Goal: Transaction & Acquisition: Purchase product/service

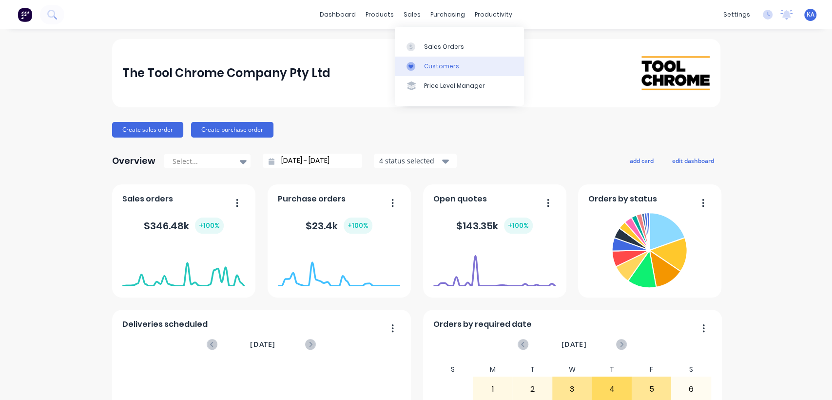
click at [436, 63] on div "Customers" at bounding box center [441, 66] width 35 height 9
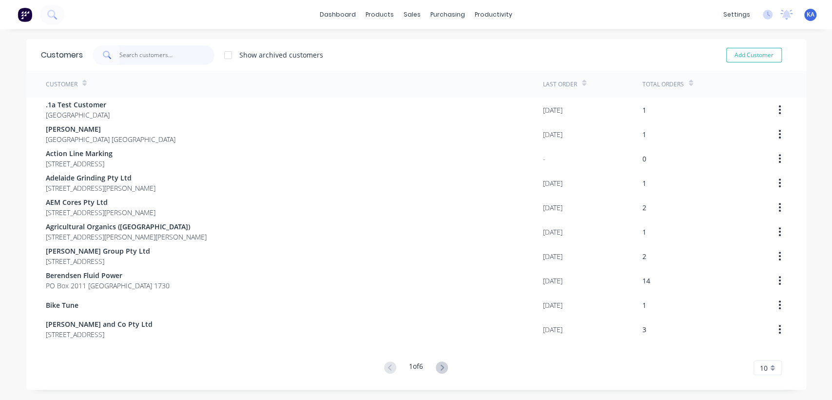
click at [123, 53] on input "text" at bounding box center [166, 55] width 95 height 20
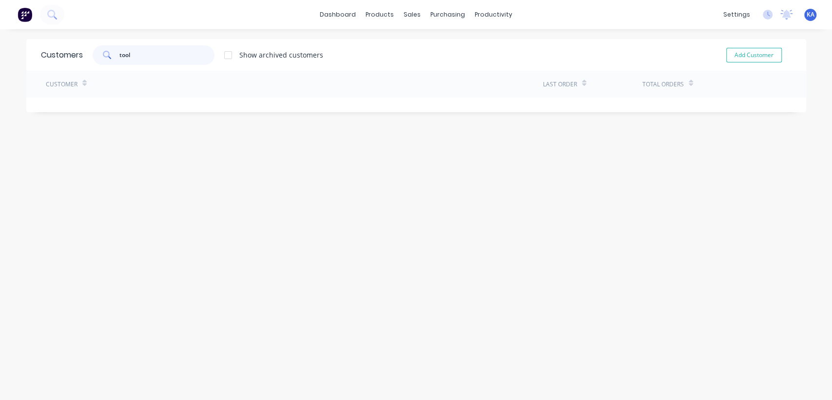
type input "tool"
click at [406, 131] on div "Customers tool Show archived customers Add Customer Customer Last Order Total O…" at bounding box center [416, 224] width 780 height 371
click at [474, 156] on div "Customers tool Show archived customers Add Customer Customer Last Order Total O…" at bounding box center [416, 224] width 780 height 371
click at [444, 12] on div "purchasing" at bounding box center [448, 14] width 44 height 15
click at [445, 65] on div "Customers" at bounding box center [441, 66] width 35 height 9
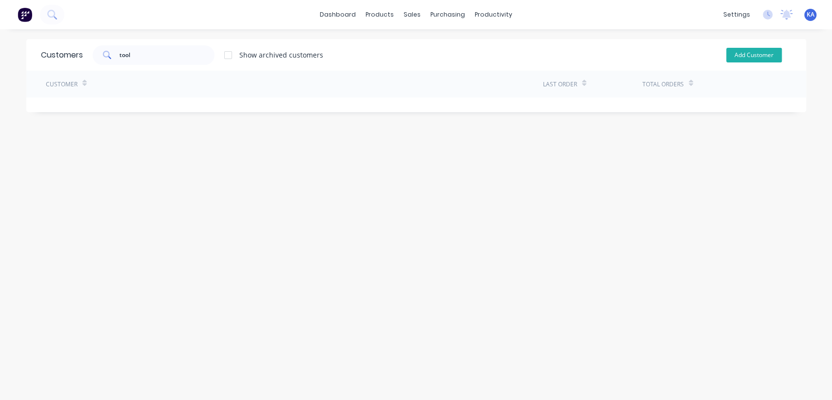
click at [741, 56] on button "Add Customer" at bounding box center [754, 55] width 56 height 15
select select "AU"
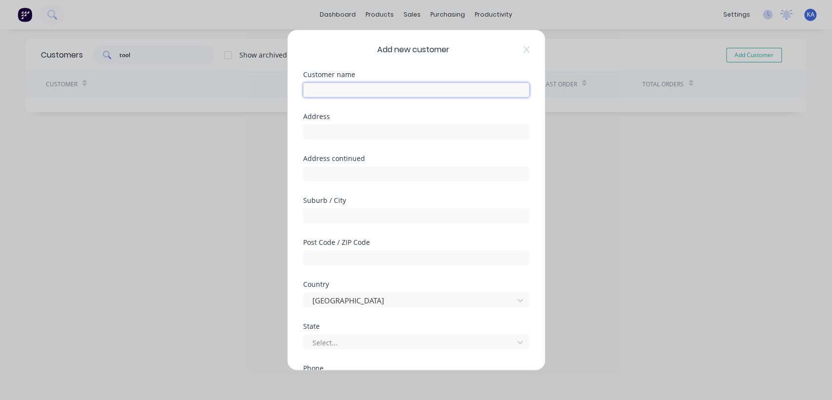
click at [371, 91] on input "text" at bounding box center [416, 90] width 226 height 15
type input "Toolcraft [GEOGRAPHIC_DATA]"
click at [328, 128] on input "text" at bounding box center [416, 132] width 226 height 15
paste input "[STREET_ADDRESS]"
drag, startPoint x: 455, startPoint y: 135, endPoint x: 433, endPoint y: 132, distance: 22.1
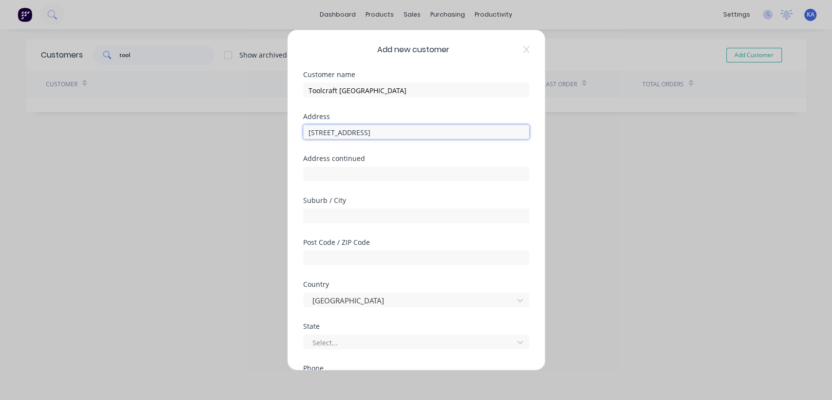
click at [433, 132] on input "[STREET_ADDRESS]" at bounding box center [416, 132] width 226 height 15
type input "[STREET_ADDRESS]"
click at [345, 254] on input "text" at bounding box center [416, 258] width 226 height 15
paste input "5087"
type input "5087"
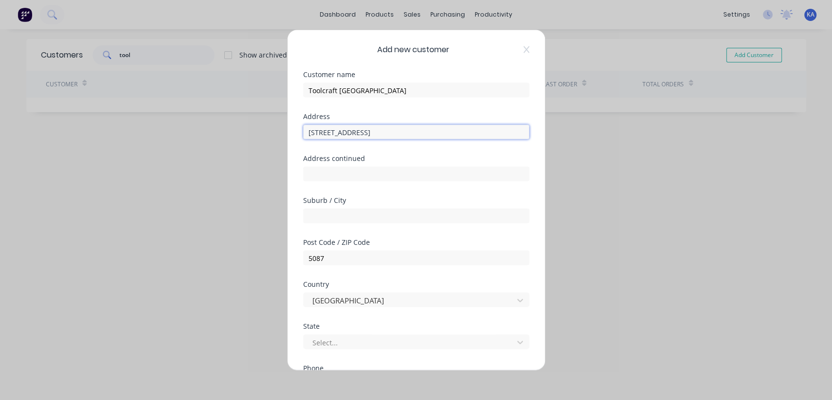
drag, startPoint x: 433, startPoint y: 132, endPoint x: 378, endPoint y: 134, distance: 54.6
click at [378, 134] on input "[STREET_ADDRESS]" at bounding box center [416, 132] width 226 height 15
type input "[STREET_ADDRESS],"
click at [329, 217] on input "text" at bounding box center [416, 216] width 226 height 15
paste input "[GEOGRAPHIC_DATA]"
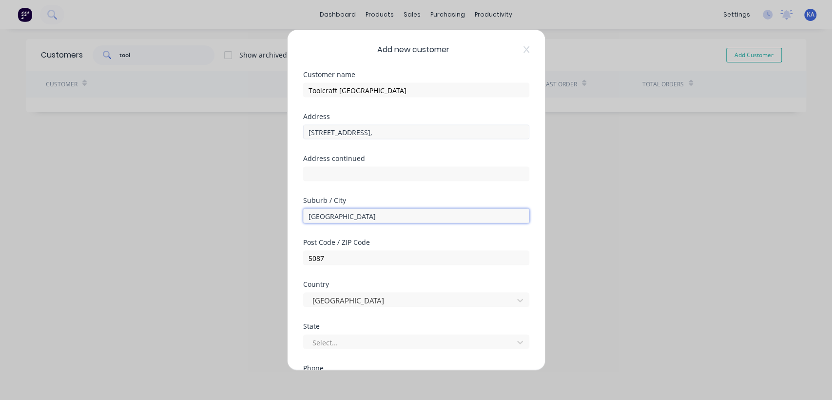
type input "[GEOGRAPHIC_DATA]"
click at [387, 131] on input "[STREET_ADDRESS]," at bounding box center [416, 132] width 226 height 15
type input "[STREET_ADDRESS]"
click at [339, 336] on div at bounding box center [410, 342] width 197 height 12
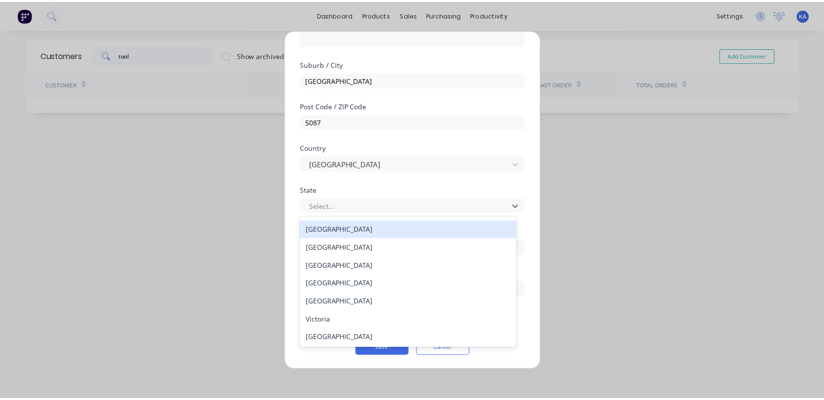
scroll to position [14, 0]
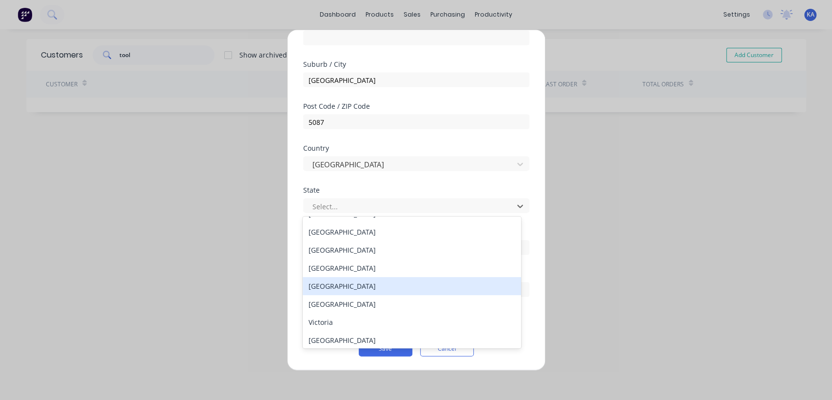
click at [350, 288] on div "[GEOGRAPHIC_DATA]" at bounding box center [412, 286] width 218 height 18
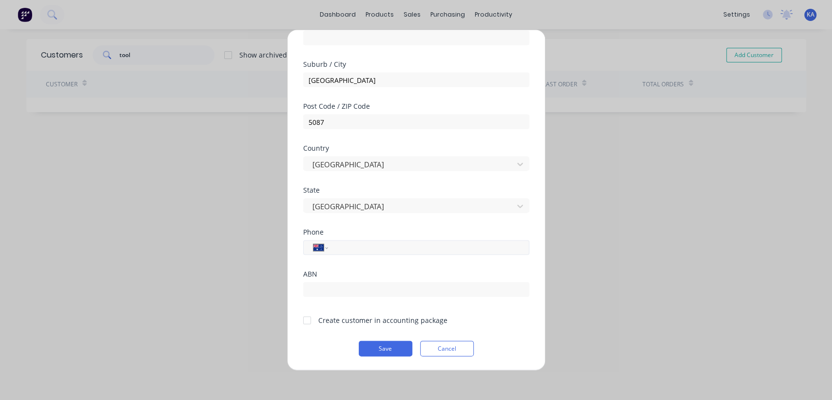
click at [361, 247] on input "tel" at bounding box center [427, 247] width 184 height 11
paste input "82650044"
type input "82650044"
click at [322, 288] on input "text" at bounding box center [416, 289] width 226 height 15
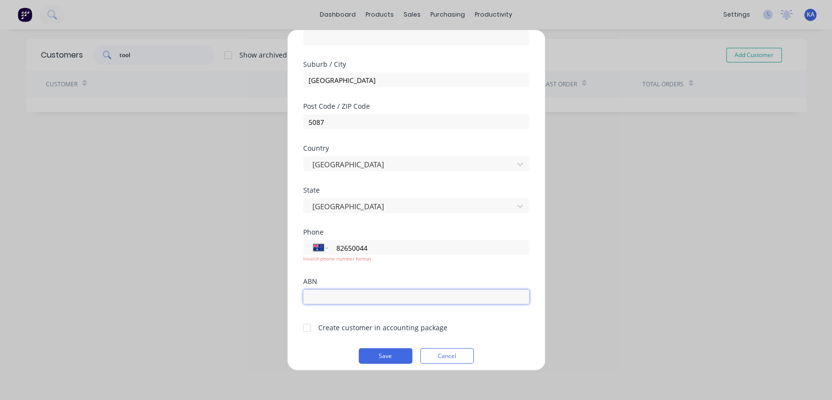
paste input "28 490 989 740"
type input "28 490 989 740"
drag, startPoint x: 374, startPoint y: 247, endPoint x: 321, endPoint y: 244, distance: 53.7
click at [321, 244] on div "International [GEOGRAPHIC_DATA] [GEOGRAPHIC_DATA] [GEOGRAPHIC_DATA] [GEOGRAPHIC…" at bounding box center [416, 247] width 226 height 15
paste input "61 8 8265"
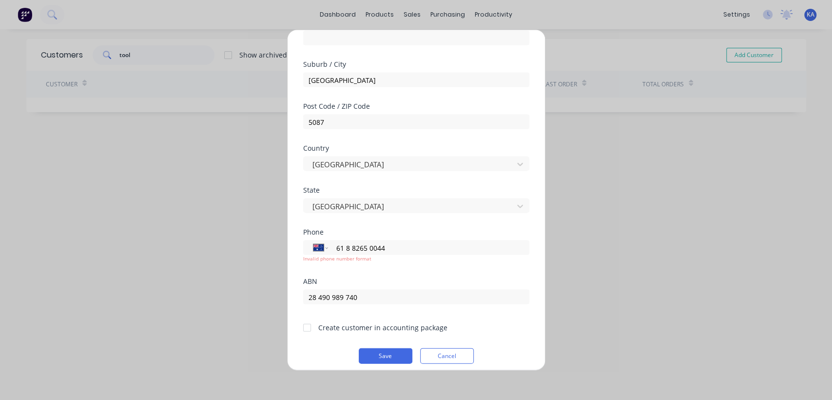
type input "61 8 8265 0044"
click at [419, 282] on div "ABN" at bounding box center [416, 281] width 226 height 7
click at [384, 355] on button "Save" at bounding box center [386, 356] width 54 height 16
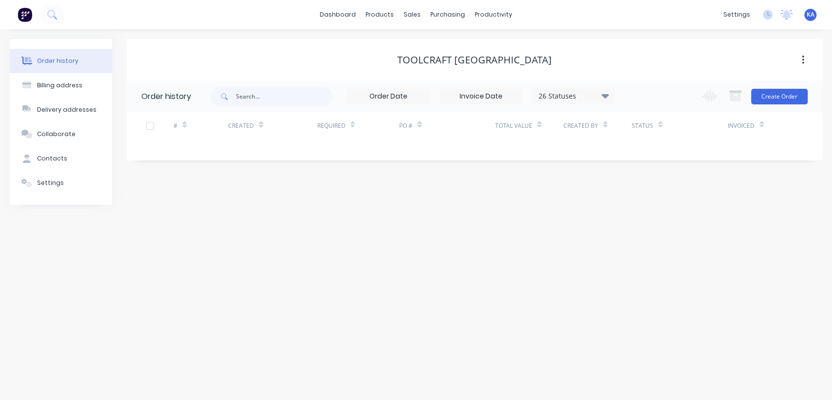
click at [429, 129] on div "PO #" at bounding box center [447, 125] width 96 height 27
click at [784, 94] on button "Create Order" at bounding box center [779, 97] width 57 height 16
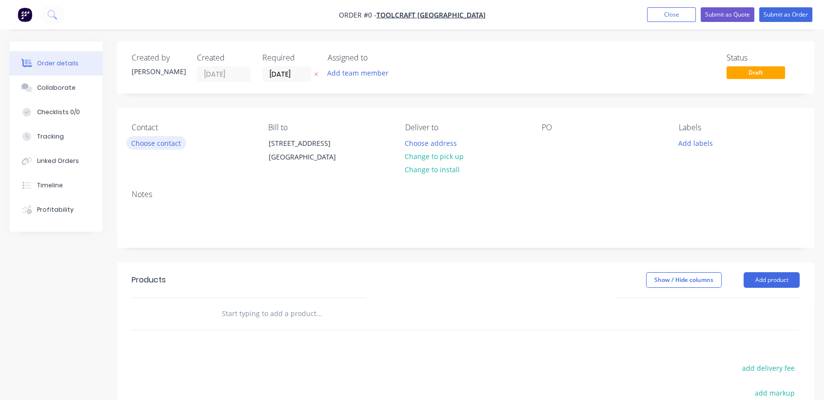
click at [174, 145] on button "Choose contact" at bounding box center [156, 142] width 60 height 13
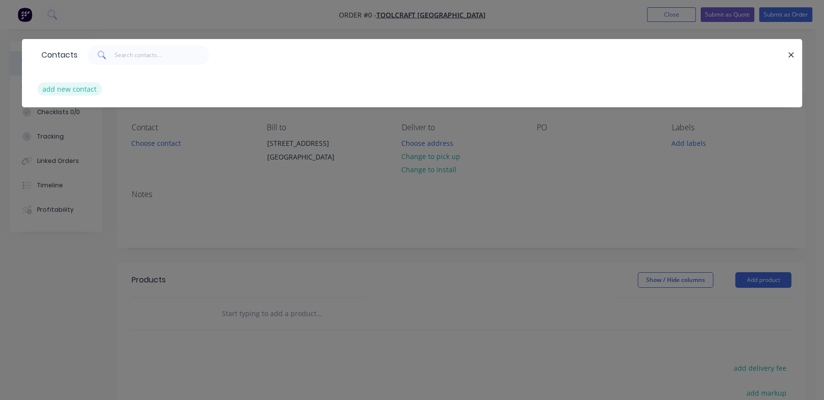
click at [89, 91] on button "add new contact" at bounding box center [70, 88] width 64 height 13
select select "AU"
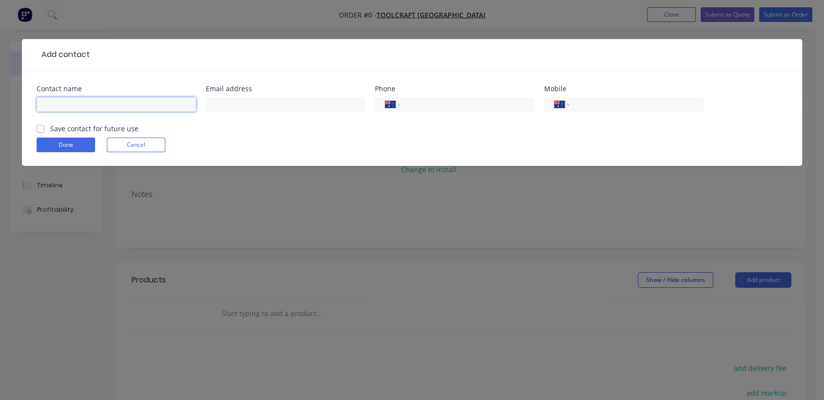
click at [78, 101] on input "text" at bounding box center [116, 104] width 159 height 15
paste input "[PERSON_NAME]"
type input "[PERSON_NAME]"
click at [50, 130] on label "Save contact for future use" at bounding box center [94, 128] width 88 height 10
click at [39, 130] on input "Save contact for future use" at bounding box center [41, 127] width 8 height 9
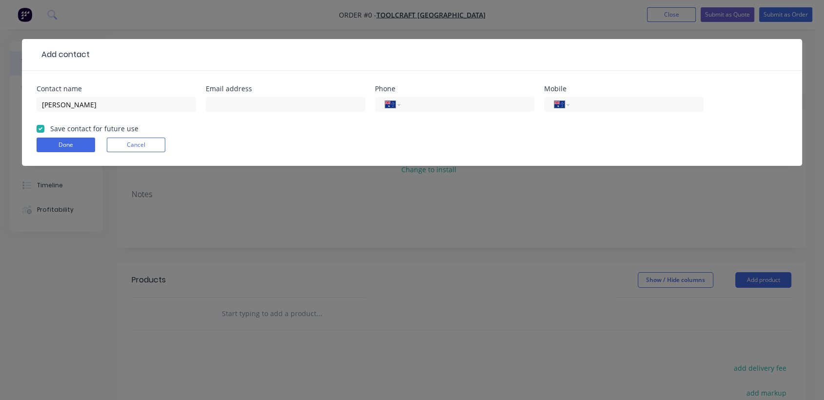
checkbox input "true"
click at [219, 105] on input "text" at bounding box center [285, 104] width 159 height 15
paste input "[PERSON_NAME][EMAIL_ADDRESS][DOMAIN_NAME]"
type input "[PERSON_NAME][EMAIL_ADDRESS][DOMAIN_NAME]"
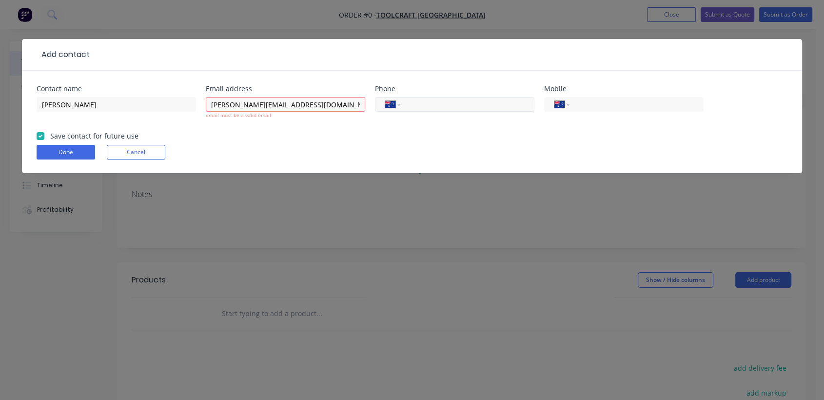
click at [416, 103] on input "tel" at bounding box center [465, 104] width 117 height 11
paste input "61 8 8265 0044"
click at [410, 103] on input "61 8 8265 0044" at bounding box center [465, 104] width 117 height 11
type input "[PHONE_NUMBER]"
click at [611, 104] on input "tel" at bounding box center [634, 104] width 117 height 11
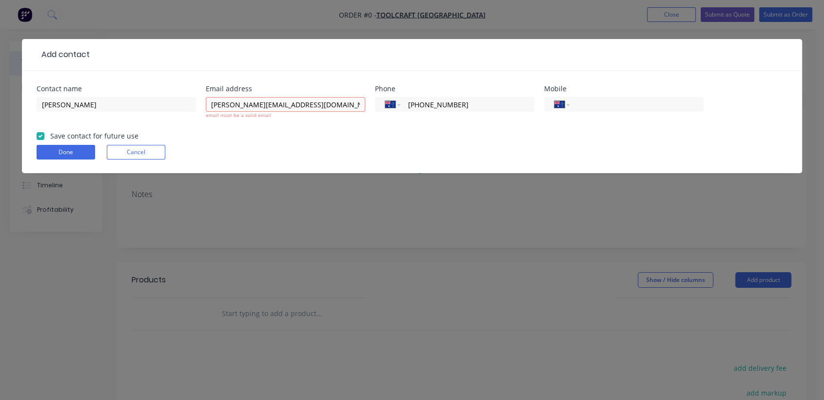
paste input "400259040"
click at [578, 103] on input "400259040" at bounding box center [634, 104] width 117 height 11
type input "0400 259 040"
click at [77, 146] on button "Done" at bounding box center [66, 152] width 59 height 15
click at [215, 106] on input "[PERSON_NAME][EMAIL_ADDRESS][DOMAIN_NAME]" at bounding box center [285, 104] width 159 height 15
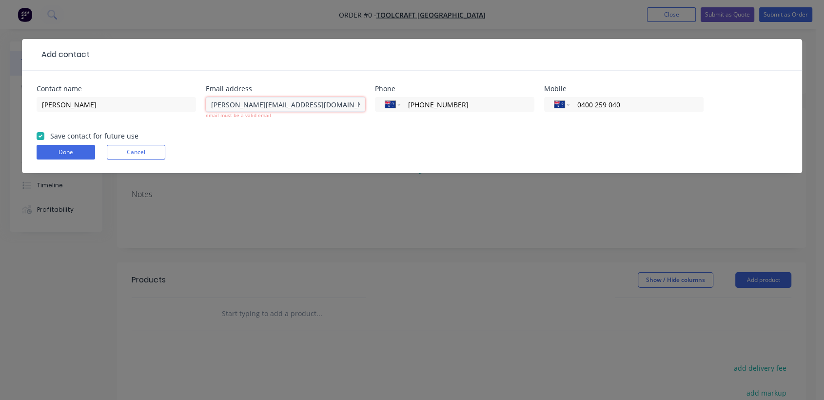
click at [213, 105] on input "[PERSON_NAME][EMAIL_ADDRESS][DOMAIN_NAME]" at bounding box center [285, 104] width 159 height 15
type input "[PERSON_NAME][EMAIL_ADDRESS][DOMAIN_NAME]"
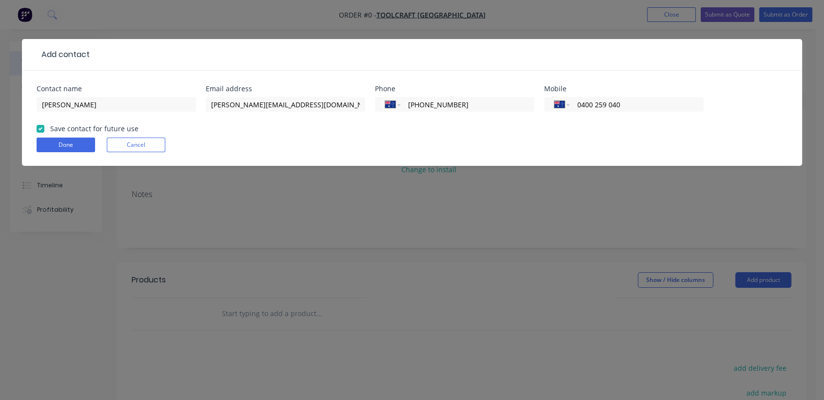
click at [228, 146] on div "Done Cancel" at bounding box center [412, 144] width 751 height 15
click at [66, 142] on button "Done" at bounding box center [66, 144] width 59 height 15
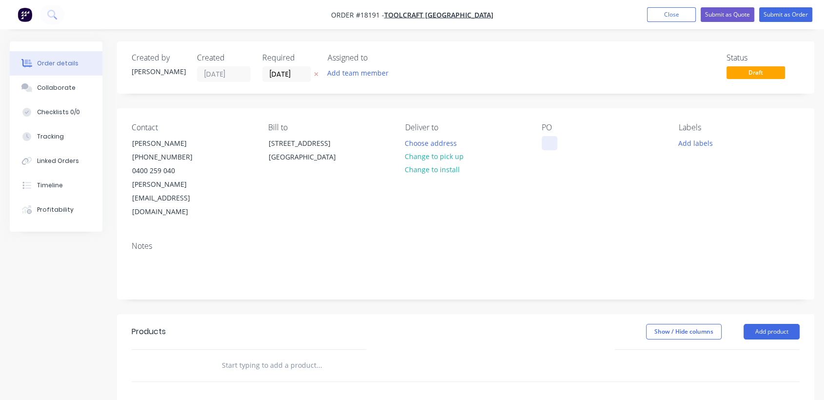
click at [549, 141] on div at bounding box center [550, 143] width 16 height 14
click at [690, 141] on button "Add labels" at bounding box center [695, 142] width 45 height 13
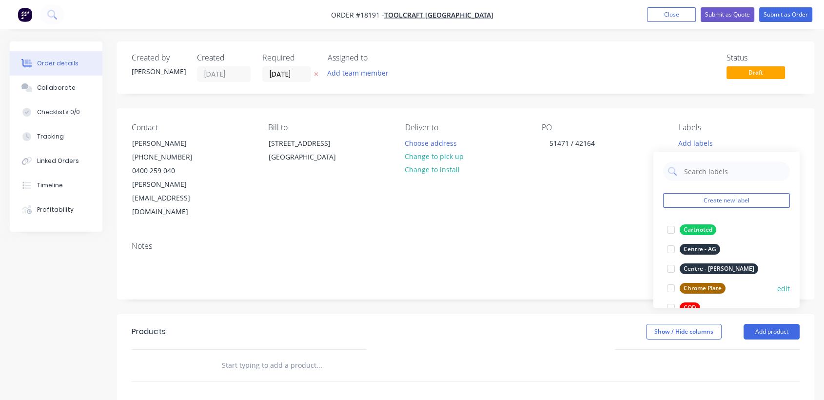
click at [712, 287] on div "Chrome Plate" at bounding box center [703, 288] width 46 height 11
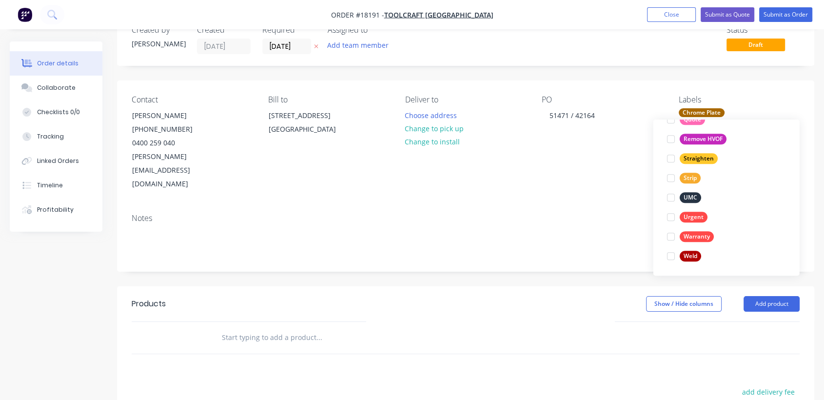
scroll to position [54, 0]
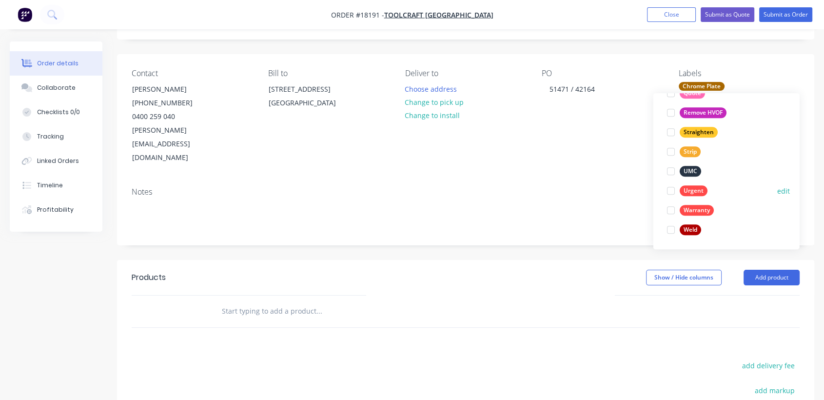
drag, startPoint x: 722, startPoint y: 171, endPoint x: 733, endPoint y: 184, distance: 17.6
click at [733, 184] on div "Urgent edit" at bounding box center [726, 191] width 127 height 20
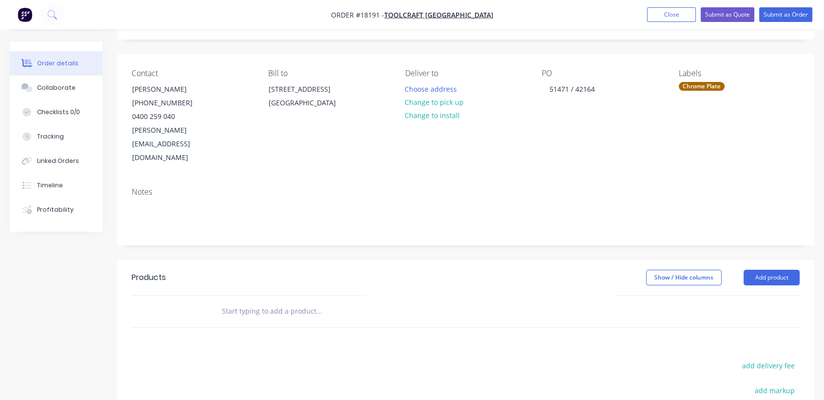
click at [611, 179] on div "Notes" at bounding box center [465, 211] width 697 height 65
drag, startPoint x: 711, startPoint y: 83, endPoint x: 757, endPoint y: 99, distance: 48.3
click at [757, 99] on div "Labels Chrome Plate" at bounding box center [739, 117] width 121 height 96
click at [702, 84] on div "Chrome Plate" at bounding box center [702, 86] width 46 height 9
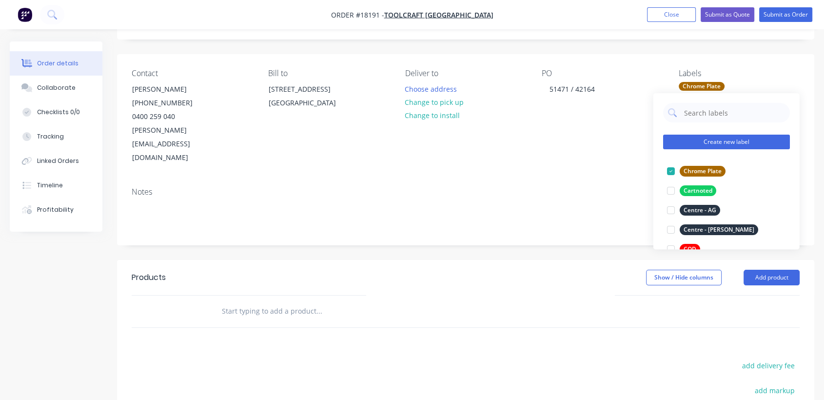
click at [720, 142] on button "Create new label" at bounding box center [726, 142] width 127 height 15
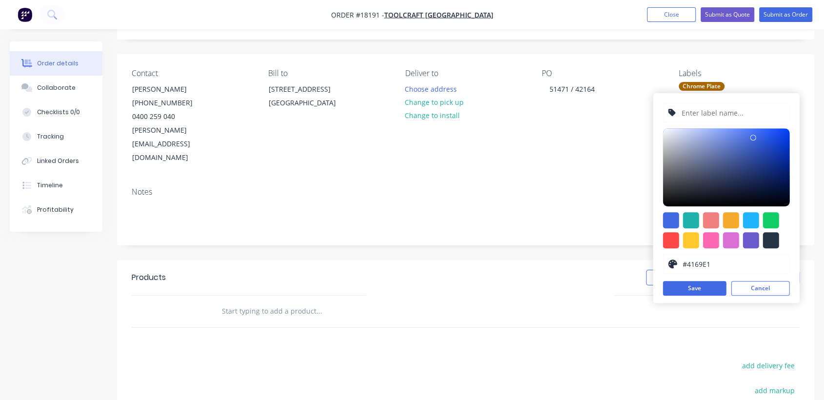
click at [711, 114] on input "text" at bounding box center [733, 112] width 104 height 19
type input "Heat Treat"
click at [694, 293] on button "Save" at bounding box center [694, 288] width 63 height 15
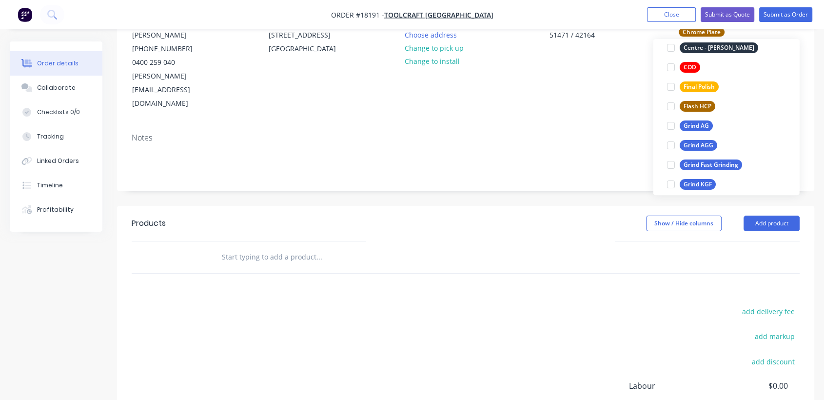
scroll to position [39, 0]
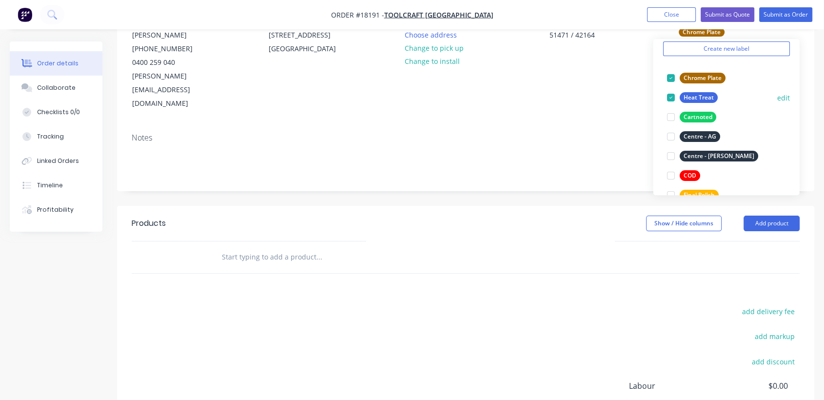
click at [699, 96] on div "Heat Treat" at bounding box center [699, 97] width 38 height 11
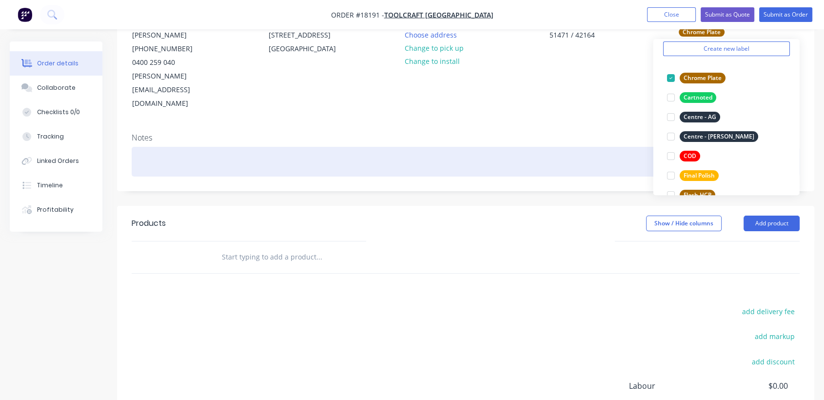
scroll to position [0, 0]
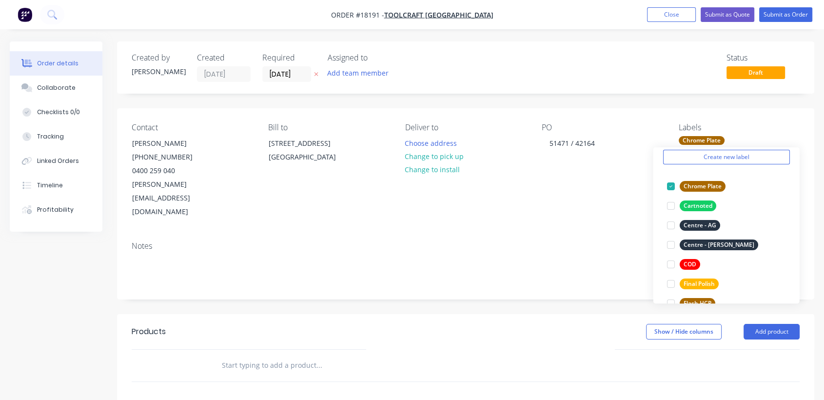
click at [700, 140] on div "Chrome Plate" at bounding box center [702, 140] width 46 height 9
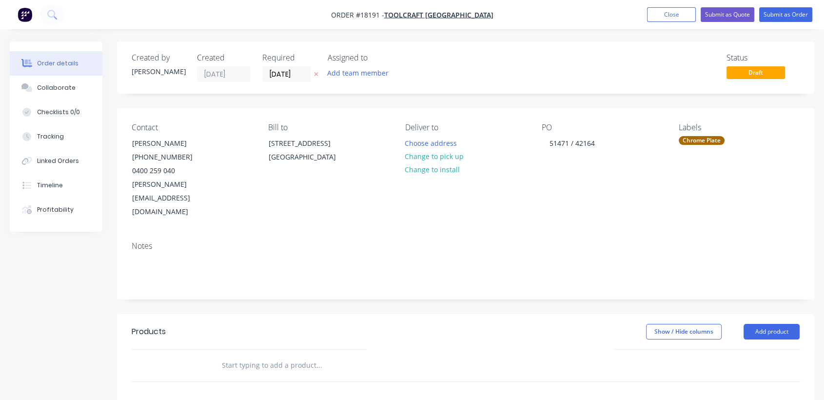
click at [680, 171] on div "Labels Chrome Plate" at bounding box center [739, 171] width 121 height 96
click at [710, 137] on div "Chrome Plate" at bounding box center [702, 140] width 46 height 9
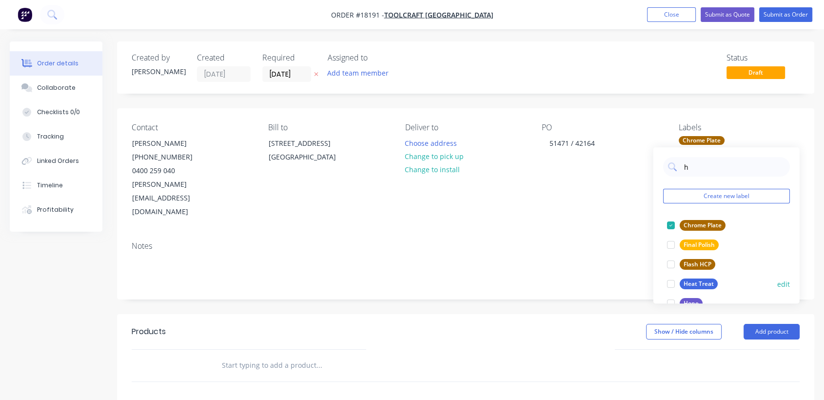
type input "h"
click at [709, 280] on div "Heat Treat" at bounding box center [699, 283] width 38 height 11
click at [591, 234] on div "Notes" at bounding box center [465, 266] width 697 height 65
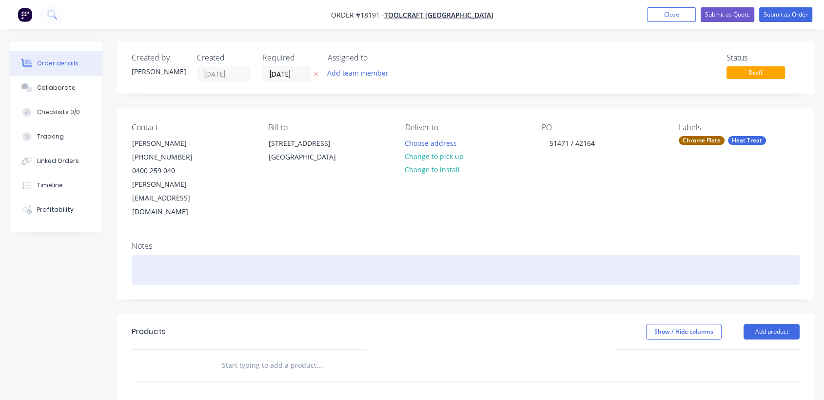
click at [172, 255] on div at bounding box center [466, 270] width 668 height 30
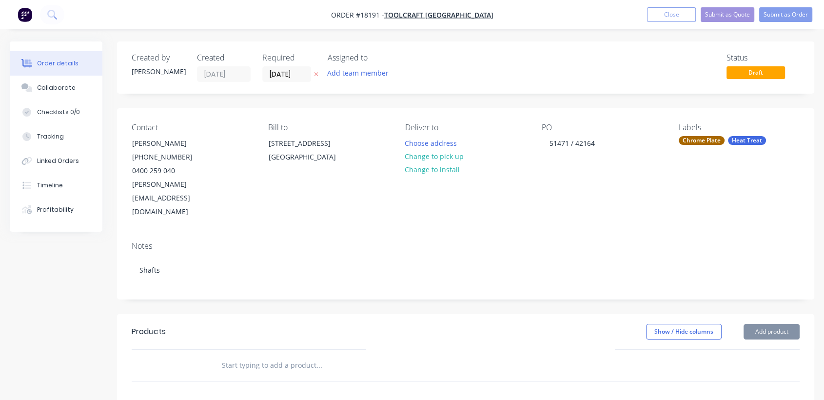
click at [704, 193] on div "Contact [PERSON_NAME] [PHONE_NUMBER] [PERSON_NAME][EMAIL_ADDRESS][DOMAIN_NAME] …" at bounding box center [465, 170] width 697 height 125
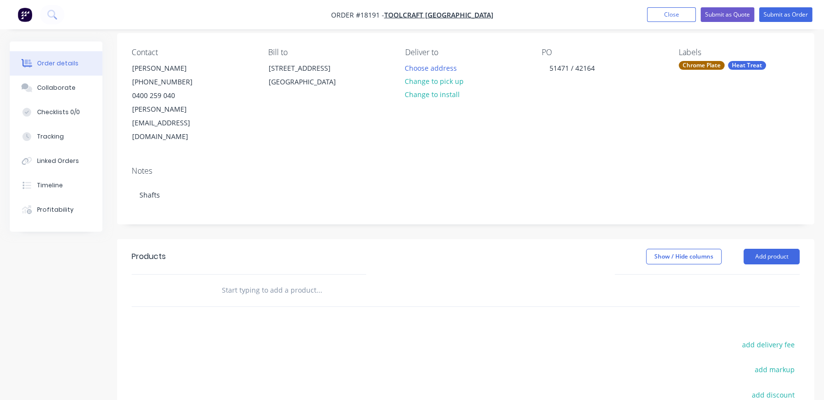
scroll to position [94, 0]
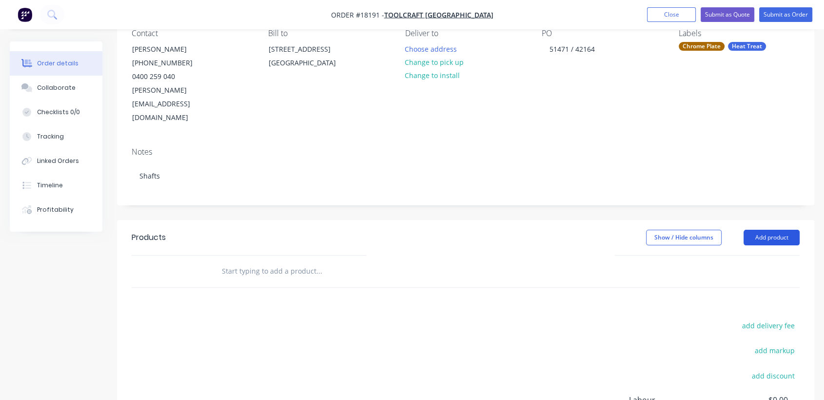
click at [763, 230] on button "Add product" at bounding box center [771, 238] width 56 height 16
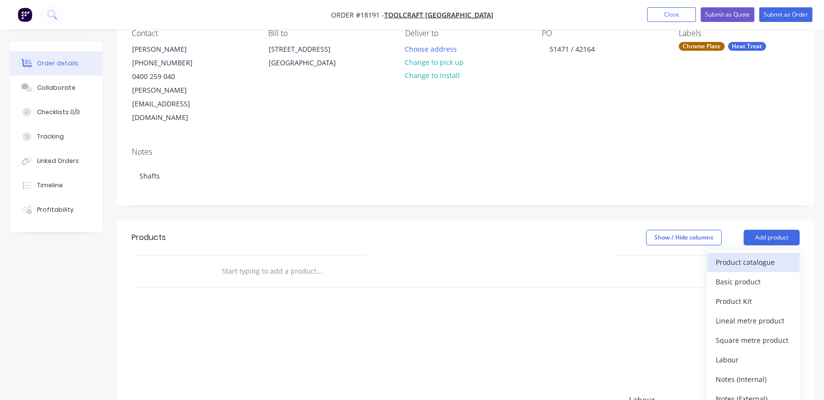
click at [762, 255] on div "Product catalogue" at bounding box center [753, 262] width 75 height 14
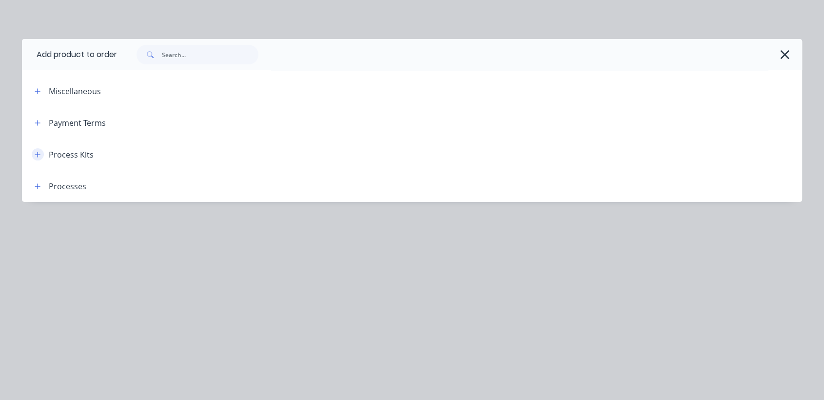
click at [35, 152] on icon "button" at bounding box center [38, 154] width 6 height 7
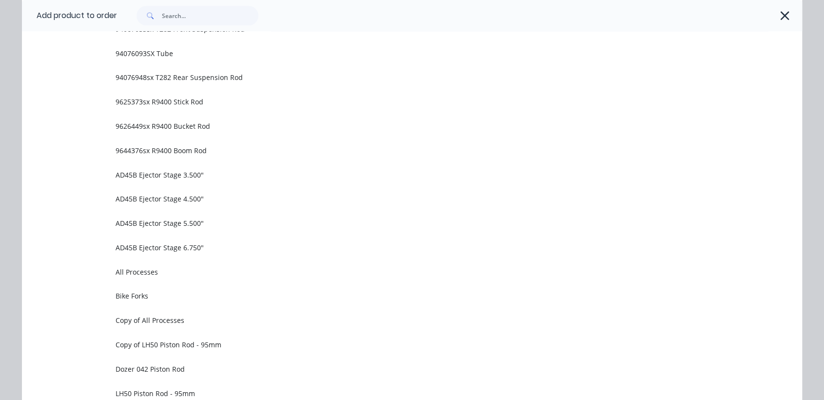
scroll to position [719, 0]
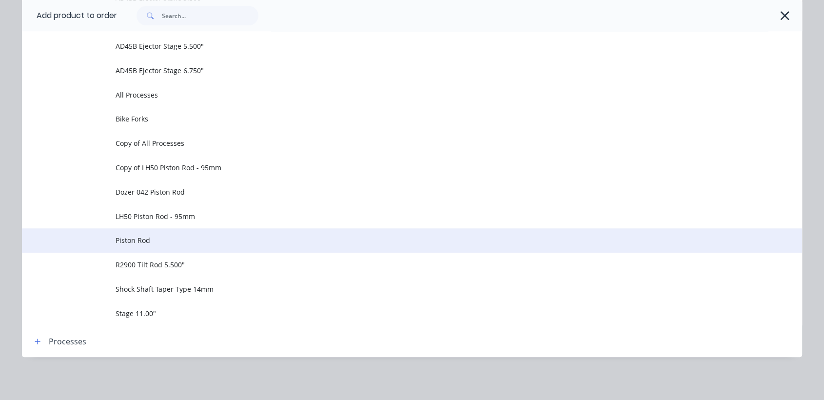
click at [139, 241] on span "Piston Rod" at bounding box center [390, 240] width 549 height 10
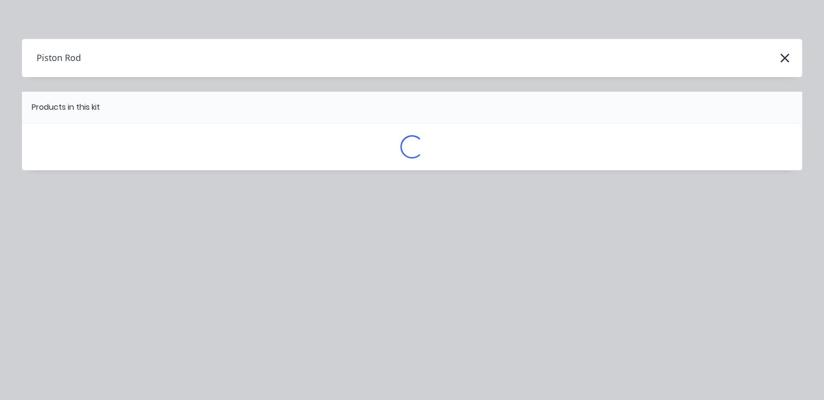
scroll to position [0, 0]
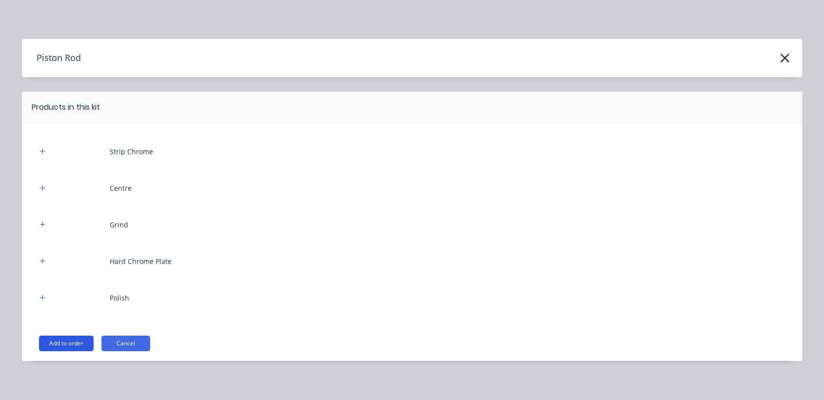
click at [63, 342] on button "Add to order" at bounding box center [66, 343] width 55 height 16
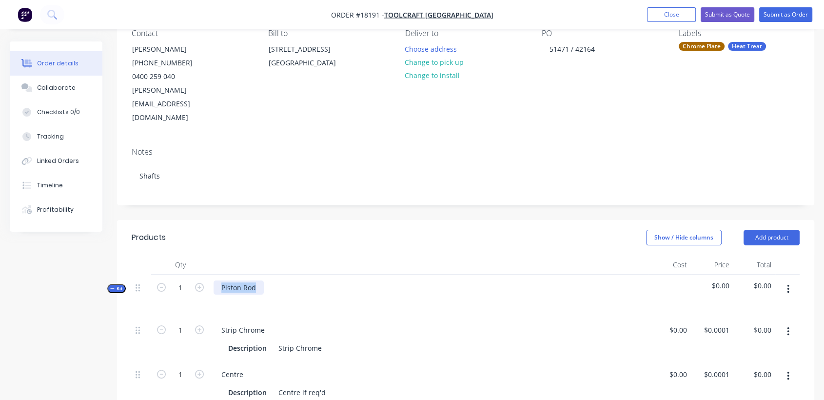
drag, startPoint x: 256, startPoint y: 258, endPoint x: 220, endPoint y: 256, distance: 36.6
click at [220, 280] on div "Piston Rod" at bounding box center [239, 287] width 50 height 14
click at [181, 280] on input "1" at bounding box center [180, 287] width 25 height 15
click at [197, 283] on icon "button" at bounding box center [199, 287] width 9 height 9
type input "2"
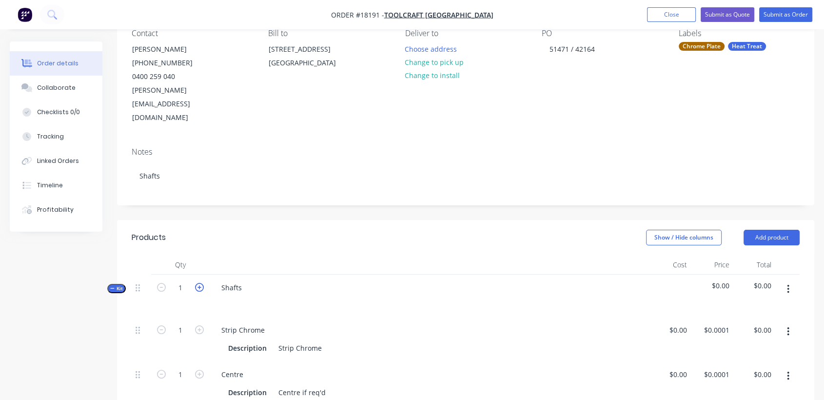
type input "2"
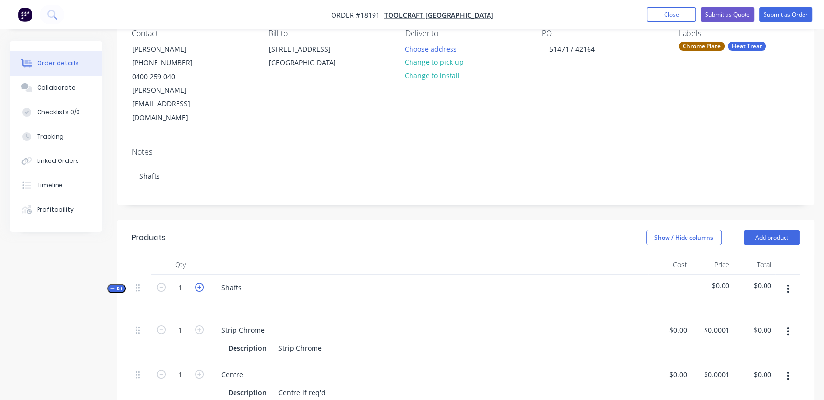
type input "2"
click at [197, 283] on icon "button" at bounding box center [199, 287] width 9 height 9
type input "3"
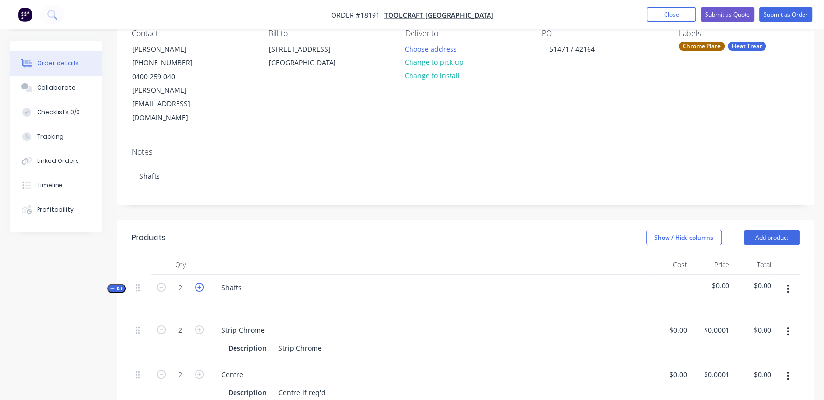
type input "3"
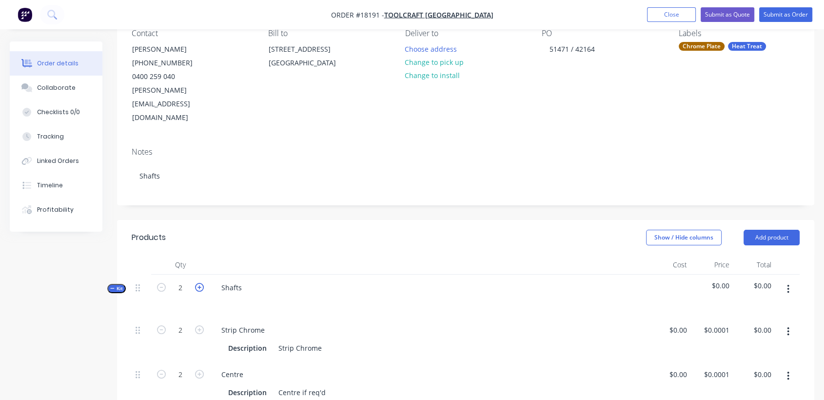
type input "3"
click at [197, 283] on icon "button" at bounding box center [199, 287] width 9 height 9
type input "4"
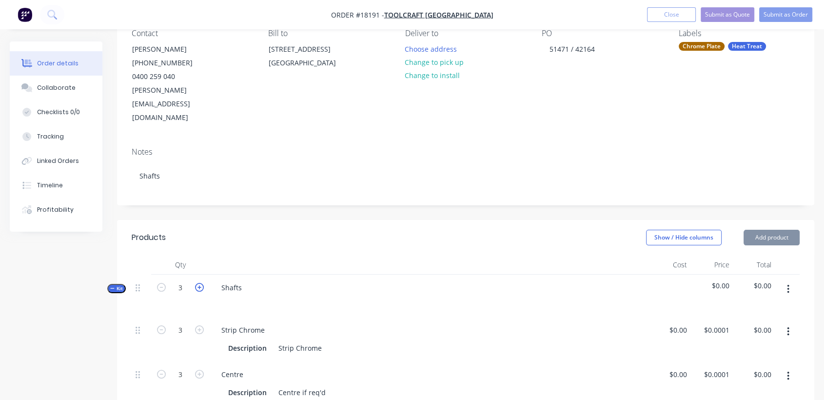
type input "4"
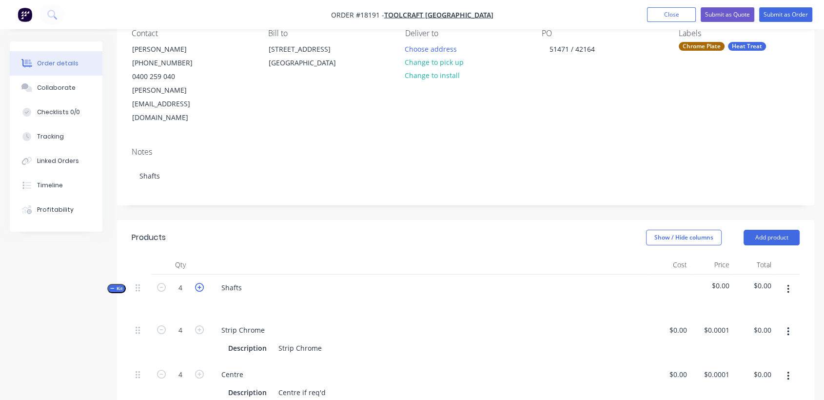
click at [197, 283] on icon "button" at bounding box center [199, 287] width 9 height 9
type input "5"
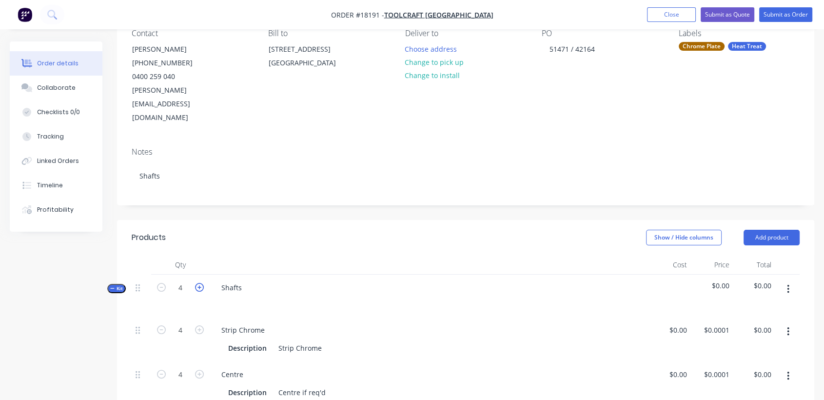
type input "5"
click at [197, 283] on icon "button" at bounding box center [199, 287] width 9 height 9
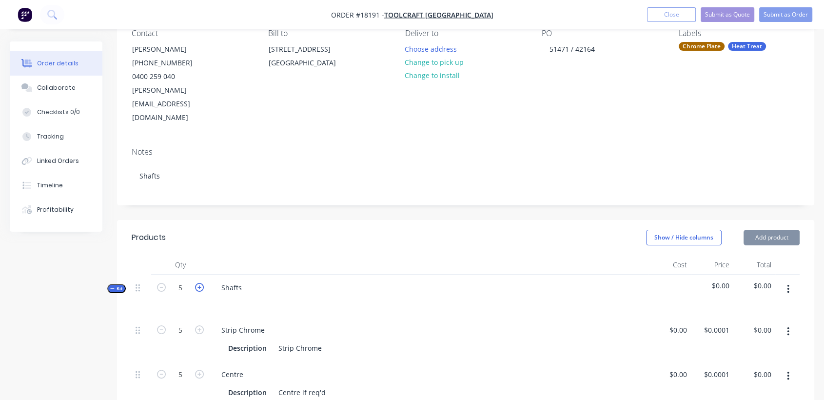
type input "6"
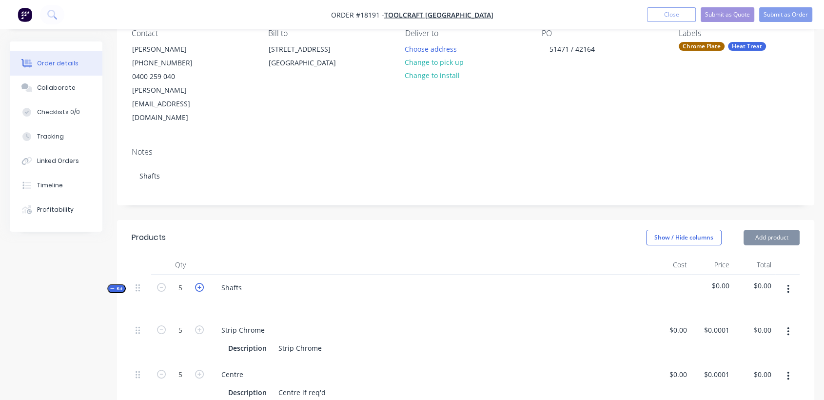
type input "6"
click at [197, 283] on icon "button" at bounding box center [199, 287] width 9 height 9
type input "7"
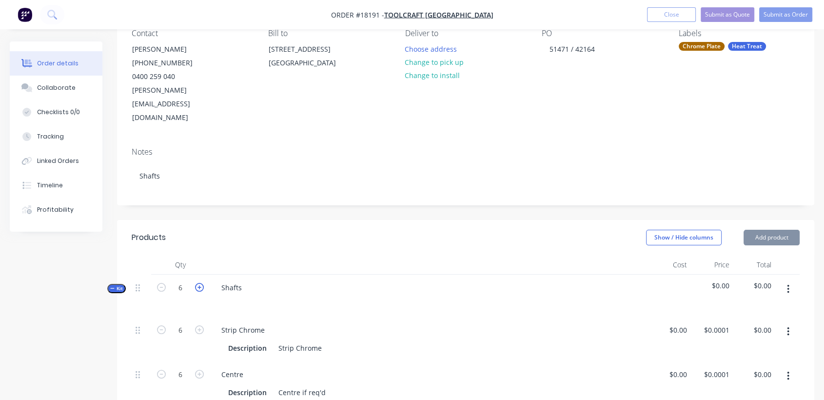
type input "7"
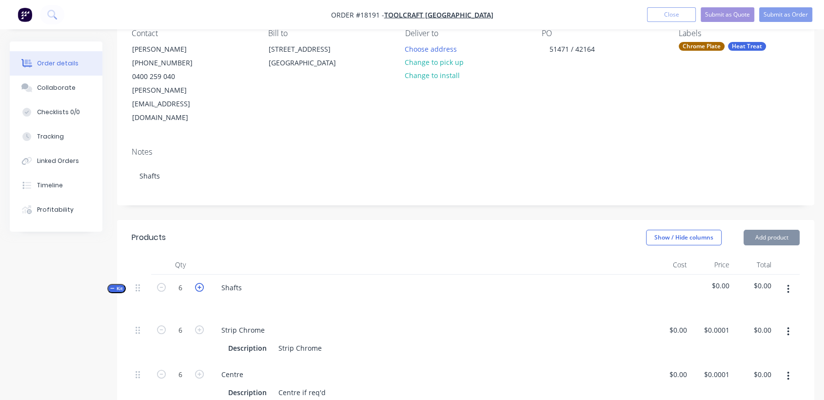
type input "7"
click at [197, 283] on icon "button" at bounding box center [199, 287] width 9 height 9
type input "8"
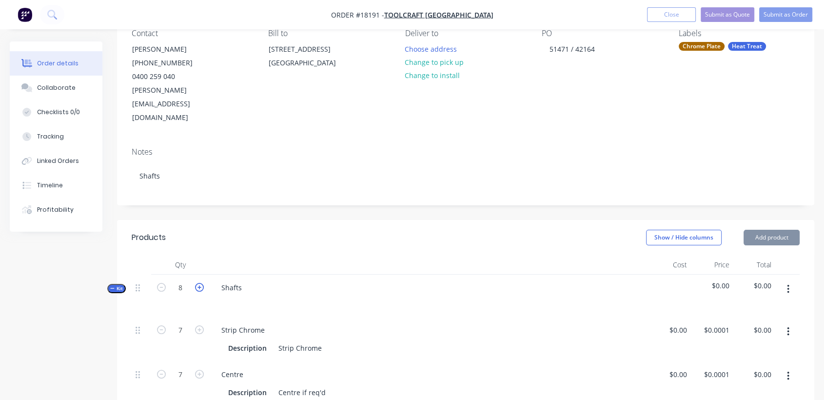
type input "8"
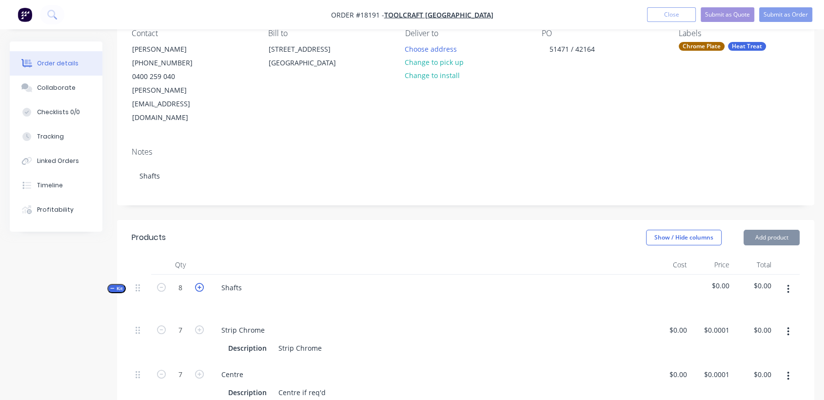
type input "8"
click at [197, 283] on icon "button" at bounding box center [199, 287] width 9 height 9
type input "9"
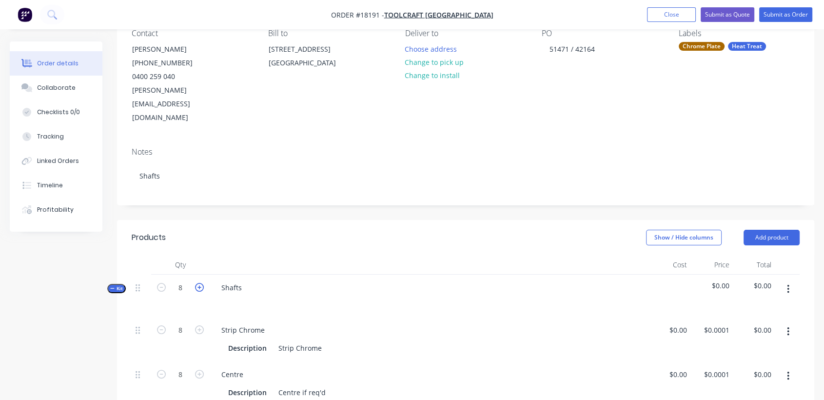
type input "9"
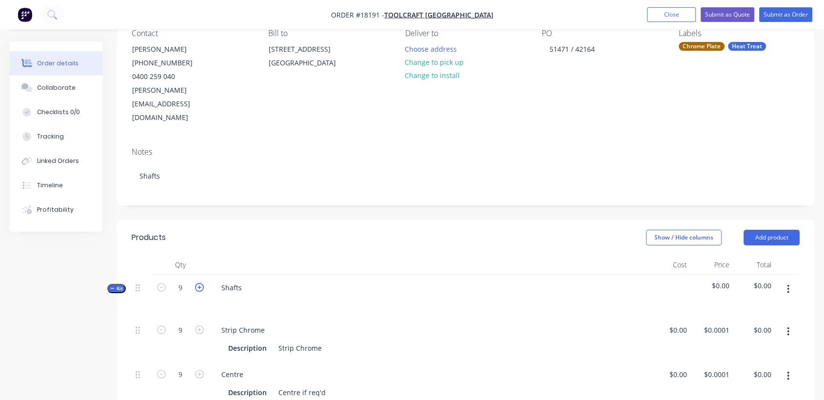
click at [197, 283] on icon "button" at bounding box center [199, 287] width 9 height 9
type input "10"
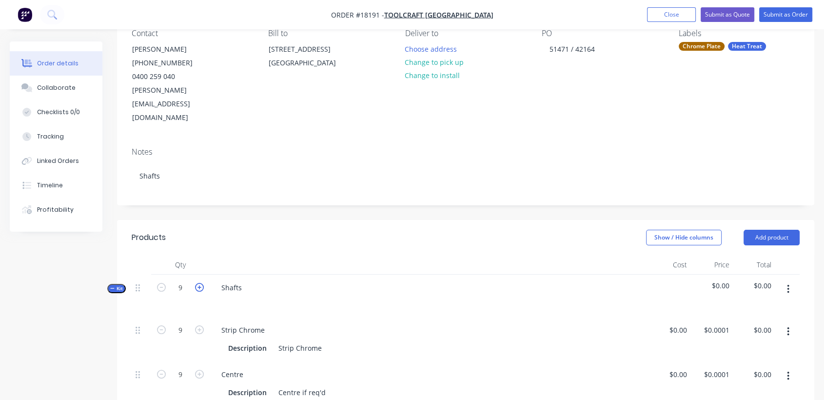
type input "10"
click at [197, 283] on icon "button" at bounding box center [199, 287] width 9 height 9
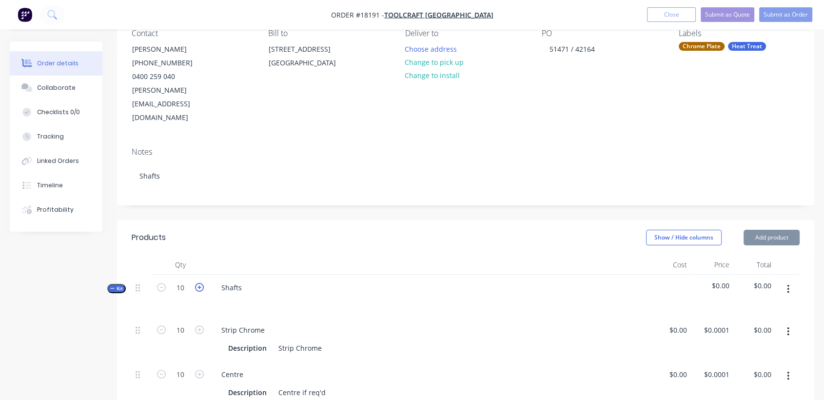
type input "11"
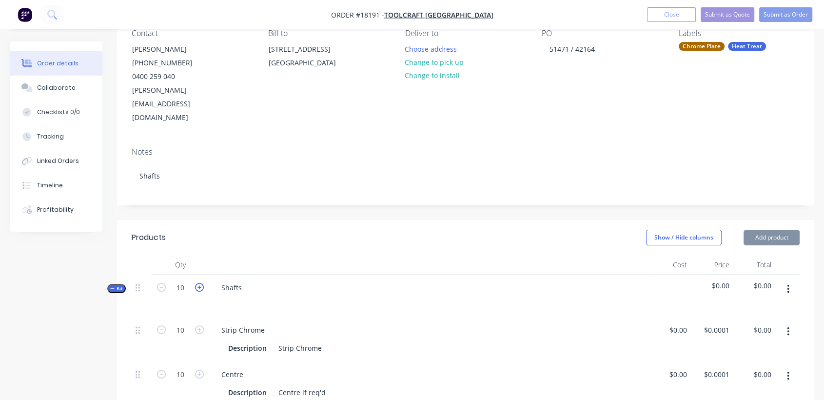
type input "11"
click at [197, 283] on icon "button" at bounding box center [199, 287] width 9 height 9
type input "12"
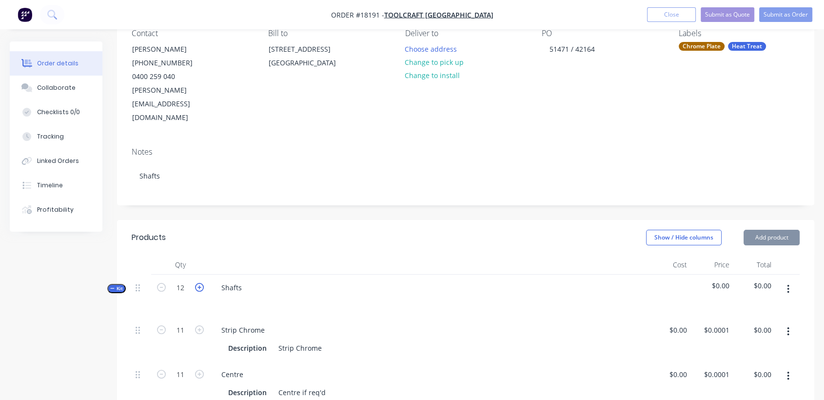
type input "12"
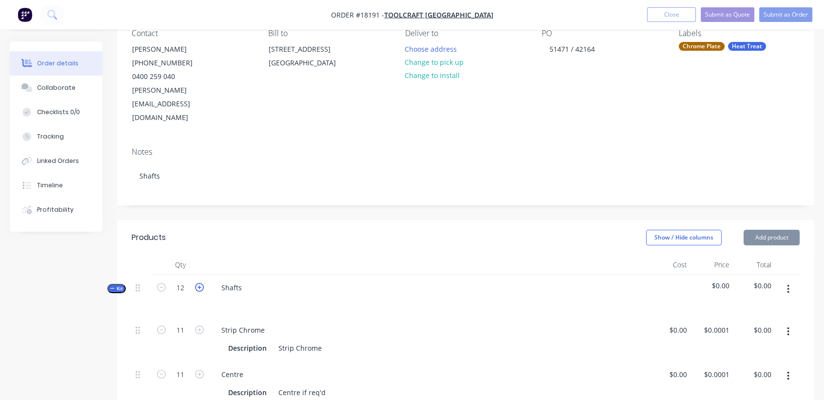
type input "12"
click at [197, 283] on icon "button" at bounding box center [199, 287] width 9 height 9
type input "13"
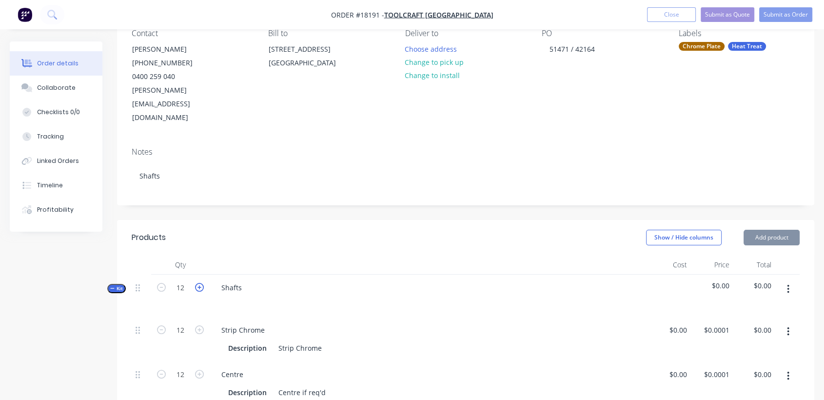
type input "13"
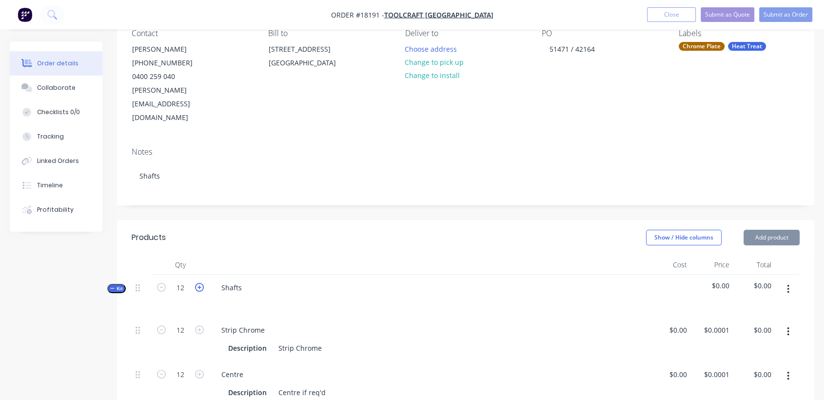
type input "13"
click at [197, 283] on icon "button" at bounding box center [199, 287] width 9 height 9
type input "14"
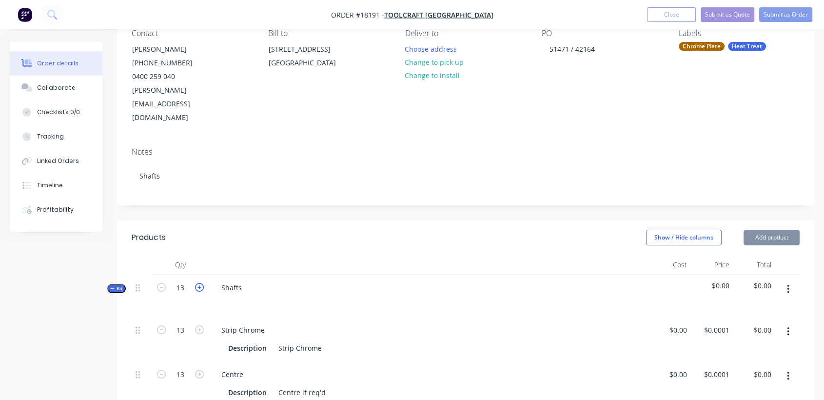
type input "14"
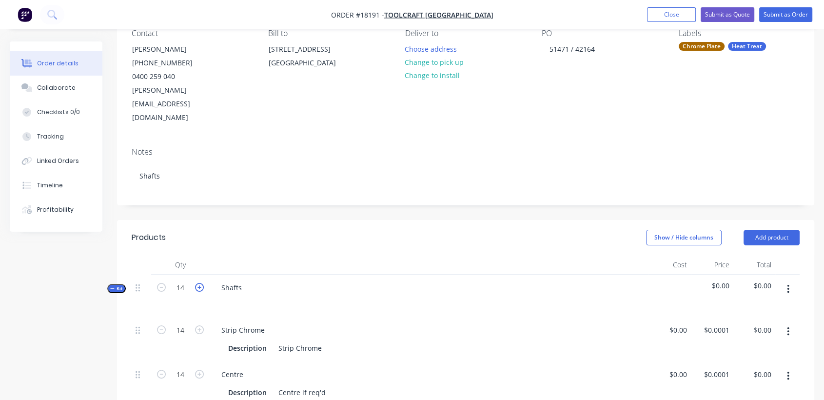
click at [197, 283] on icon "button" at bounding box center [199, 287] width 9 height 9
type input "15"
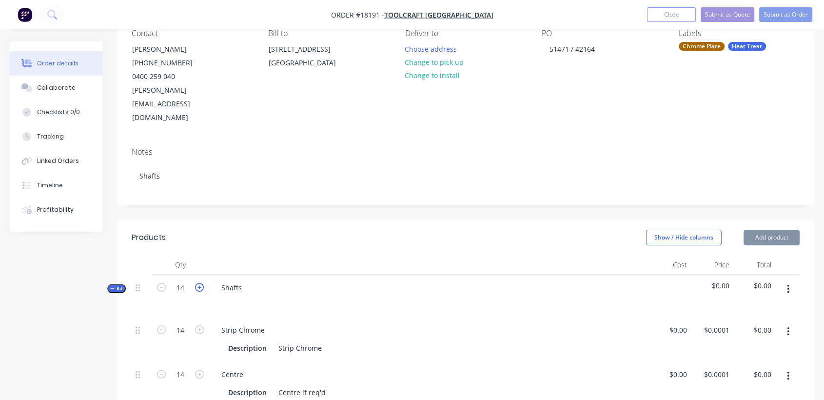
type input "15"
click at [197, 283] on icon "button" at bounding box center [199, 287] width 9 height 9
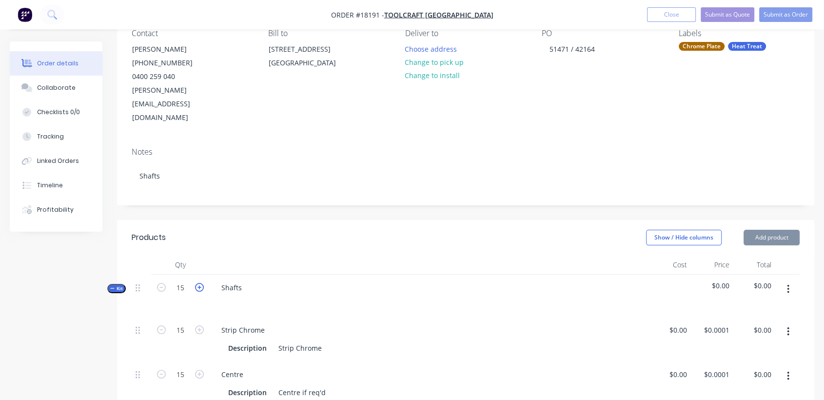
type input "16"
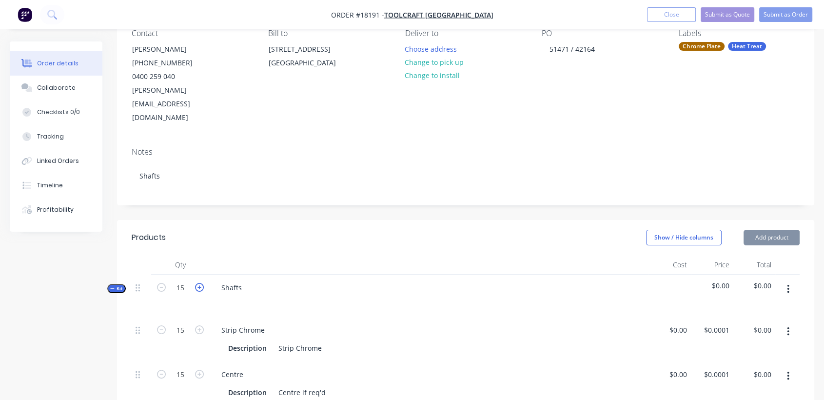
type input "16"
click at [197, 283] on icon "button" at bounding box center [199, 287] width 9 height 9
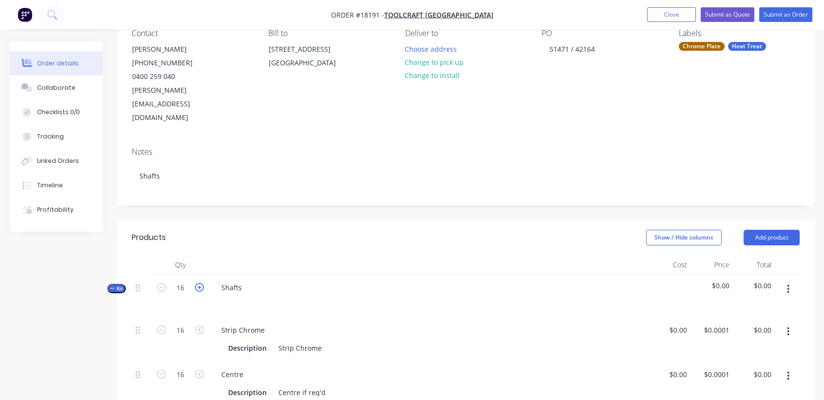
type input "18"
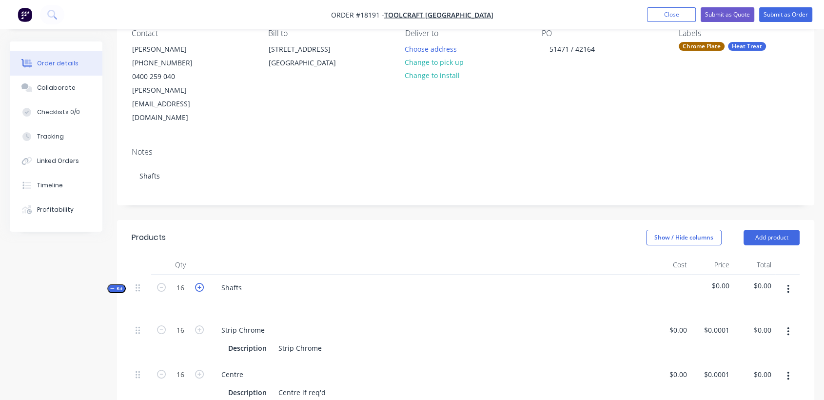
type input "18"
click at [197, 283] on icon "button" at bounding box center [199, 287] width 9 height 9
type input "19"
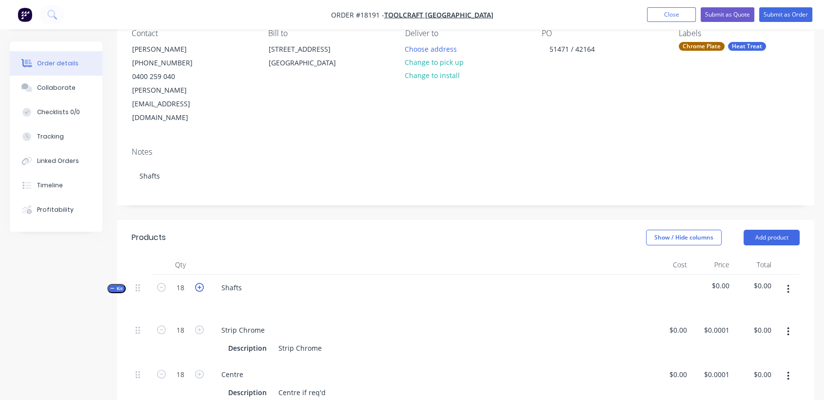
type input "19"
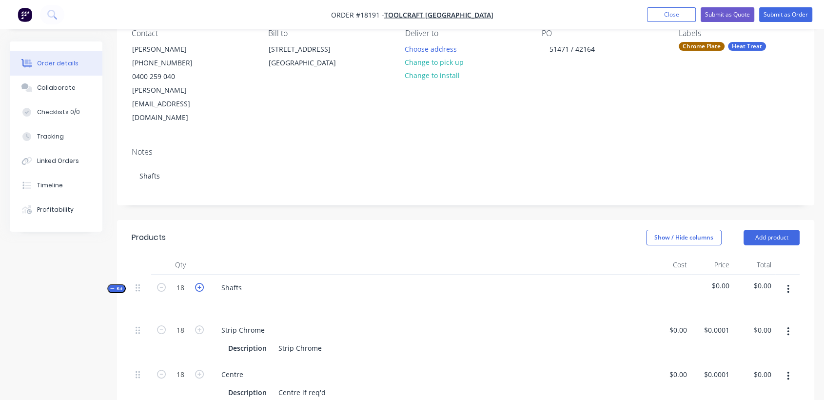
type input "19"
click at [197, 283] on icon "button" at bounding box center [199, 287] width 9 height 9
type input "20"
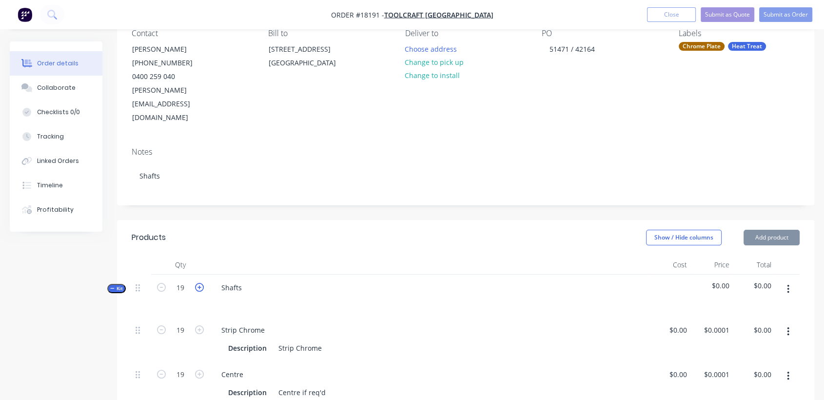
type input "20"
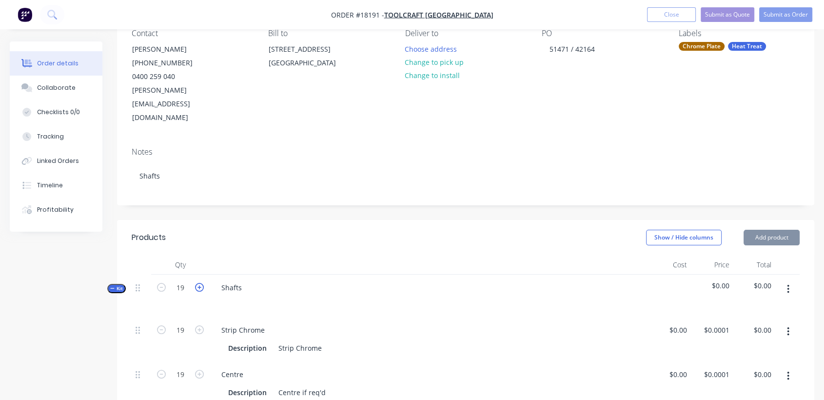
type input "20"
click at [197, 283] on icon "button" at bounding box center [199, 287] width 9 height 9
type input "21"
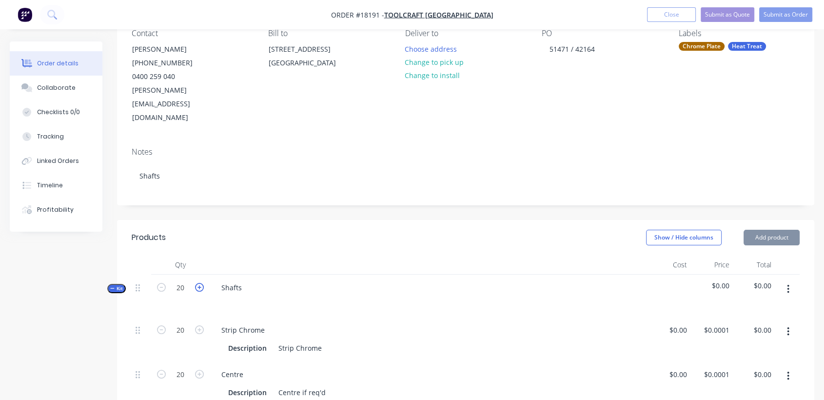
type input "21"
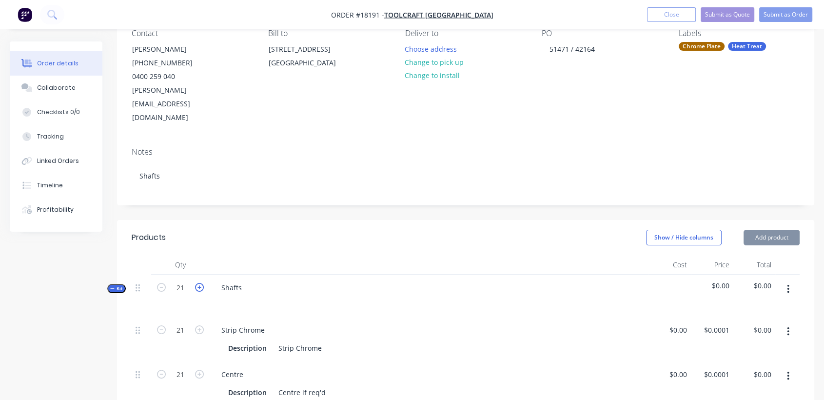
click at [197, 283] on icon "button" at bounding box center [199, 287] width 9 height 9
type input "22"
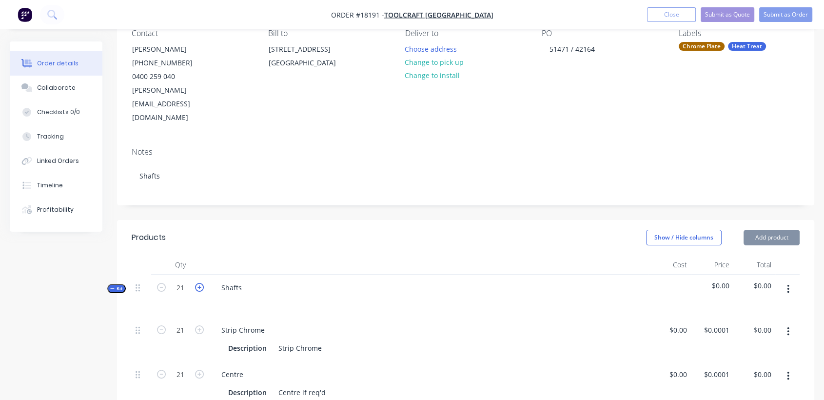
type input "22"
click at [197, 283] on icon "button" at bounding box center [199, 287] width 9 height 9
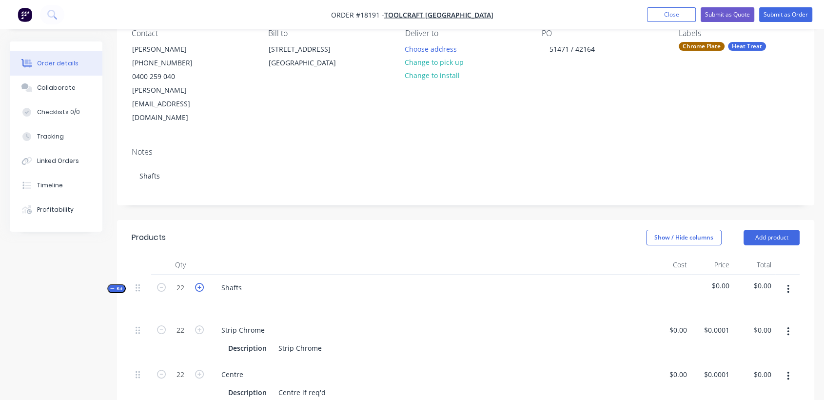
type input "23"
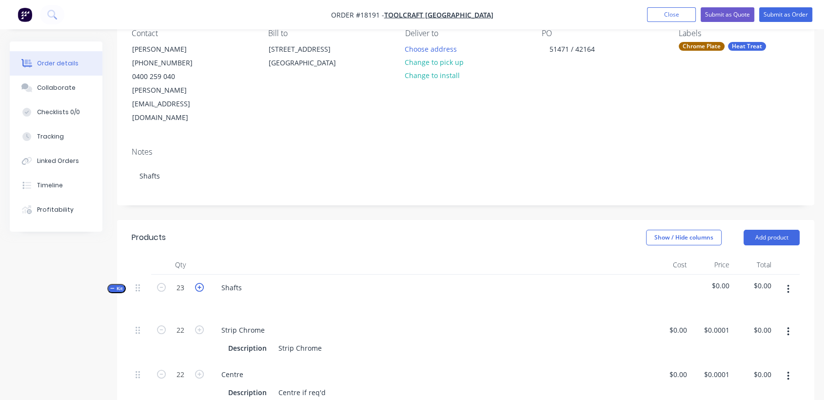
type input "23"
click at [197, 283] on icon "button" at bounding box center [199, 287] width 9 height 9
type input "24"
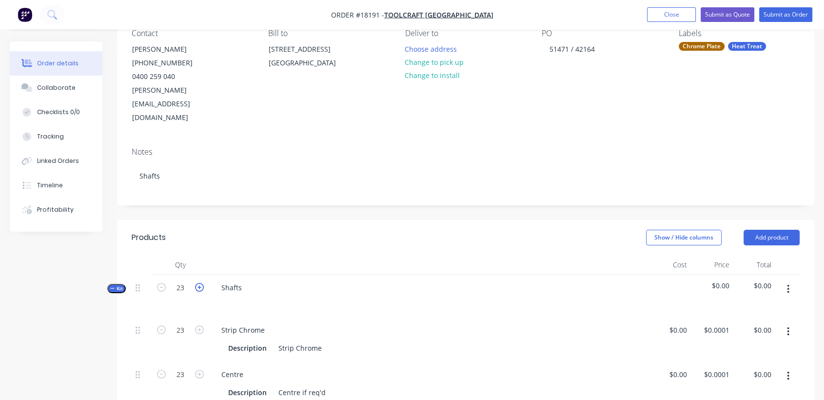
type input "24"
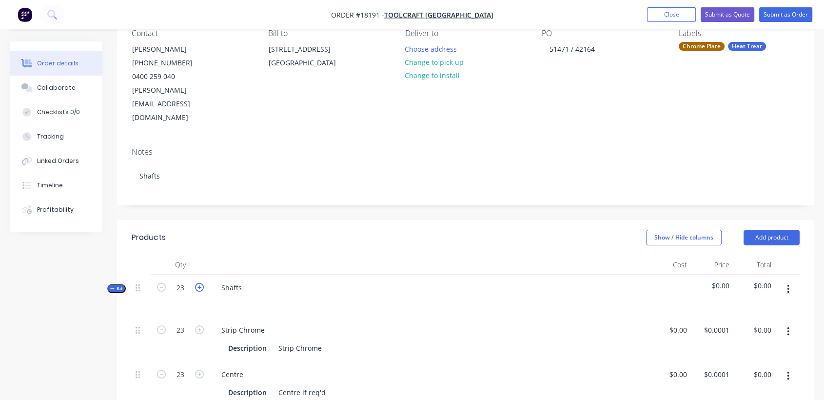
type input "24"
click at [197, 283] on icon "button" at bounding box center [199, 287] width 9 height 9
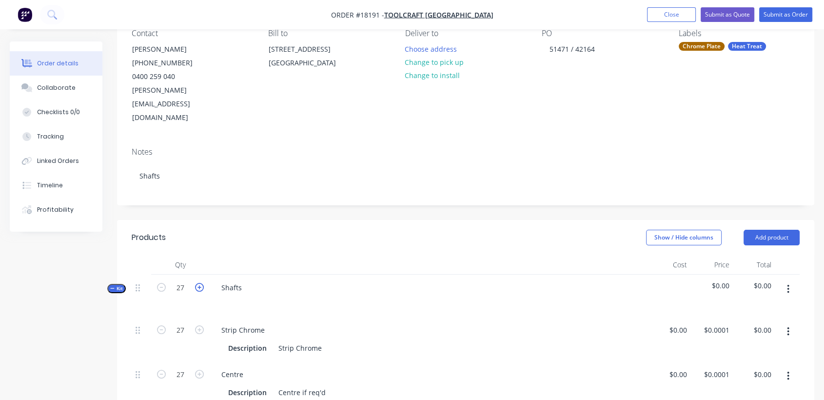
click at [197, 283] on icon "button" at bounding box center [199, 287] width 9 height 9
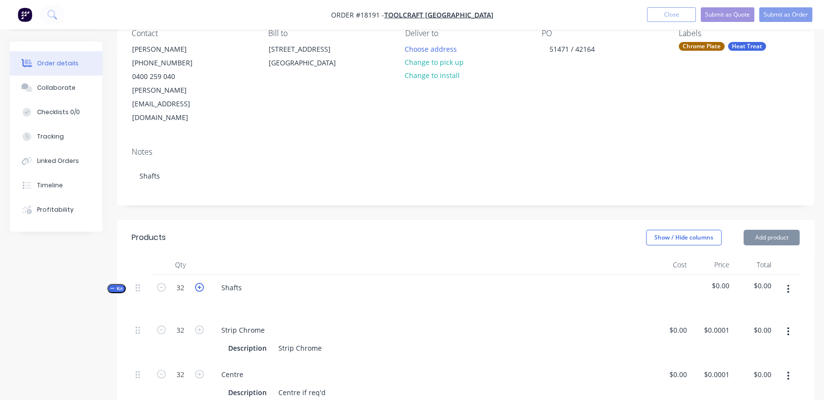
click at [197, 283] on icon "button" at bounding box center [199, 287] width 9 height 9
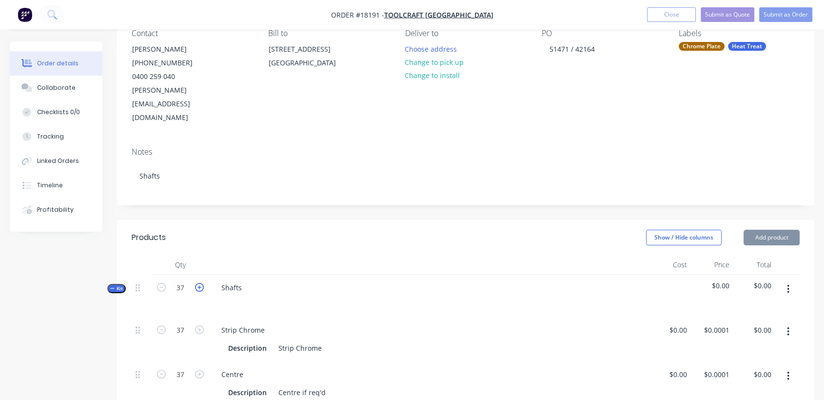
click at [197, 283] on icon "button" at bounding box center [199, 287] width 9 height 9
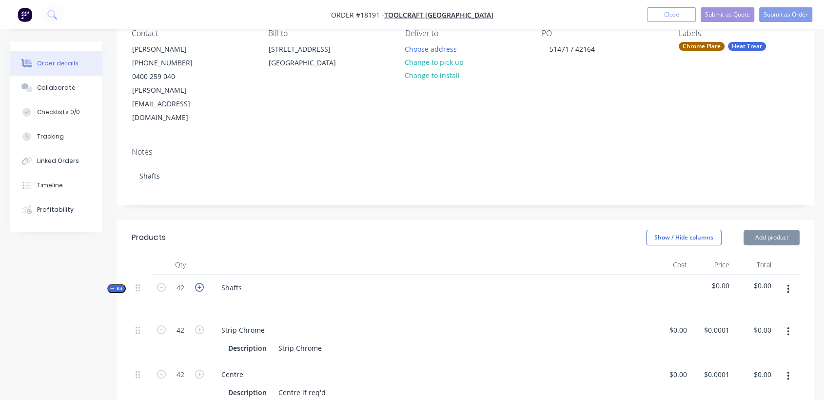
click at [197, 283] on icon "button" at bounding box center [199, 287] width 9 height 9
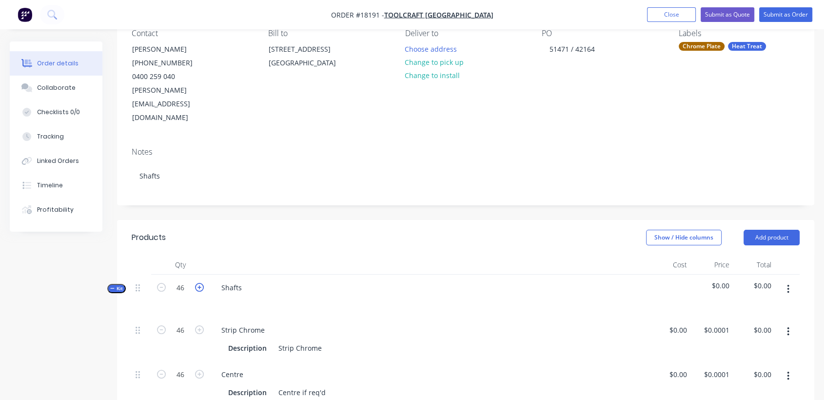
click at [197, 283] on icon "button" at bounding box center [199, 287] width 9 height 9
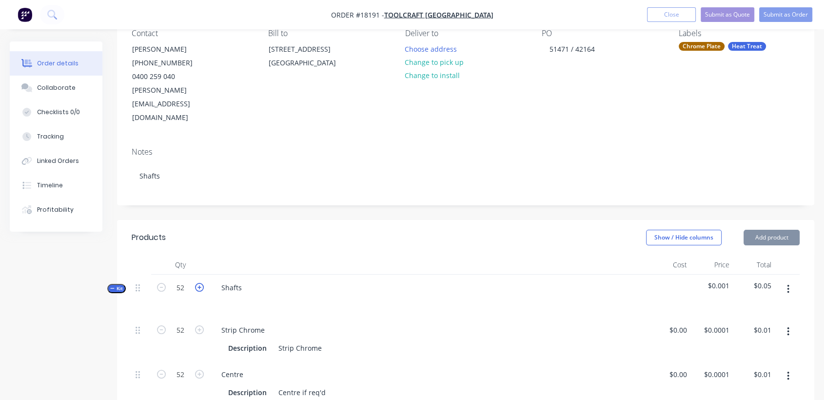
click at [197, 283] on icon "button" at bounding box center [199, 287] width 9 height 9
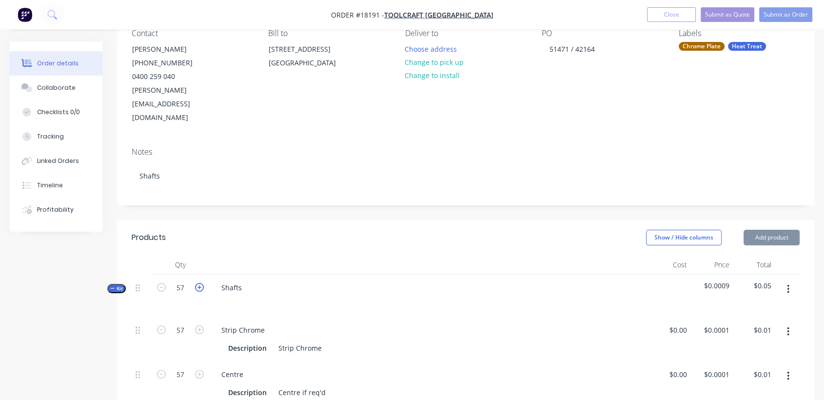
click at [197, 283] on icon "button" at bounding box center [199, 287] width 9 height 9
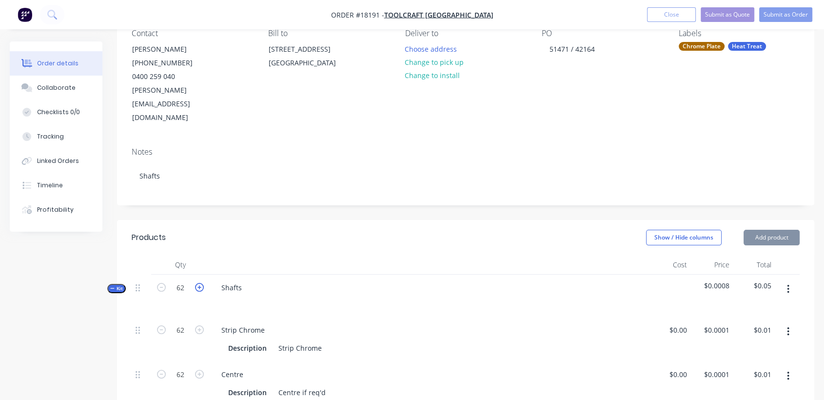
click at [197, 283] on icon "button" at bounding box center [199, 287] width 9 height 9
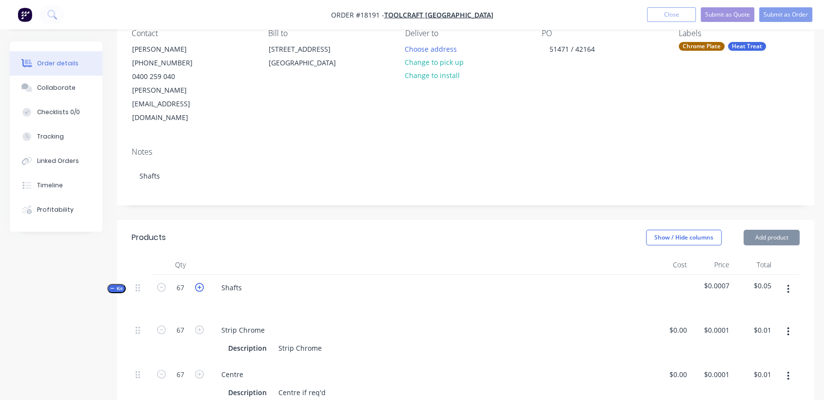
click at [197, 283] on icon "button" at bounding box center [199, 287] width 9 height 9
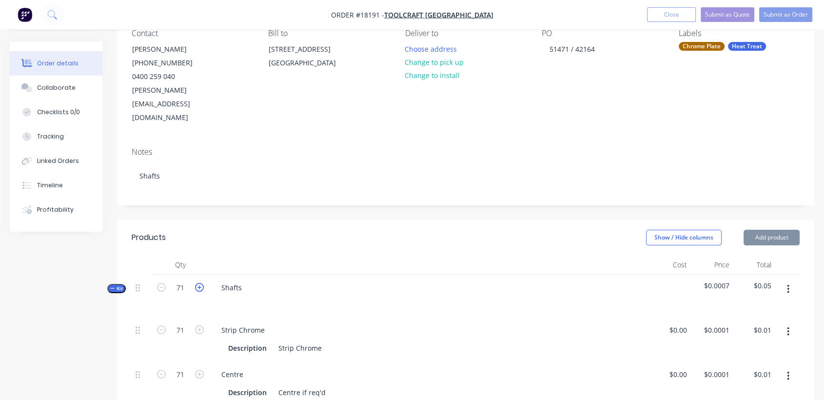
click at [197, 283] on icon "button" at bounding box center [199, 287] width 9 height 9
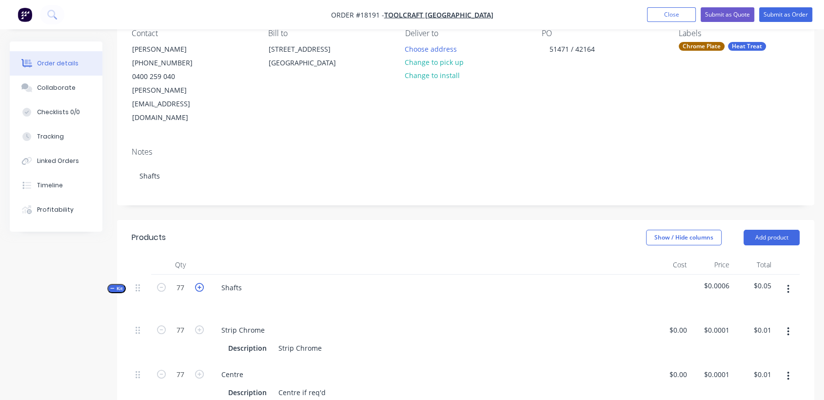
click at [197, 283] on icon "button" at bounding box center [199, 287] width 9 height 9
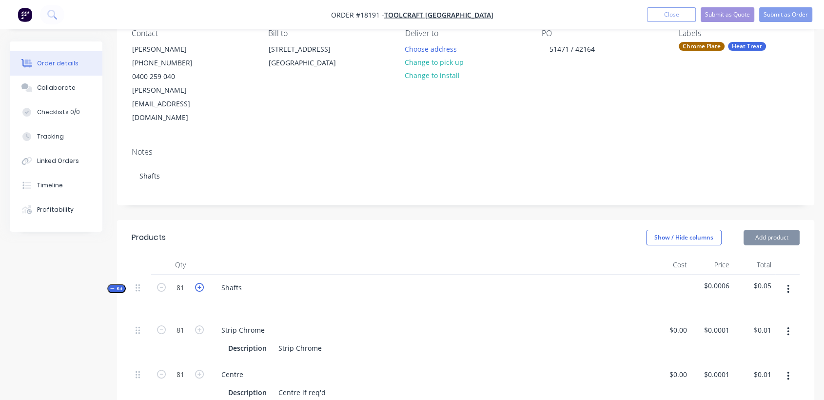
click at [197, 283] on icon "button" at bounding box center [199, 287] width 9 height 9
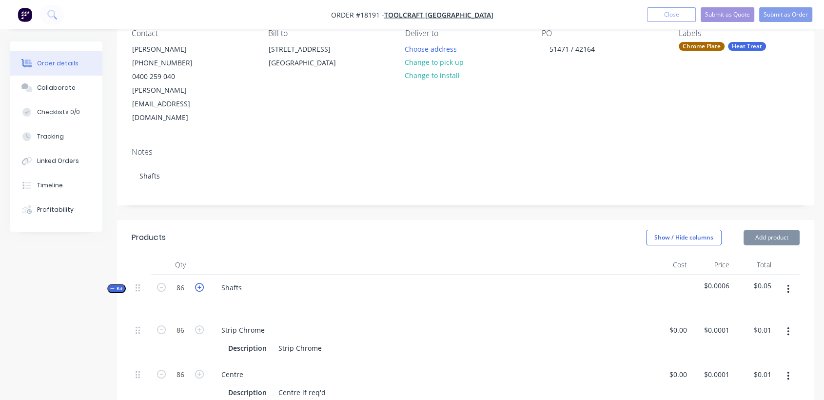
click at [197, 283] on icon "button" at bounding box center [199, 287] width 9 height 9
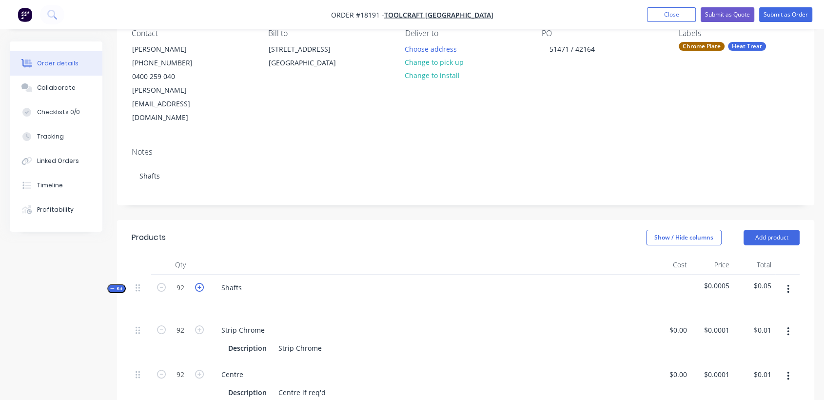
click at [197, 283] on icon "button" at bounding box center [199, 287] width 9 height 9
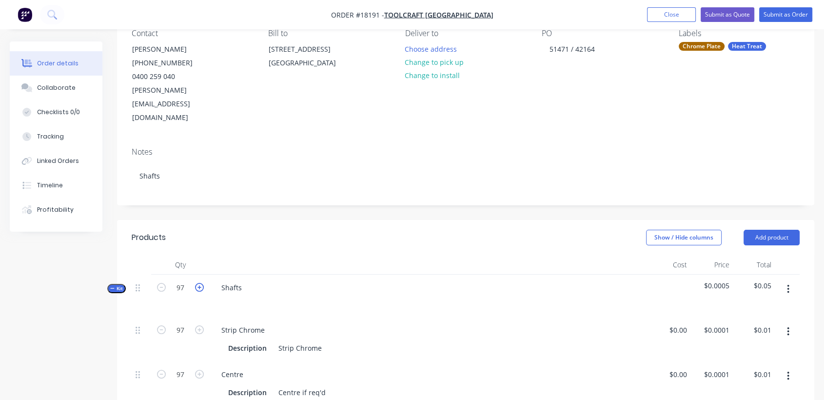
click at [197, 283] on icon "button" at bounding box center [199, 287] width 9 height 9
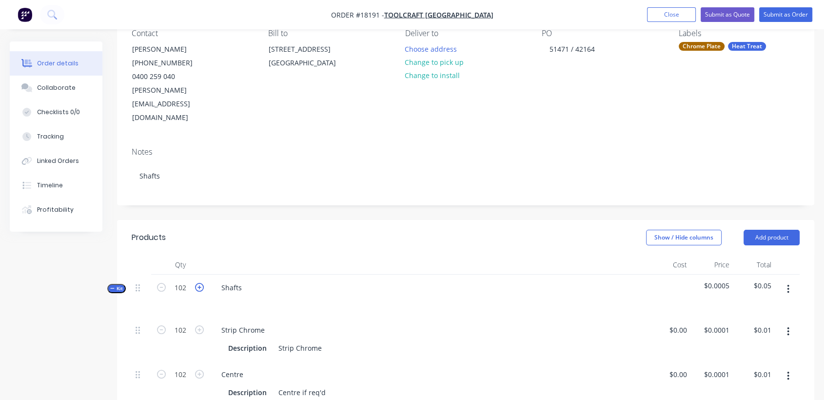
click at [197, 283] on icon "button" at bounding box center [199, 287] width 9 height 9
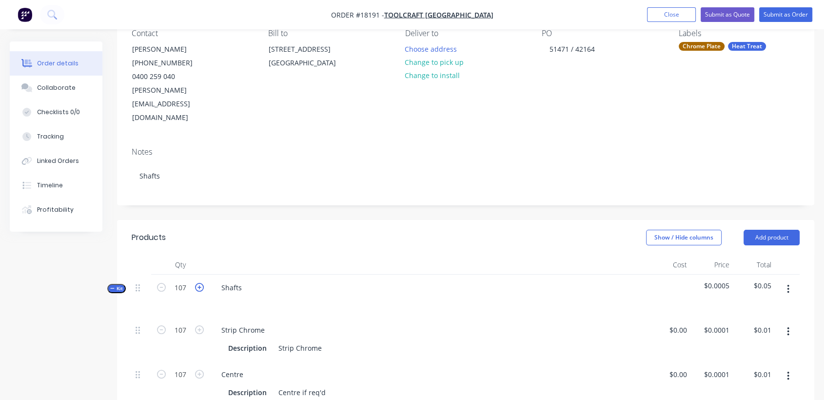
click at [197, 283] on icon "button" at bounding box center [199, 287] width 9 height 9
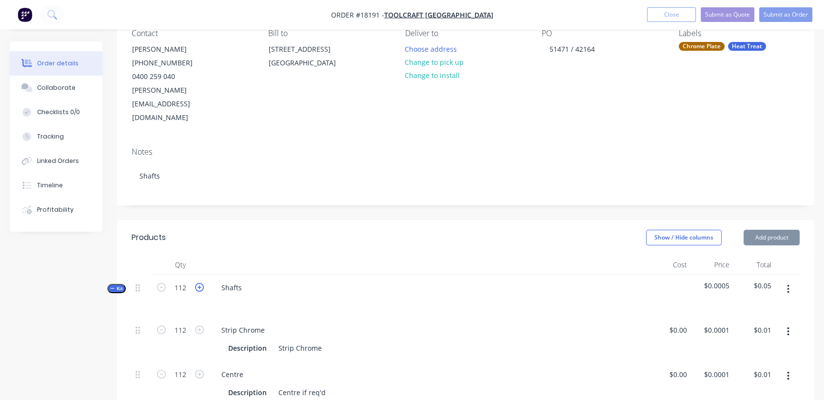
click at [197, 283] on icon "button" at bounding box center [199, 287] width 9 height 9
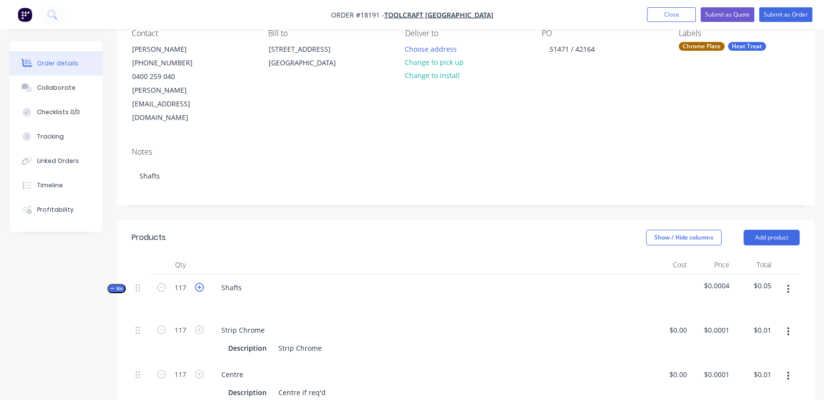
click at [197, 283] on icon "button" at bounding box center [199, 287] width 9 height 9
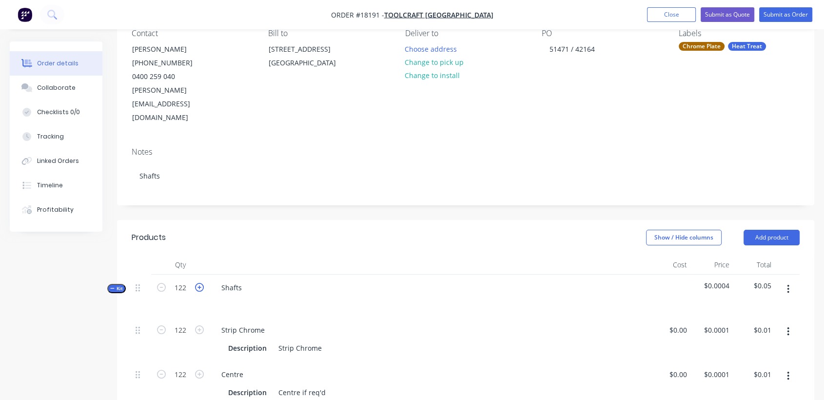
click at [197, 283] on icon "button" at bounding box center [199, 287] width 9 height 9
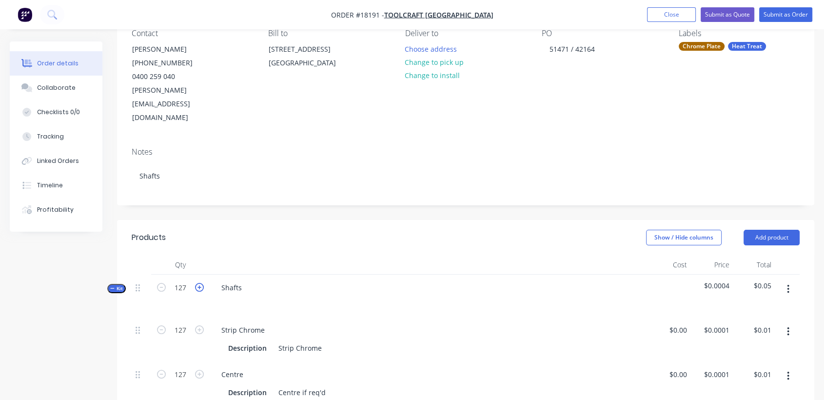
click at [197, 283] on icon "button" at bounding box center [199, 287] width 9 height 9
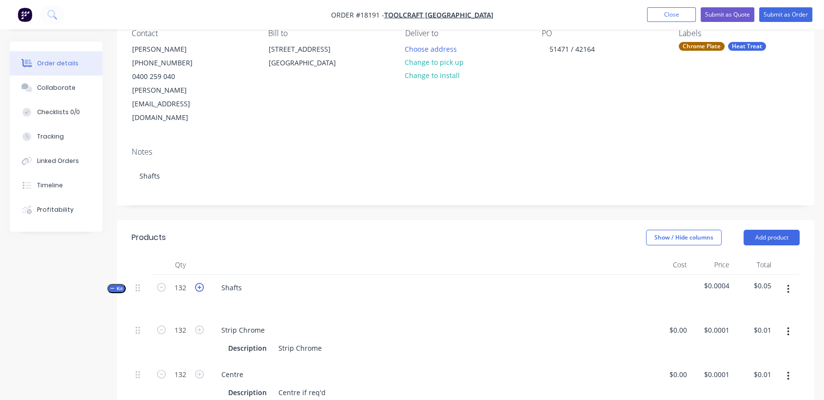
click at [197, 283] on icon "button" at bounding box center [199, 287] width 9 height 9
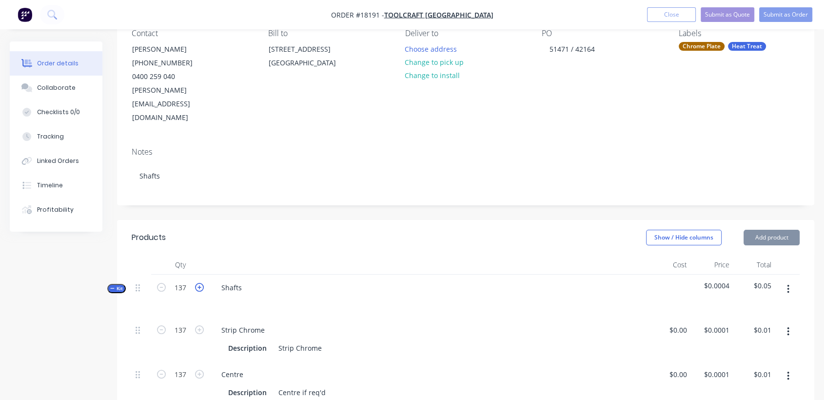
click at [197, 283] on icon "button" at bounding box center [199, 287] width 9 height 9
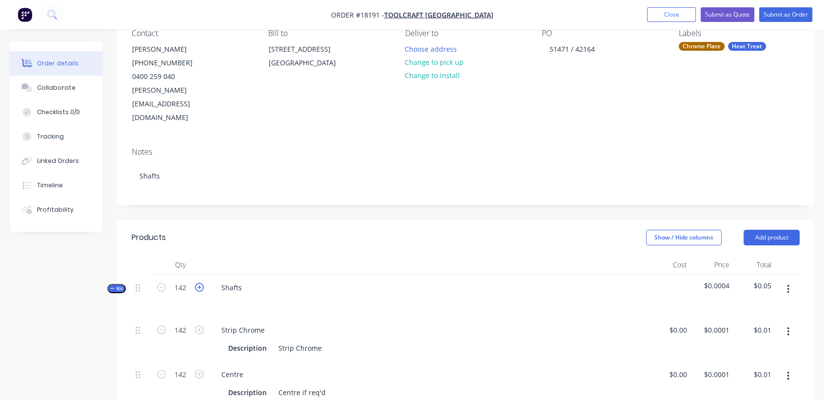
click at [197, 283] on icon "button" at bounding box center [199, 287] width 9 height 9
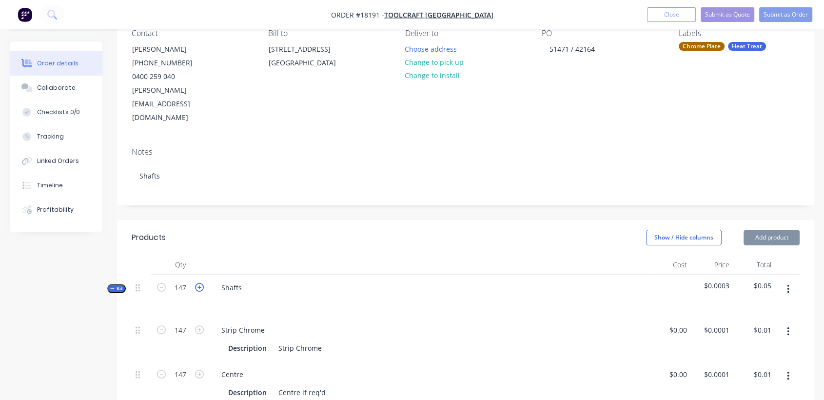
click at [197, 283] on icon "button" at bounding box center [199, 287] width 9 height 9
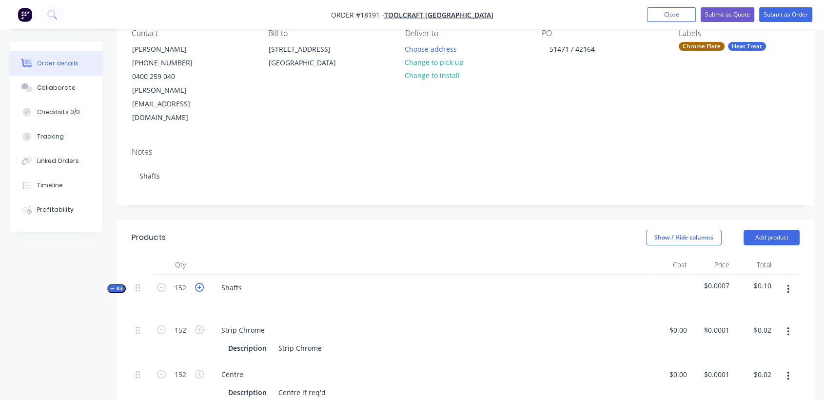
click at [197, 283] on icon "button" at bounding box center [199, 287] width 9 height 9
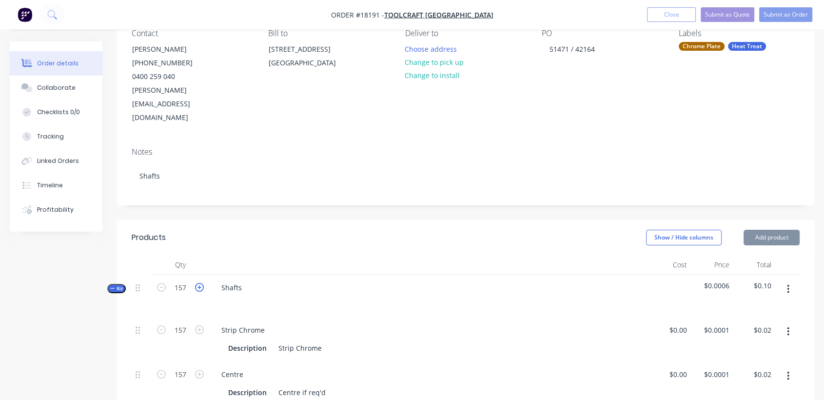
click at [197, 283] on icon "button" at bounding box center [199, 287] width 9 height 9
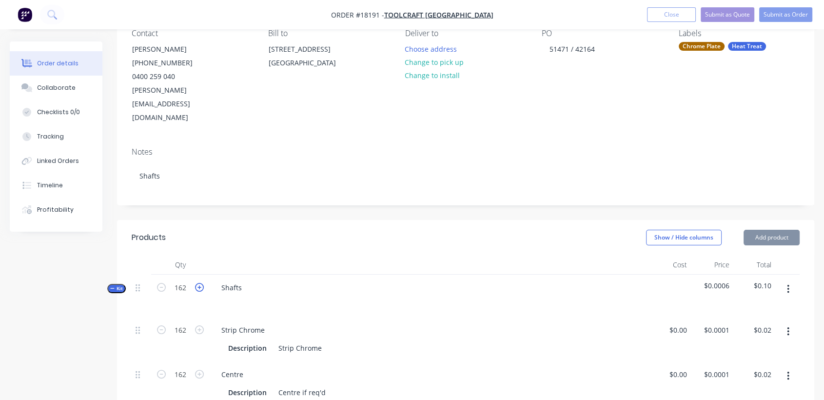
click at [197, 283] on icon "button" at bounding box center [199, 287] width 9 height 9
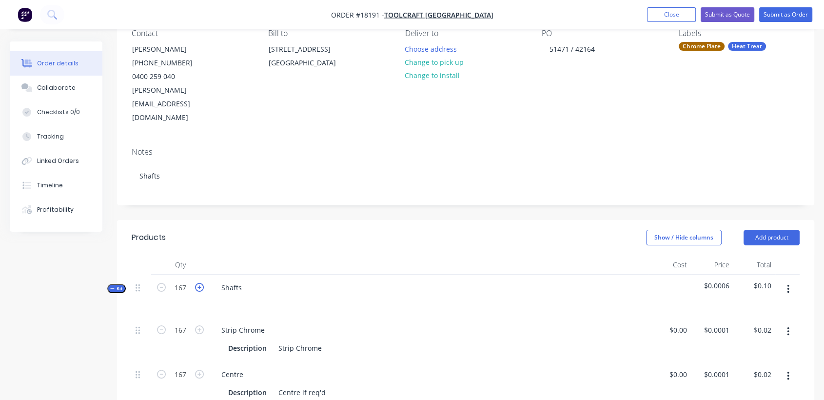
click at [197, 283] on icon "button" at bounding box center [199, 287] width 9 height 9
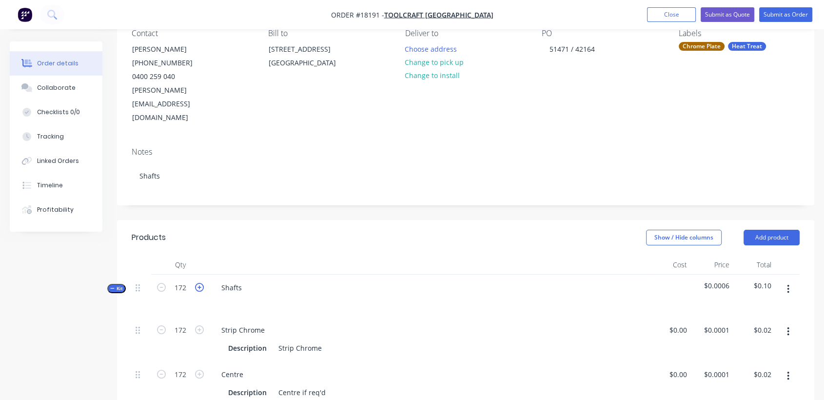
click at [197, 283] on icon "button" at bounding box center [199, 287] width 9 height 9
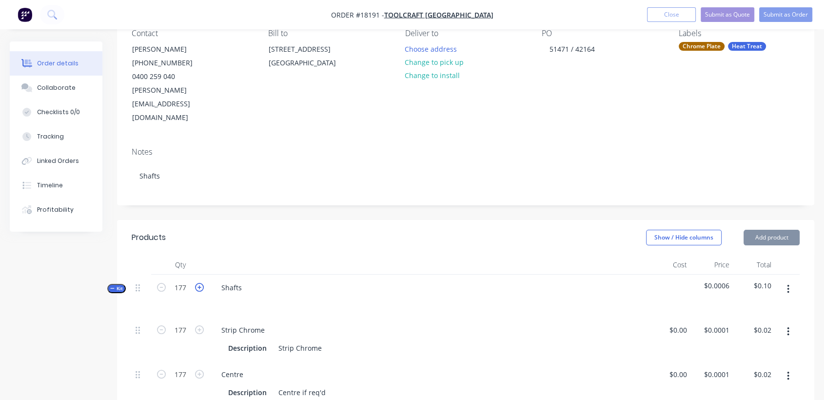
click at [197, 283] on icon "button" at bounding box center [199, 287] width 9 height 9
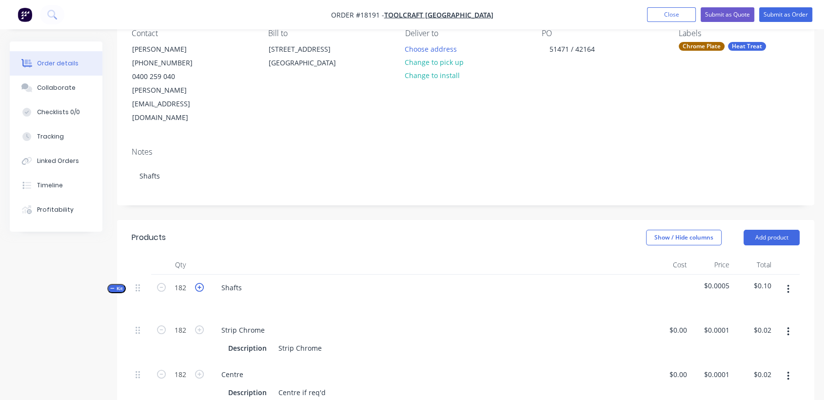
click at [197, 283] on icon "button" at bounding box center [199, 287] width 9 height 9
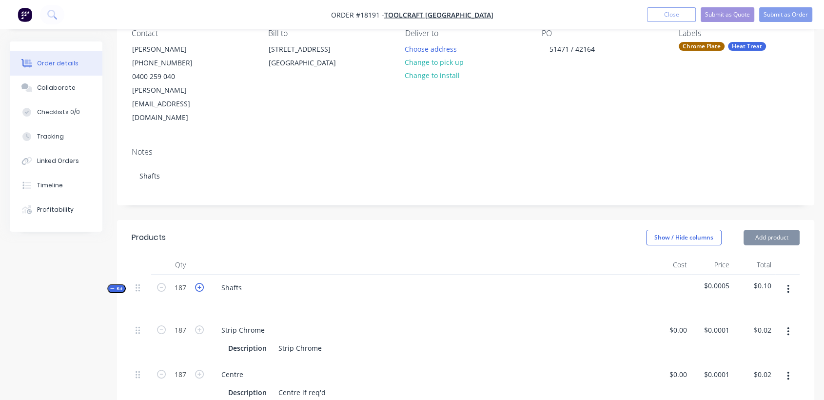
click at [197, 283] on icon "button" at bounding box center [199, 287] width 9 height 9
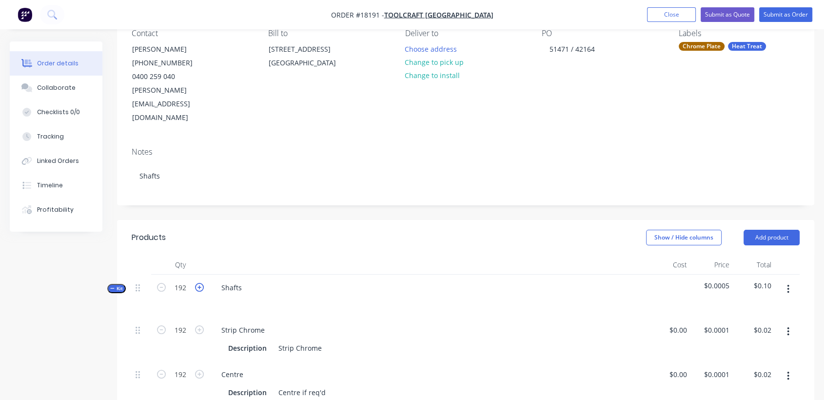
click at [197, 283] on icon "button" at bounding box center [199, 287] width 9 height 9
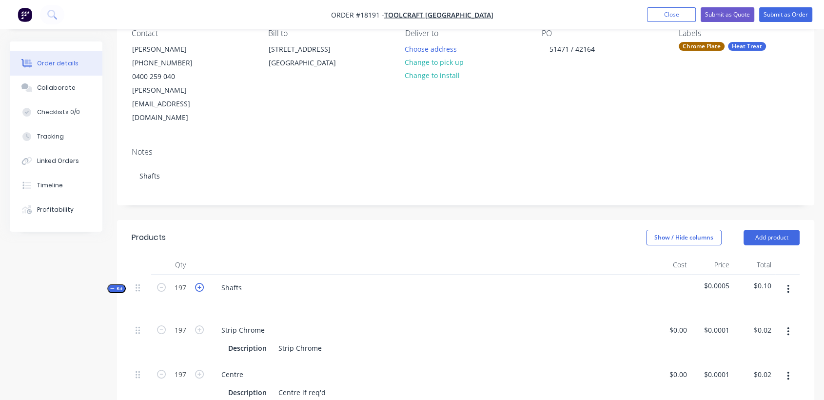
click at [197, 283] on icon "button" at bounding box center [199, 287] width 9 height 9
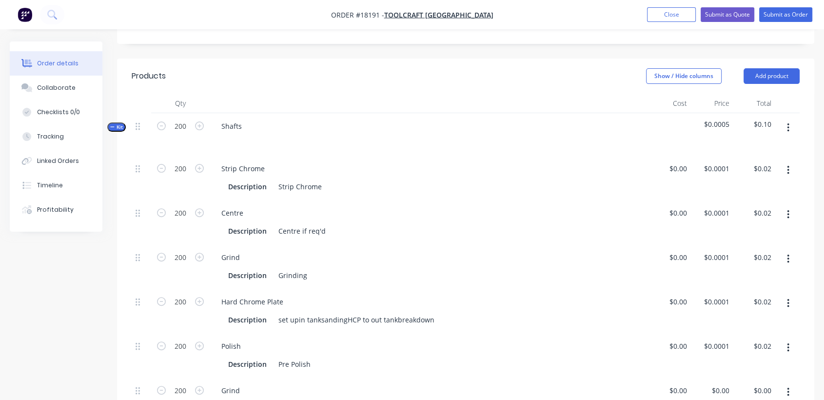
scroll to position [257, 0]
click at [788, 164] on icon "button" at bounding box center [788, 168] width 2 height 9
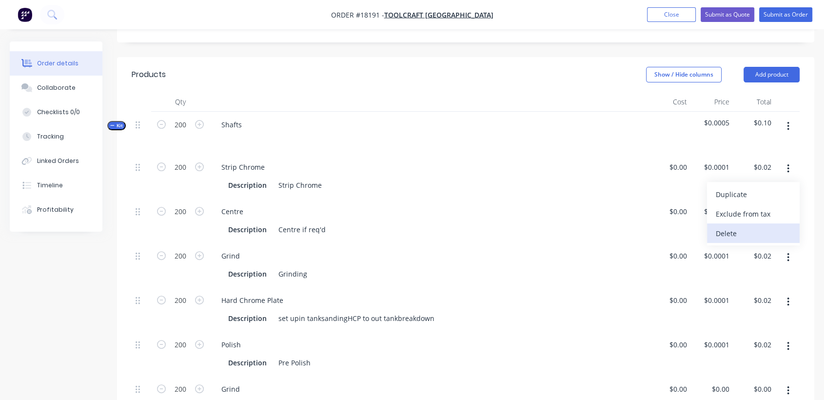
click at [734, 226] on div "Delete" at bounding box center [753, 233] width 75 height 14
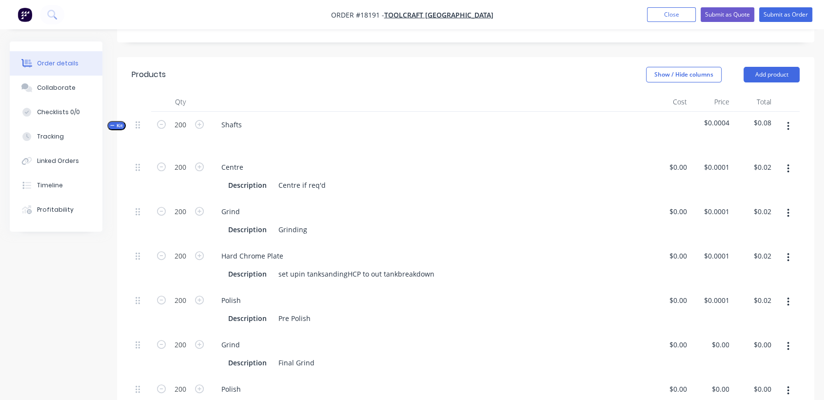
click at [785, 160] on button "button" at bounding box center [788, 169] width 23 height 18
click at [727, 226] on div "Delete" at bounding box center [753, 233] width 75 height 14
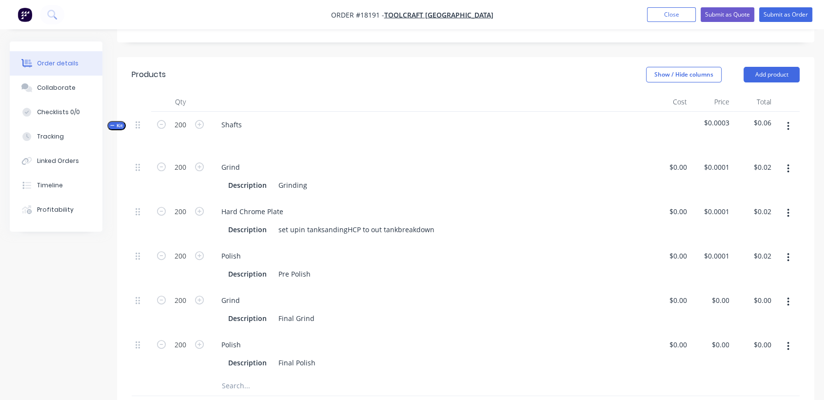
click at [787, 164] on icon "button" at bounding box center [788, 168] width 2 height 9
click at [729, 226] on div "Delete" at bounding box center [753, 233] width 75 height 14
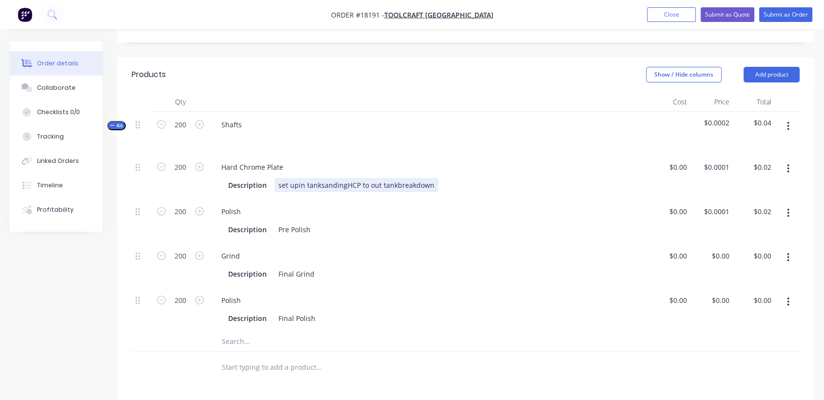
click at [297, 178] on div "set upin tanksandingHCP to out tankbreakdown" at bounding box center [356, 185] width 164 height 14
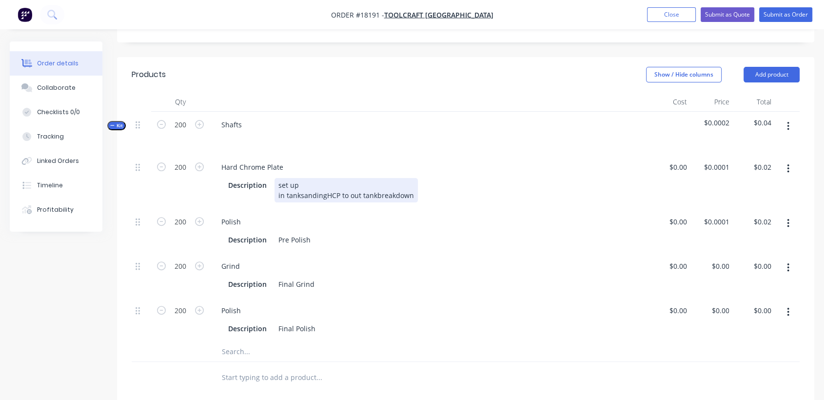
click at [299, 178] on div "set up in tanksandingHCP to out tankbreakdown" at bounding box center [345, 190] width 143 height 24
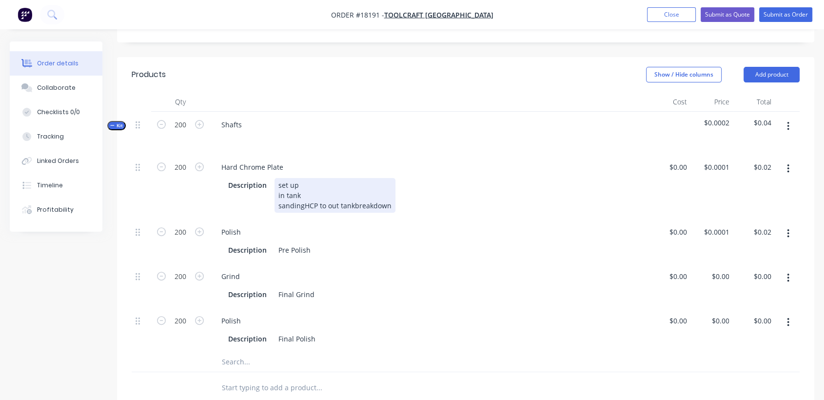
click at [301, 178] on div "set up in tank sandingHCP to out tankbreakdown" at bounding box center [334, 195] width 121 height 35
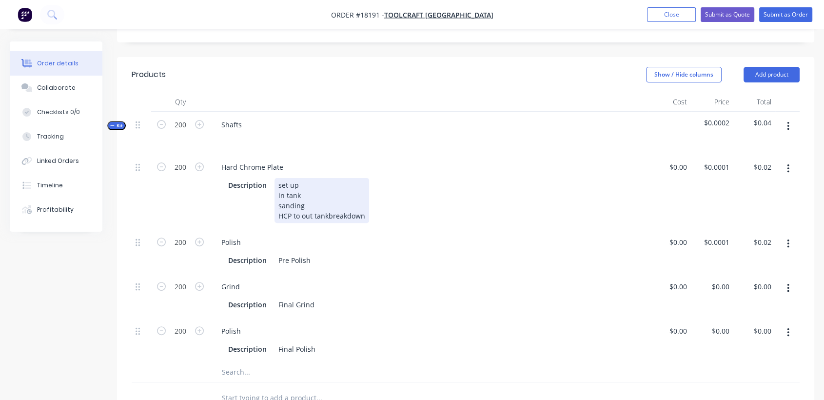
click at [303, 188] on div "set up in tank sanding HCP to out tankbreakdown" at bounding box center [321, 200] width 95 height 45
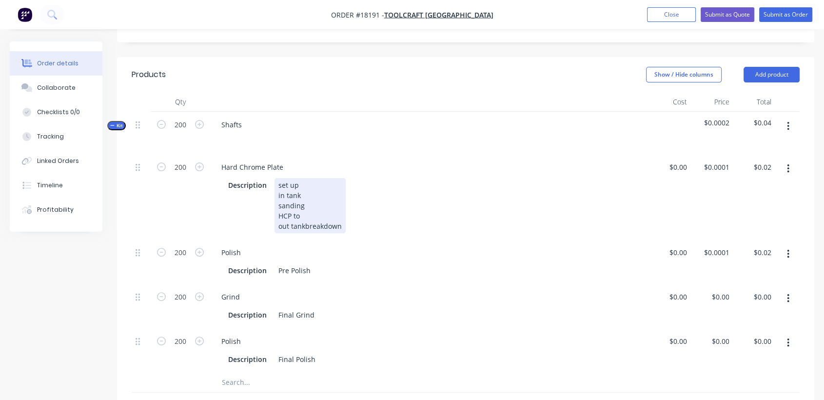
click at [305, 196] on div "set up in tank sanding HCP to out tankbreakdown" at bounding box center [309, 205] width 71 height 55
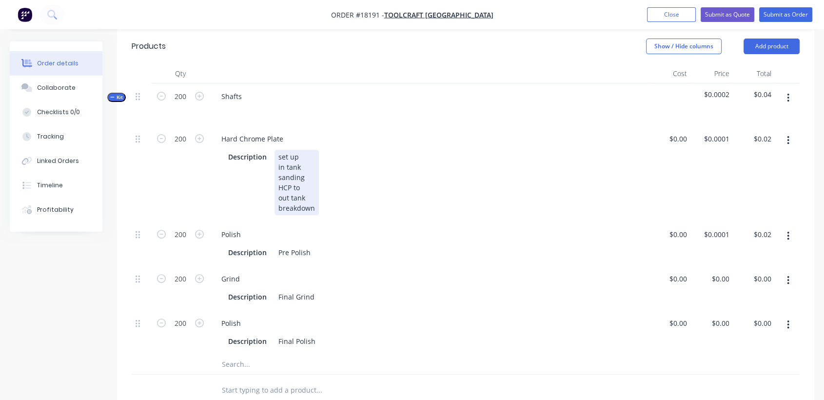
scroll to position [365, 0]
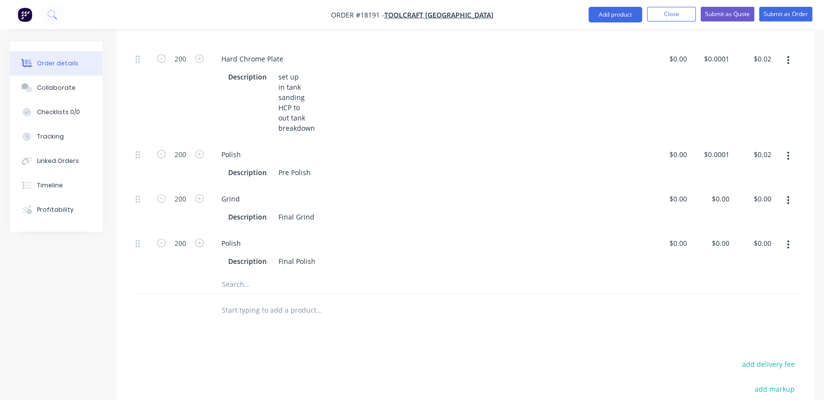
click at [240, 274] on input "text" at bounding box center [318, 284] width 195 height 20
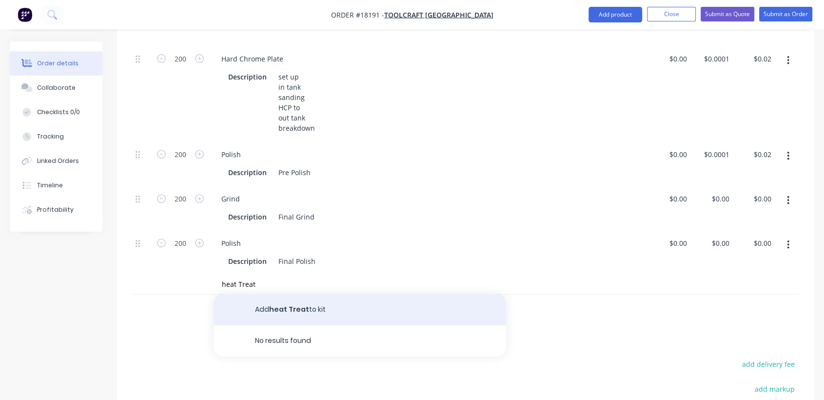
click at [298, 294] on button "Add heat Treat to kit" at bounding box center [360, 309] width 293 height 31
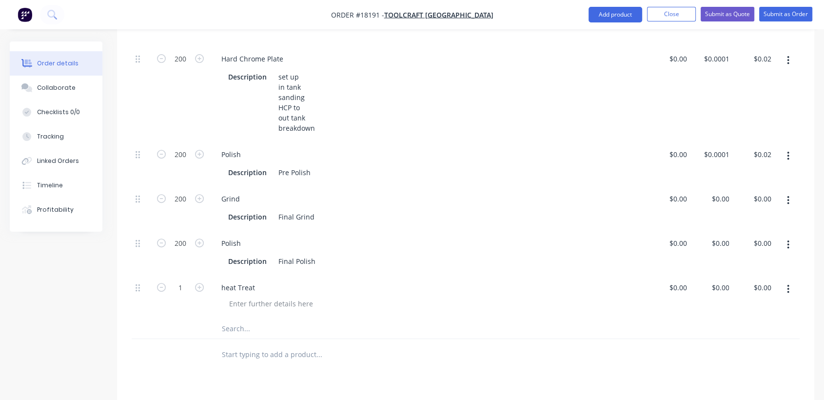
click at [787, 195] on icon "button" at bounding box center [788, 200] width 2 height 11
click at [740, 258] on div "Delete" at bounding box center [753, 265] width 75 height 14
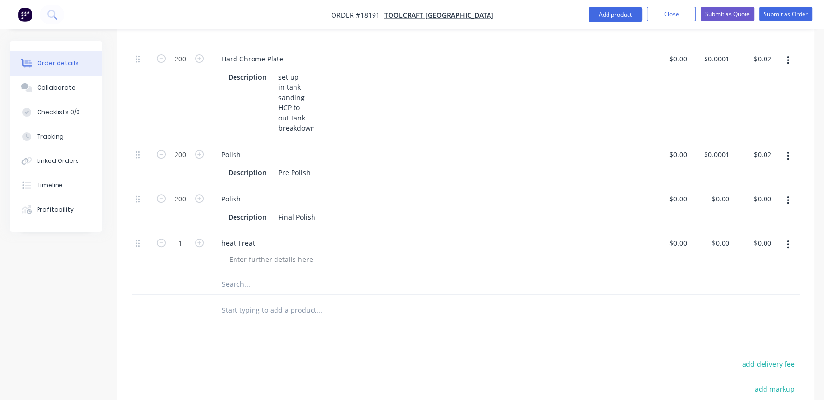
click at [790, 192] on button "button" at bounding box center [788, 201] width 23 height 18
click at [730, 258] on div "Delete" at bounding box center [753, 265] width 75 height 14
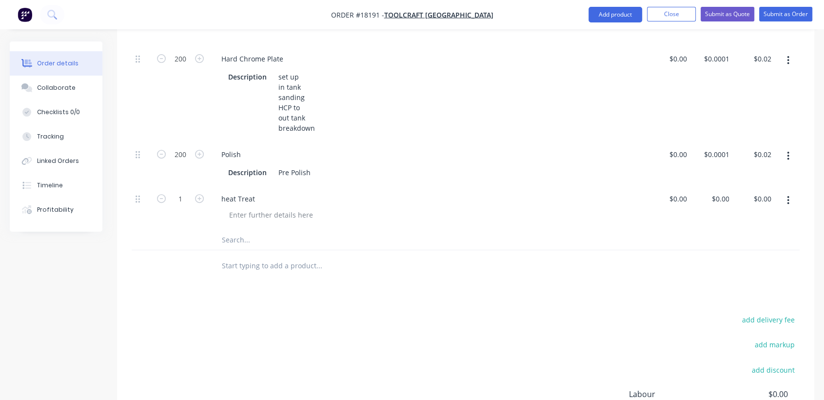
click at [268, 230] on input "text" at bounding box center [318, 240] width 195 height 20
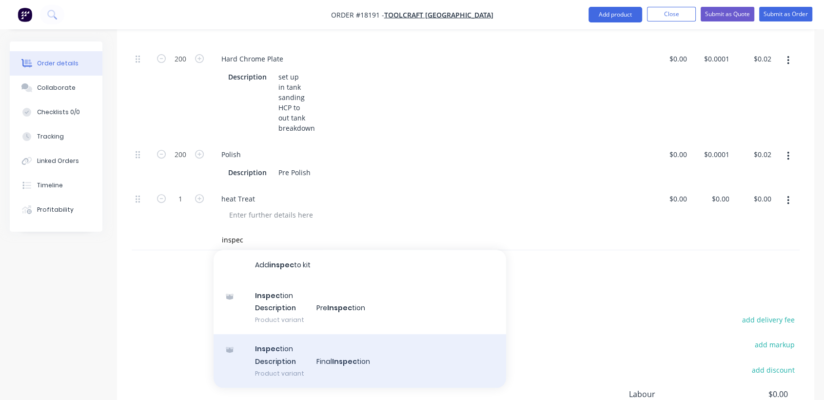
click at [330, 334] on div "Inspec tion Description Final Inspec tion Product variant" at bounding box center [360, 361] width 293 height 54
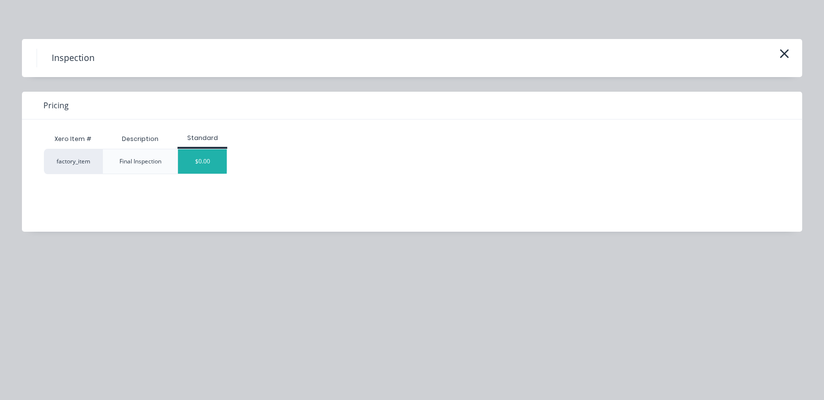
click at [197, 163] on div "$0.00" at bounding box center [202, 161] width 49 height 24
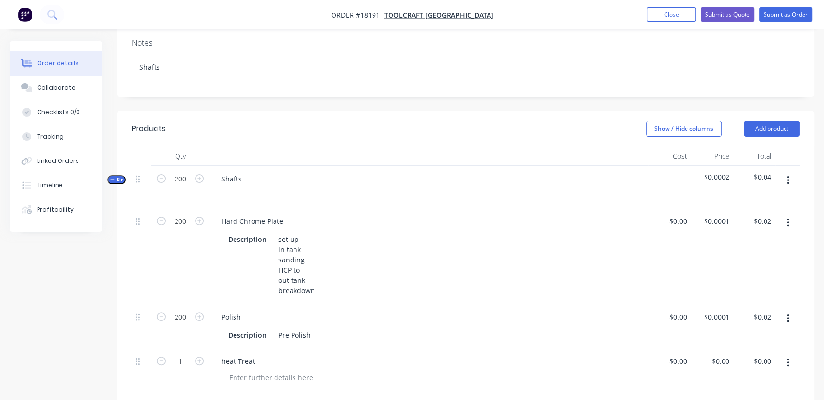
scroll to position [257, 0]
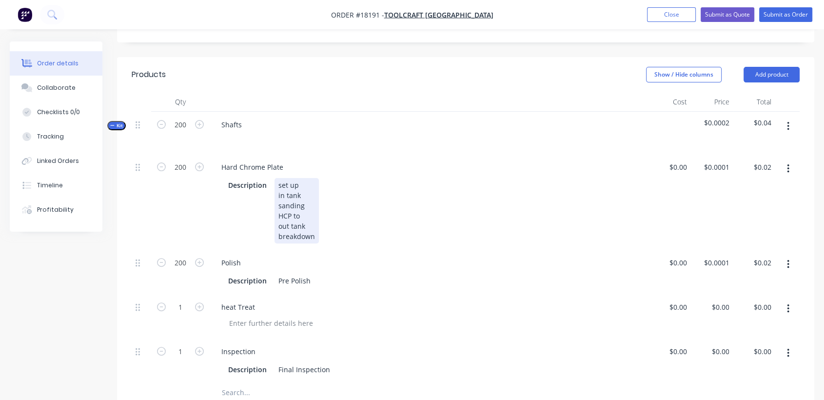
click at [305, 185] on div "set up in tank sanding HCP to out tank breakdown" at bounding box center [296, 210] width 44 height 65
click at [413, 212] on div "Description set up in tank sanding HCP to 0.397" + grinding out tank breakdown" at bounding box center [427, 210] width 406 height 65
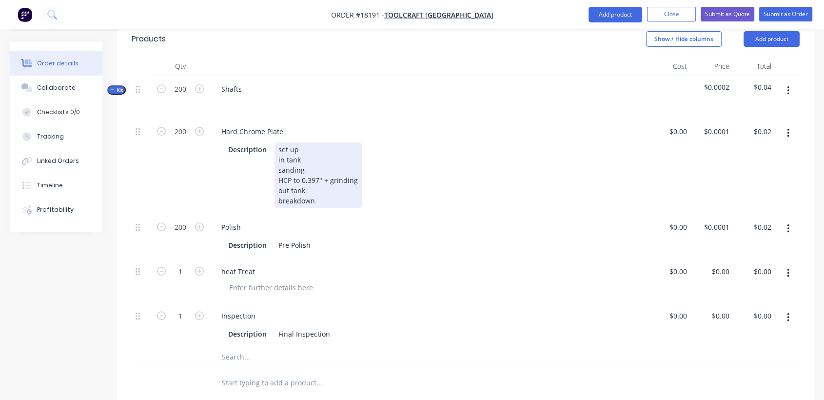
scroll to position [311, 0]
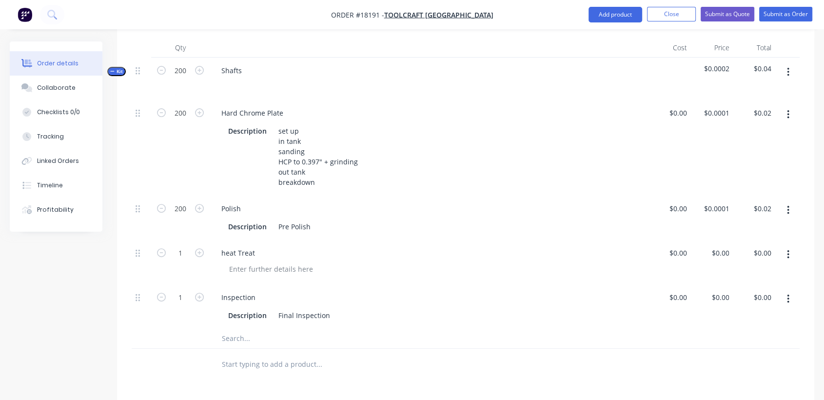
click at [787, 205] on icon "button" at bounding box center [788, 210] width 2 height 11
click at [738, 268] on div "Delete" at bounding box center [753, 275] width 75 height 14
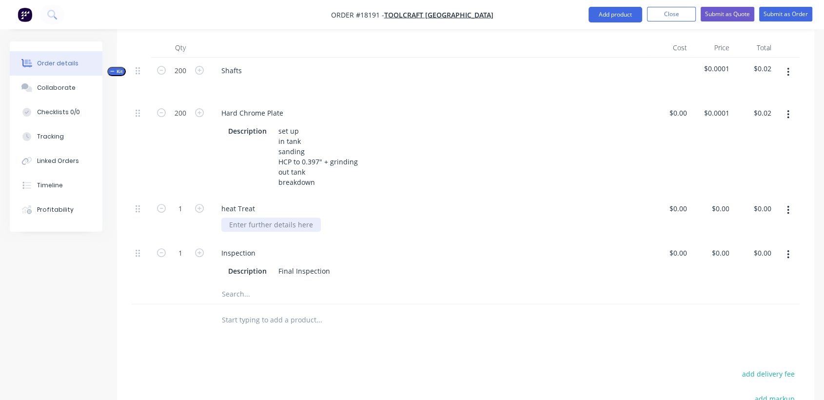
click at [286, 217] on div at bounding box center [270, 224] width 99 height 14
click at [377, 217] on div "Post Heat Treat within 3 hours of Plating at 150" at bounding box center [305, 224] width 169 height 14
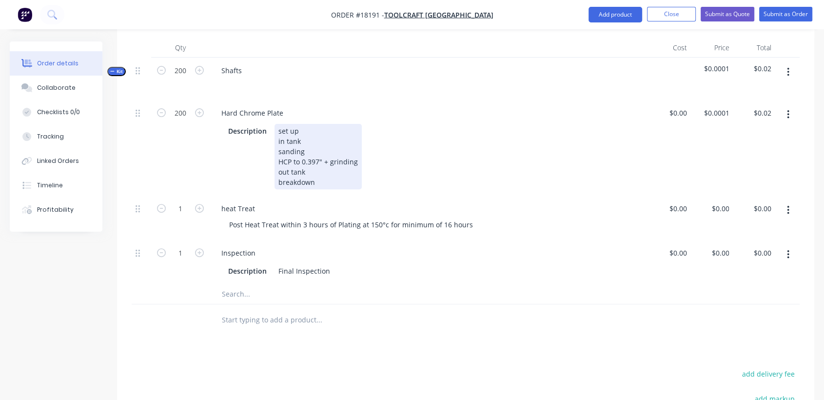
click at [309, 124] on div "set up in tank sanding HCP to 0.397" + grinding out tank breakdown" at bounding box center [317, 156] width 87 height 65
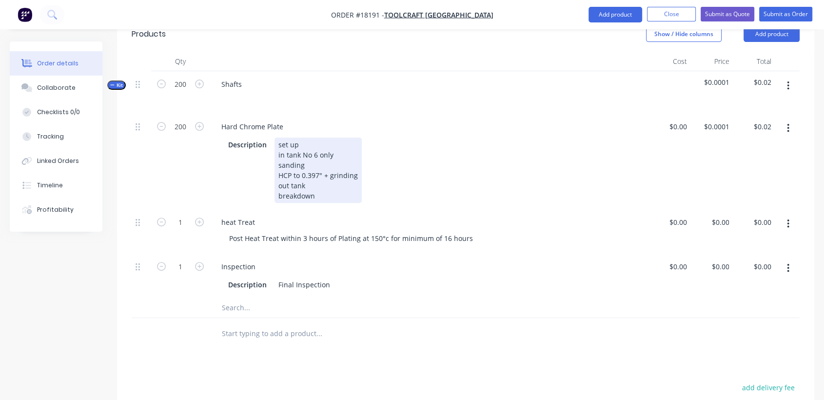
scroll to position [365, 0]
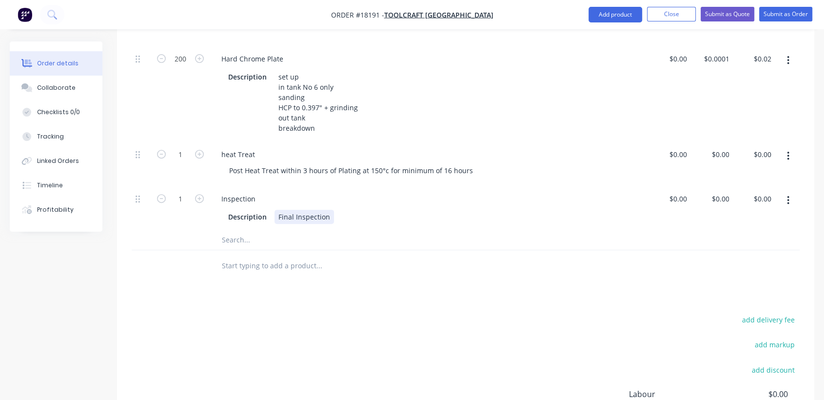
click at [334, 210] on div "Description Final Inspection" at bounding box center [427, 217] width 406 height 14
click at [507, 149] on div "heat Treat Post Heat Treat within 3 hours of Plating at 150°c for minimum of 16…" at bounding box center [429, 163] width 439 height 44
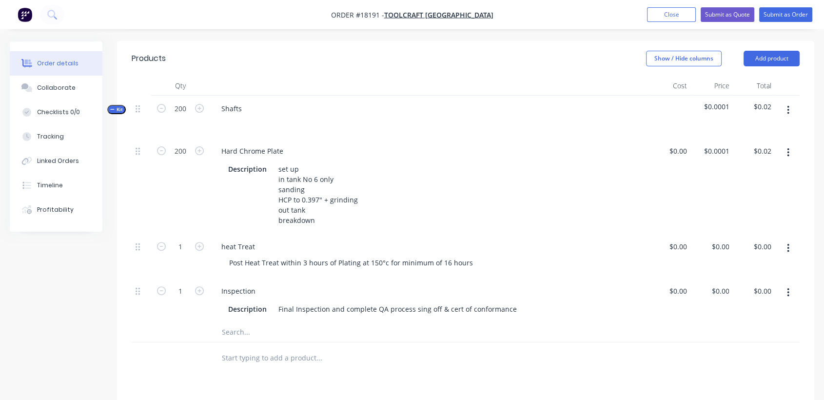
scroll to position [257, 0]
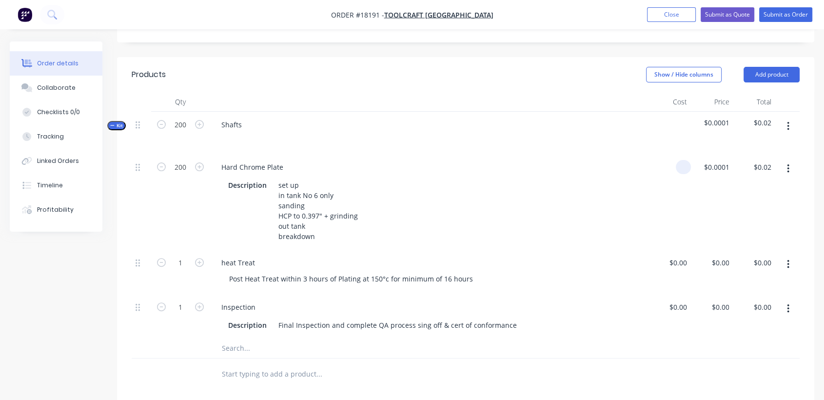
click at [677, 160] on div at bounding box center [683, 167] width 15 height 14
click at [710, 185] on div "$27.50 $0.0001" at bounding box center [712, 202] width 42 height 96
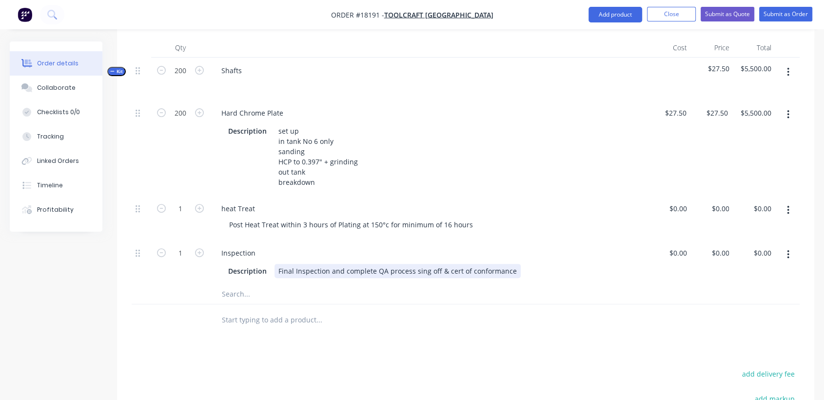
click at [424, 264] on div "Final Inspection and complete QA process sing off & cert of conformance" at bounding box center [397, 271] width 246 height 14
click at [414, 264] on div "Final Inspection and complete QA process sgn off & cert of conformance" at bounding box center [396, 271] width 244 height 14
click at [425, 201] on div "heat Treat" at bounding box center [429, 208] width 431 height 14
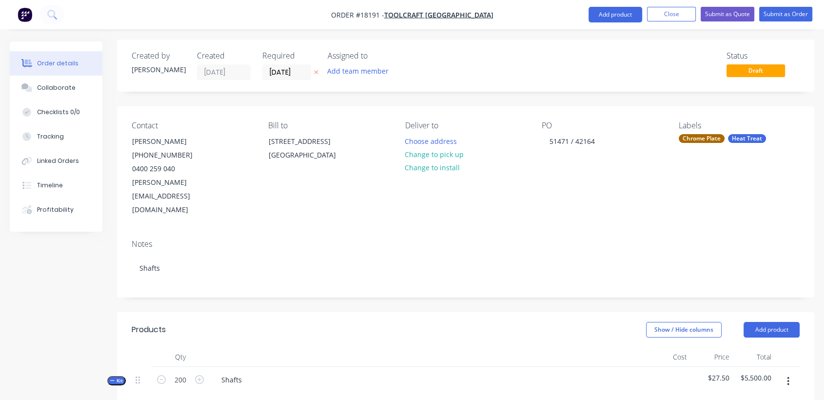
scroll to position [0, 0]
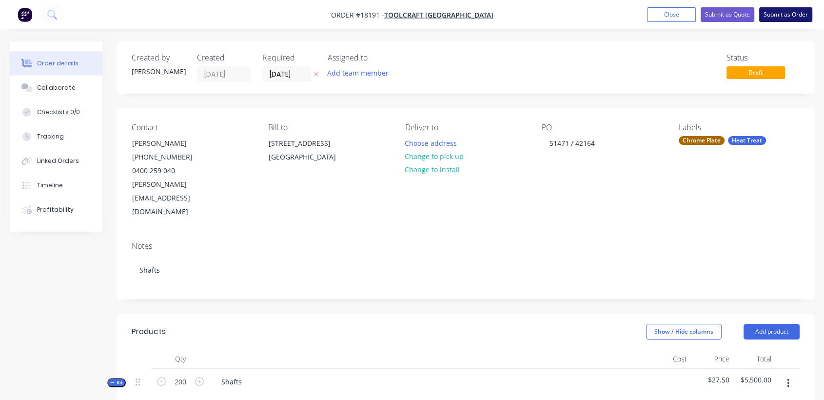
click at [793, 14] on button "Submit as Order" at bounding box center [785, 14] width 53 height 15
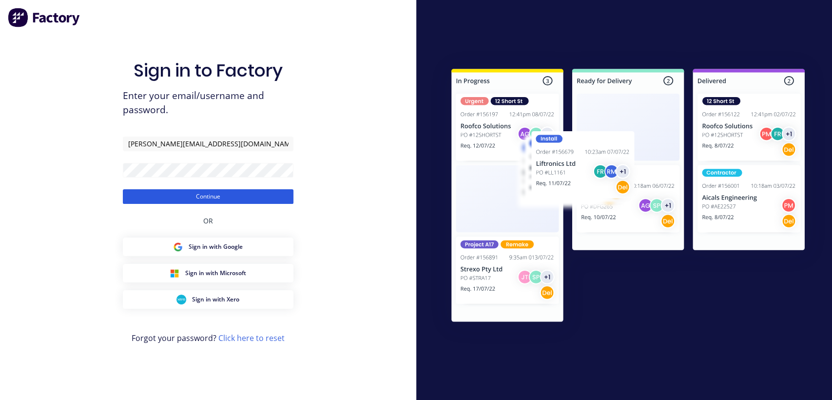
click at [206, 192] on button "Continue" at bounding box center [208, 196] width 171 height 15
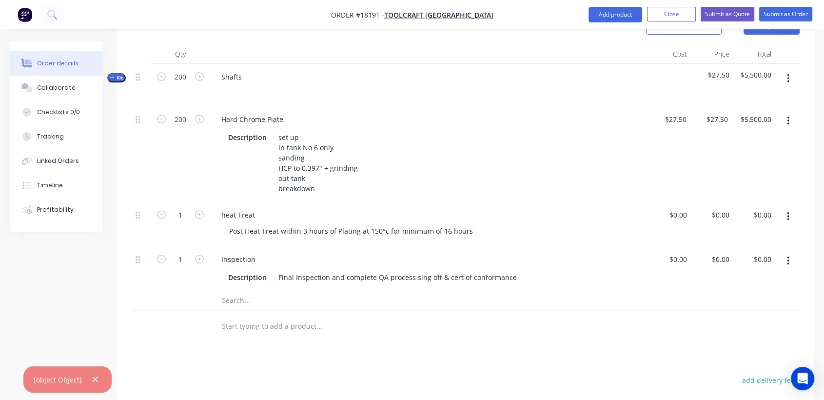
scroll to position [325, 0]
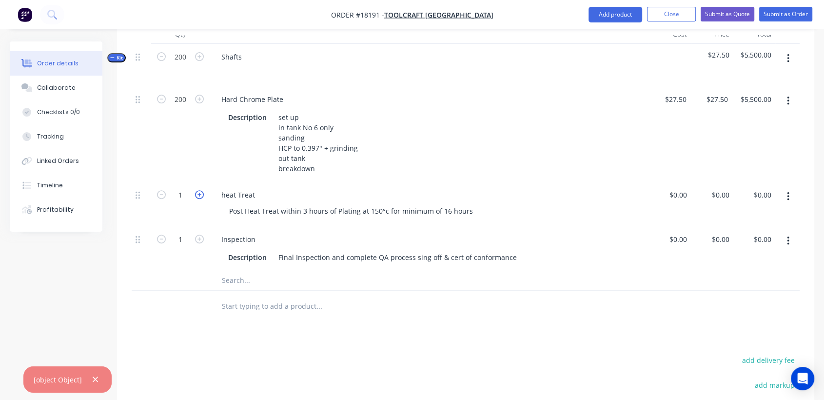
click at [199, 190] on icon "button" at bounding box center [199, 194] width 9 height 9
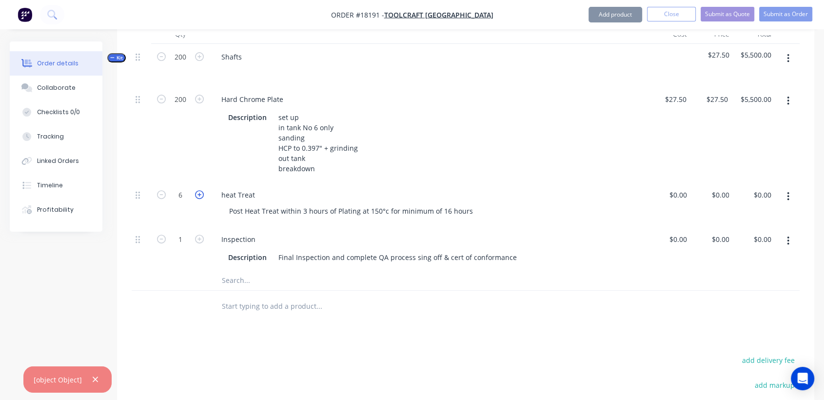
click at [199, 190] on icon "button" at bounding box center [199, 194] width 9 height 9
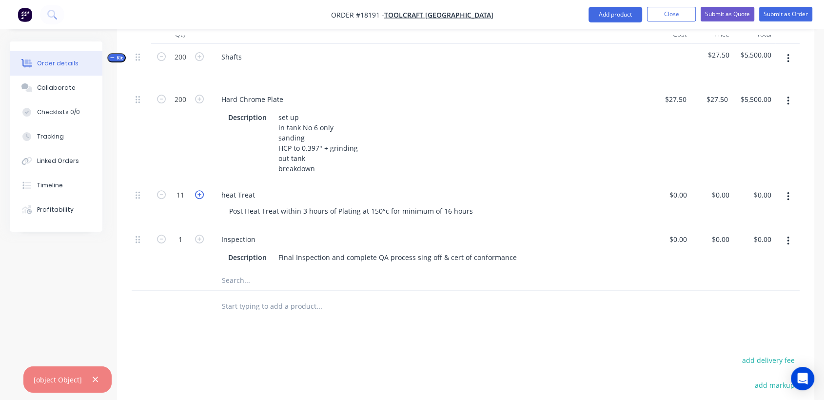
click at [199, 190] on icon "button" at bounding box center [199, 194] width 9 height 9
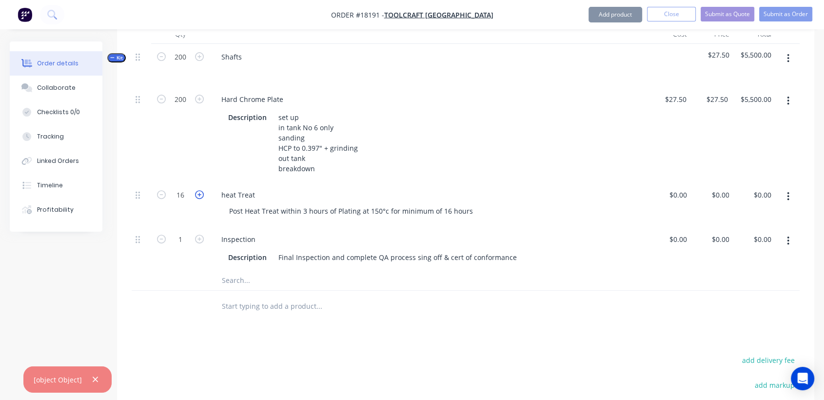
click at [199, 190] on icon "button" at bounding box center [199, 194] width 9 height 9
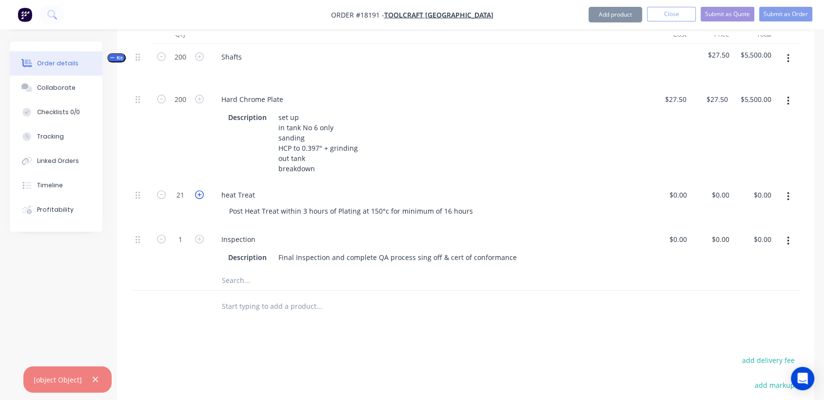
click at [199, 190] on icon "button" at bounding box center [199, 194] width 9 height 9
paste input "00"
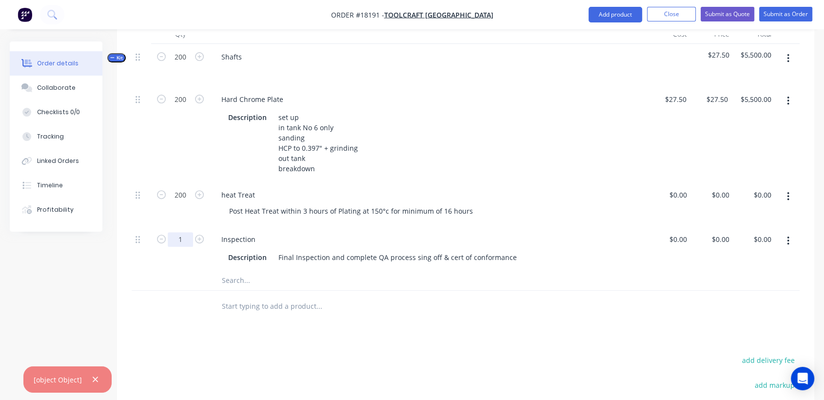
paste input "200"
click at [293, 226] on div "Inspection Description Final Inspection and complete QA process sing off & cert…" at bounding box center [429, 248] width 439 height 44
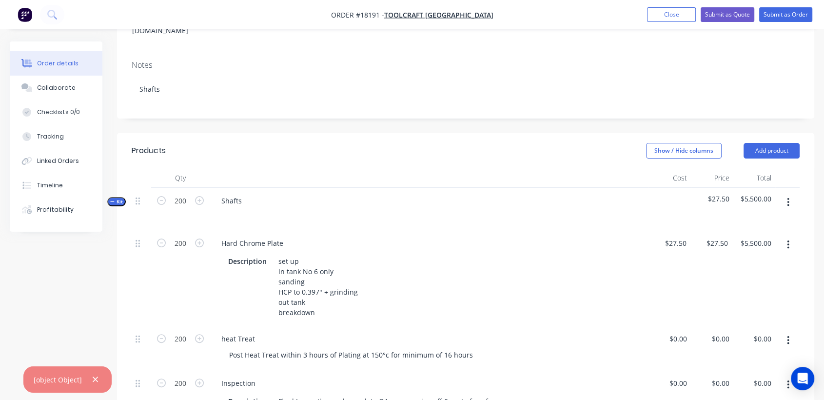
scroll to position [162, 0]
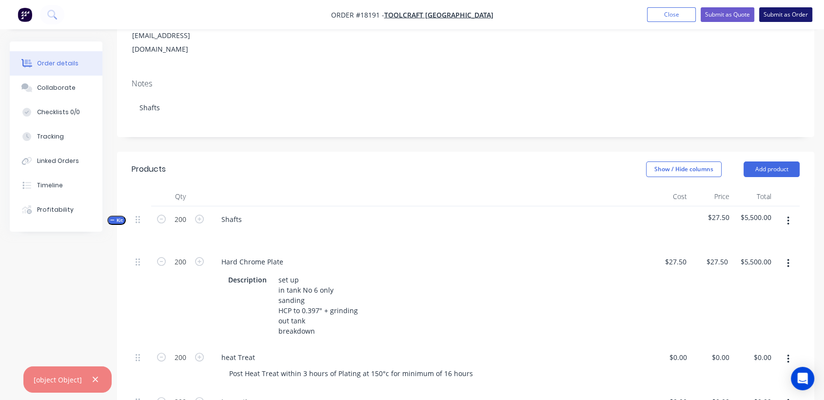
click at [798, 12] on button "Submit as Order" at bounding box center [785, 14] width 53 height 15
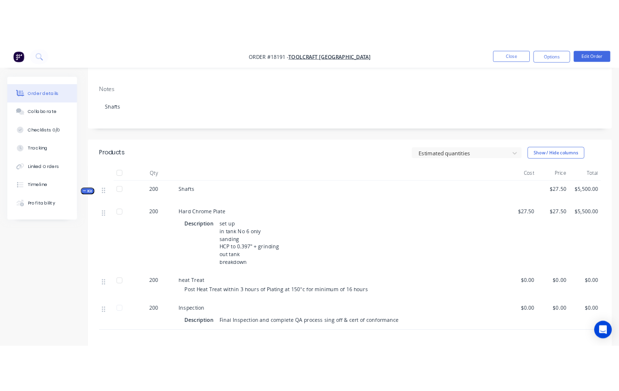
scroll to position [108, 0]
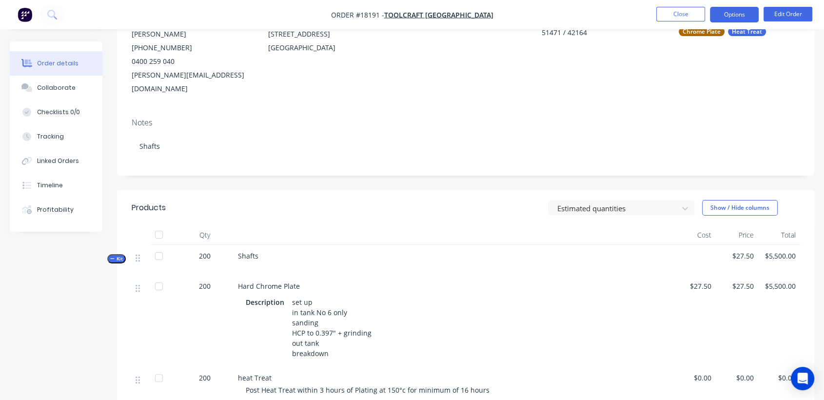
click at [719, 12] on button "Options" at bounding box center [734, 15] width 49 height 16
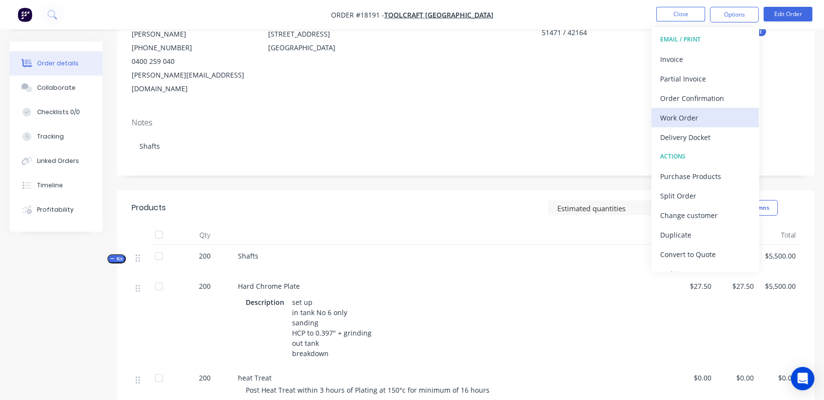
click at [695, 112] on div "Work Order" at bounding box center [705, 118] width 90 height 14
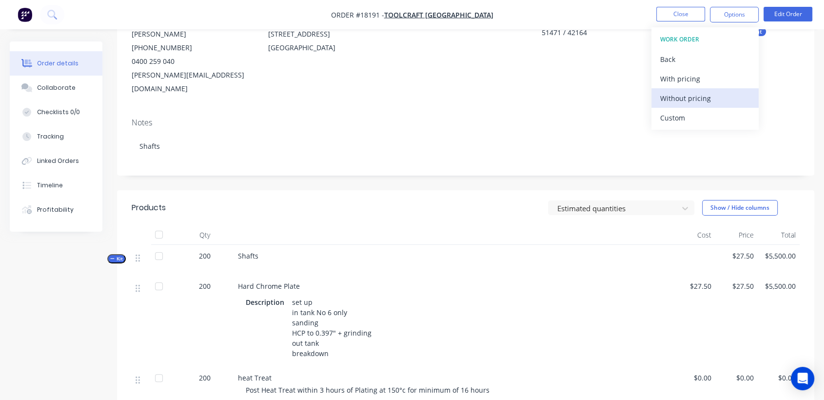
click at [693, 100] on div "Without pricing" at bounding box center [705, 98] width 90 height 14
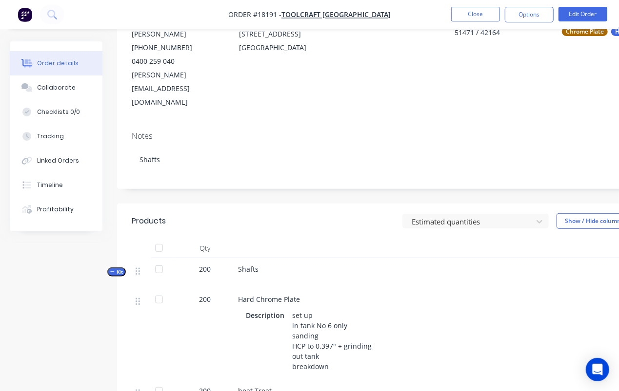
click at [394, 124] on div "Notes Shafts" at bounding box center [392, 156] width 551 height 65
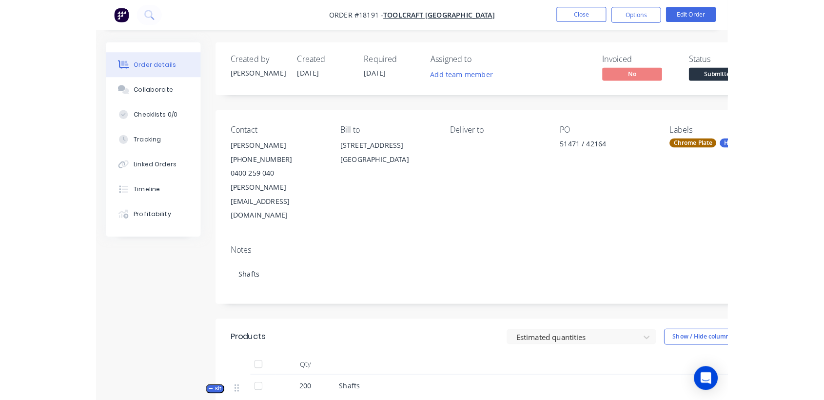
scroll to position [0, 0]
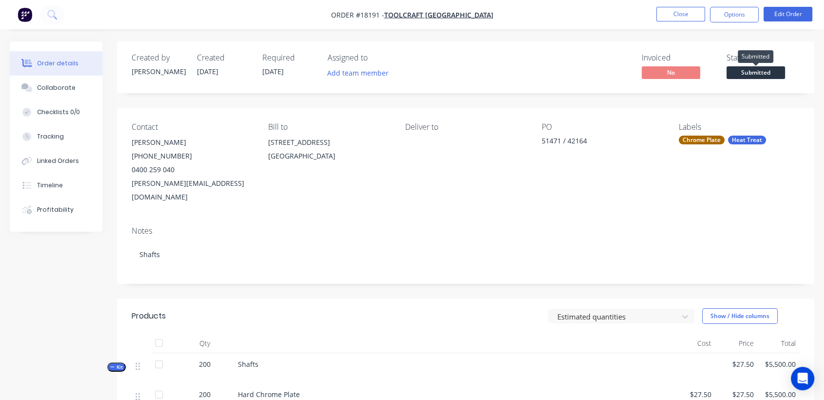
click at [756, 70] on span "Submitted" at bounding box center [755, 72] width 59 height 12
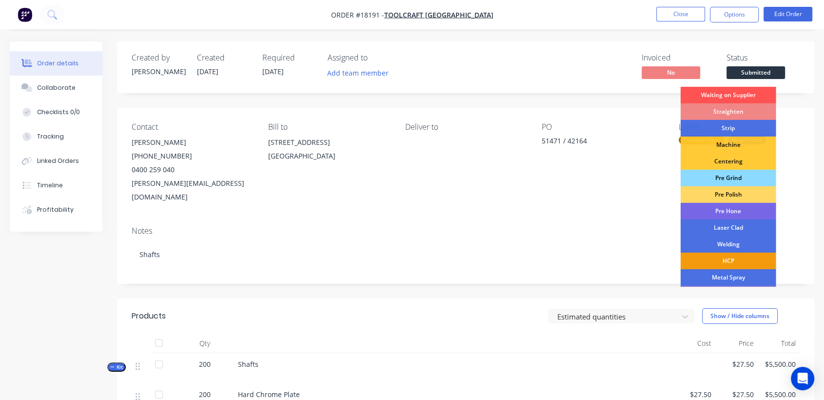
scroll to position [54, 0]
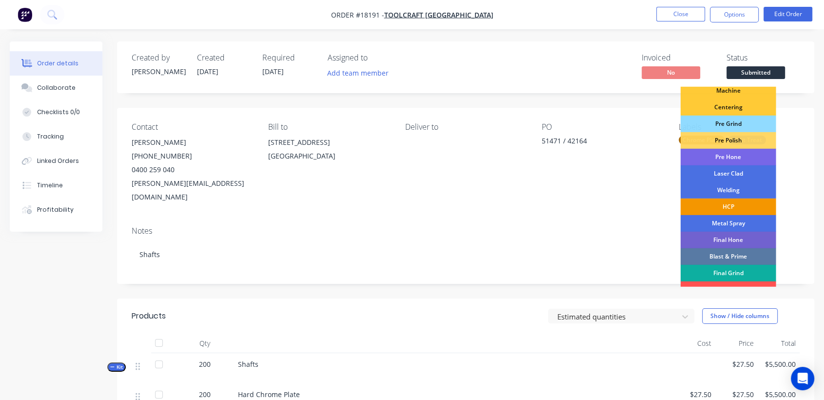
click at [730, 204] on div "HCP" at bounding box center [729, 206] width 96 height 17
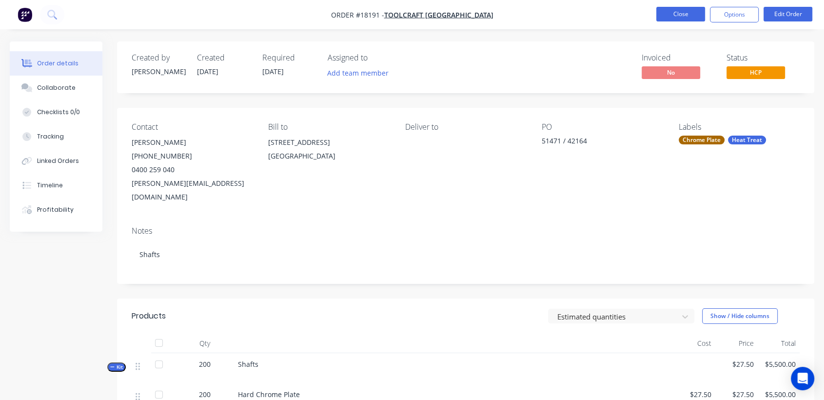
click at [677, 10] on button "Close" at bounding box center [680, 14] width 49 height 15
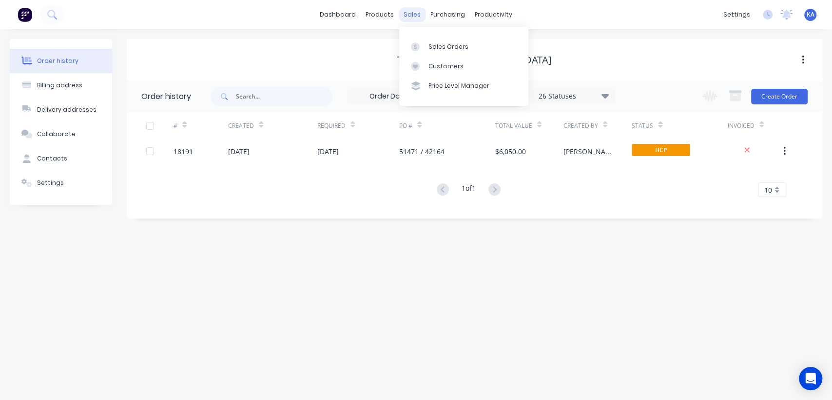
click at [413, 13] on div "sales" at bounding box center [412, 14] width 27 height 15
click at [437, 44] on div "Sales Orders" at bounding box center [449, 46] width 40 height 9
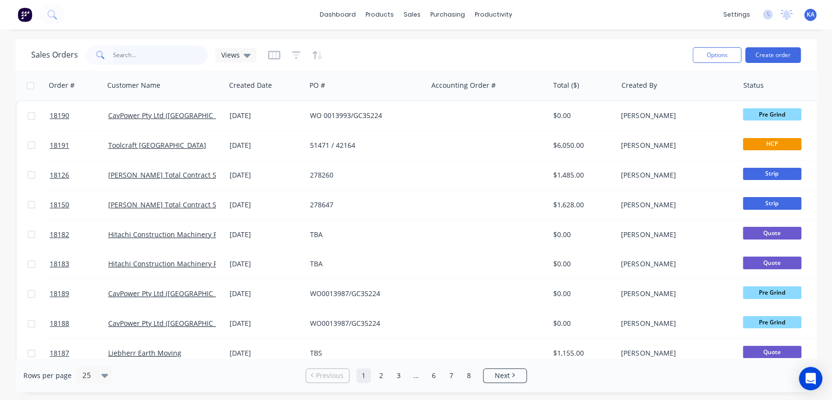
click at [124, 58] on input "text" at bounding box center [160, 55] width 95 height 20
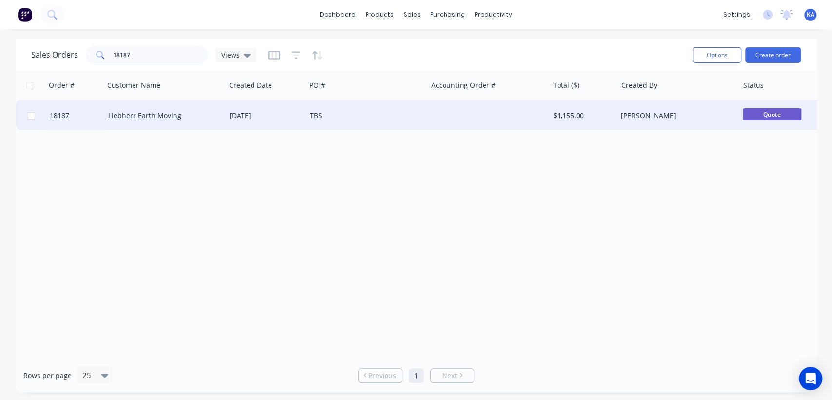
click at [555, 114] on div "$1,155.00" at bounding box center [581, 116] width 57 height 10
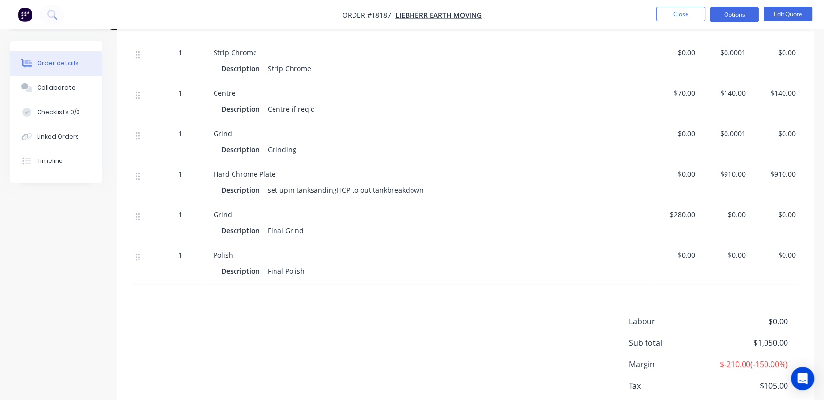
scroll to position [325, 0]
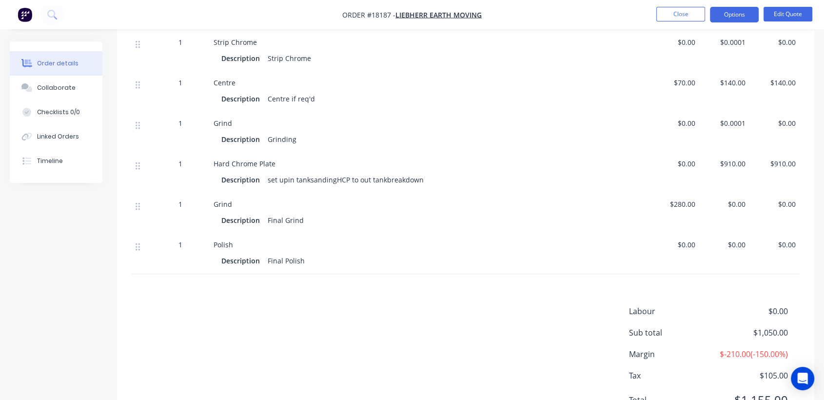
click at [293, 137] on div "Grinding" at bounding box center [282, 139] width 37 height 14
click at [782, 11] on button "Edit Quote" at bounding box center [787, 14] width 49 height 15
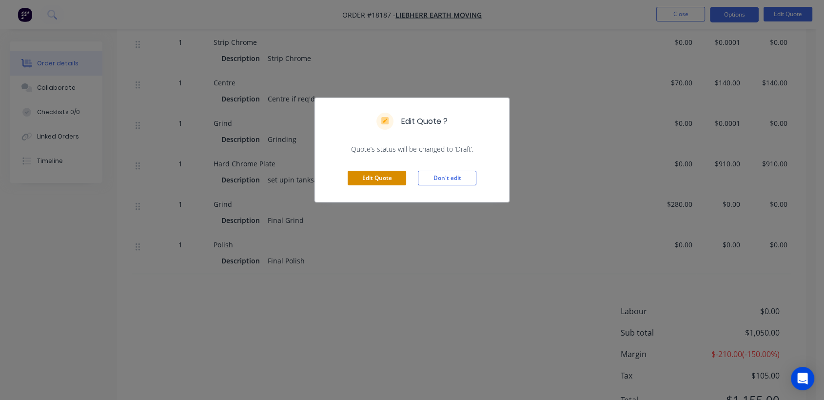
click at [382, 180] on button "Edit Quote" at bounding box center [377, 178] width 59 height 15
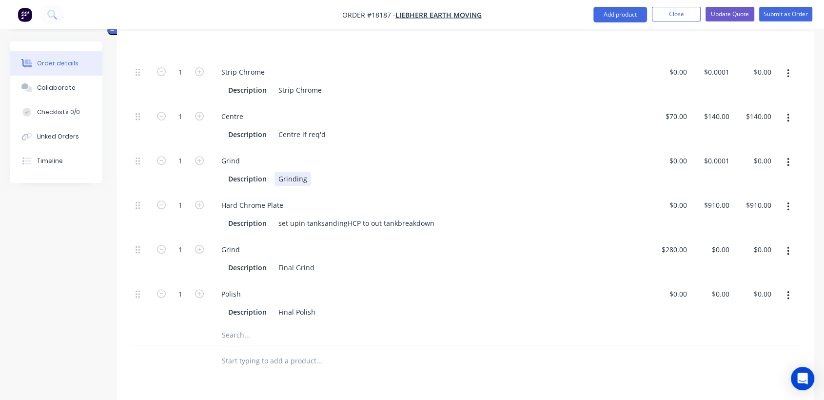
click at [303, 178] on div "Grinding" at bounding box center [292, 179] width 37 height 14
click at [296, 223] on div "set upin tanksandingHCP to out tankbreakdown" at bounding box center [356, 223] width 164 height 14
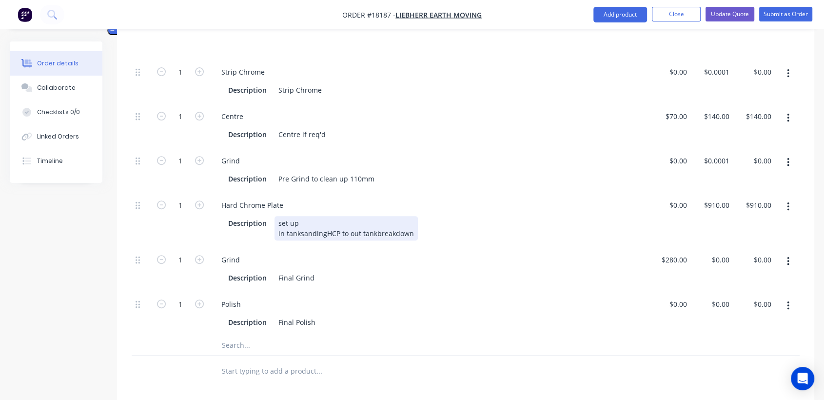
click at [298, 231] on div "set up in tanksandingHCP to out tankbreakdown" at bounding box center [345, 228] width 143 height 24
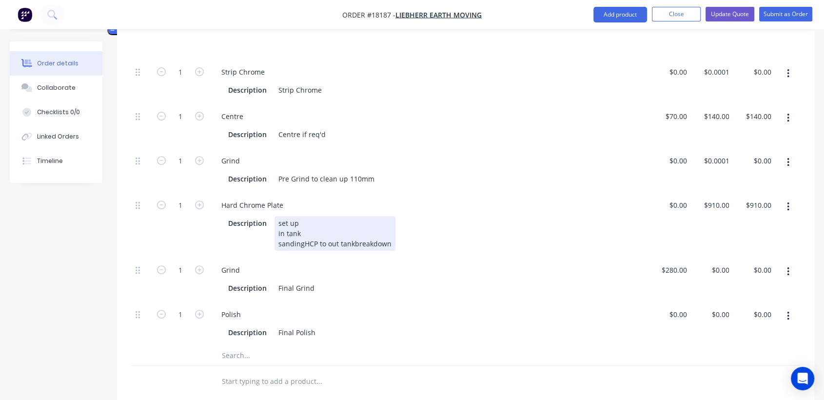
click at [301, 241] on div "set up in tank sandingHCP to out tankbreakdown" at bounding box center [334, 233] width 121 height 35
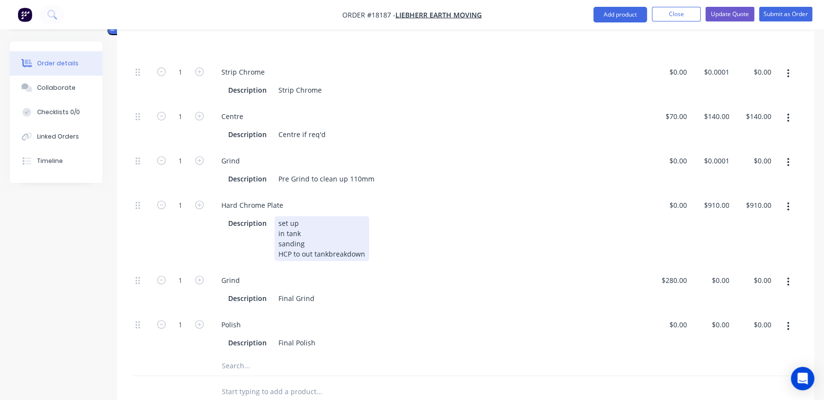
click at [301, 254] on div "set up in tank sanding HCP to out tankbreakdown" at bounding box center [321, 238] width 95 height 45
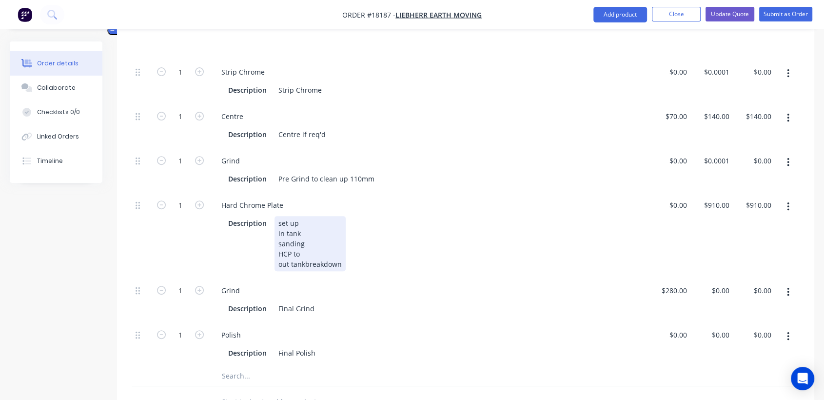
click at [304, 264] on div "set up in tank sanding HCP to out tankbreakdown" at bounding box center [309, 243] width 71 height 55
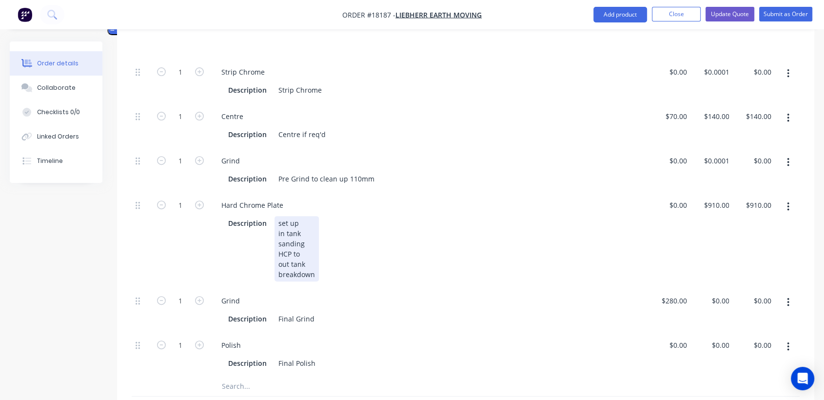
click at [307, 252] on div "set up in tank sanding HCP to out tank breakdown" at bounding box center [296, 248] width 44 height 65
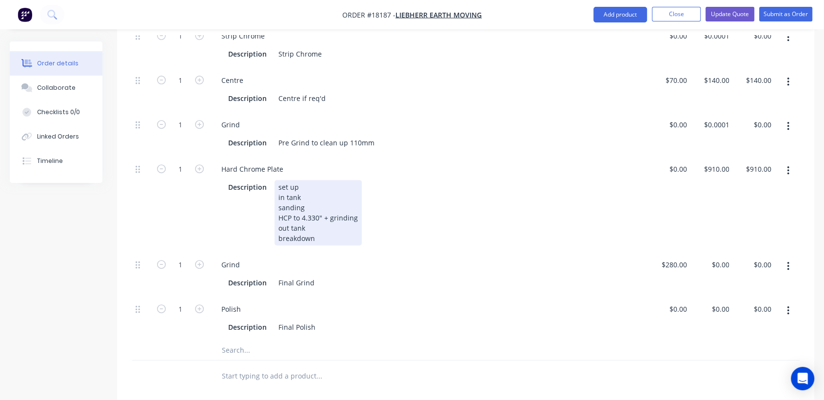
scroll to position [379, 0]
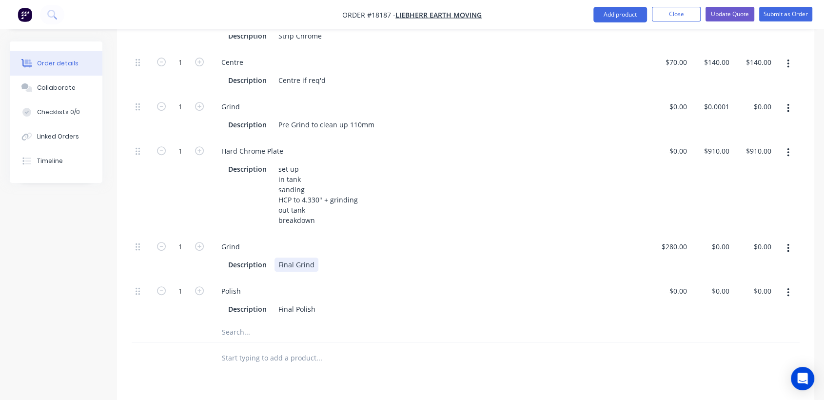
click at [325, 265] on div "Description Final Grind" at bounding box center [427, 264] width 406 height 14
click at [317, 305] on div "Description Final Polish" at bounding box center [427, 309] width 406 height 14
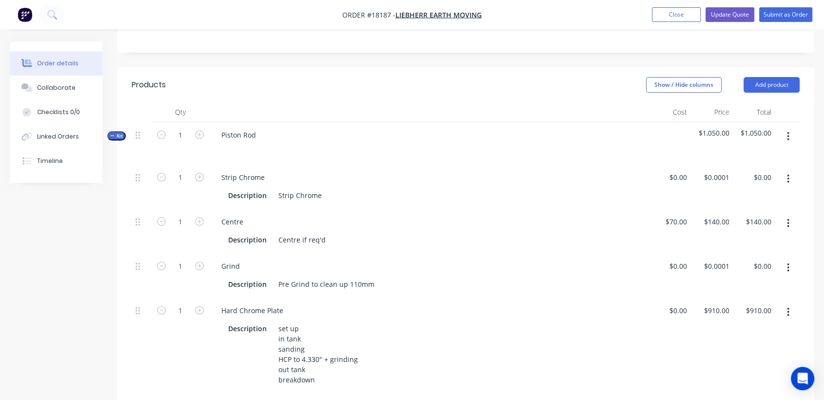
scroll to position [216, 0]
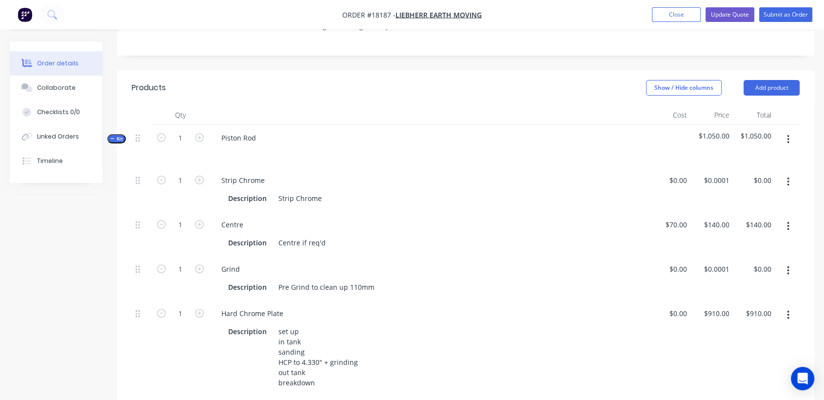
click at [784, 182] on button "button" at bounding box center [788, 182] width 23 height 18
click at [718, 243] on div "Delete" at bounding box center [753, 246] width 75 height 14
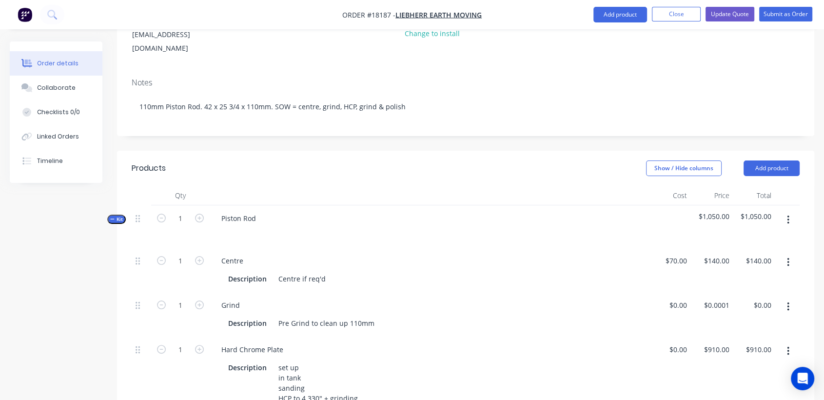
scroll to position [108, 0]
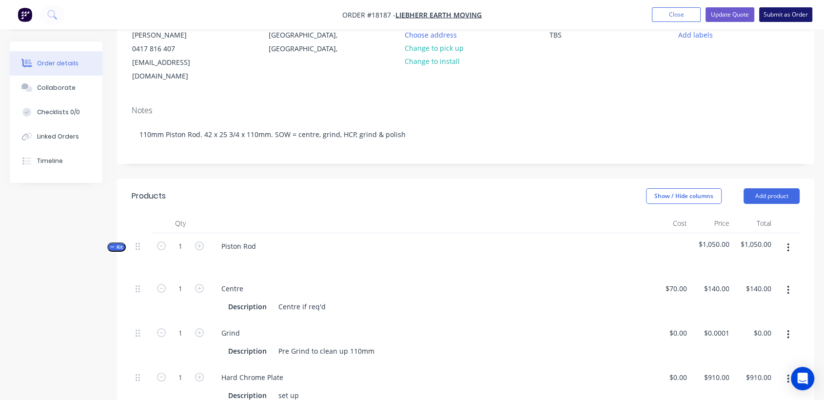
click at [785, 15] on button "Submit as Order" at bounding box center [785, 14] width 53 height 15
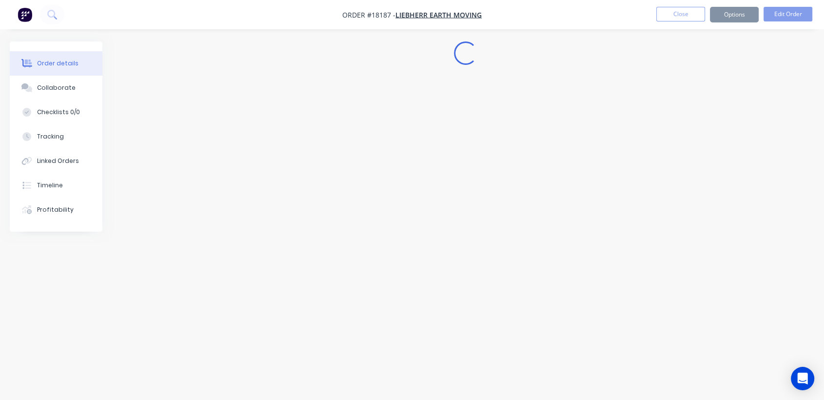
scroll to position [0, 0]
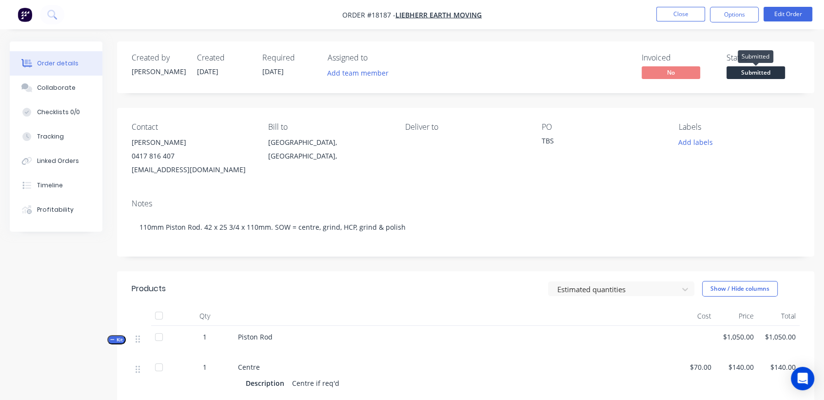
click at [745, 69] on span "Submitted" at bounding box center [755, 72] width 59 height 12
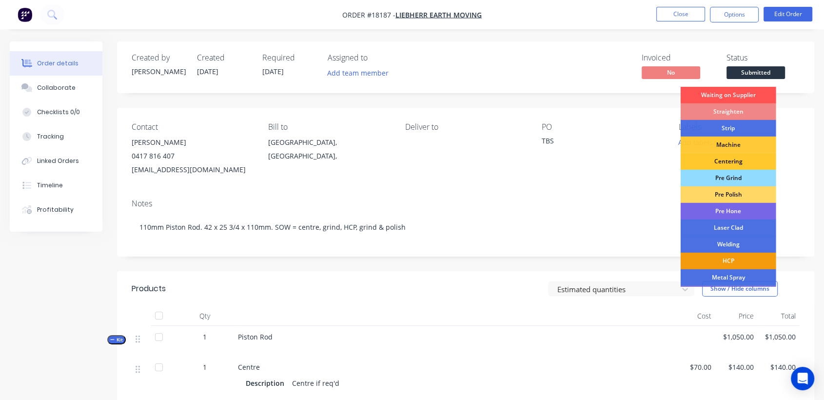
click at [744, 157] on div "Centering" at bounding box center [729, 161] width 96 height 17
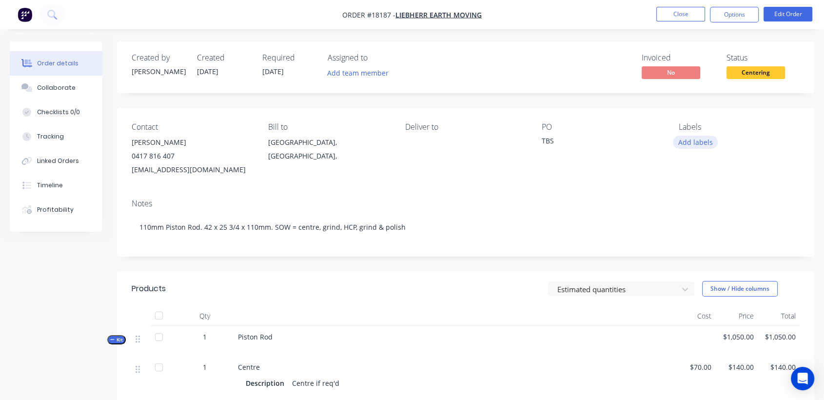
click at [703, 141] on button "Add labels" at bounding box center [695, 142] width 45 height 13
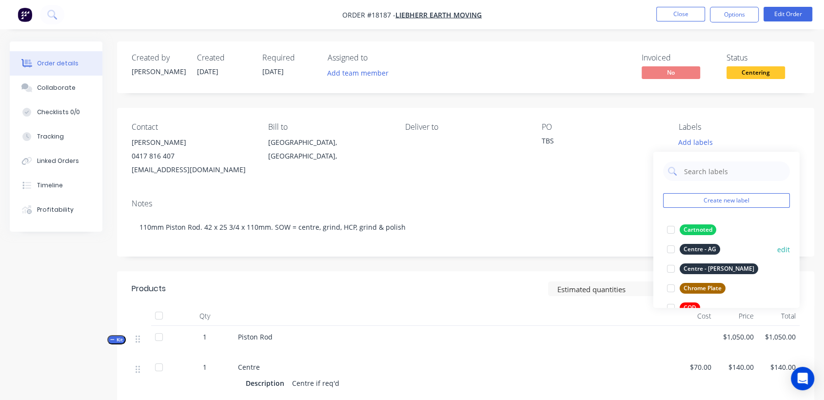
click at [693, 249] on div "Centre - AG" at bounding box center [700, 249] width 40 height 11
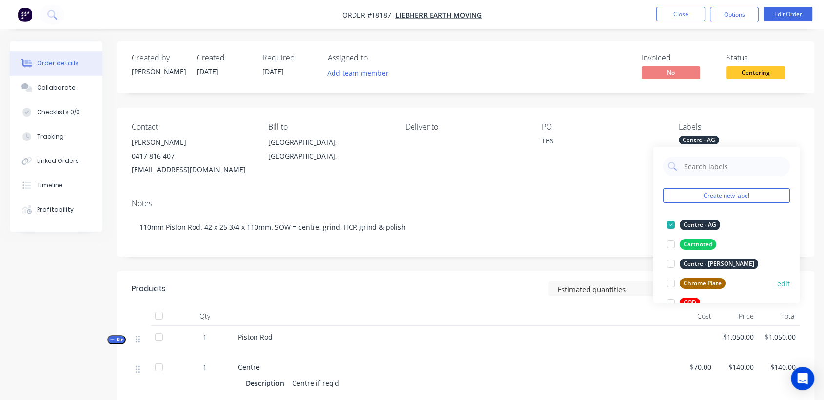
click at [714, 279] on div "Chrome Plate" at bounding box center [703, 283] width 46 height 11
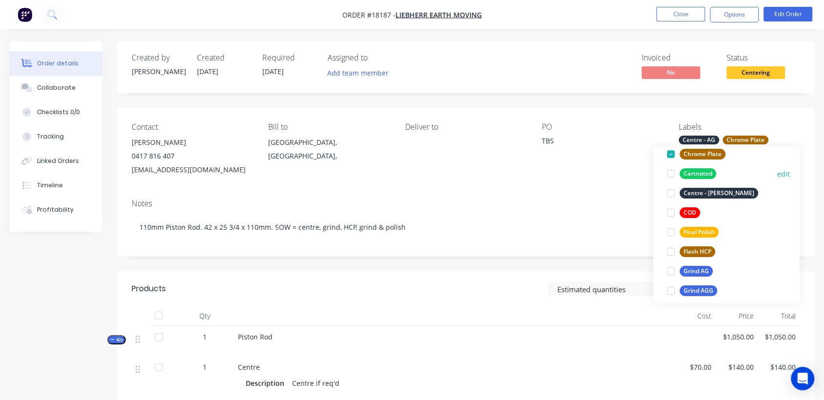
scroll to position [108, 0]
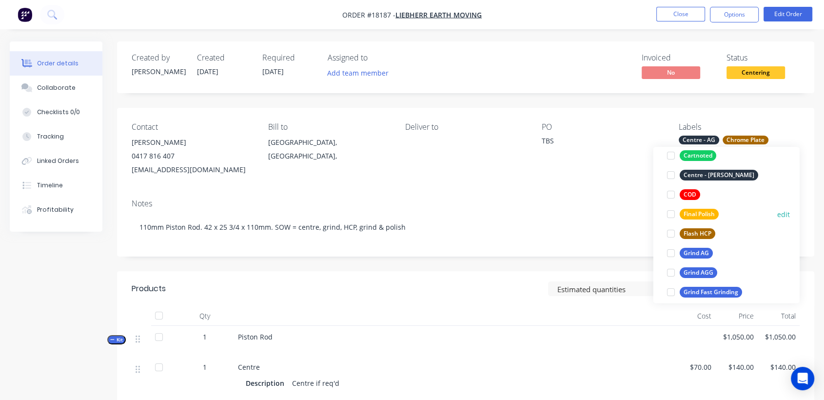
click at [704, 211] on div "Final Polish" at bounding box center [699, 214] width 39 height 11
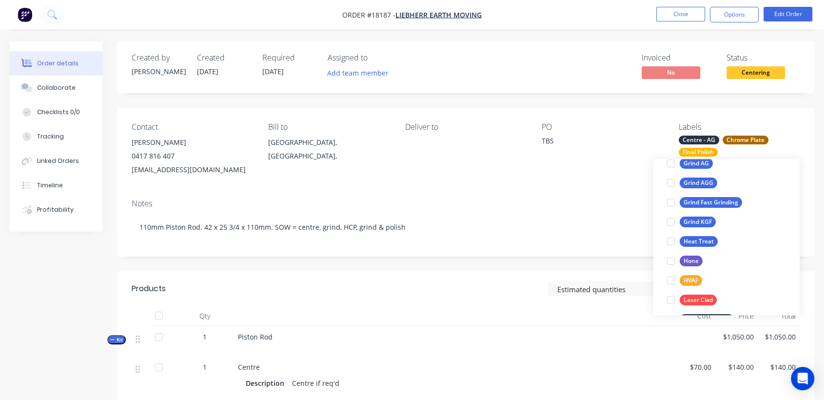
scroll to position [212, 0]
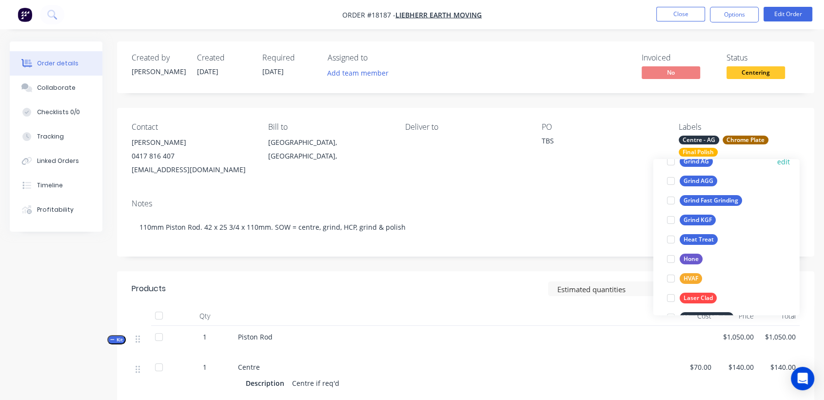
click at [700, 161] on div "Grind AG" at bounding box center [696, 161] width 33 height 11
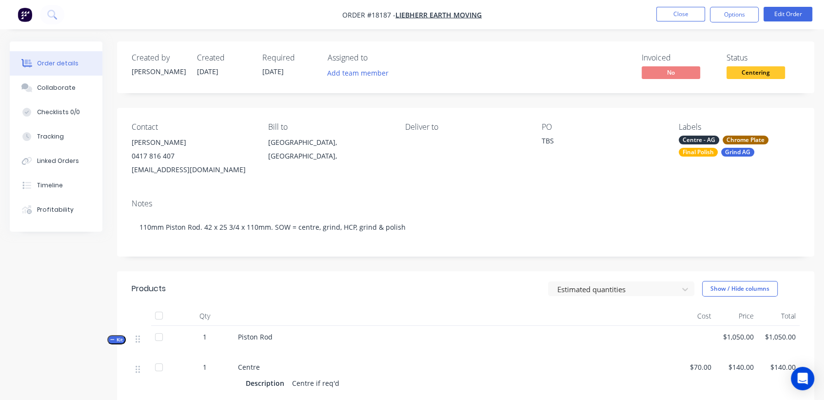
click at [608, 198] on div "Notes 110mm Piston Rod. 42 x 25 3/4 x 110mm. SOW = centre, grind, HCP, grind & …" at bounding box center [465, 223] width 697 height 65
click at [284, 68] on span "[DATE]" at bounding box center [272, 71] width 21 height 9
click at [283, 72] on span "[DATE]" at bounding box center [272, 71] width 21 height 9
click at [778, 13] on button "Edit Order" at bounding box center [787, 14] width 49 height 15
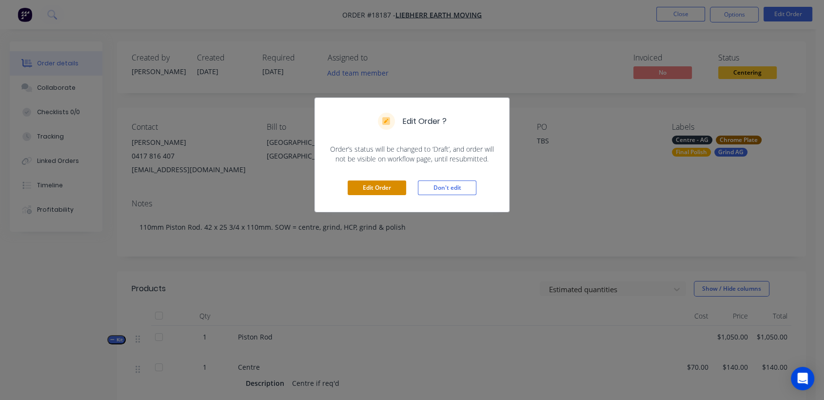
click at [391, 185] on button "Edit Order" at bounding box center [377, 187] width 59 height 15
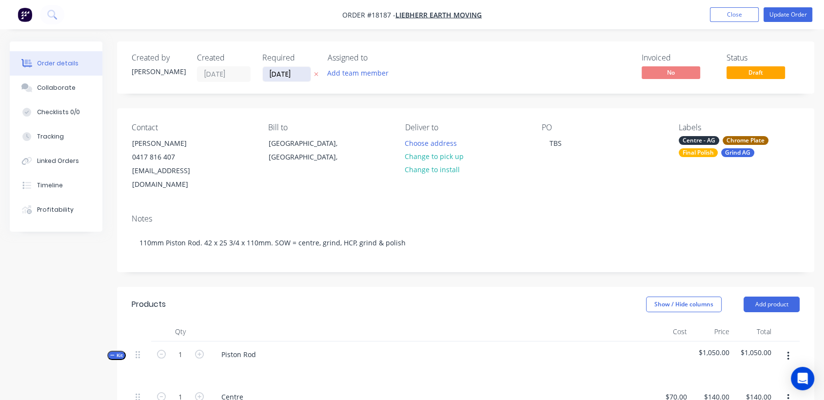
click at [292, 74] on input "[DATE]" at bounding box center [287, 74] width 48 height 15
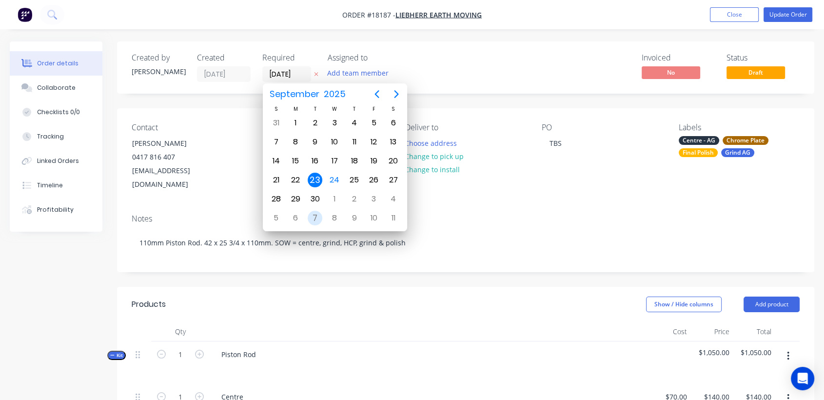
click at [313, 212] on div "7" at bounding box center [315, 218] width 15 height 15
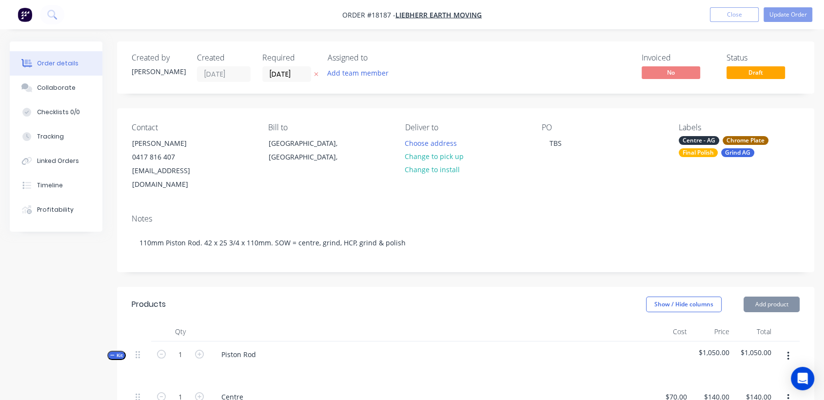
scroll to position [0, 0]
click at [788, 13] on button "Update Order" at bounding box center [787, 14] width 49 height 15
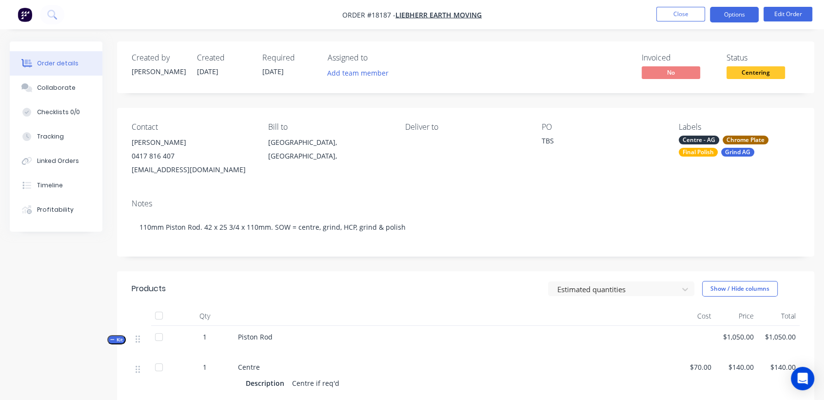
click at [739, 16] on button "Options" at bounding box center [734, 15] width 49 height 16
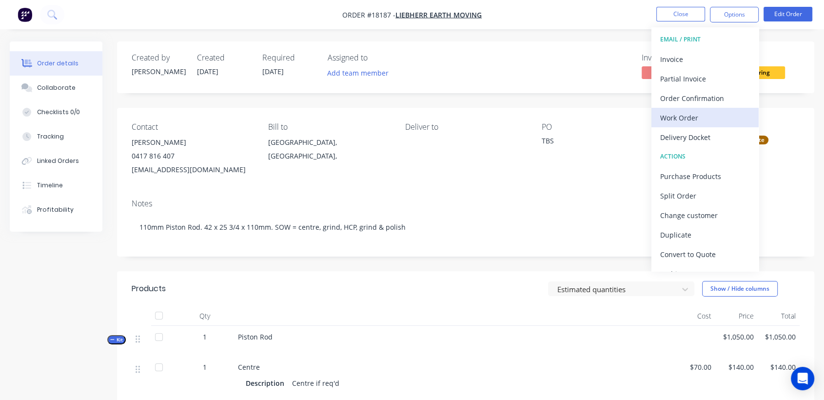
click at [690, 120] on div "Work Order" at bounding box center [705, 118] width 90 height 14
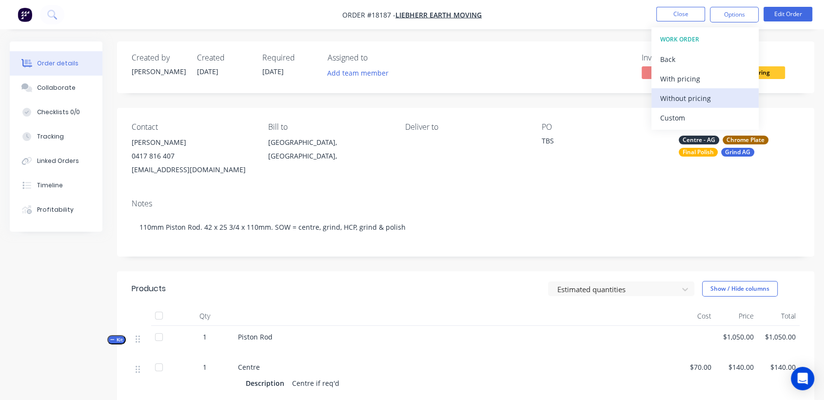
click at [692, 101] on div "Without pricing" at bounding box center [705, 98] width 90 height 14
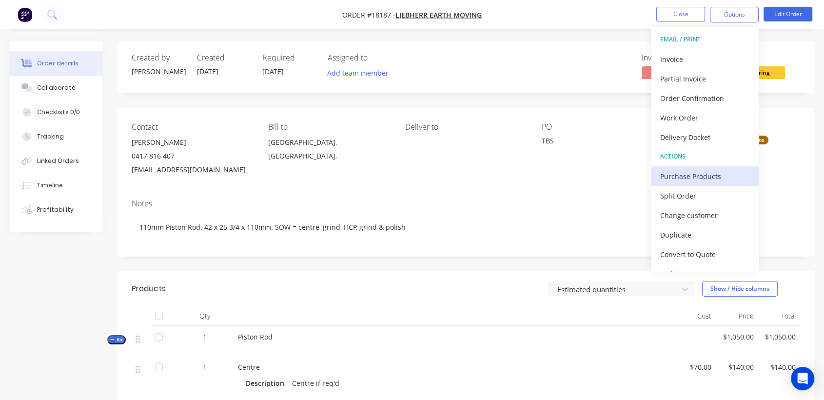
click at [717, 173] on div "Purchase Products" at bounding box center [705, 176] width 90 height 14
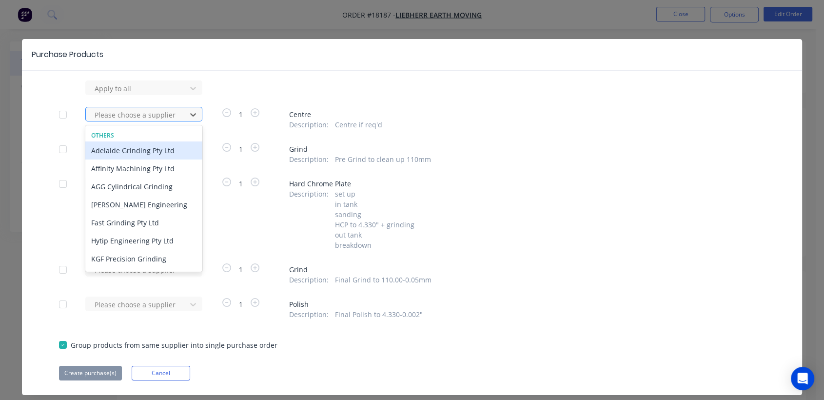
click at [147, 114] on div at bounding box center [138, 115] width 88 height 12
click at [138, 151] on div "Adelaide Grinding Pty Ltd" at bounding box center [143, 150] width 117 height 18
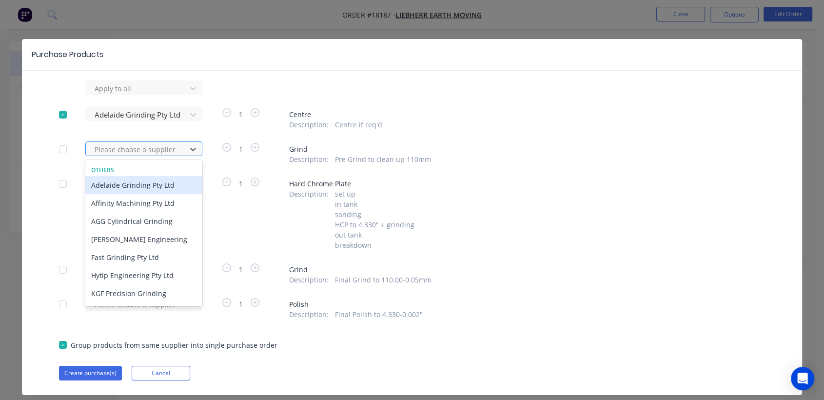
click at [137, 150] on div at bounding box center [138, 149] width 88 height 12
click at [138, 182] on div "Adelaide Grinding Pty Ltd" at bounding box center [143, 185] width 117 height 18
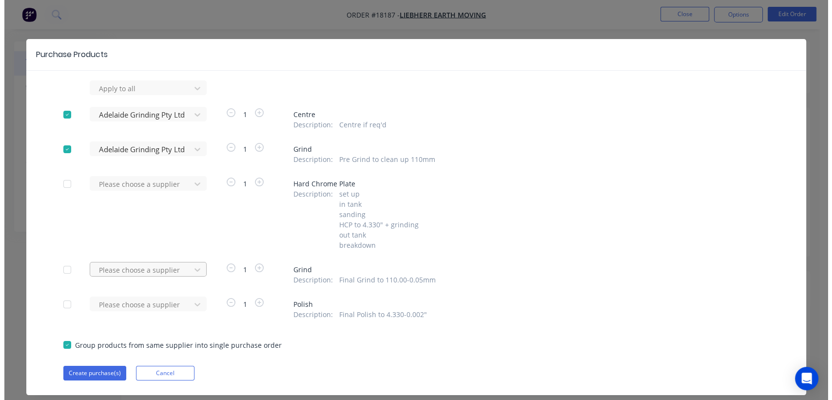
scroll to position [23, 0]
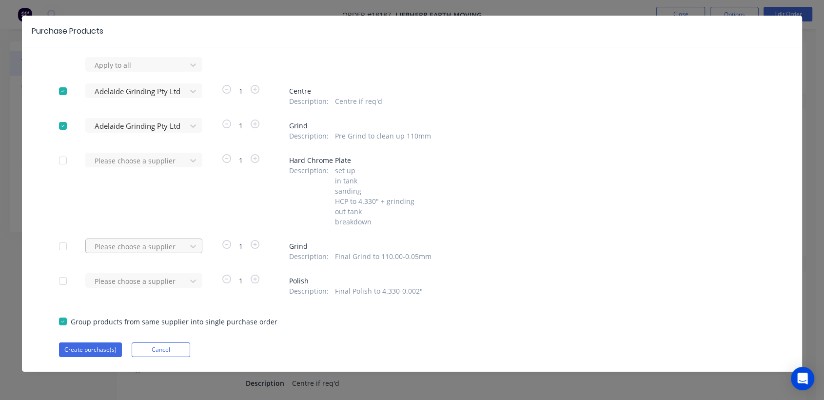
click at [149, 253] on div "Please choose a supplier" at bounding box center [138, 245] width 107 height 15
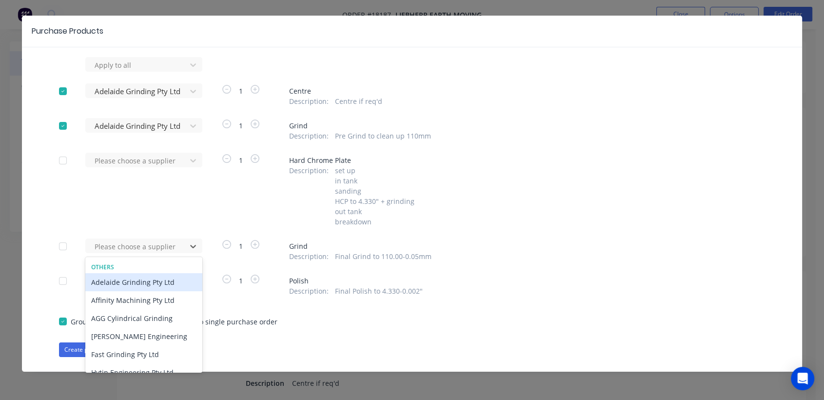
drag, startPoint x: 114, startPoint y: 277, endPoint x: 102, endPoint y: 307, distance: 32.6
click at [114, 277] on div "Adelaide Grinding Pty Ltd" at bounding box center [143, 282] width 117 height 18
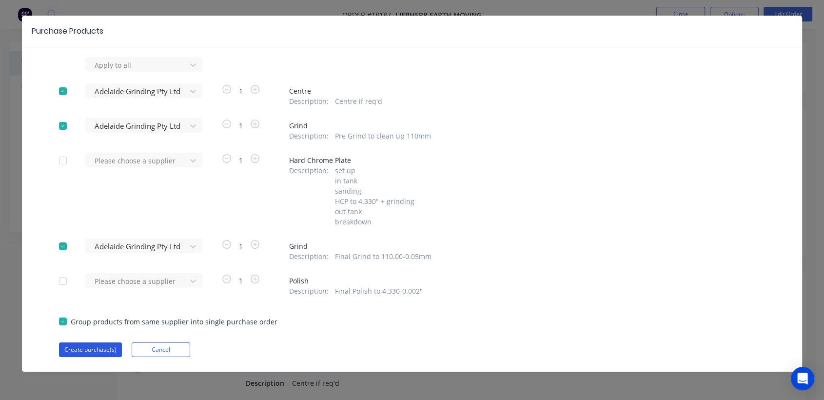
click at [82, 349] on button "Create purchase(s)" at bounding box center [90, 349] width 63 height 15
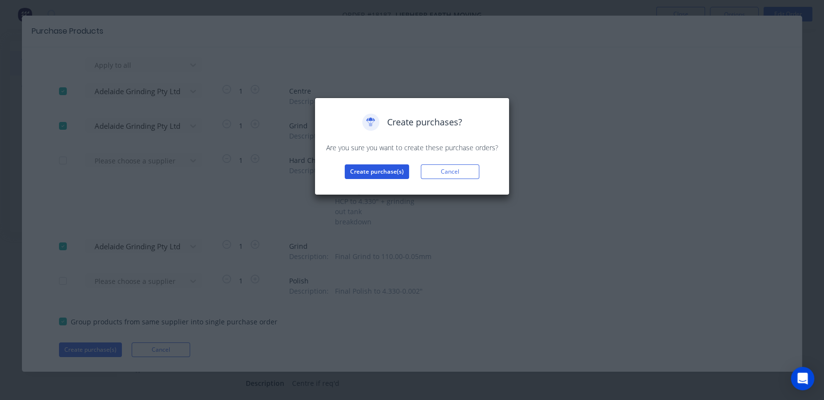
click at [390, 173] on button "Create purchase(s)" at bounding box center [377, 171] width 64 height 15
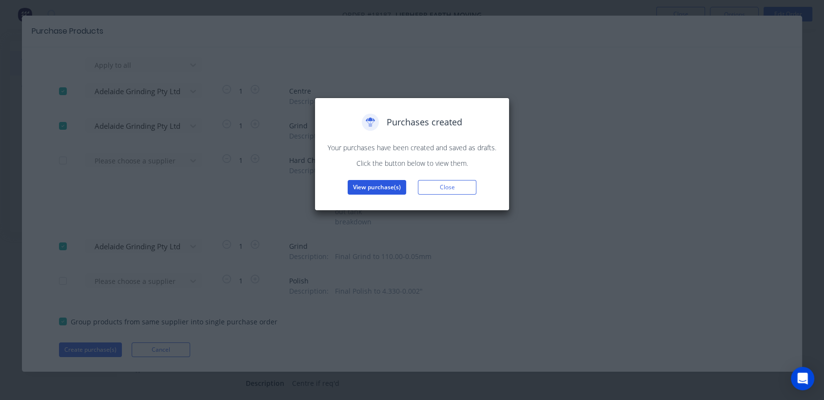
click at [373, 188] on button "View purchase(s)" at bounding box center [377, 187] width 59 height 15
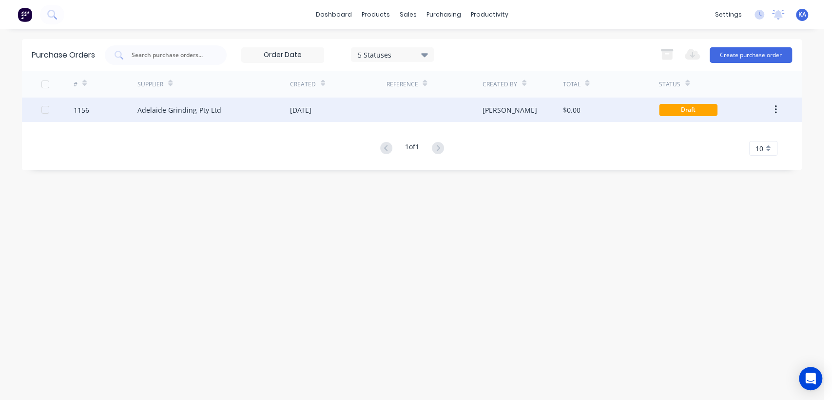
click at [312, 106] on div "[DATE]" at bounding box center [300, 110] width 21 height 10
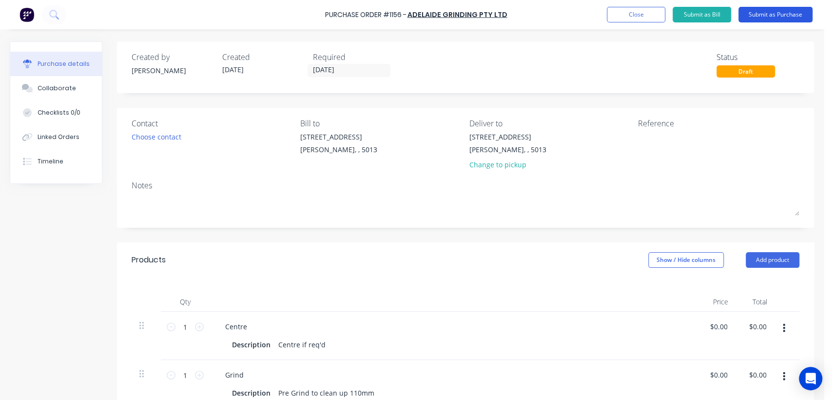
click at [778, 13] on button "Submit as Purchase" at bounding box center [776, 15] width 74 height 16
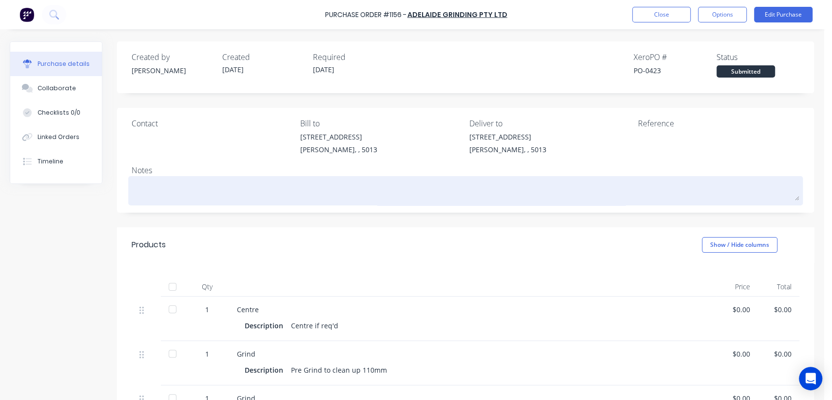
click at [203, 196] on textarea at bounding box center [466, 189] width 668 height 22
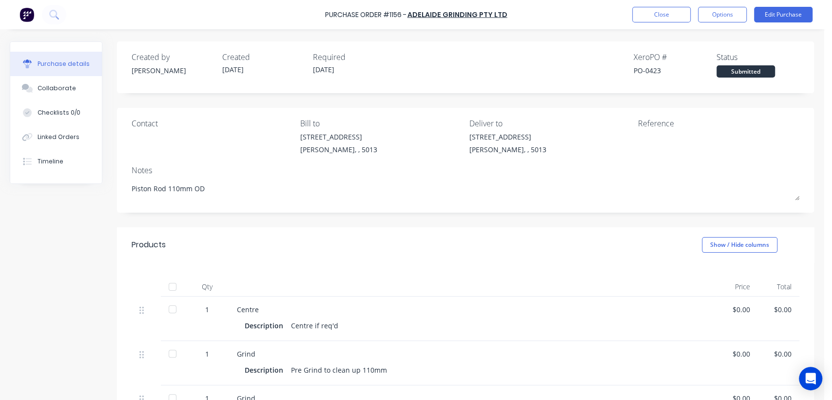
click at [648, 126] on div "Reference" at bounding box center [718, 123] width 161 height 12
click at [802, 16] on button "Edit Purchase" at bounding box center [783, 15] width 59 height 16
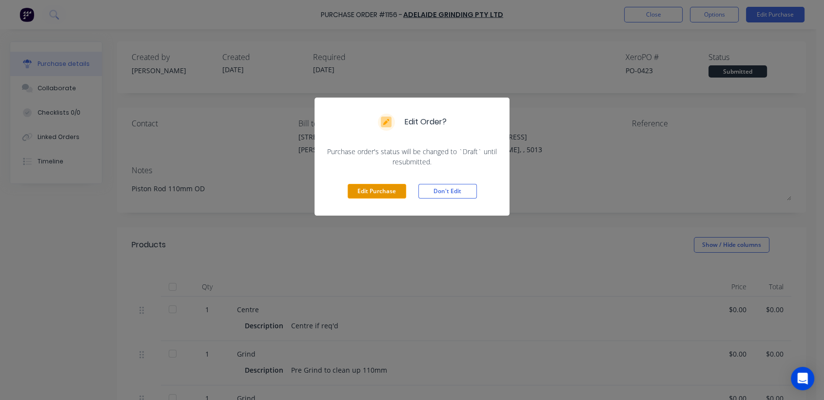
click at [389, 188] on button "Edit Purchase" at bounding box center [377, 191] width 59 height 15
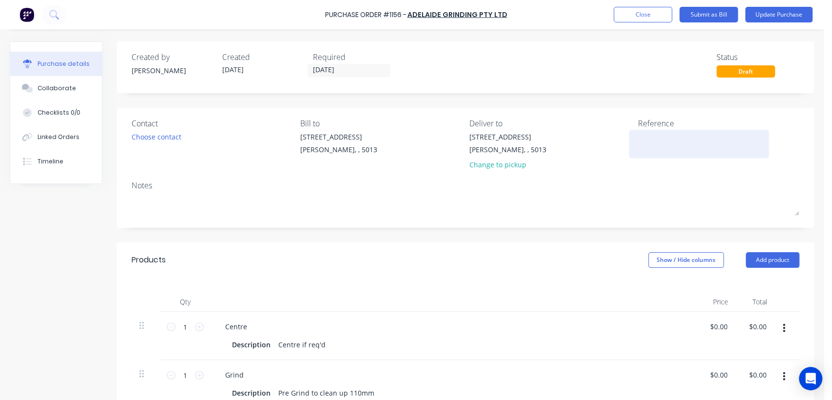
click at [663, 140] on textarea at bounding box center [699, 143] width 122 height 22
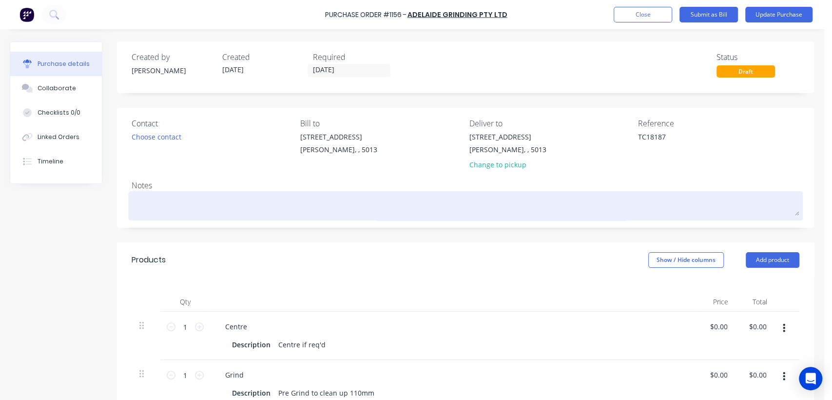
click at [183, 207] on textarea at bounding box center [466, 205] width 668 height 22
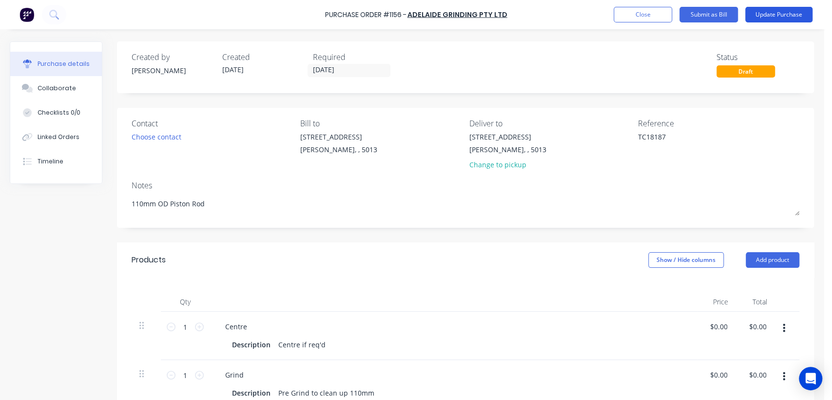
click at [776, 15] on button "Update Purchase" at bounding box center [778, 15] width 67 height 16
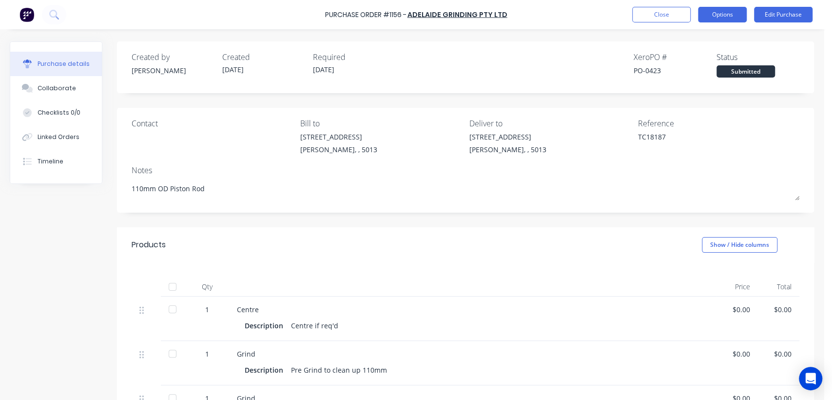
click at [716, 15] on button "Options" at bounding box center [722, 15] width 49 height 16
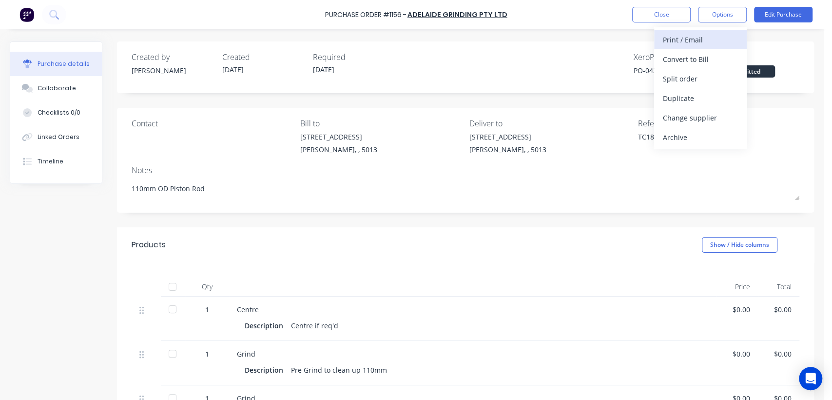
click at [690, 39] on div "Print / Email" at bounding box center [700, 40] width 75 height 14
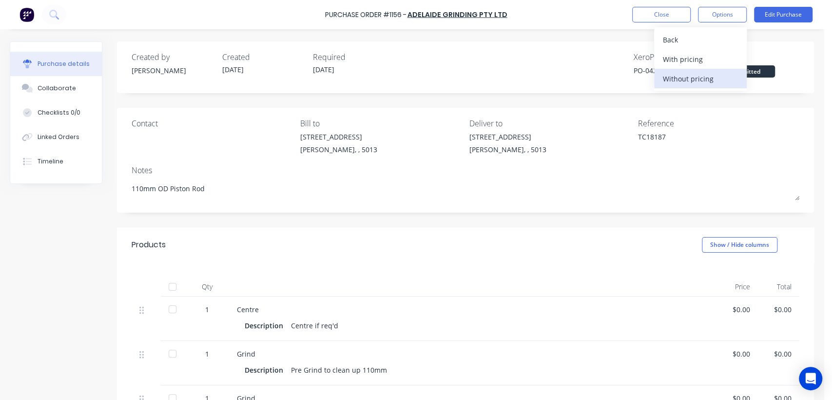
click at [699, 76] on div "Without pricing" at bounding box center [700, 79] width 75 height 14
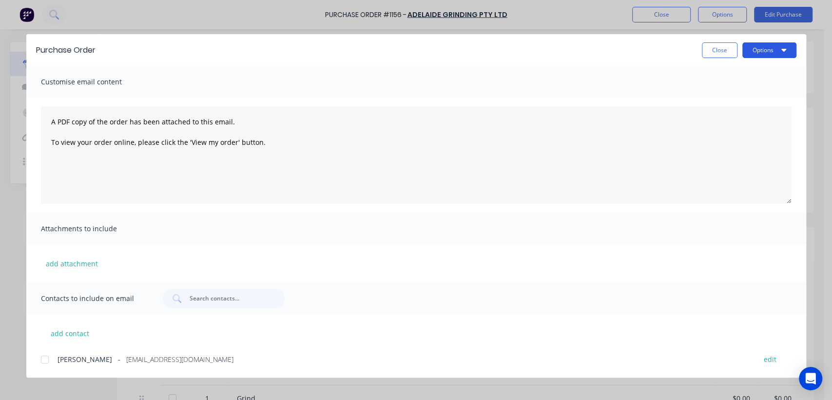
click at [757, 52] on button "Options" at bounding box center [770, 50] width 54 height 16
click at [723, 91] on div "Print" at bounding box center [750, 94] width 75 height 14
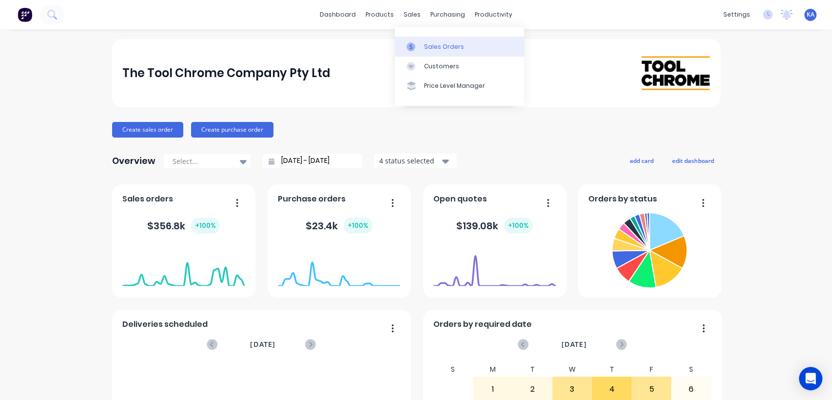
click at [431, 43] on div "Sales Orders" at bounding box center [444, 46] width 40 height 9
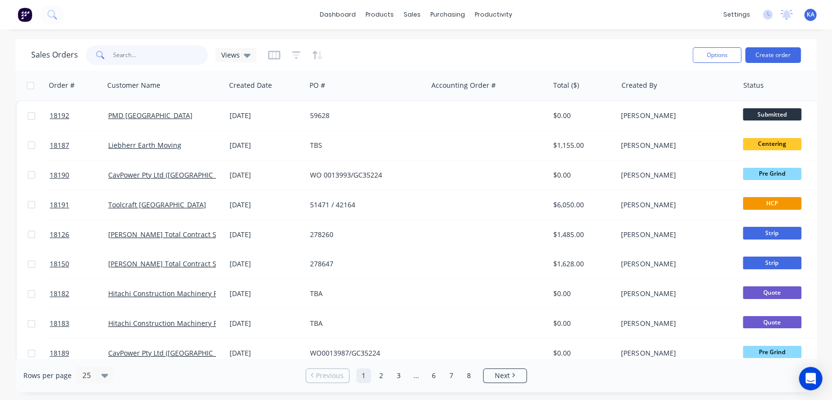
click at [149, 56] on input "text" at bounding box center [160, 55] width 95 height 20
type input "18186"
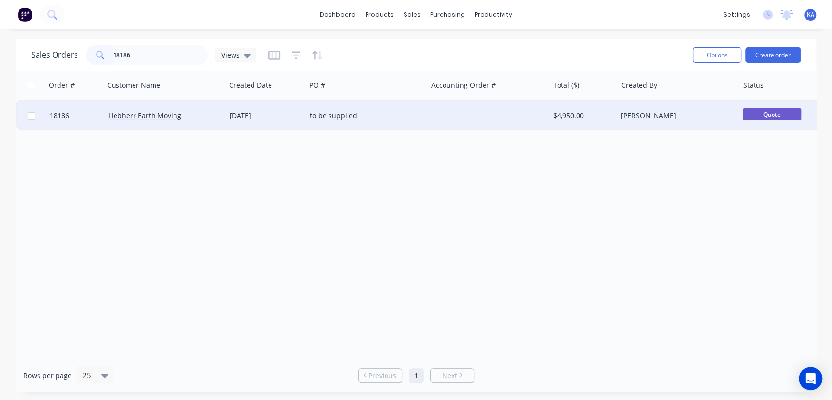
click at [248, 114] on div "[DATE]" at bounding box center [266, 116] width 73 height 10
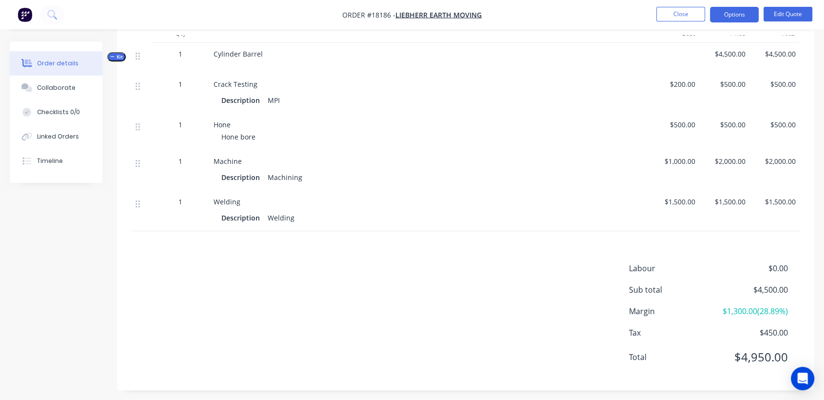
scroll to position [298, 0]
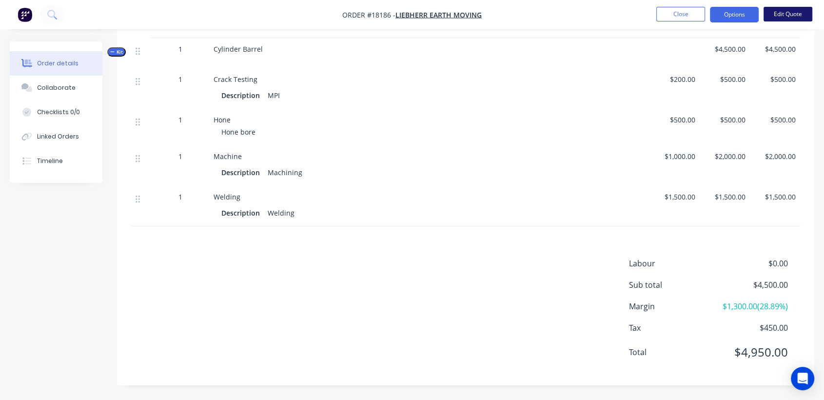
click at [801, 14] on button "Edit Quote" at bounding box center [787, 14] width 49 height 15
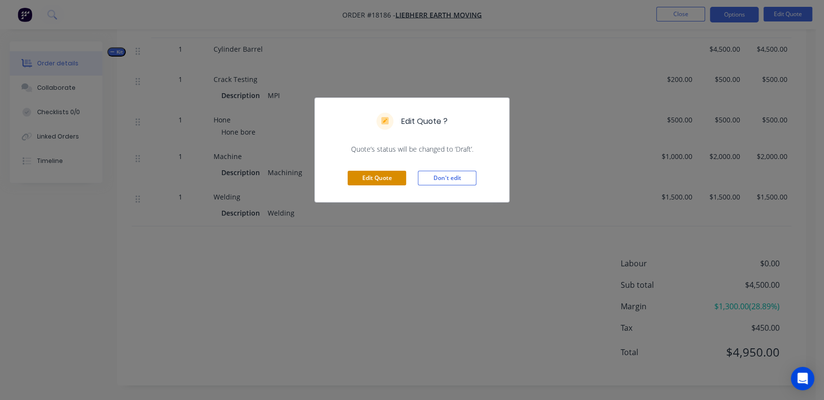
click at [390, 177] on button "Edit Quote" at bounding box center [377, 178] width 59 height 15
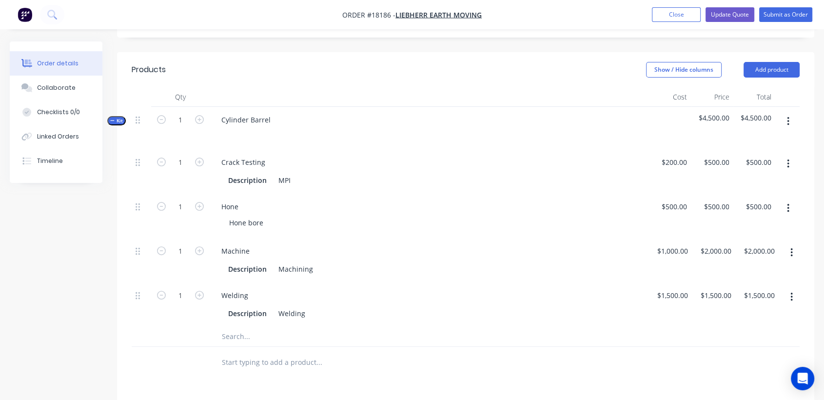
scroll to position [271, 0]
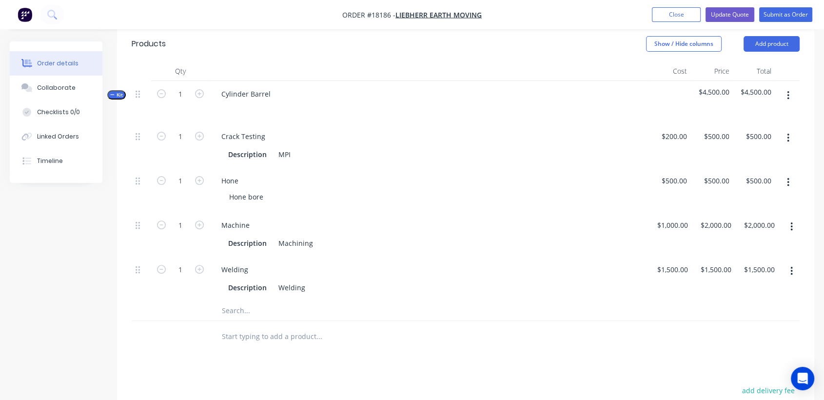
click at [789, 227] on button "button" at bounding box center [791, 227] width 23 height 18
click at [736, 247] on div "Duplicate" at bounding box center [756, 252] width 75 height 14
click at [686, 313] on input "1000" at bounding box center [678, 314] width 20 height 14
type input "$0.00"
type input "0"
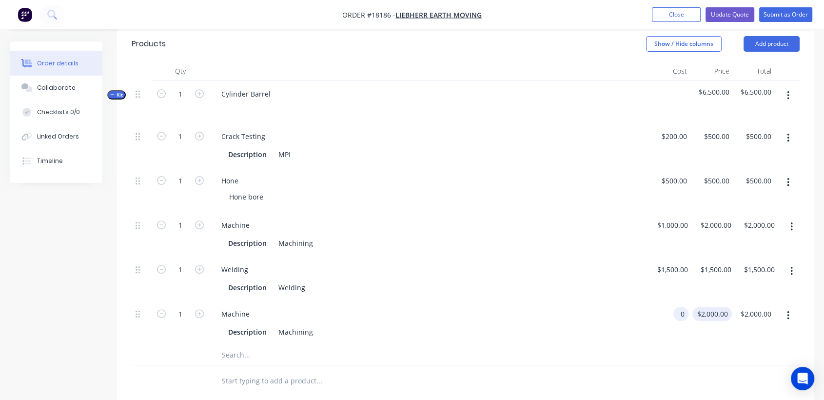
type input "$0.00"
click at [706, 315] on div "0 0" at bounding box center [712, 323] width 42 height 44
type input "$0.00"
click at [587, 280] on div "Description Welding" at bounding box center [427, 287] width 406 height 14
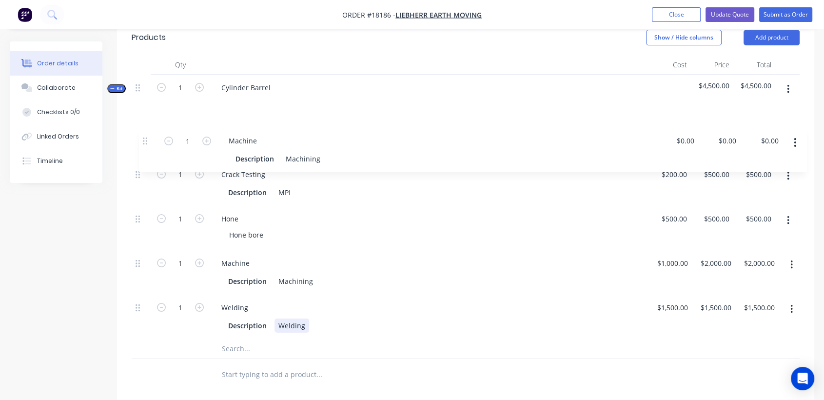
drag, startPoint x: 135, startPoint y: 313, endPoint x: 142, endPoint y: 137, distance: 176.1
click at [142, 137] on div "1 Crack Testing Description MPI $200.00 $200.00 $500.00 $500.00 $500.00 $500.00…" at bounding box center [466, 228] width 668 height 222
drag, startPoint x: 314, startPoint y: 149, endPoint x: 279, endPoint y: 148, distance: 34.6
click at [279, 148] on div "Machining" at bounding box center [295, 148] width 42 height 14
click at [787, 129] on icon "button" at bounding box center [788, 131] width 2 height 11
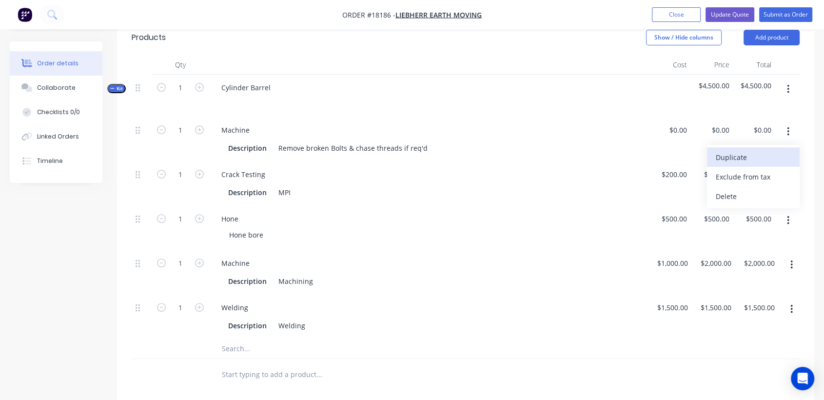
click at [740, 160] on div "Duplicate" at bounding box center [753, 157] width 75 height 14
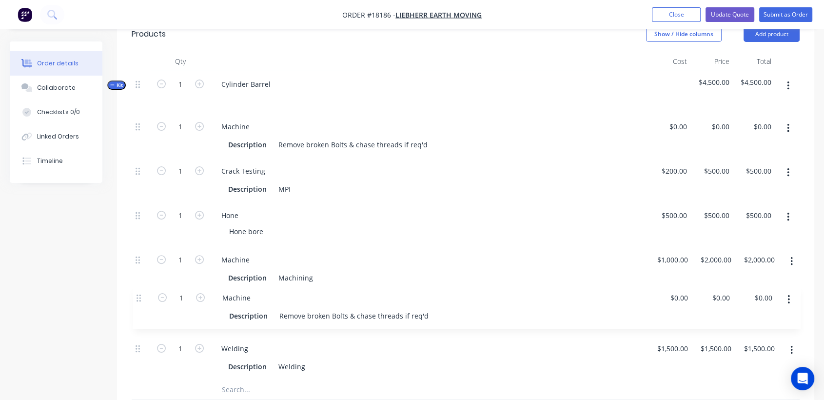
scroll to position [281, 0]
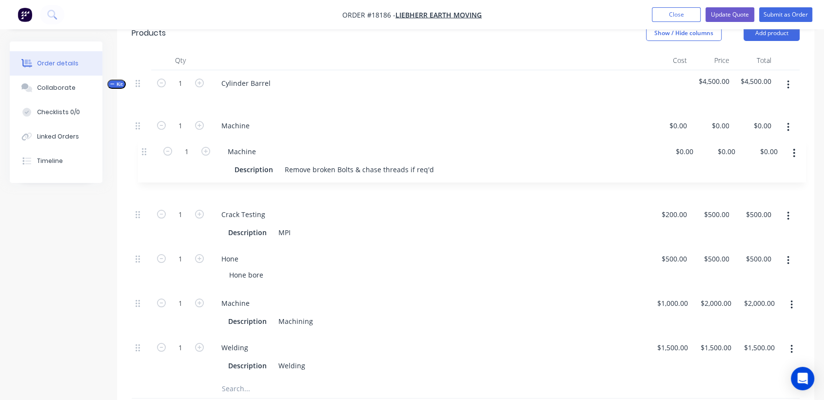
drag, startPoint x: 138, startPoint y: 351, endPoint x: 147, endPoint y: 150, distance: 201.1
click at [147, 150] on div "1 Machine Description Remove broken Bolts & chase threads if req'd $0.00 $0.00 …" at bounding box center [466, 246] width 668 height 266
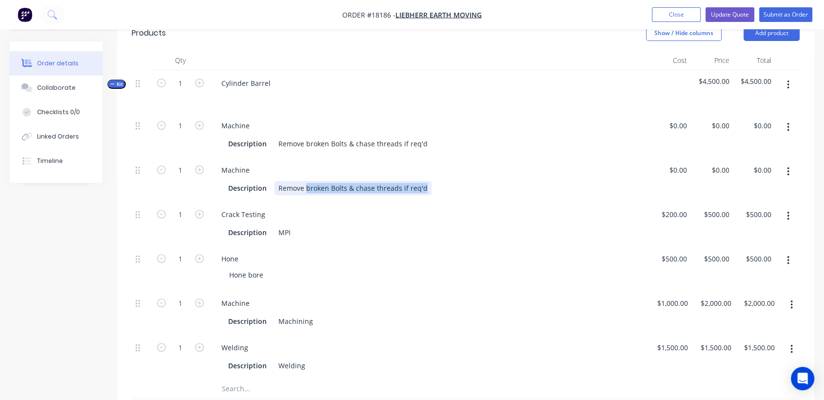
drag, startPoint x: 425, startPoint y: 188, endPoint x: 306, endPoint y: 182, distance: 119.1
click at [306, 182] on div "Remove broken Bolts & chase threads if req'd" at bounding box center [352, 188] width 157 height 14
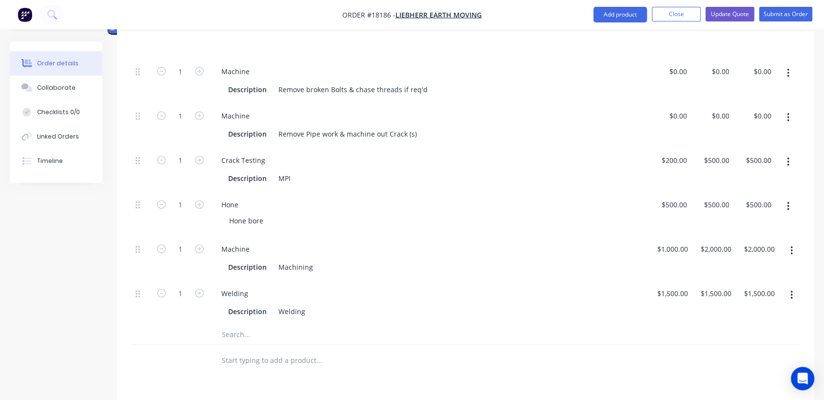
click at [785, 158] on button "button" at bounding box center [788, 162] width 23 height 18
click at [754, 184] on div "Duplicate" at bounding box center [753, 187] width 75 height 14
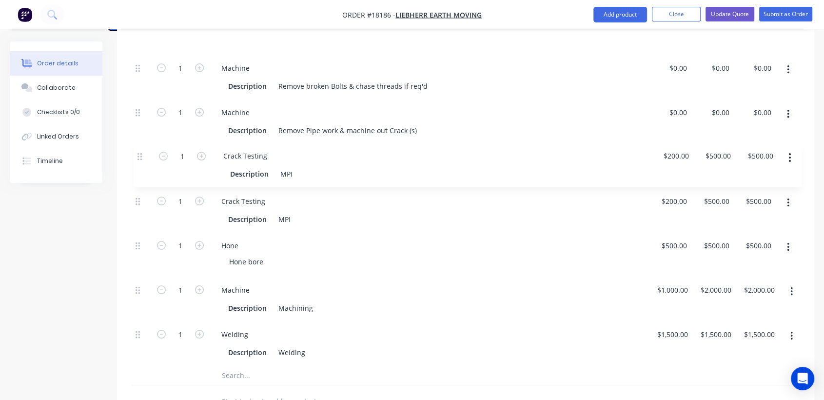
drag, startPoint x: 137, startPoint y: 334, endPoint x: 142, endPoint y: 153, distance: 181.9
click at [142, 153] on div "1 Machine Description Remove broken Bolts & chase threads if req'd $0.00 $0.00 …" at bounding box center [466, 210] width 668 height 311
click at [674, 155] on input "200" at bounding box center [682, 157] width 17 height 14
type input "$0.00"
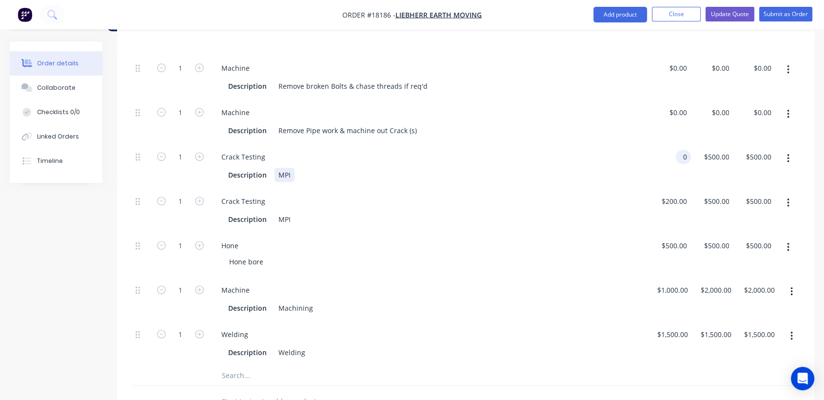
type input "$0.00"
click at [554, 178] on div "Description MPI" at bounding box center [427, 175] width 406 height 14
click at [277, 173] on div "MPI" at bounding box center [284, 175] width 20 height 14
click at [276, 217] on div "MPI" at bounding box center [284, 219] width 20 height 14
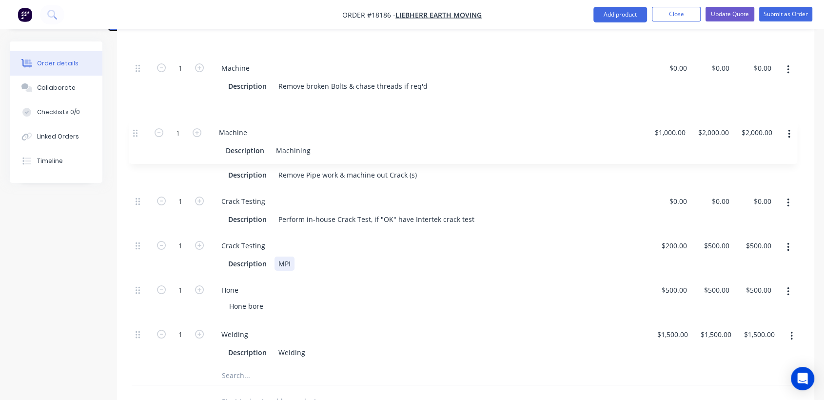
drag, startPoint x: 137, startPoint y: 290, endPoint x: 137, endPoint y: 130, distance: 160.4
click at [137, 130] on div "1 Machine Description Remove broken Bolts & chase threads if req'd $0.00 $0.00 …" at bounding box center [466, 210] width 668 height 311
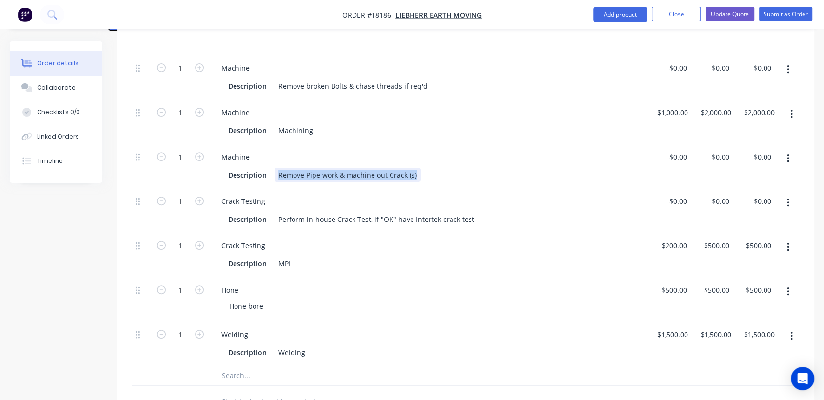
drag, startPoint x: 413, startPoint y: 174, endPoint x: 279, endPoint y: 162, distance: 134.5
click at [279, 162] on div "Machine Description Remove Pipe work & machine out Crack (s)" at bounding box center [429, 166] width 439 height 44
click at [310, 131] on div "Machining" at bounding box center [295, 130] width 42 height 14
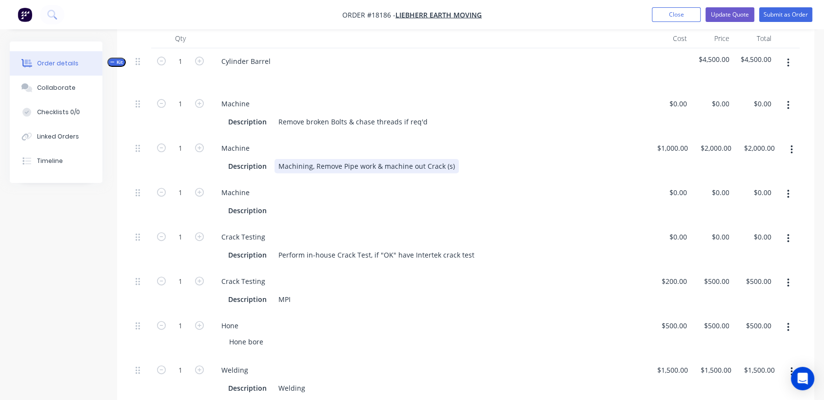
scroll to position [285, 0]
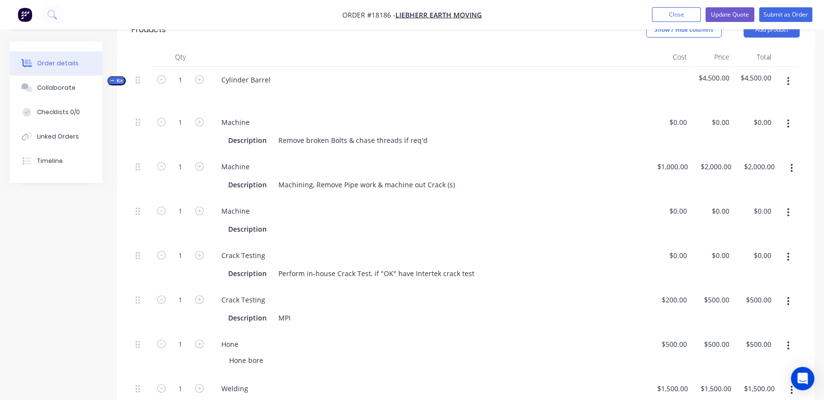
click at [787, 213] on icon "button" at bounding box center [788, 212] width 2 height 11
click at [724, 274] on div "Delete" at bounding box center [753, 277] width 75 height 14
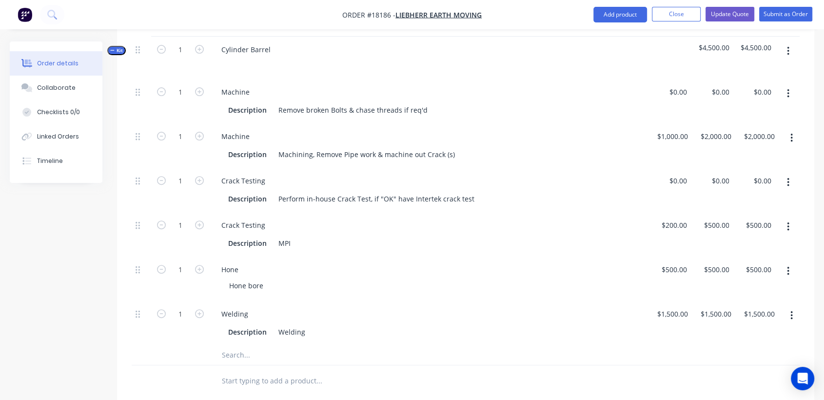
scroll to position [339, 0]
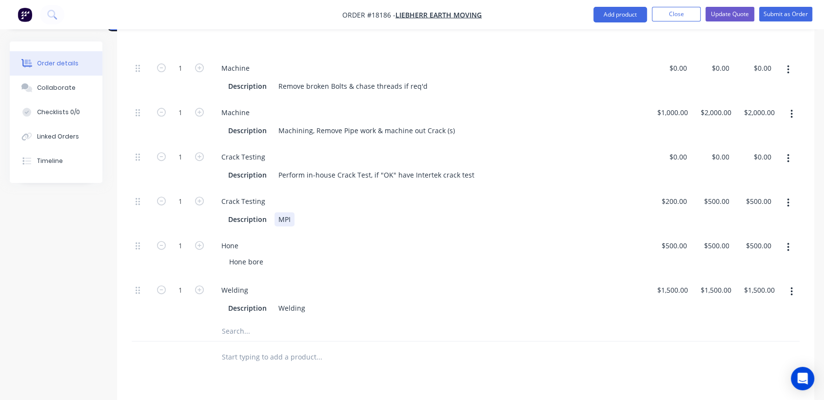
click at [279, 219] on div "MPI" at bounding box center [284, 219] width 20 height 14
click at [363, 216] on div "Description Intertek to perform MPI" at bounding box center [427, 219] width 406 height 14
click at [389, 247] on div "Hone" at bounding box center [429, 245] width 431 height 14
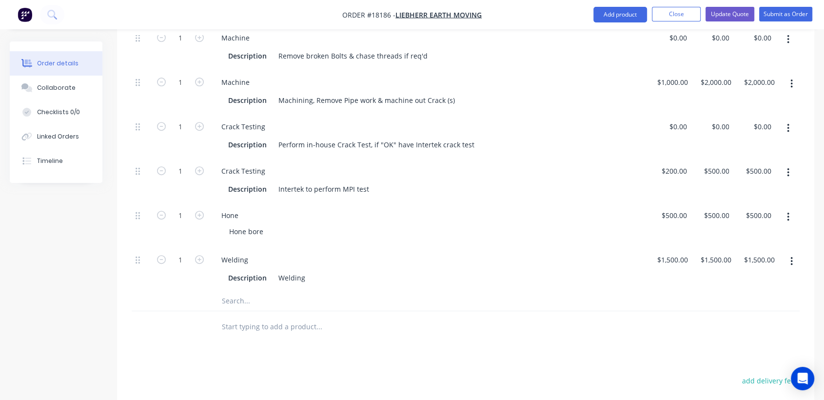
scroll to position [393, 0]
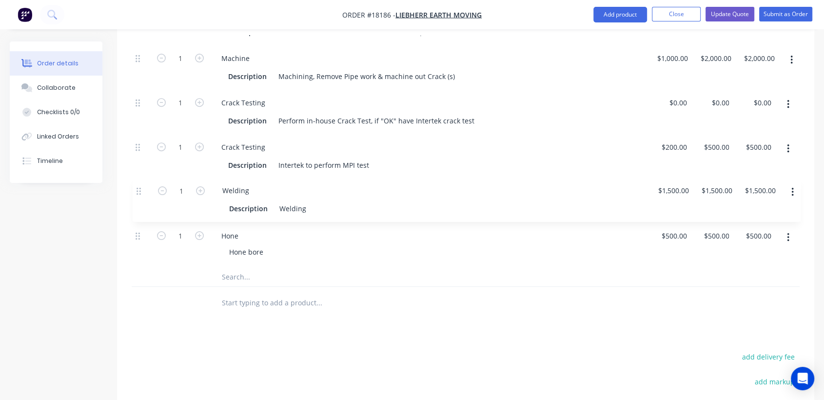
drag, startPoint x: 138, startPoint y: 237, endPoint x: 139, endPoint y: 190, distance: 47.3
click at [139, 190] on div "1 Machine Description Remove broken Bolts & chase threads if req'd $0.00 $0.00 …" at bounding box center [466, 134] width 668 height 266
click at [273, 253] on div "Hone bore" at bounding box center [432, 252] width 423 height 14
click at [265, 251] on div "Hone bore" at bounding box center [246, 252] width 50 height 14
click at [450, 196] on div "Welding" at bounding box center [429, 191] width 431 height 14
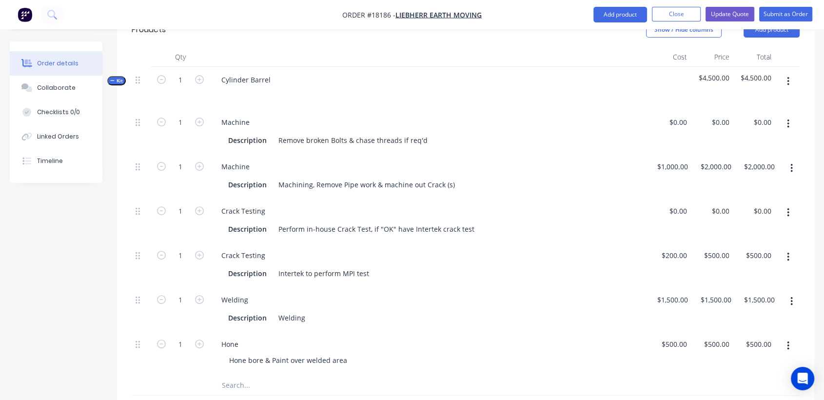
scroll to position [339, 0]
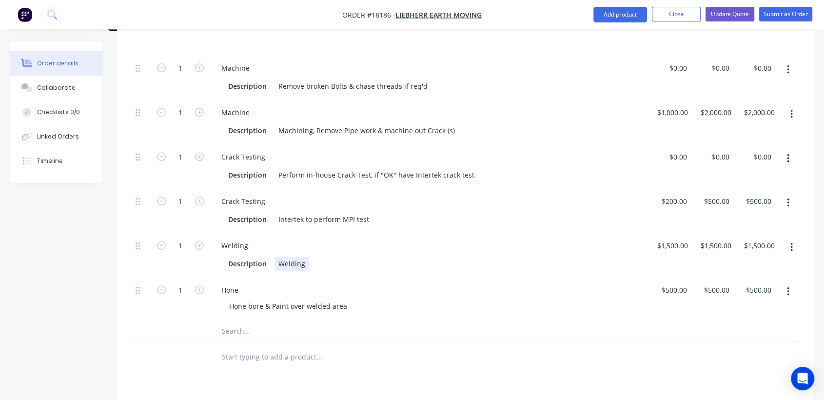
click at [304, 259] on div "Welding" at bounding box center [291, 263] width 35 height 14
click at [415, 180] on div "Perform in-house Crack Test, if "OK" have Intertek crack test" at bounding box center [376, 175] width 204 height 14
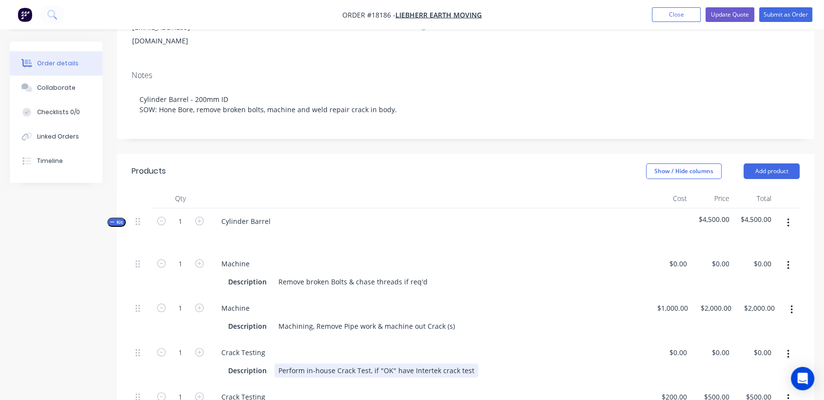
scroll to position [126, 0]
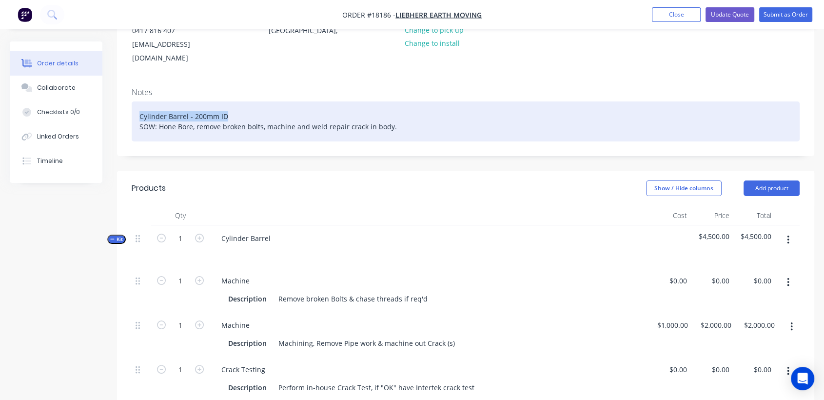
drag, startPoint x: 227, startPoint y: 118, endPoint x: 139, endPoint y: 107, distance: 88.5
click at [139, 107] on div "Cylinder Barrel - 200mm ID SOW: Hone Bore, remove broken bolts, machine and wel…" at bounding box center [466, 121] width 668 height 40
copy div "Cylinder Barrel - 200mm ID"
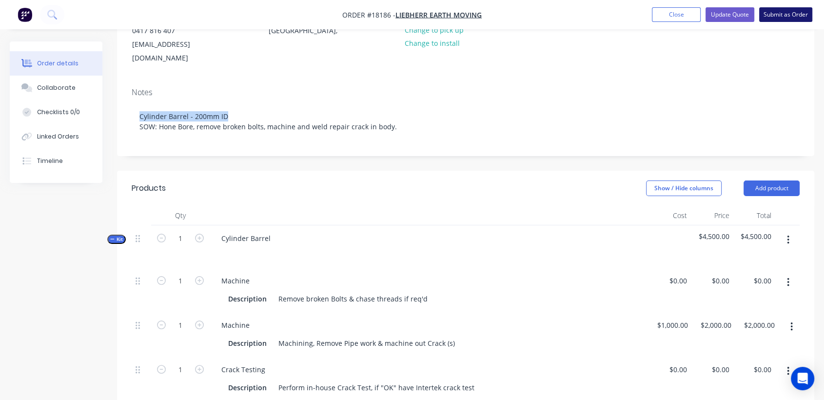
click at [787, 9] on button "Submit as Order" at bounding box center [785, 14] width 53 height 15
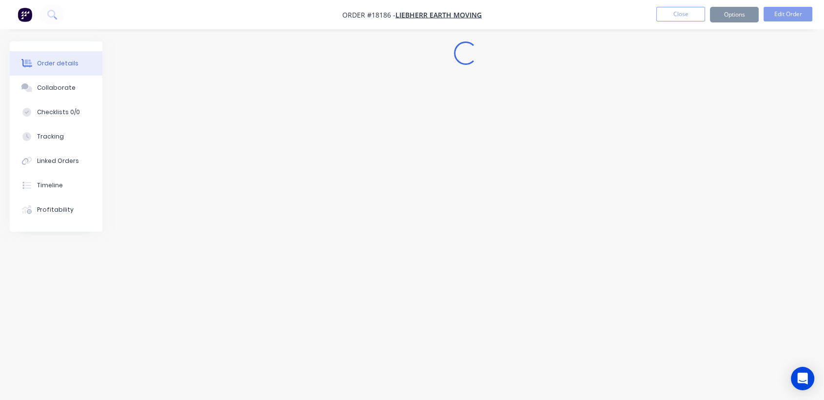
scroll to position [0, 0]
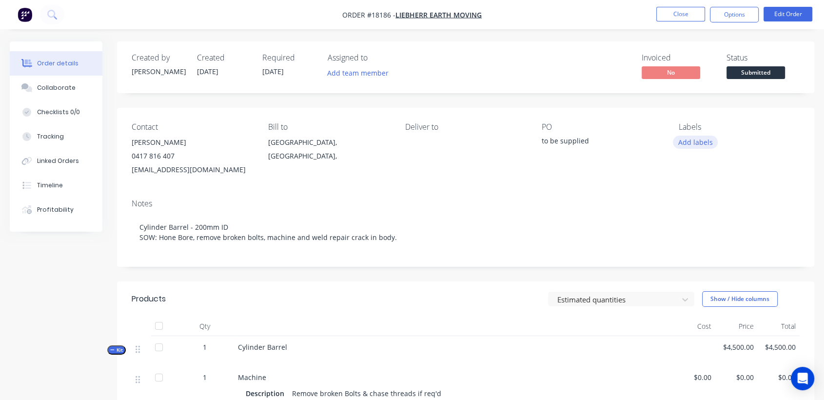
click at [693, 141] on button "Add labels" at bounding box center [695, 142] width 45 height 13
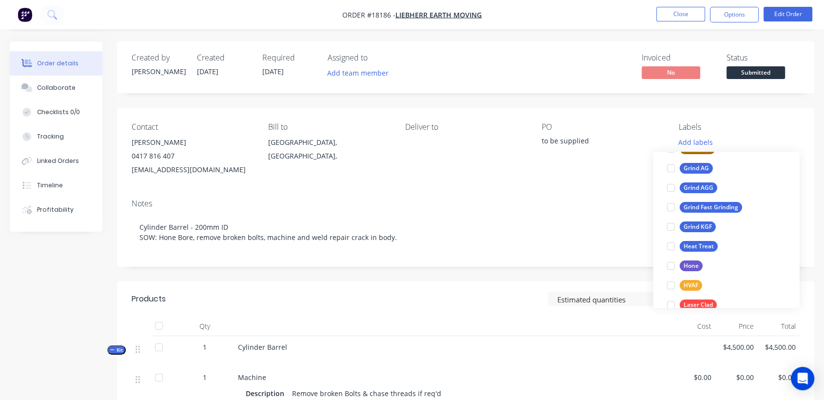
scroll to position [216, 0]
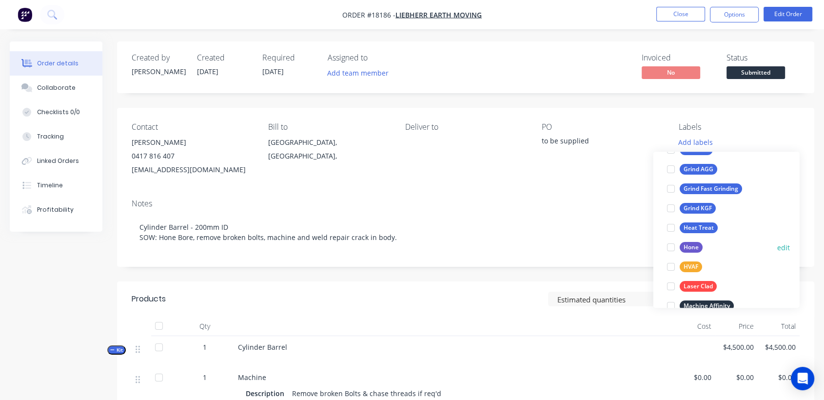
click at [688, 247] on div "Hone" at bounding box center [691, 247] width 23 height 11
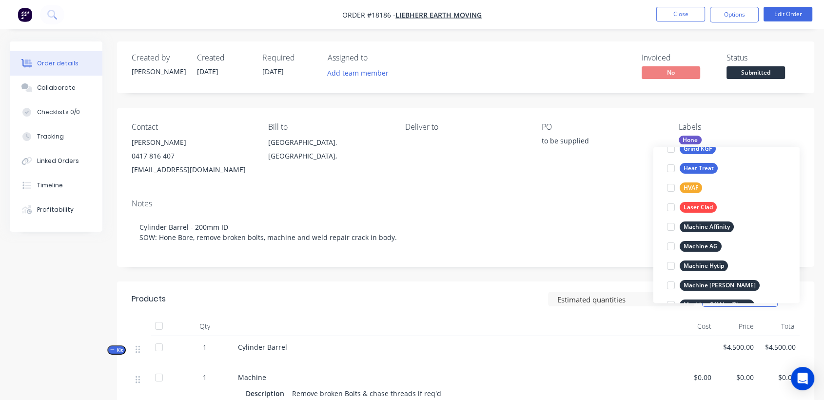
scroll to position [325, 0]
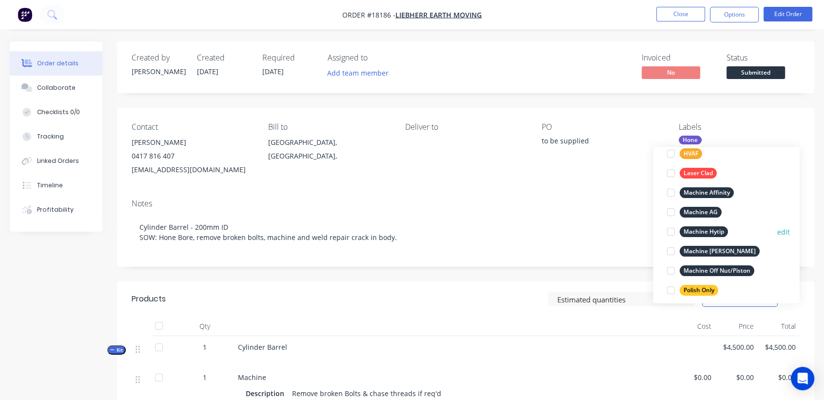
click at [714, 230] on div "Machine Hytip" at bounding box center [704, 231] width 48 height 11
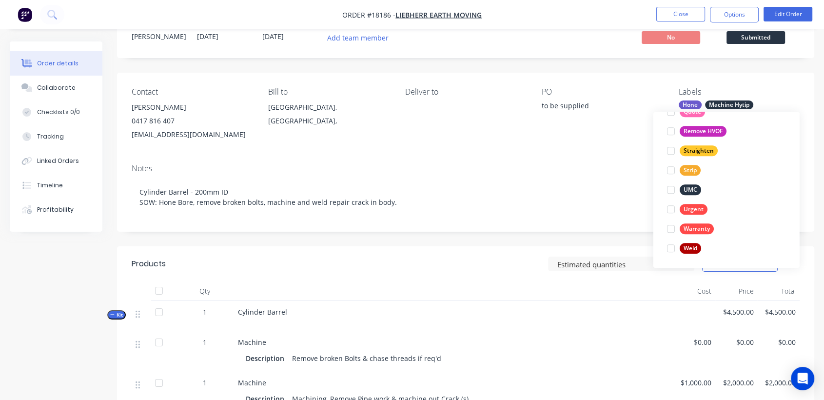
scroll to position [54, 0]
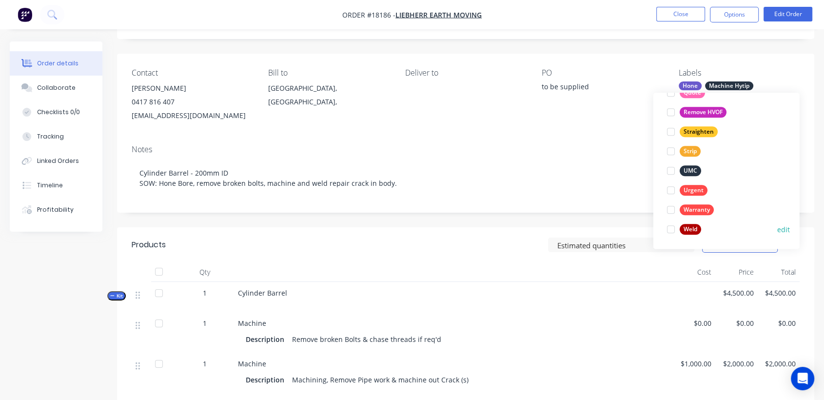
click at [687, 226] on div "Weld" at bounding box center [690, 229] width 21 height 11
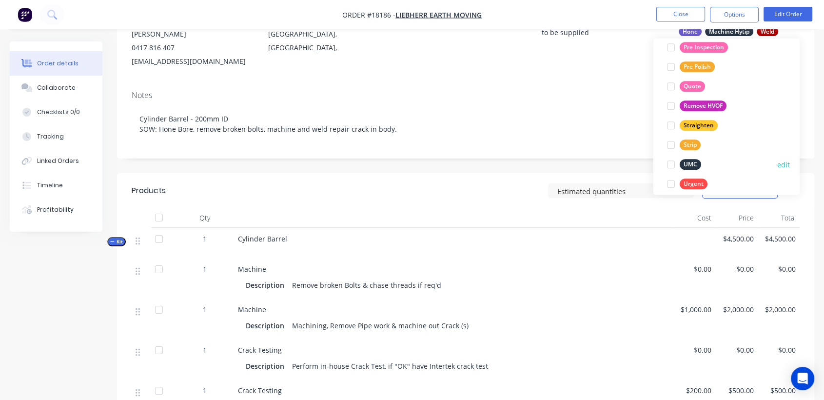
scroll to position [472, 0]
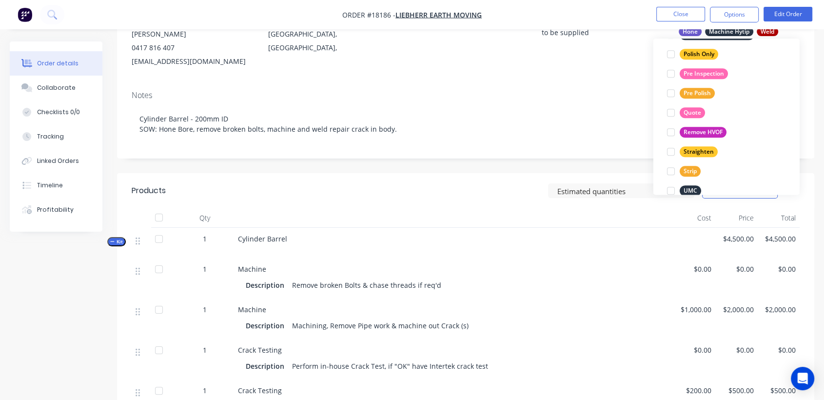
click at [627, 98] on div "Notes" at bounding box center [466, 95] width 668 height 9
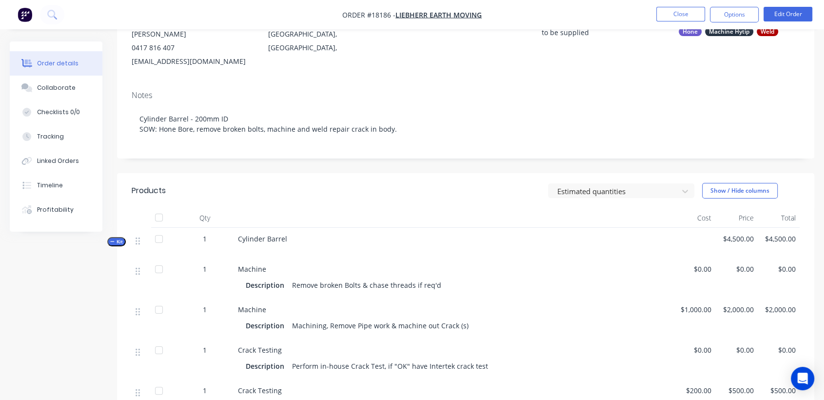
scroll to position [54, 0]
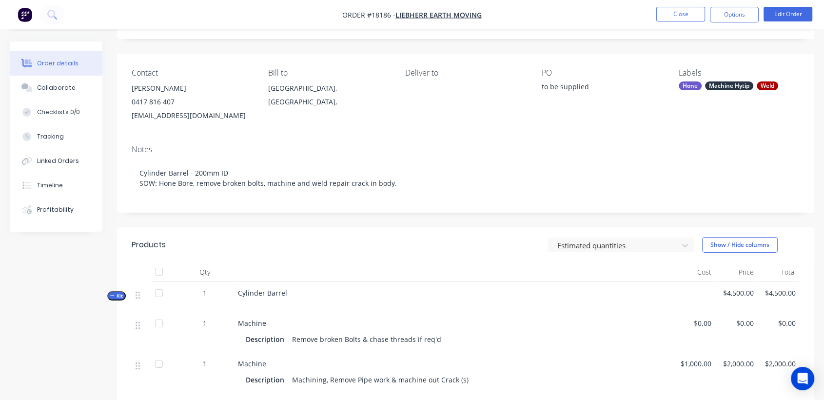
click at [744, 87] on div "Machine Hytip" at bounding box center [729, 85] width 48 height 9
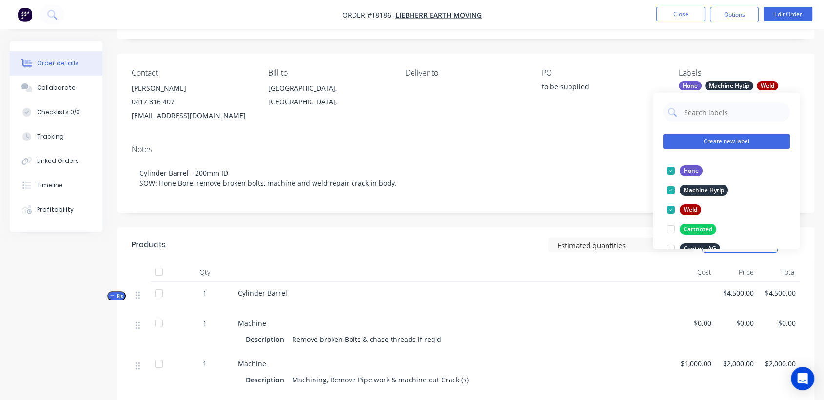
click at [735, 139] on button "Create new label" at bounding box center [726, 141] width 127 height 15
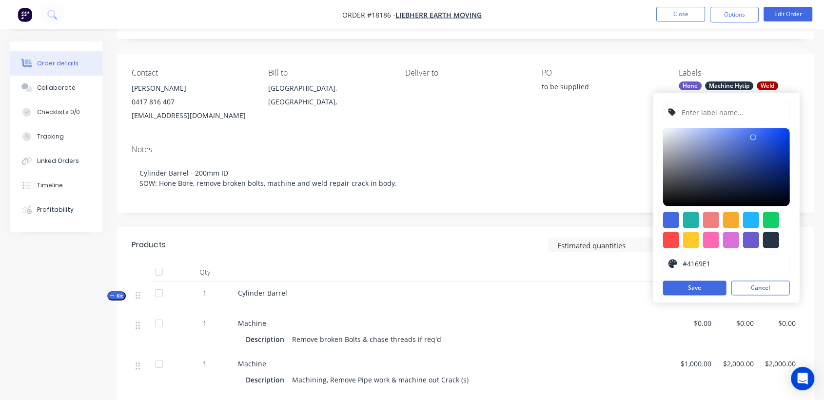
click at [700, 110] on input "text" at bounding box center [733, 112] width 104 height 19
type input "Crack Test"
click at [705, 286] on button "Save" at bounding box center [694, 287] width 63 height 15
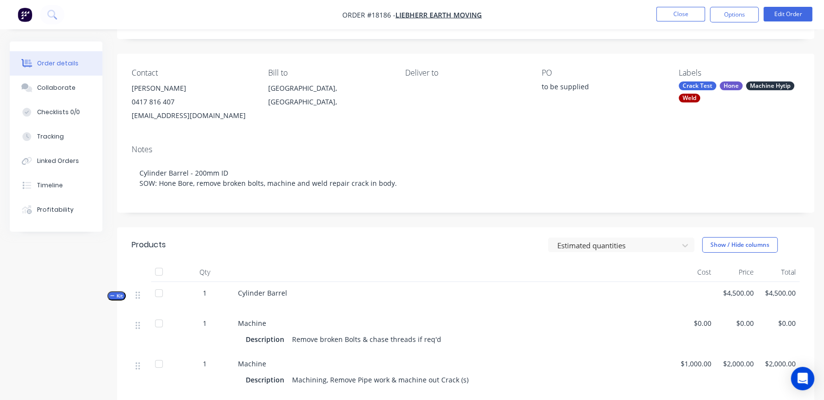
click at [633, 112] on div "PO to be supplied" at bounding box center [602, 95] width 121 height 54
click at [737, 10] on button "Options" at bounding box center [734, 15] width 49 height 16
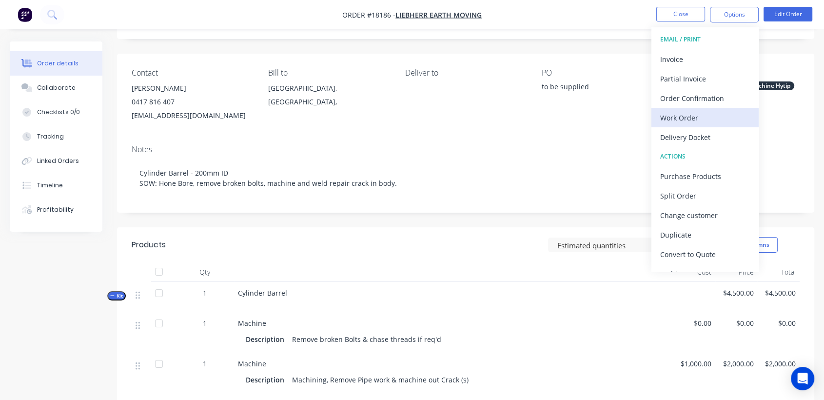
click at [694, 115] on div "Work Order" at bounding box center [705, 118] width 90 height 14
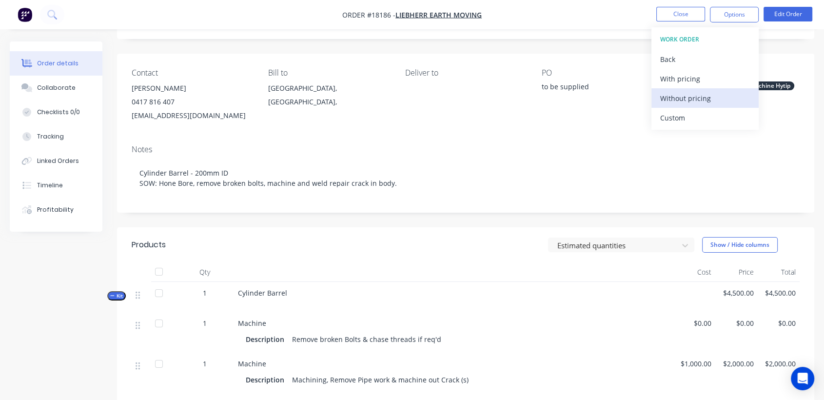
click at [699, 98] on div "Without pricing" at bounding box center [705, 98] width 90 height 14
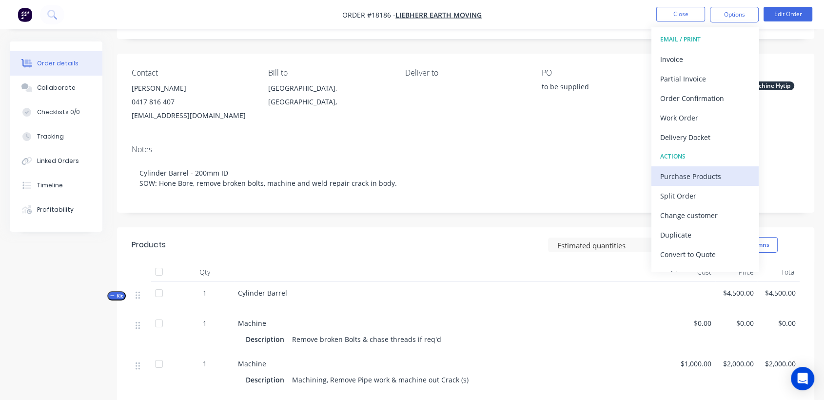
click at [706, 176] on div "Purchase Products" at bounding box center [705, 176] width 90 height 14
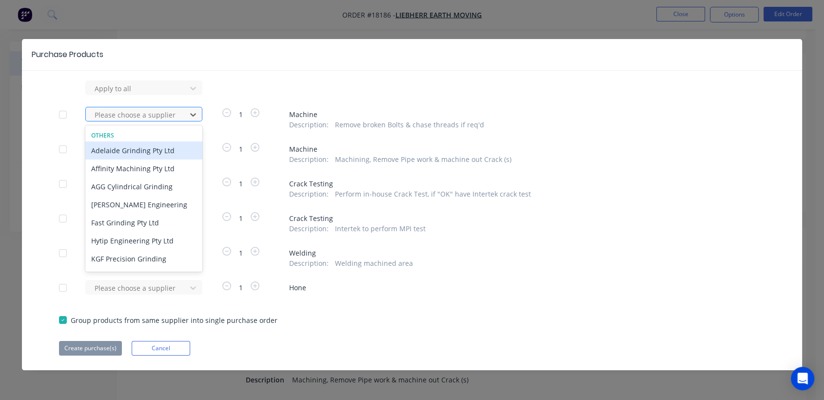
click at [136, 110] on div at bounding box center [138, 115] width 88 height 12
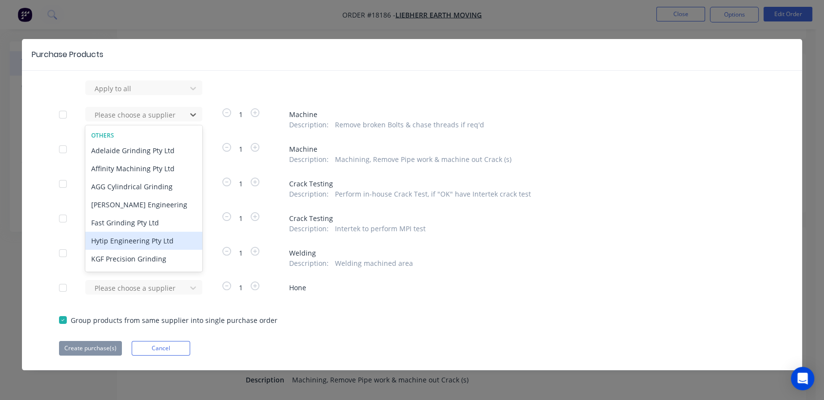
click at [145, 239] on div "Hytip Engineering Pty Ltd" at bounding box center [143, 241] width 117 height 18
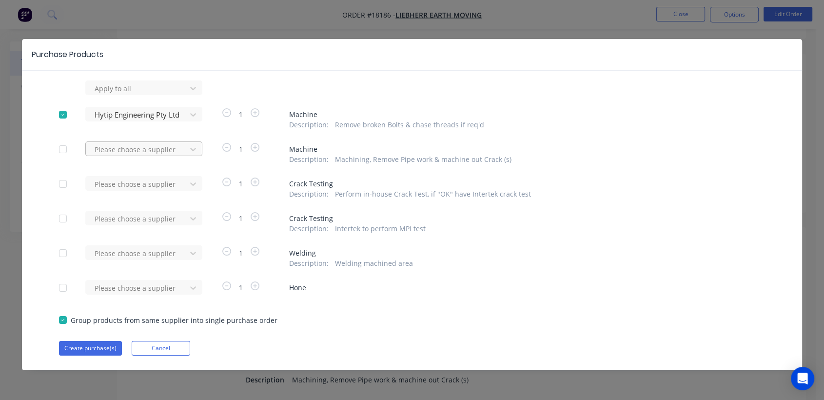
click at [149, 151] on div at bounding box center [138, 149] width 88 height 12
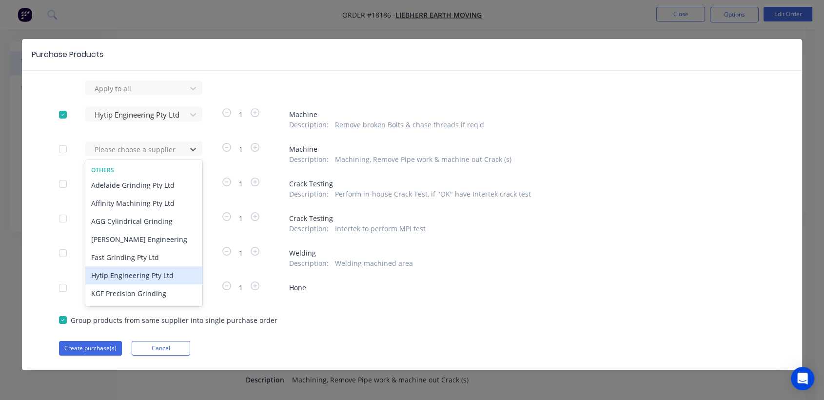
click at [142, 274] on div "Hytip Engineering Pty Ltd" at bounding box center [143, 275] width 117 height 18
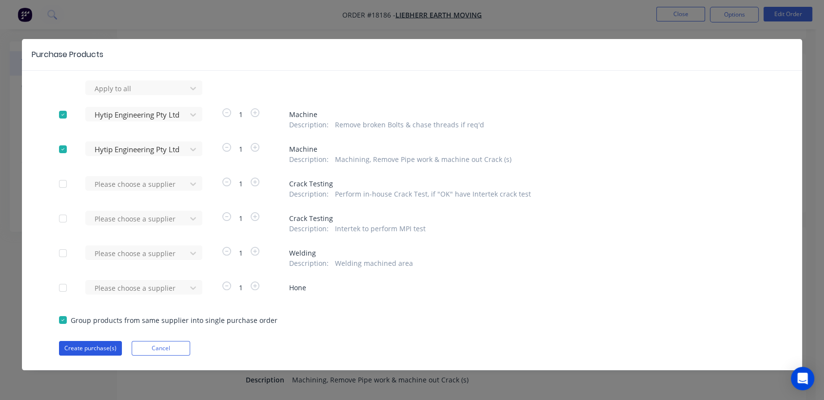
click at [100, 345] on button "Create purchase(s)" at bounding box center [90, 348] width 63 height 15
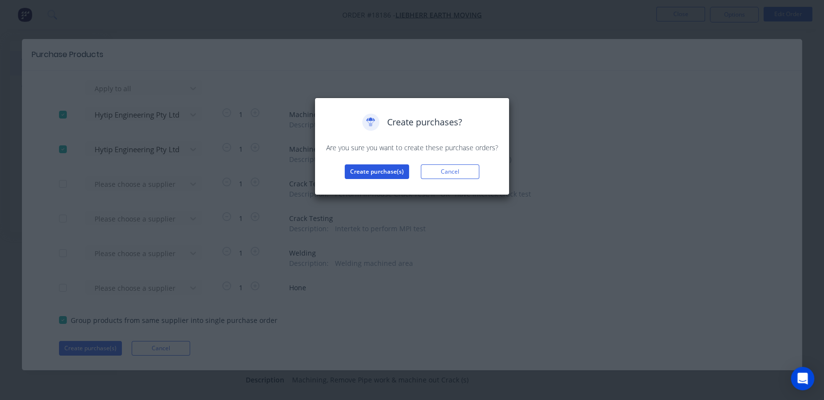
click at [390, 176] on button "Create purchase(s)" at bounding box center [377, 171] width 64 height 15
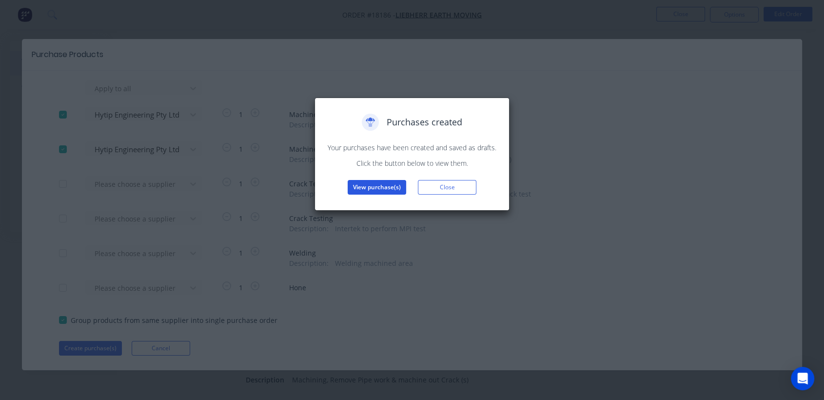
click at [386, 187] on button "View purchase(s)" at bounding box center [377, 187] width 59 height 15
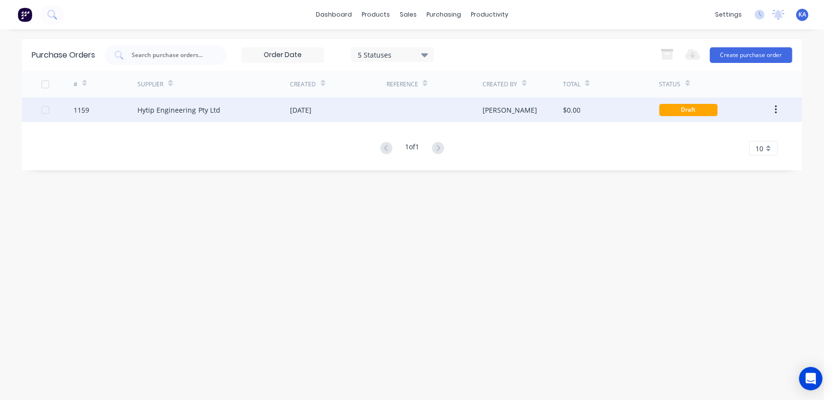
click at [345, 106] on div "[DATE]" at bounding box center [338, 110] width 96 height 24
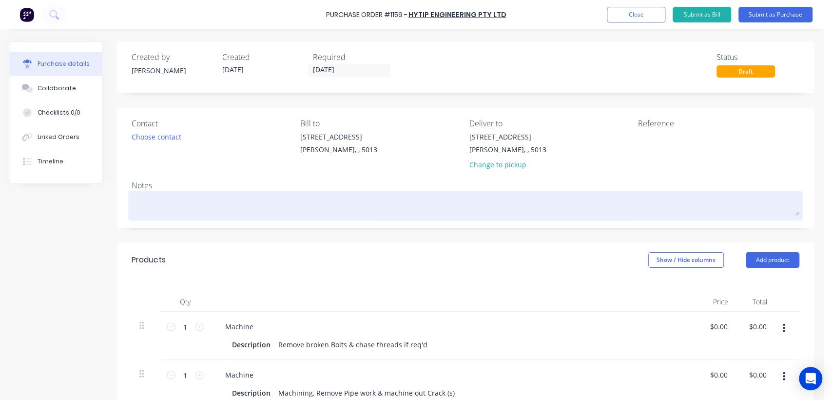
click at [158, 200] on textarea at bounding box center [466, 205] width 668 height 22
paste textarea "Cylinder Barrel - 200mm ID"
type textarea "x"
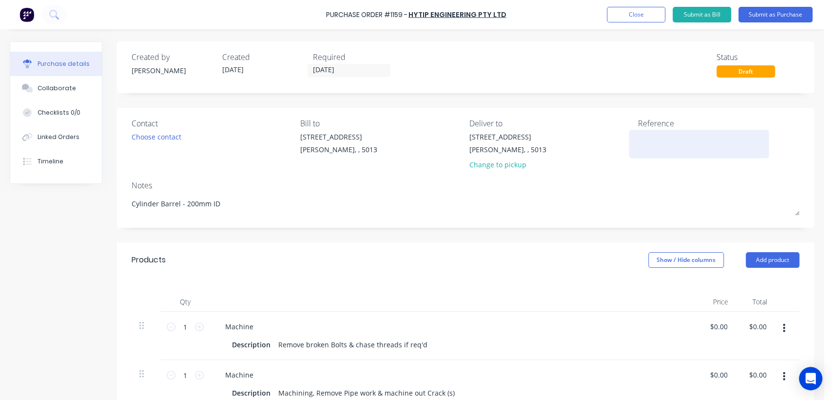
type textarea "Cylinder Barrel - 200mm ID"
type textarea "x"
type textarea "Cylinder Barrel - 200mm ID"
click at [664, 142] on textarea at bounding box center [699, 143] width 122 height 22
type textarea "TC18186"
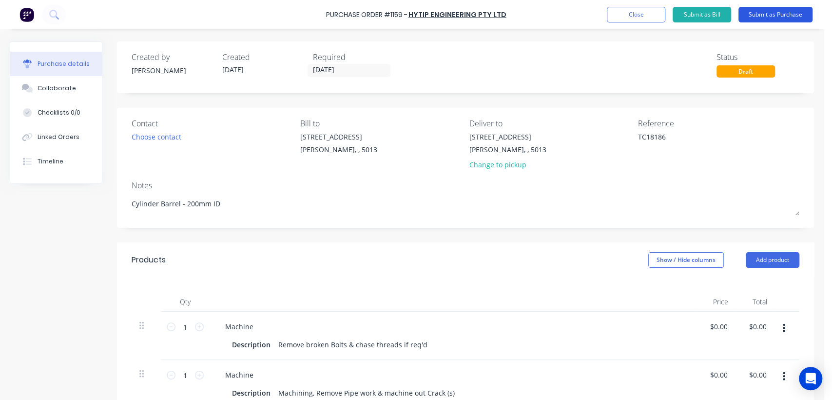
type textarea "x"
type textarea "TC18186"
click at [772, 16] on button "Submit as Purchase" at bounding box center [776, 15] width 74 height 16
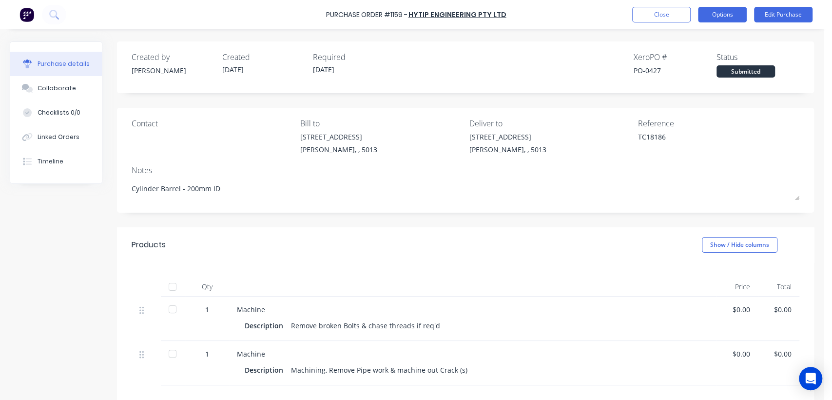
click at [724, 13] on button "Options" at bounding box center [722, 15] width 49 height 16
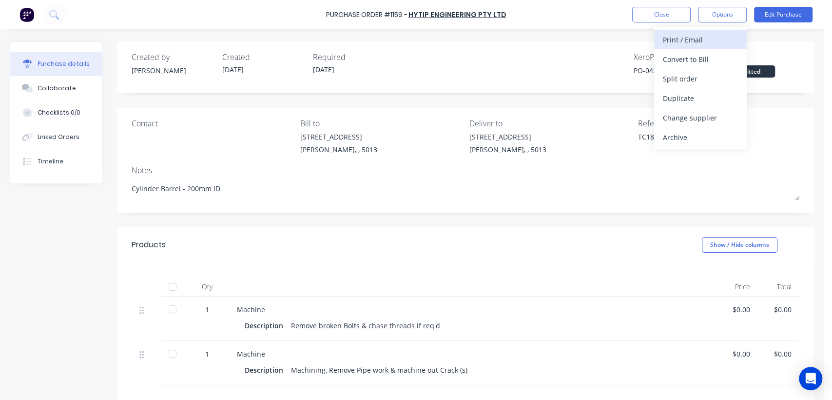
click at [698, 40] on div "Print / Email" at bounding box center [700, 40] width 75 height 14
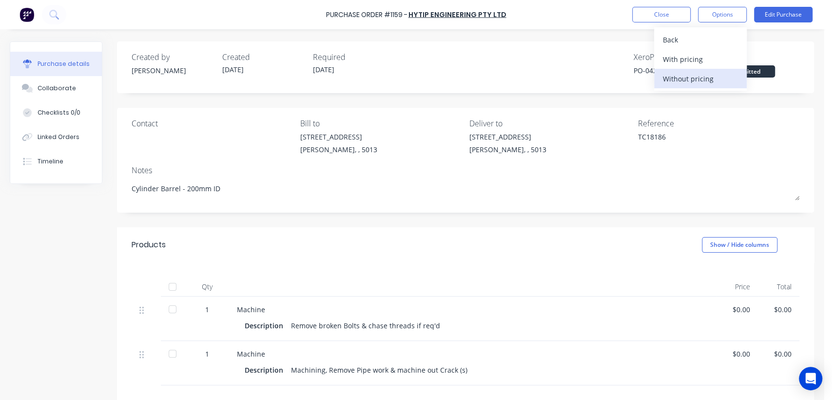
click at [699, 75] on div "Without pricing" at bounding box center [700, 79] width 75 height 14
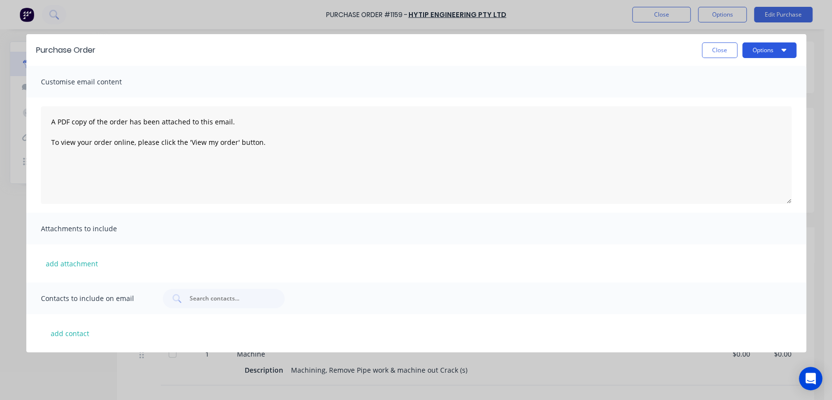
click at [759, 51] on button "Options" at bounding box center [770, 50] width 54 height 16
click at [723, 91] on div "Print" at bounding box center [750, 94] width 75 height 14
click at [718, 46] on button "Close" at bounding box center [720, 50] width 36 height 16
type textarea "x"
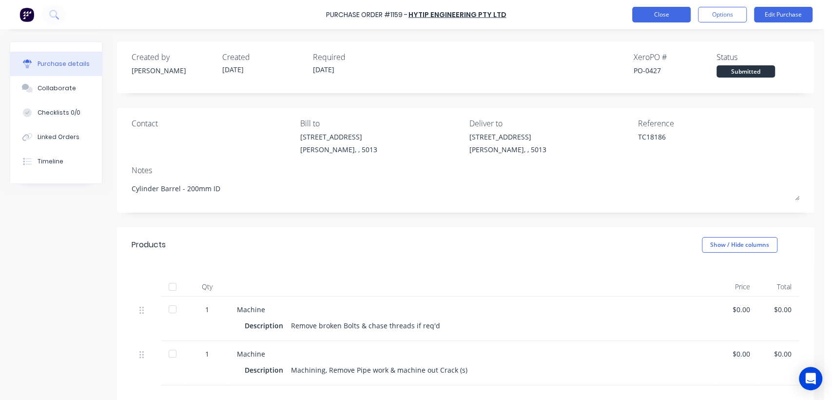
click at [675, 17] on button "Close" at bounding box center [661, 15] width 59 height 16
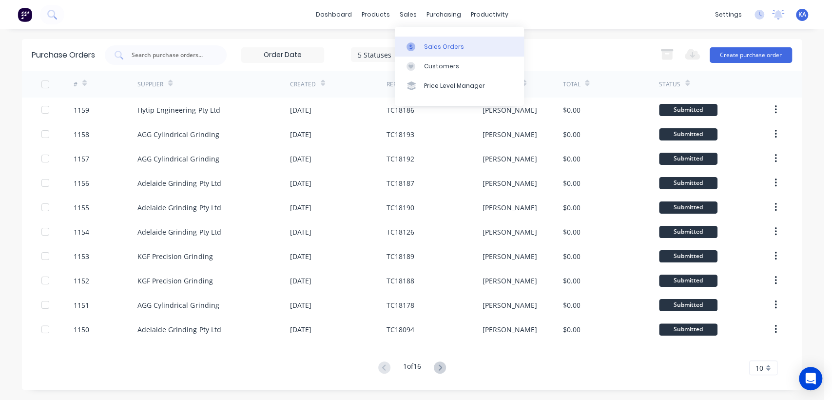
click at [429, 42] on div "Sales Orders" at bounding box center [444, 46] width 40 height 9
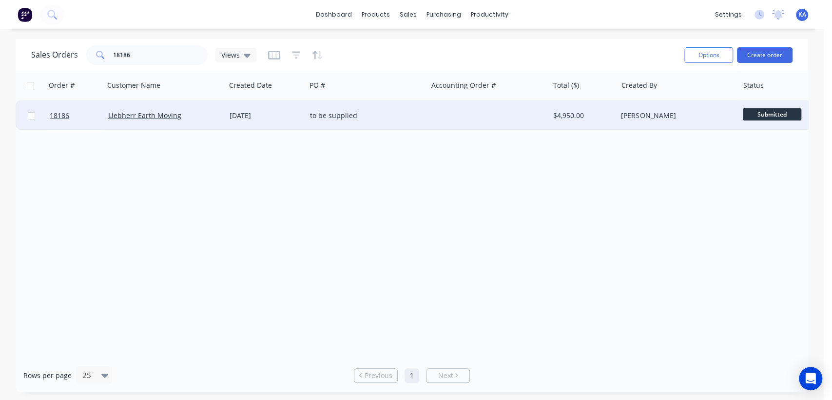
click at [647, 116] on div "[PERSON_NAME]" at bounding box center [675, 116] width 108 height 10
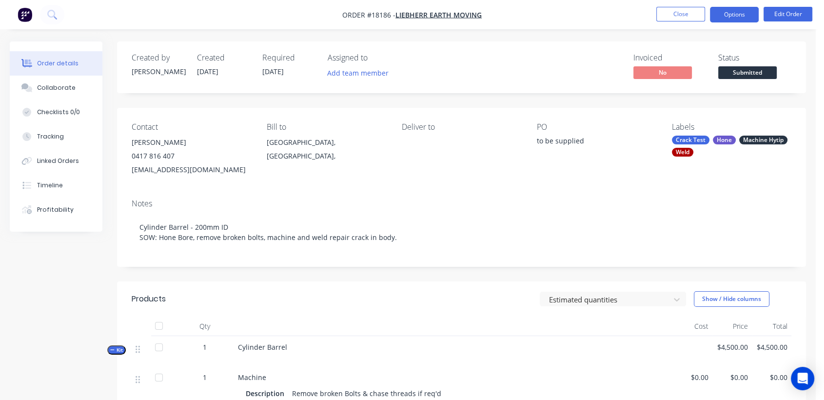
click at [737, 14] on button "Options" at bounding box center [734, 15] width 49 height 16
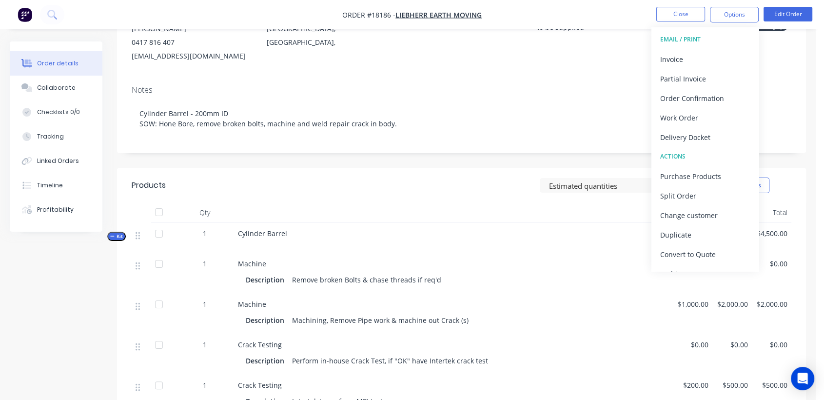
scroll to position [162, 0]
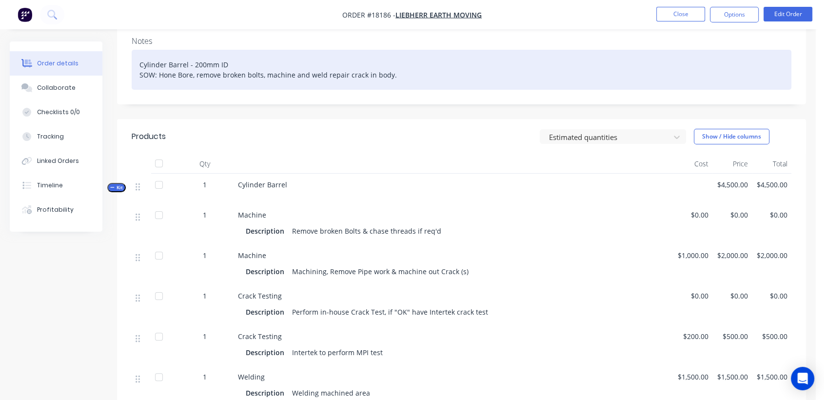
click at [550, 83] on div "Cylinder Barrel - 200mm ID SOW: Hone Bore, remove broken bolts, machine and wel…" at bounding box center [462, 70] width 660 height 40
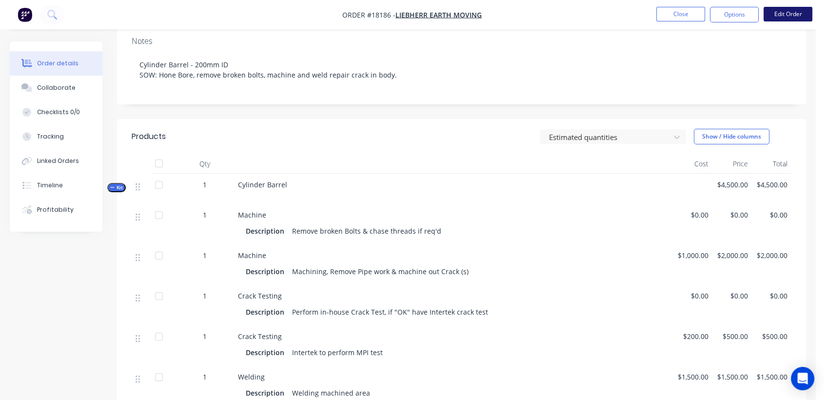
click at [782, 10] on button "Edit Order" at bounding box center [787, 14] width 49 height 15
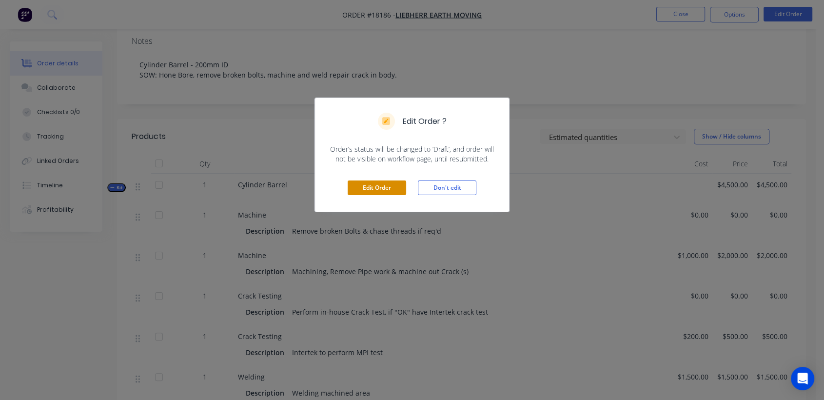
click at [391, 186] on button "Edit Order" at bounding box center [377, 187] width 59 height 15
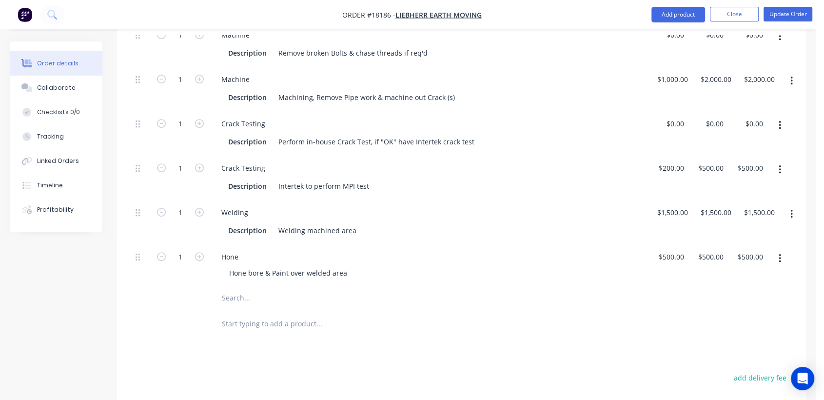
scroll to position [379, 0]
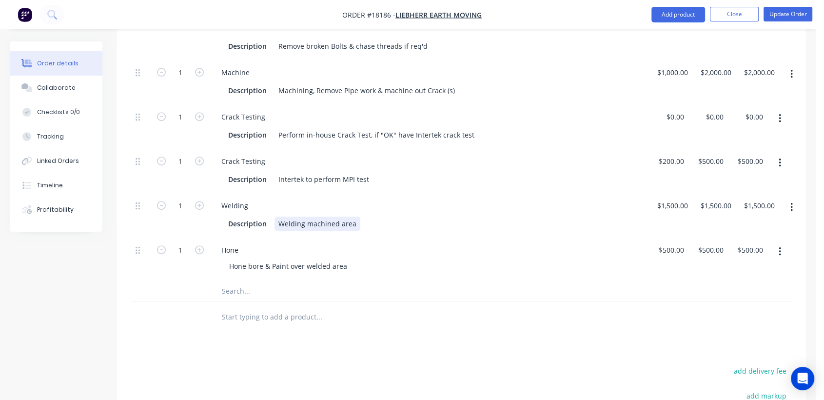
click at [355, 222] on div "Welding machined area" at bounding box center [317, 223] width 86 height 14
drag, startPoint x: 410, startPoint y: 237, endPoint x: 480, endPoint y: 197, distance: 80.4
click at [418, 234] on div "1 Machine Description Remove broken Bolts & chase threads if req'd $0.00 $0.00 …" at bounding box center [462, 148] width 660 height 266
click at [780, 16] on button "Update Order" at bounding box center [787, 14] width 49 height 15
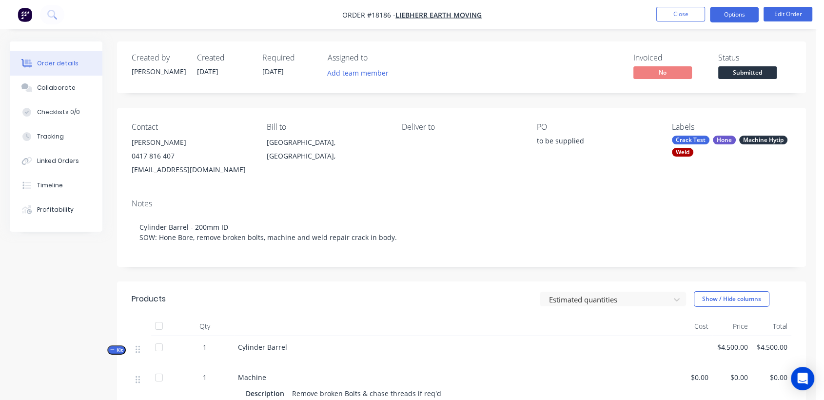
click at [728, 13] on button "Options" at bounding box center [734, 15] width 49 height 16
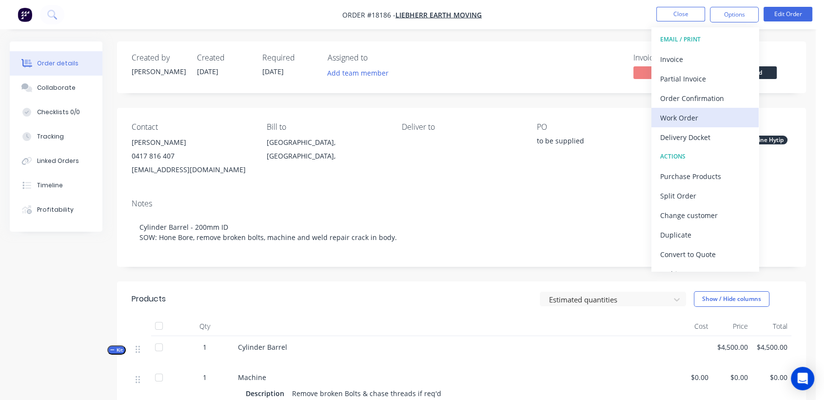
click at [697, 116] on div "Work Order" at bounding box center [705, 118] width 90 height 14
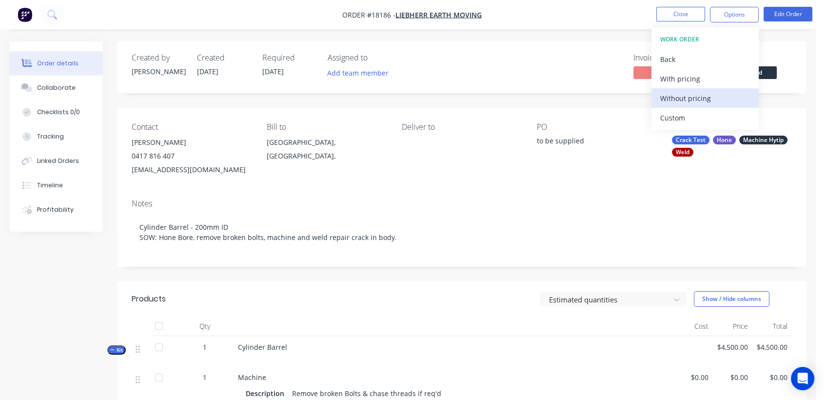
click at [695, 96] on div "Without pricing" at bounding box center [705, 98] width 90 height 14
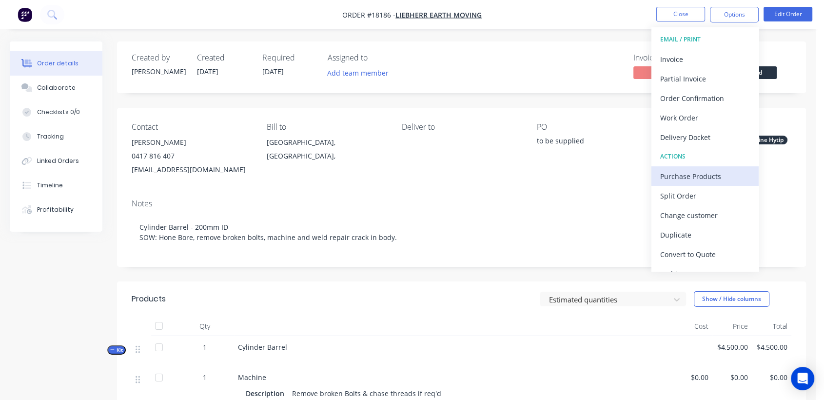
click at [703, 174] on div "Purchase Products" at bounding box center [705, 176] width 90 height 14
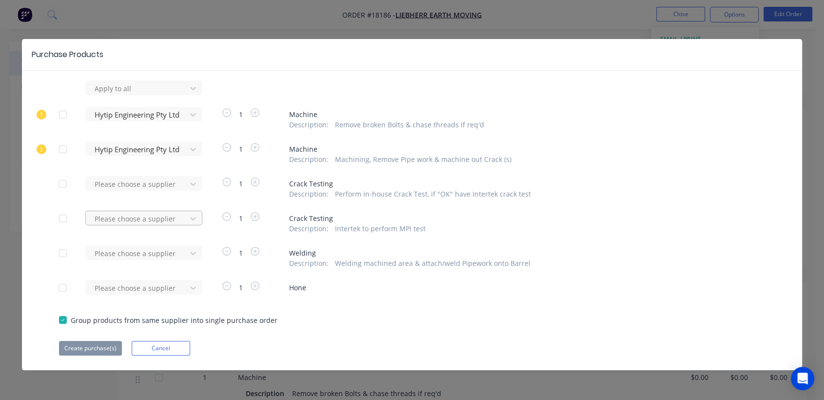
click at [127, 212] on div "Please choose a supplier" at bounding box center [138, 218] width 94 height 15
type input "intertek"
click at [321, 307] on div "Apply to all Hytip Engineering Pty Ltd 1 Machine Description : Remove broken Bo…" at bounding box center [412, 217] width 780 height 275
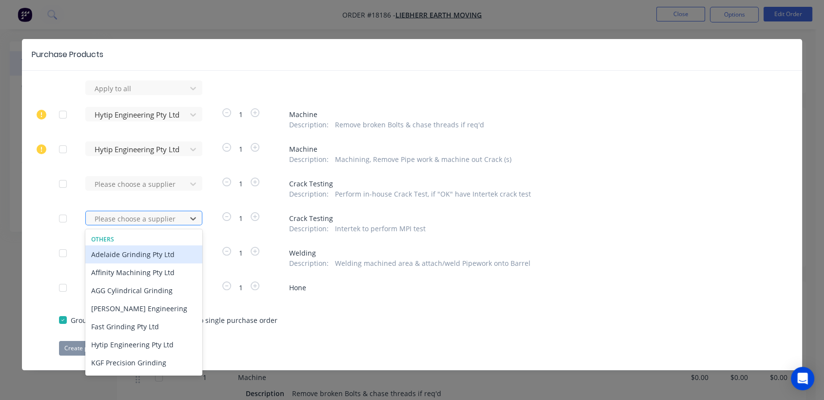
click at [141, 215] on div at bounding box center [138, 219] width 88 height 12
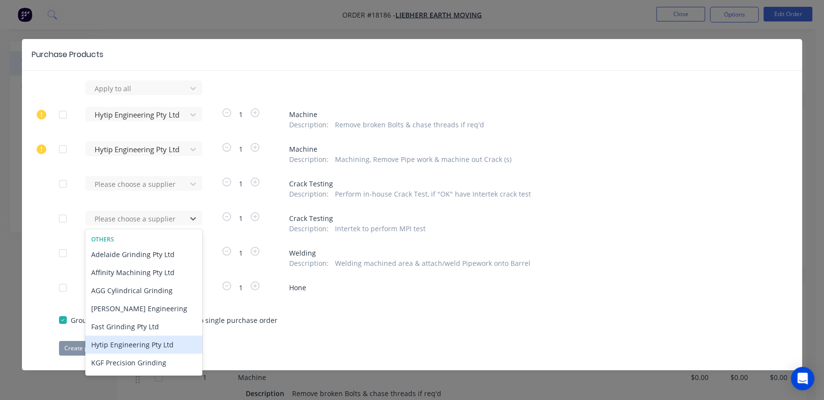
click at [332, 324] on div "Group products from same supplier into single purchase order" at bounding box center [412, 319] width 706 height 11
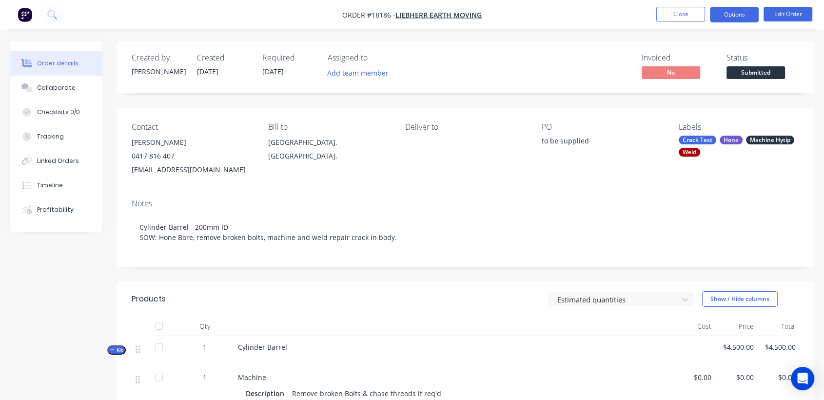
click at [720, 14] on button "Options" at bounding box center [734, 15] width 49 height 16
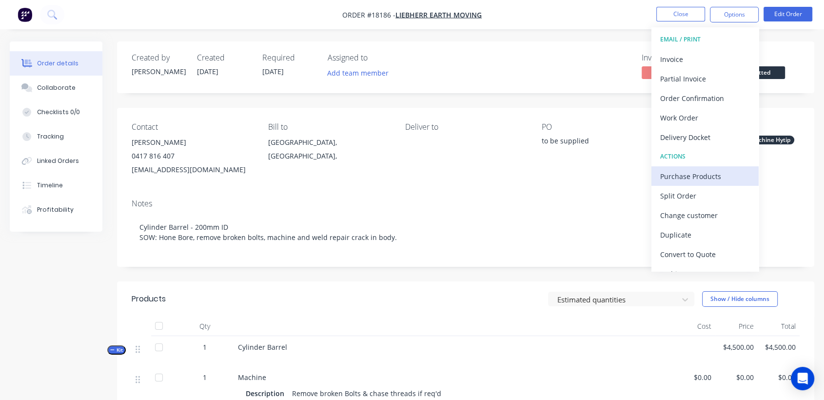
click at [703, 171] on div "Purchase Products" at bounding box center [705, 176] width 90 height 14
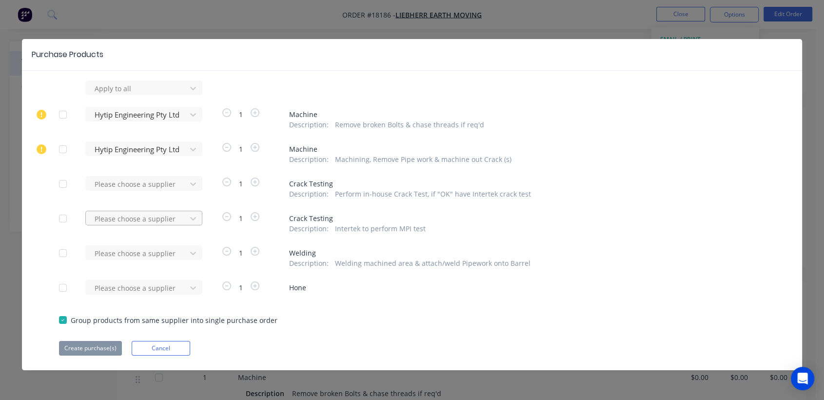
click at [145, 218] on div at bounding box center [138, 219] width 88 height 12
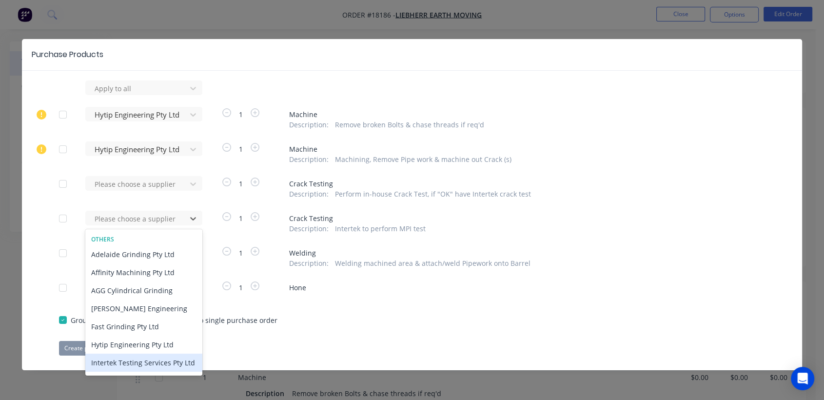
click at [124, 363] on div "Intertek Testing Services Pty Ltd" at bounding box center [143, 362] width 117 height 18
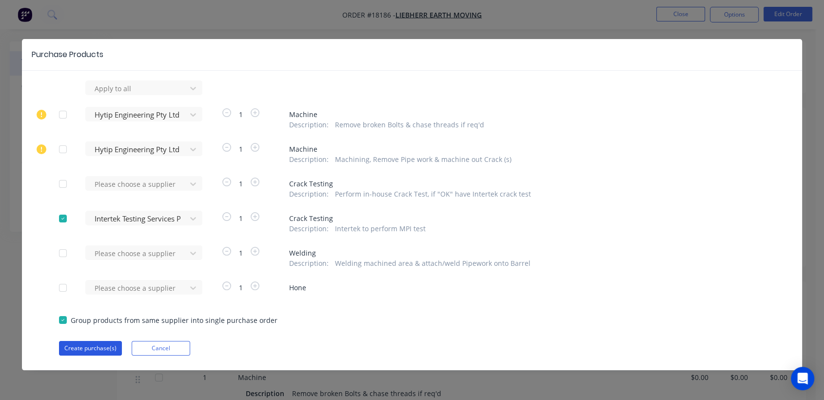
click at [103, 347] on button "Create purchase(s)" at bounding box center [90, 348] width 63 height 15
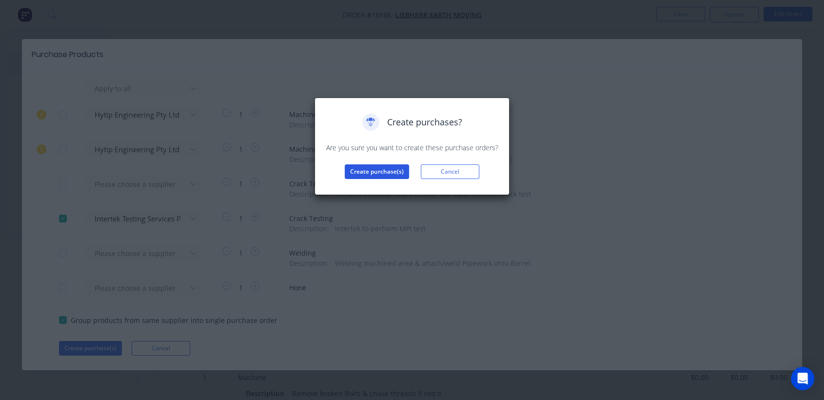
click at [379, 169] on button "Create purchase(s)" at bounding box center [377, 171] width 64 height 15
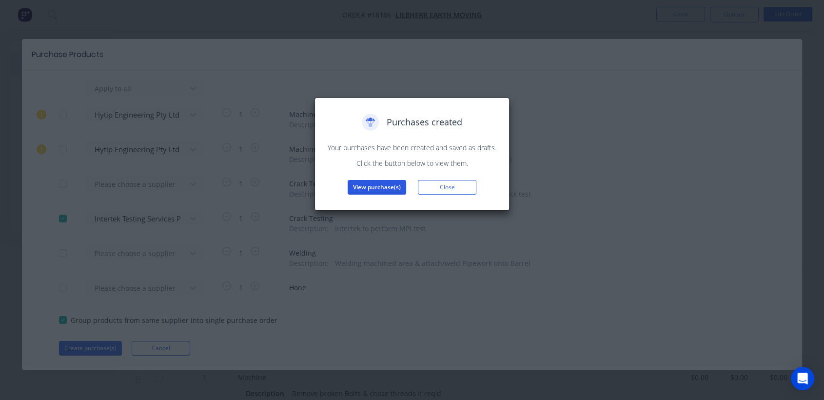
click at [381, 188] on button "View purchase(s)" at bounding box center [377, 187] width 59 height 15
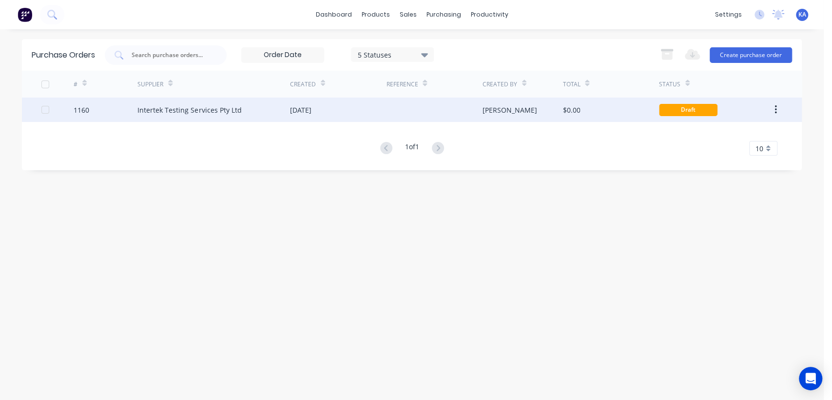
click at [298, 106] on div "[DATE]" at bounding box center [300, 110] width 21 height 10
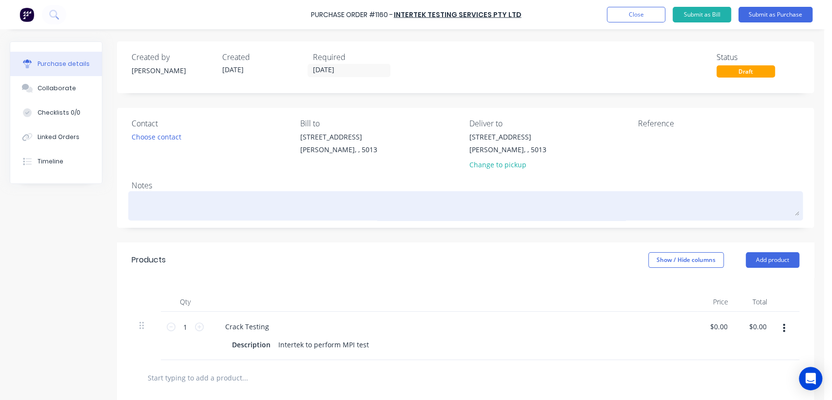
click at [195, 204] on textarea at bounding box center [466, 205] width 668 height 22
paste textarea "Cylinder Barrel - 200mm ID"
type textarea "x"
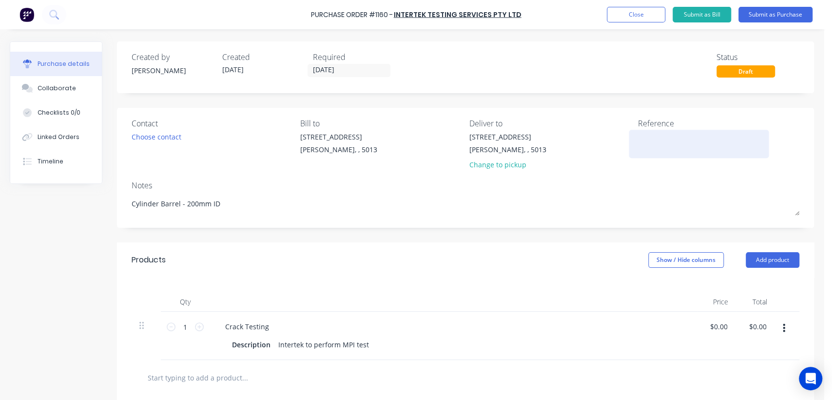
type textarea "Cylinder Barrel - 200mm ID"
type textarea "x"
type textarea "Cylinder Barrel - 200mm ID"
click at [651, 141] on textarea at bounding box center [699, 143] width 122 height 22
type textarea "TC18186"
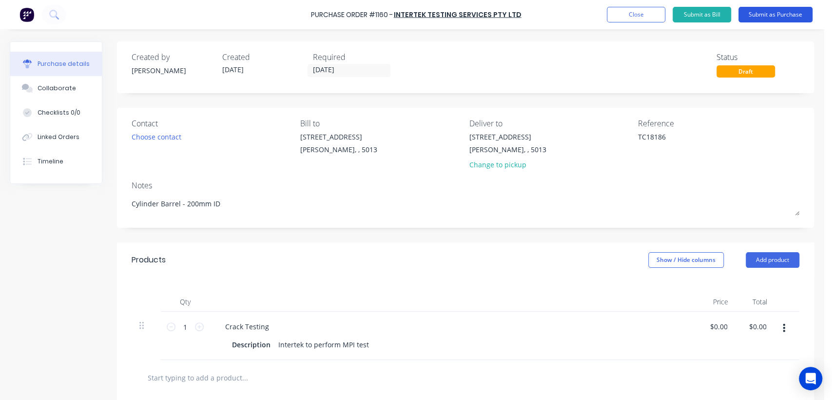
type textarea "x"
type textarea "TC18186"
click at [784, 15] on button "Submit as Purchase" at bounding box center [776, 15] width 74 height 16
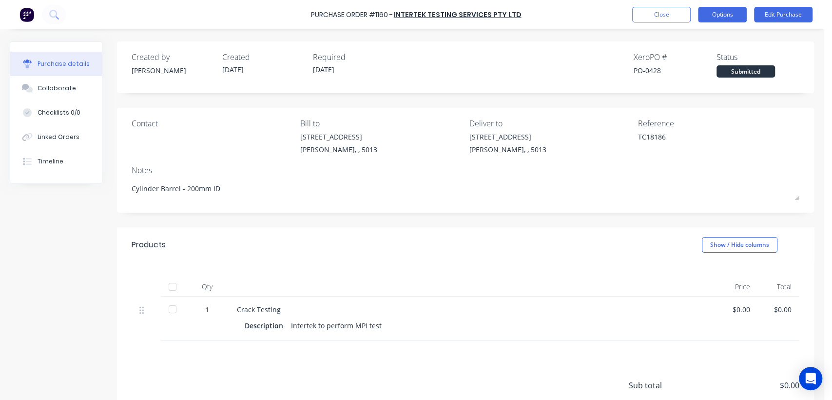
click at [729, 13] on button "Options" at bounding box center [722, 15] width 49 height 16
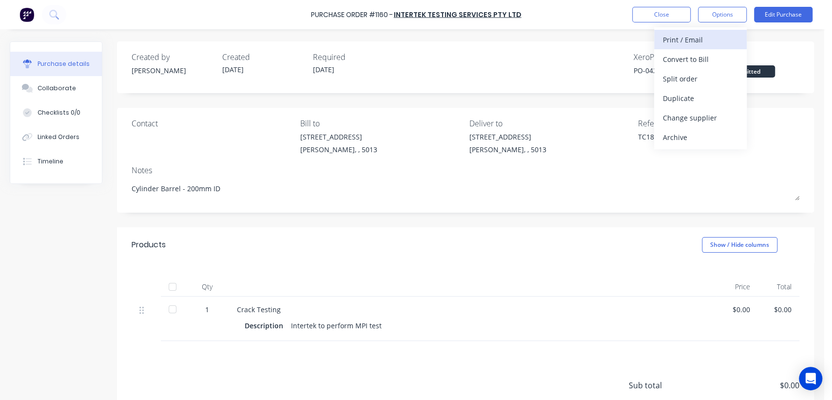
click at [693, 36] on div "Print / Email" at bounding box center [700, 40] width 75 height 14
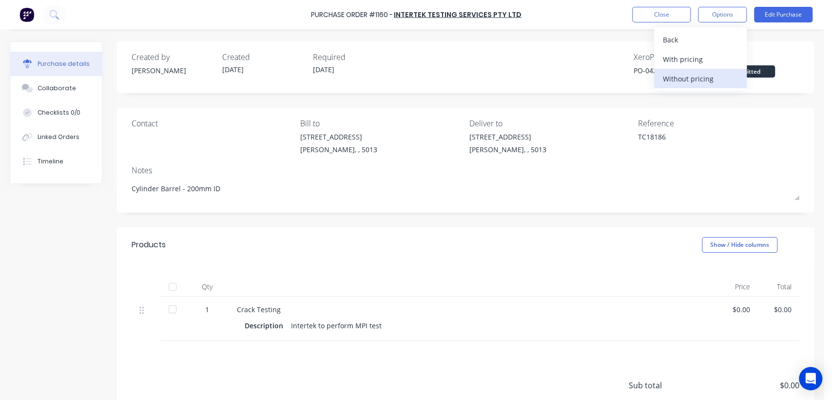
click at [702, 77] on div "Without pricing" at bounding box center [700, 79] width 75 height 14
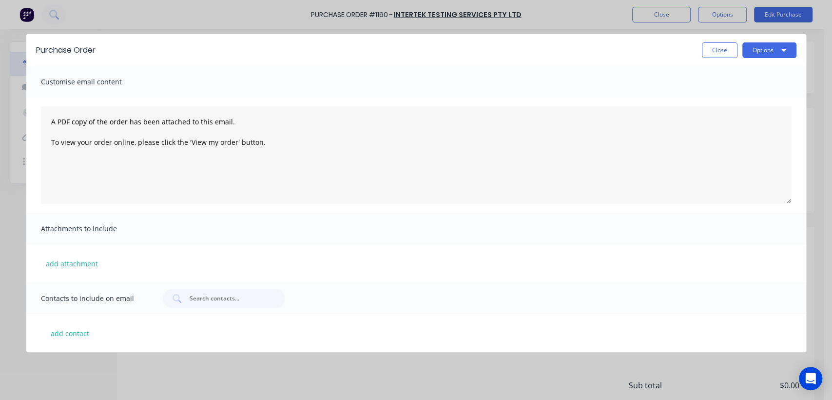
click at [770, 9] on div "Purchase Order Close Options Customise email content A PDF copy of the order ha…" at bounding box center [416, 200] width 832 height 400
click at [752, 45] on button "Options" at bounding box center [770, 50] width 54 height 16
click at [679, 72] on div "Customise email content" at bounding box center [416, 82] width 780 height 32
click at [721, 49] on button "Close" at bounding box center [720, 50] width 36 height 16
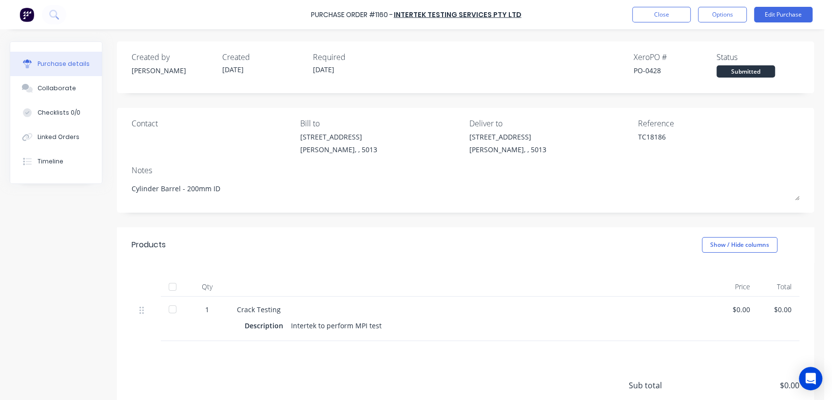
click at [343, 64] on label "[DATE]" at bounding box center [349, 70] width 83 height 13
click at [796, 16] on button "Edit Purchase" at bounding box center [783, 15] width 59 height 16
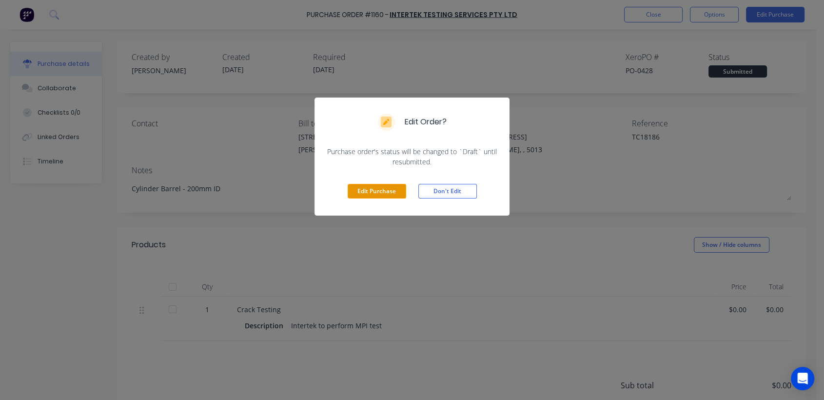
click at [358, 191] on button "Edit Purchase" at bounding box center [377, 191] width 59 height 15
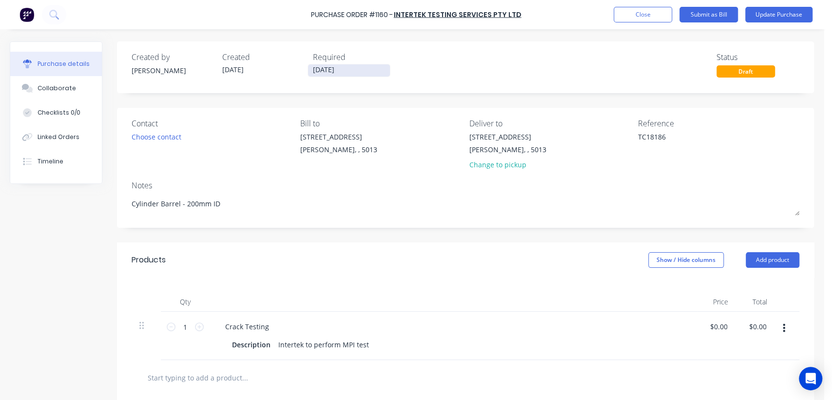
click at [341, 71] on input "[DATE]" at bounding box center [349, 70] width 82 height 12
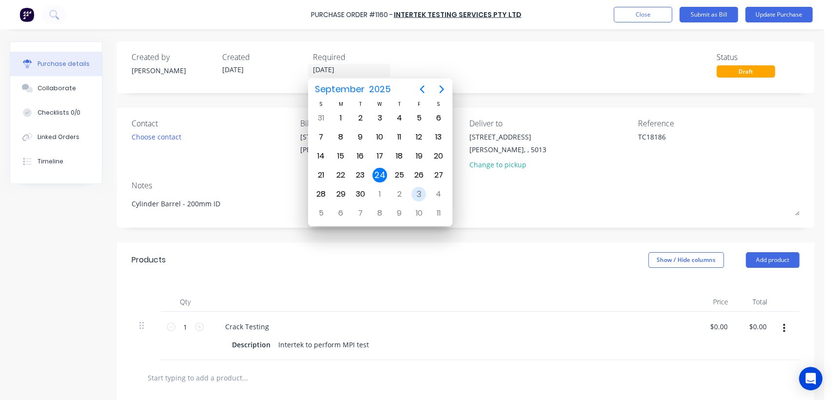
click at [421, 193] on div "3" at bounding box center [418, 194] width 15 height 15
type textarea "x"
type input "03/10/25"
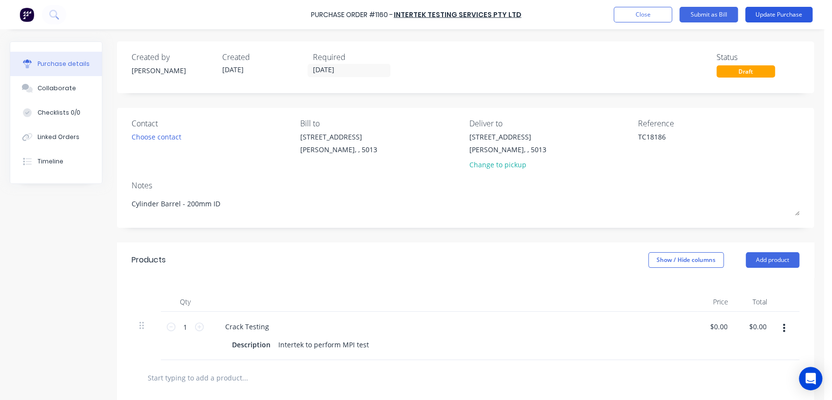
click at [783, 13] on button "Update Purchase" at bounding box center [778, 15] width 67 height 16
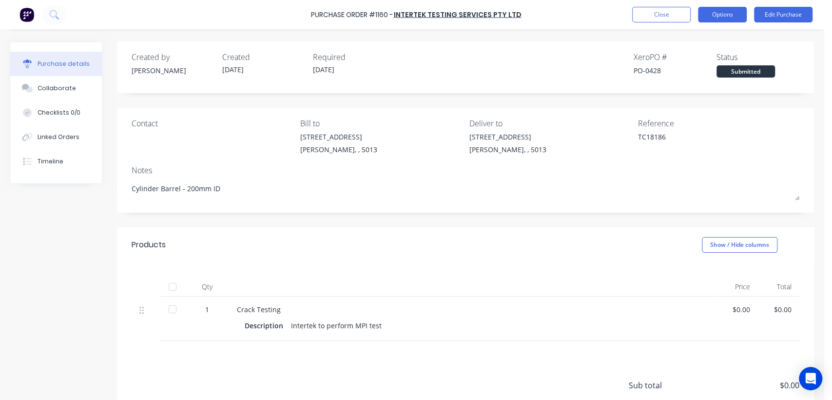
click at [723, 13] on button "Options" at bounding box center [722, 15] width 49 height 16
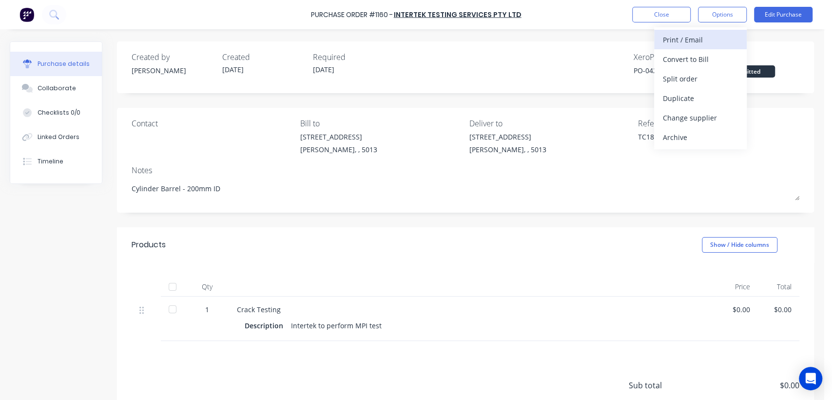
click at [696, 39] on div "Print / Email" at bounding box center [700, 40] width 75 height 14
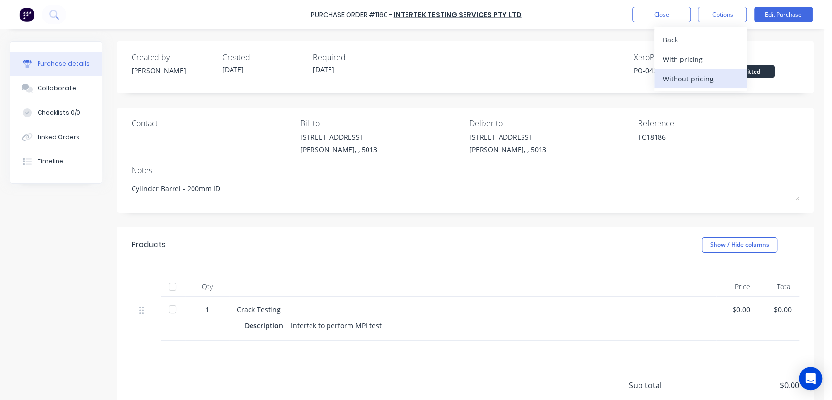
click at [706, 79] on div "Without pricing" at bounding box center [700, 79] width 75 height 14
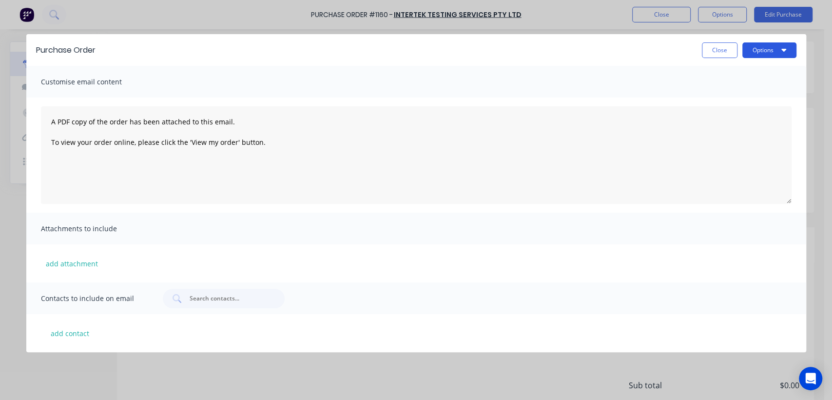
click at [748, 50] on button "Options" at bounding box center [770, 50] width 54 height 16
click at [725, 90] on div "Print" at bounding box center [750, 94] width 75 height 14
click at [720, 47] on button "Close" at bounding box center [720, 50] width 36 height 16
type textarea "x"
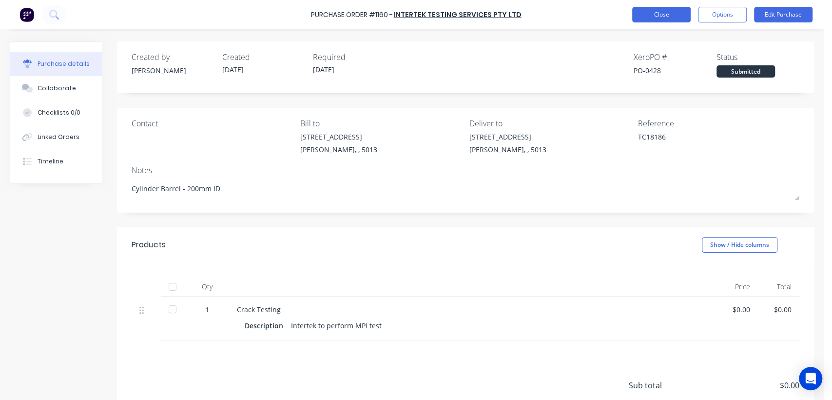
click at [661, 20] on button "Close" at bounding box center [661, 15] width 59 height 16
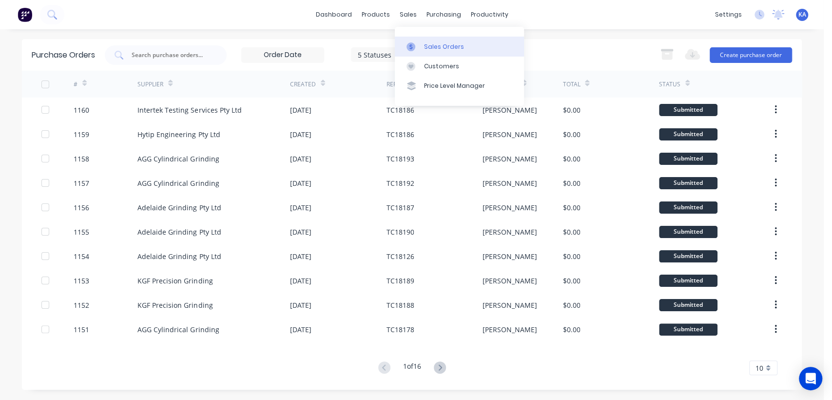
click at [436, 47] on div "Sales Orders" at bounding box center [444, 46] width 40 height 9
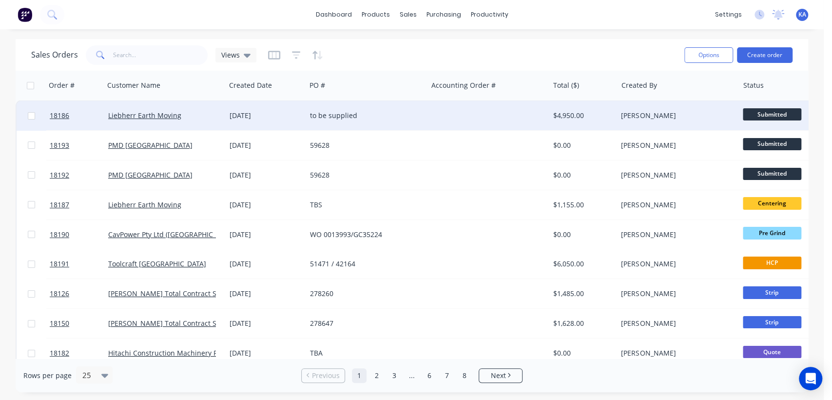
click at [192, 116] on div "Liebherr Earth Moving" at bounding box center [162, 116] width 108 height 10
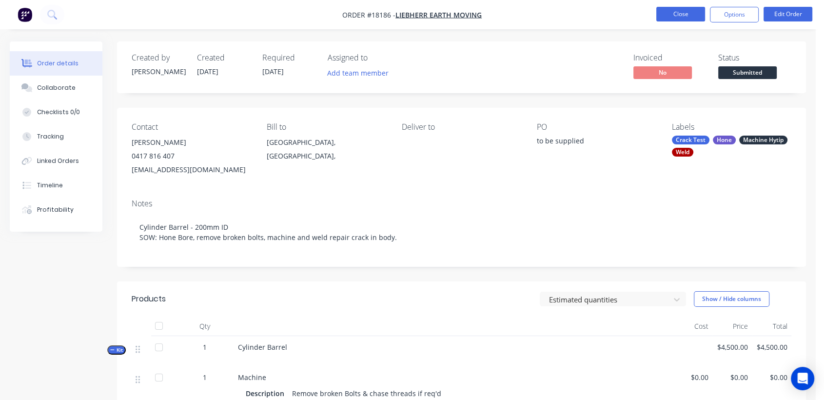
click at [682, 12] on button "Close" at bounding box center [680, 14] width 49 height 15
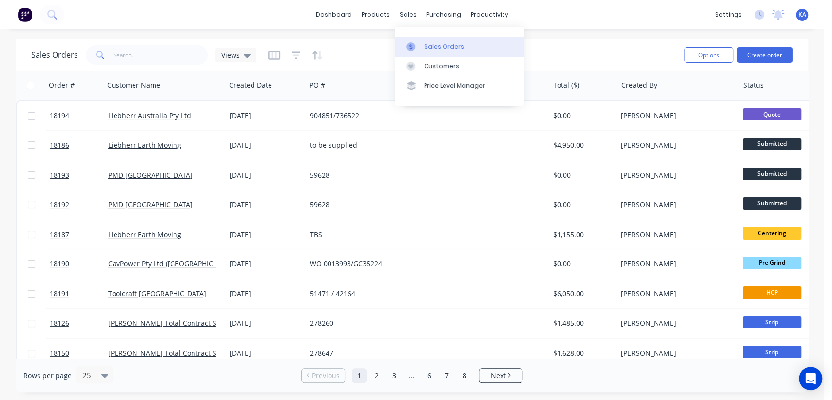
click at [431, 44] on div "Sales Orders" at bounding box center [444, 46] width 40 height 9
click at [403, 13] on div "sales" at bounding box center [408, 14] width 27 height 15
click at [426, 62] on div "Customers" at bounding box center [441, 66] width 35 height 9
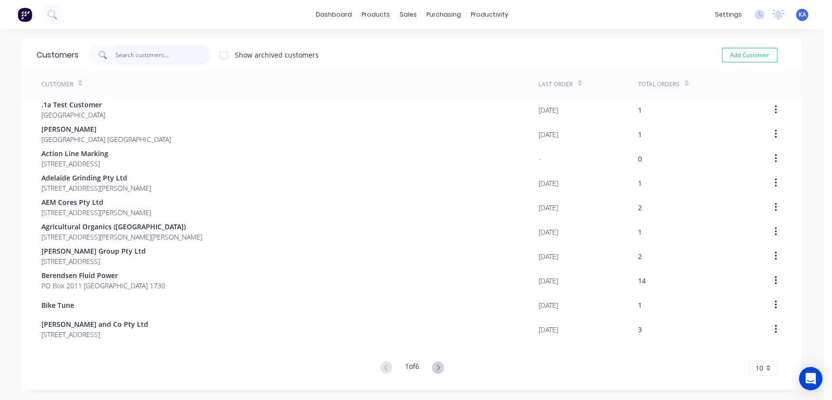
click at [182, 60] on input "text" at bounding box center [163, 55] width 95 height 20
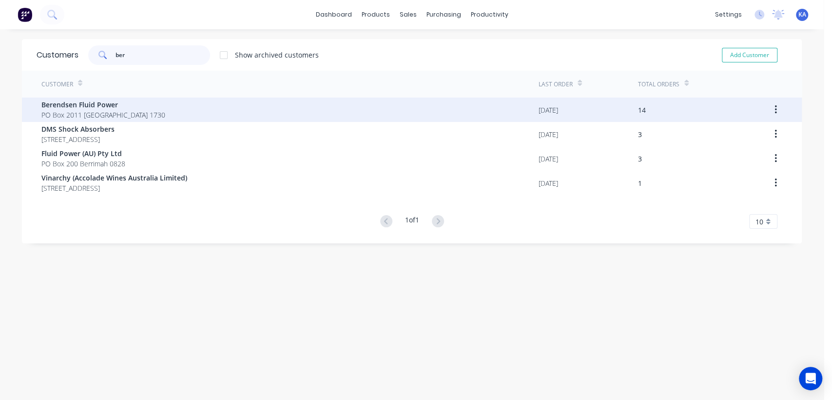
type input "ber"
click at [163, 110] on div "Berendsen Fluid Power PO Box 2011 Seven Hills 1730" at bounding box center [289, 110] width 497 height 24
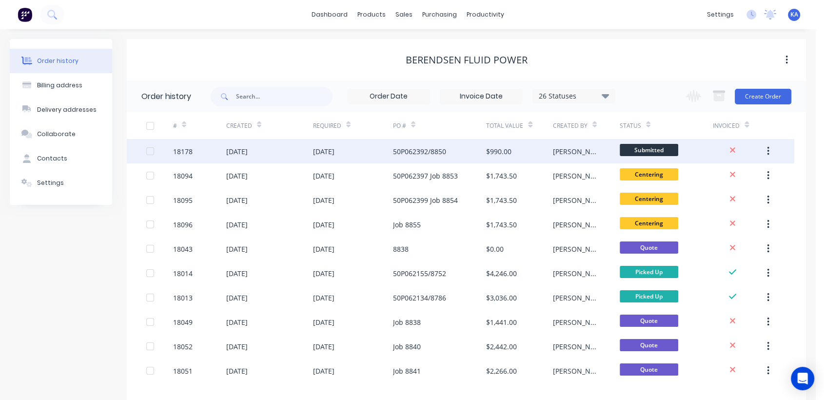
click at [549, 149] on div "$990.00" at bounding box center [519, 151] width 67 height 24
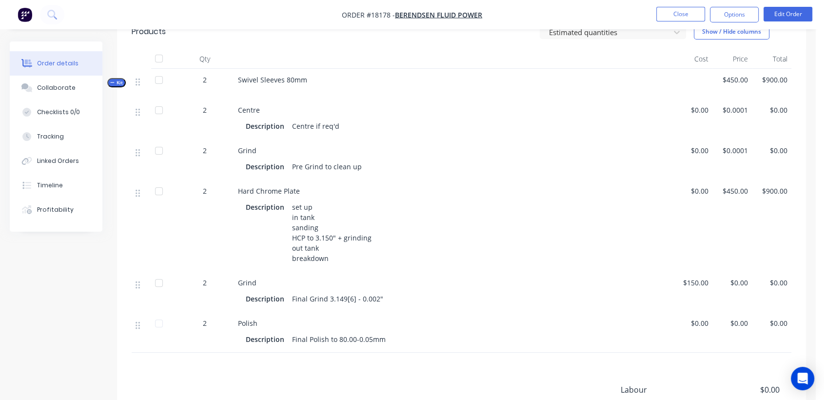
scroll to position [325, 0]
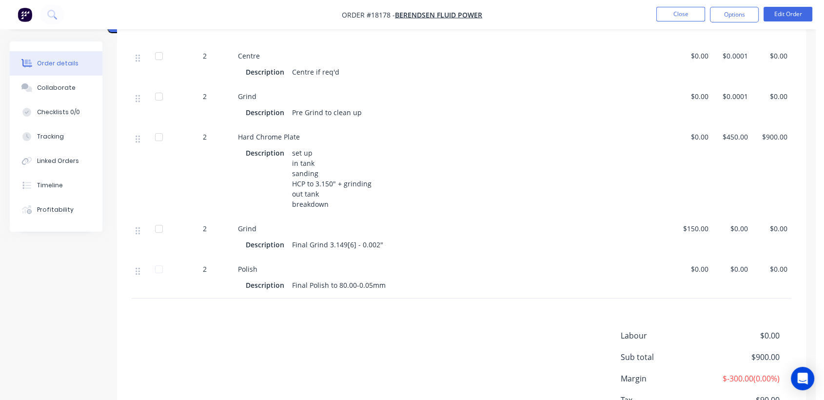
click at [414, 281] on div "Description Final Polish to 80.00-0.05mm" at bounding box center [453, 285] width 415 height 14
click at [391, 284] on div "Description Final Polish to 80.00-0.05mm" at bounding box center [453, 285] width 415 height 14
click at [807, 11] on button "Edit Order" at bounding box center [787, 14] width 49 height 15
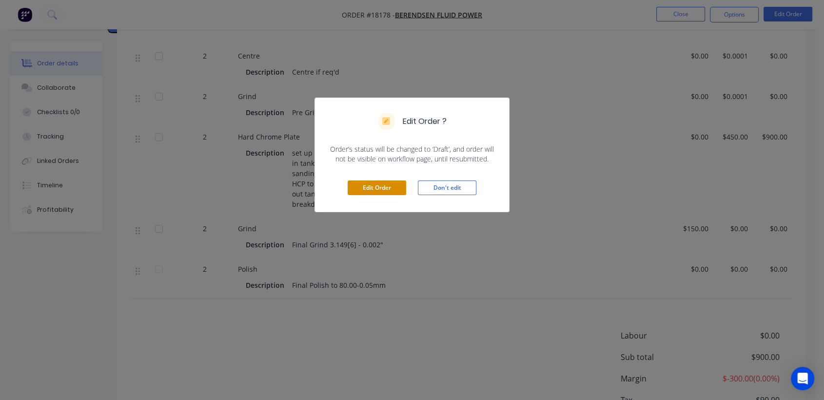
click at [381, 186] on button "Edit Order" at bounding box center [377, 187] width 59 height 15
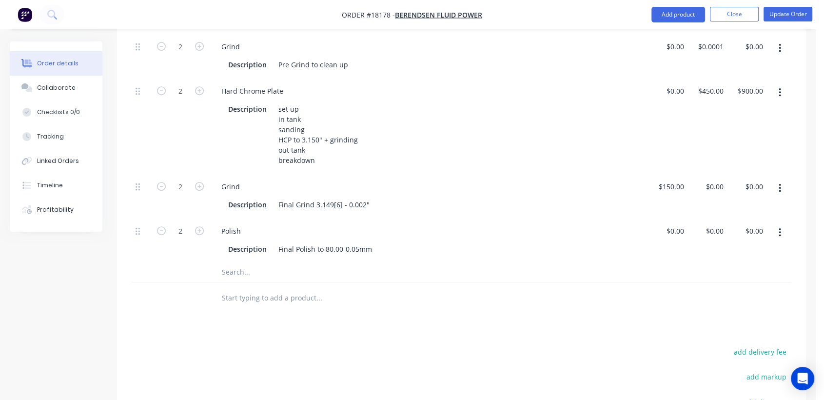
scroll to position [433, 0]
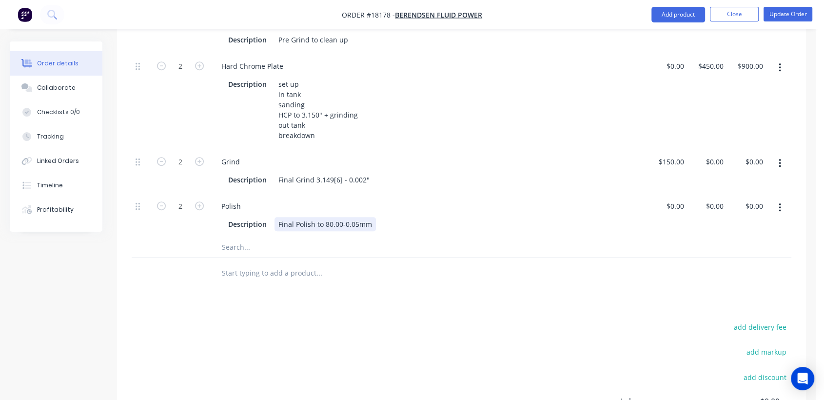
click at [371, 217] on div "Final Polish to 80.00-0.05mm" at bounding box center [324, 224] width 101 height 14
click at [484, 149] on div "Grind Description Final Grind 3.149[6] - 0.002"" at bounding box center [429, 171] width 439 height 44
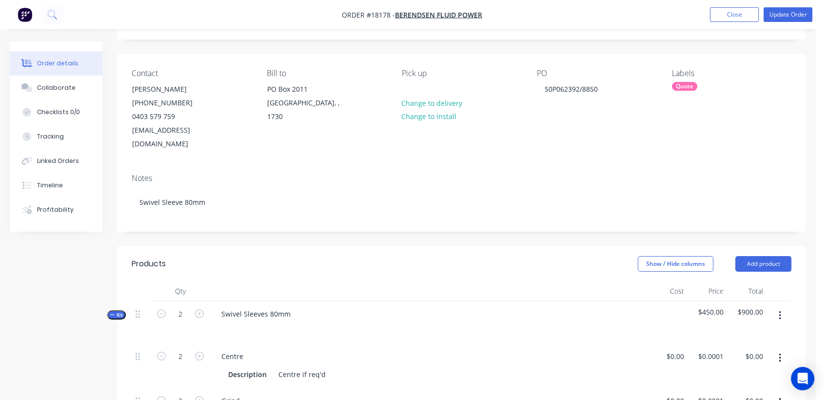
scroll to position [0, 0]
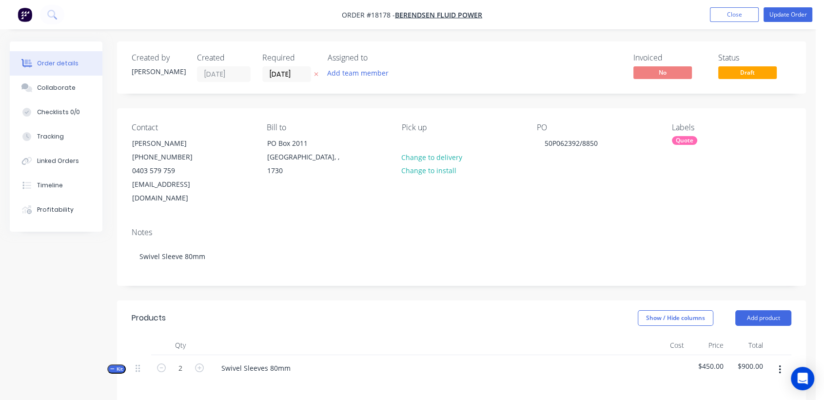
click at [684, 140] on div "Quote" at bounding box center [684, 140] width 25 height 9
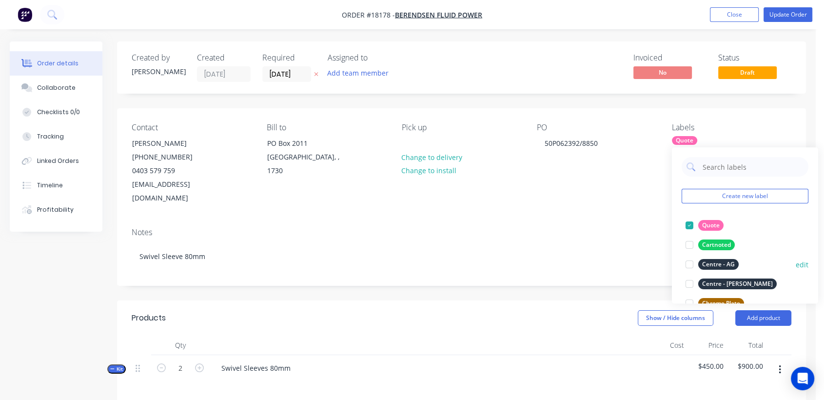
scroll to position [54, 0]
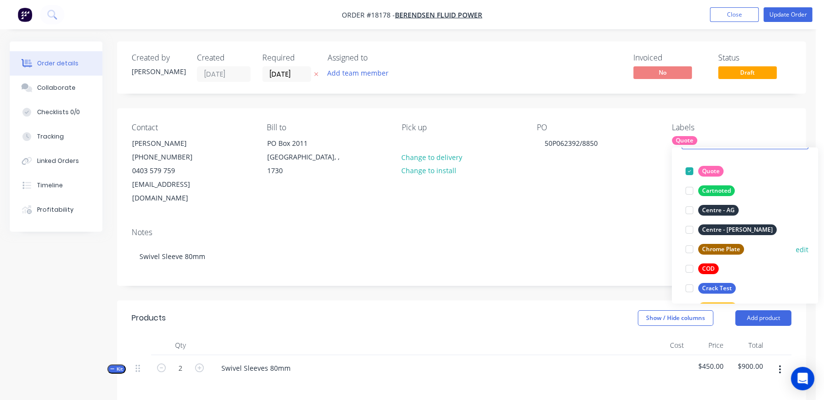
click at [690, 246] on div at bounding box center [690, 249] width 20 height 20
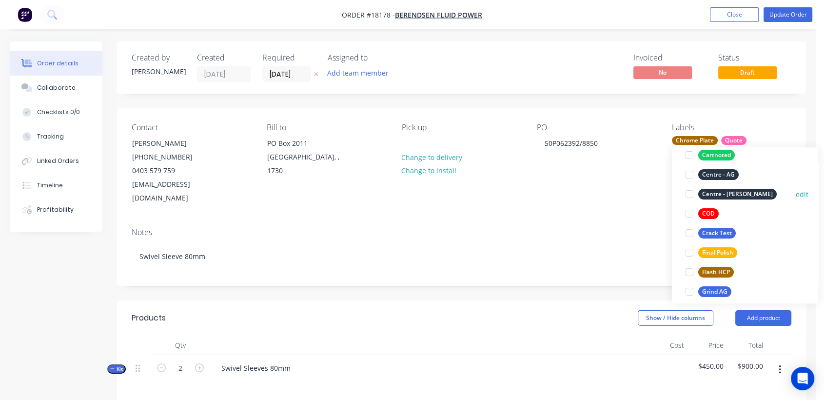
scroll to position [162, 0]
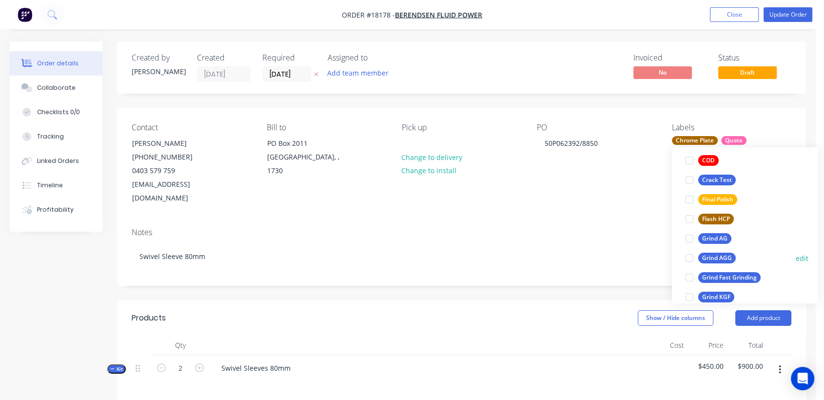
click at [691, 256] on div at bounding box center [690, 258] width 20 height 20
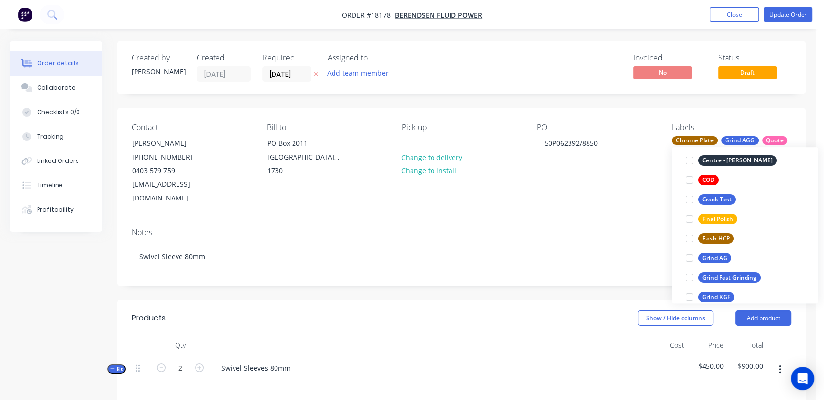
scroll to position [0, 0]
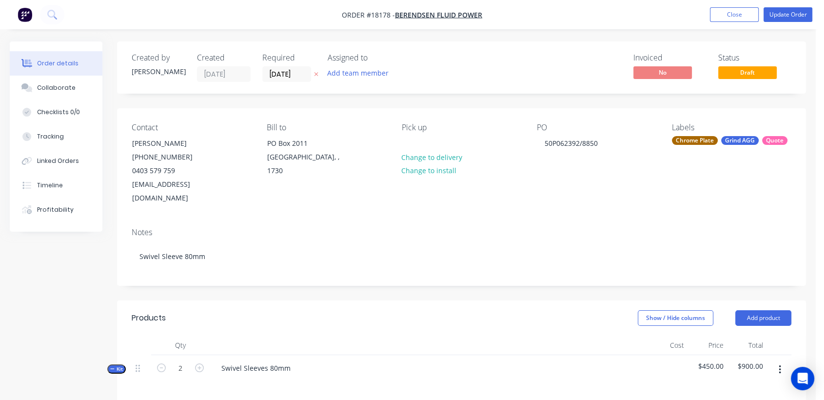
click at [646, 228] on div "Notes" at bounding box center [462, 232] width 660 height 9
click at [784, 14] on button "Update Order" at bounding box center [787, 14] width 49 height 15
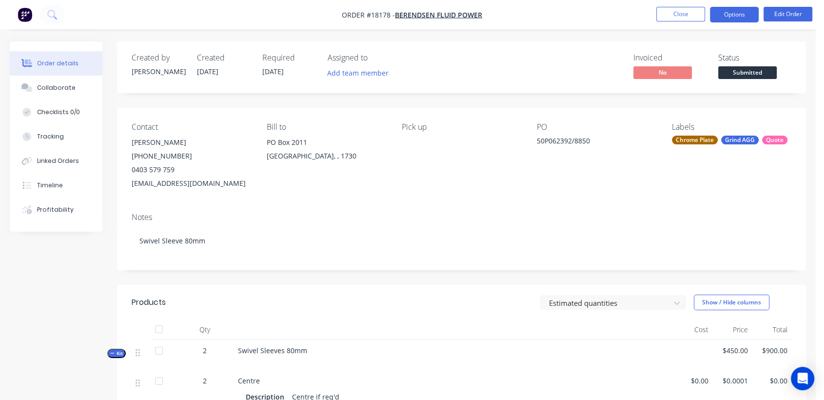
click at [743, 16] on button "Options" at bounding box center [734, 15] width 49 height 16
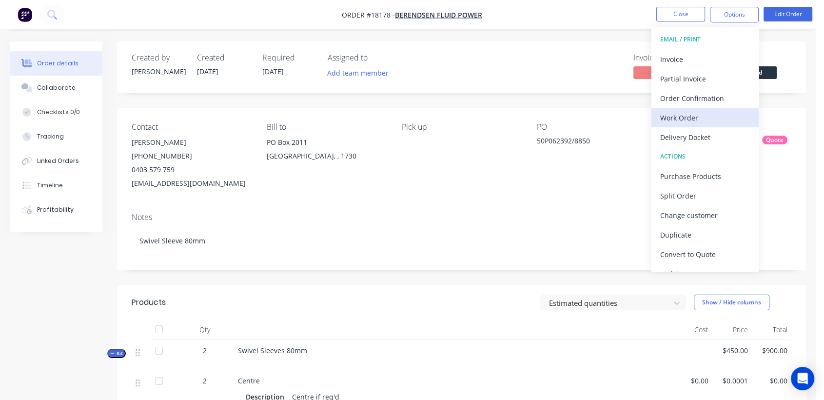
click at [693, 116] on div "Work Order" at bounding box center [705, 118] width 90 height 14
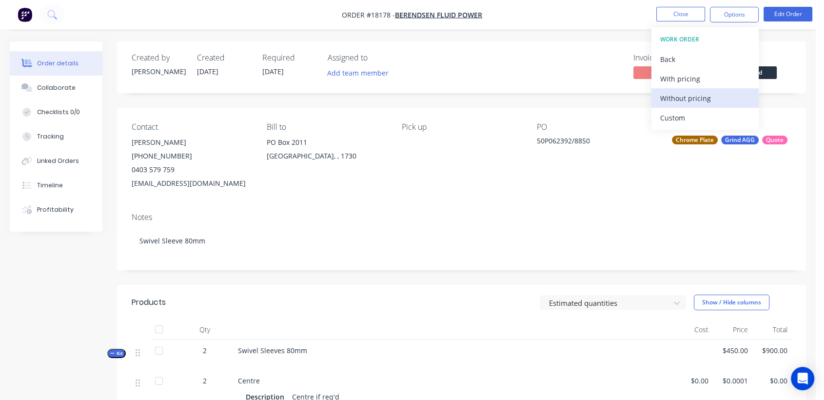
click at [691, 98] on div "Without pricing" at bounding box center [705, 98] width 90 height 14
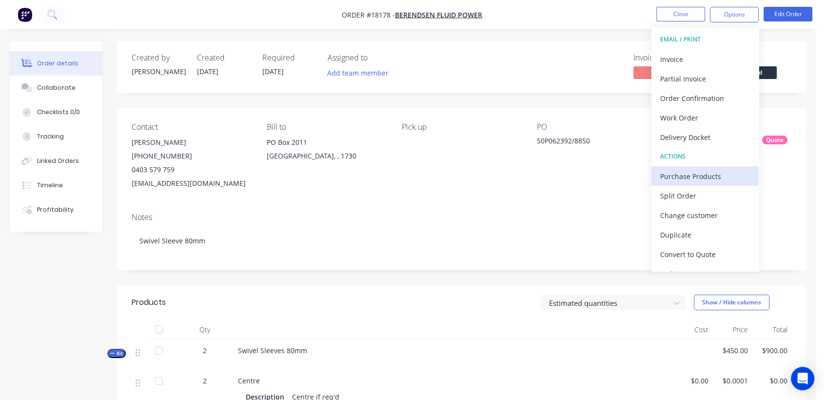
click at [713, 173] on div "Purchase Products" at bounding box center [705, 176] width 90 height 14
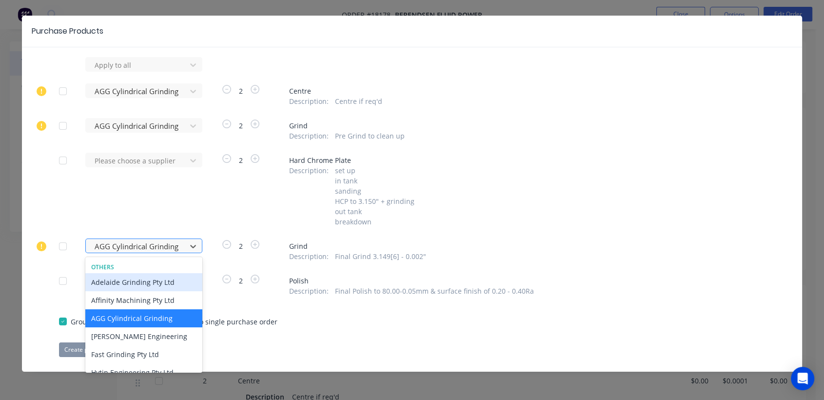
click at [157, 253] on div "10 results available. Use Up and Down to choose options, press Enter to select …" at bounding box center [138, 245] width 107 height 15
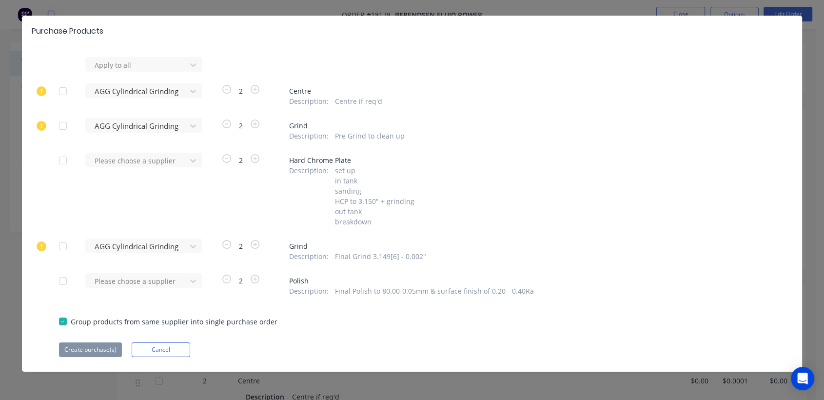
click at [481, 237] on div "Apply to all AGG Cylindrical Grinding 2 Centre Description : Centre if req'd AG…" at bounding box center [412, 207] width 780 height 300
click at [133, 251] on div at bounding box center [138, 246] width 88 height 12
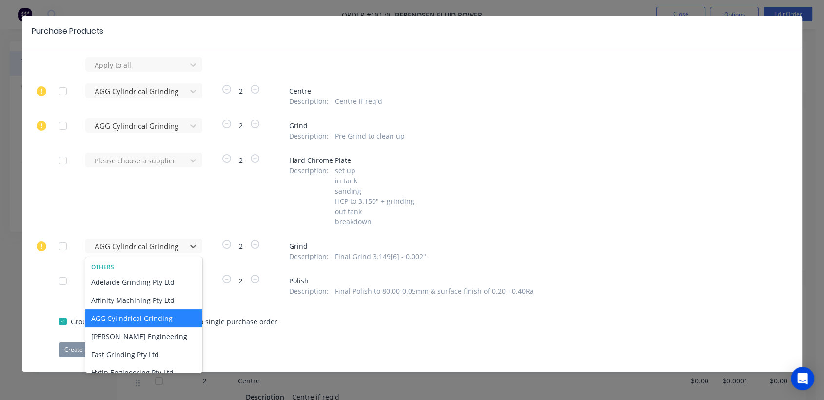
click at [127, 320] on div "AGG Cylindrical Grinding" at bounding box center [143, 318] width 117 height 18
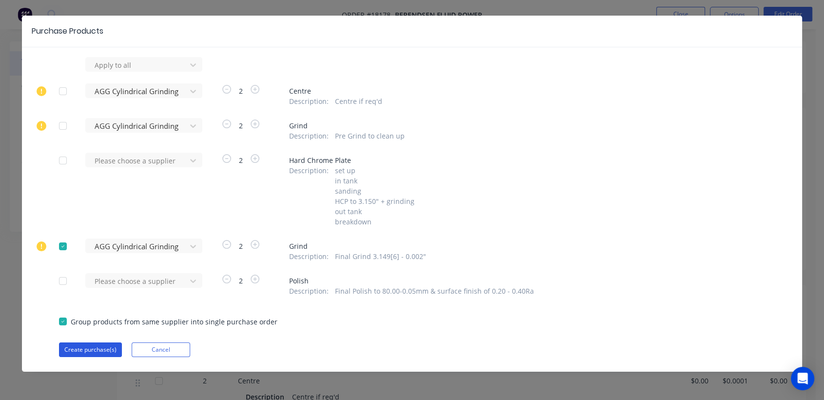
click at [86, 347] on button "Create purchase(s)" at bounding box center [90, 349] width 63 height 15
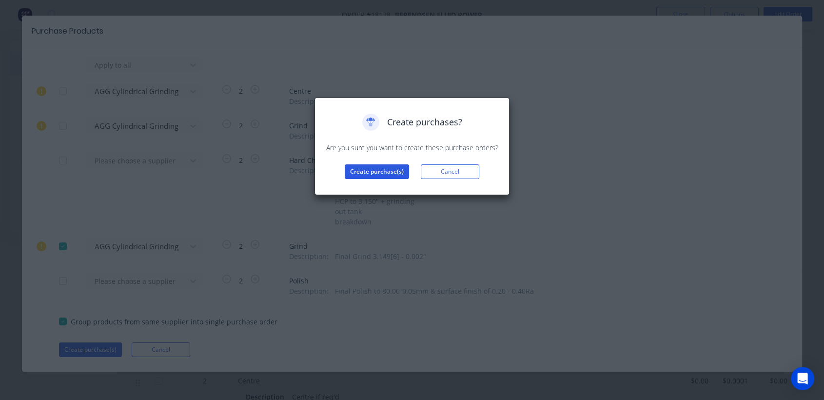
click at [390, 168] on button "Create purchase(s)" at bounding box center [377, 171] width 64 height 15
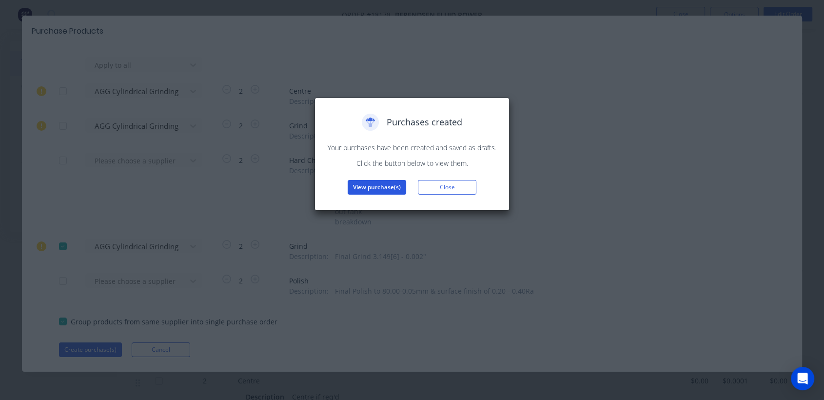
click at [391, 183] on button "View purchase(s)" at bounding box center [377, 187] width 59 height 15
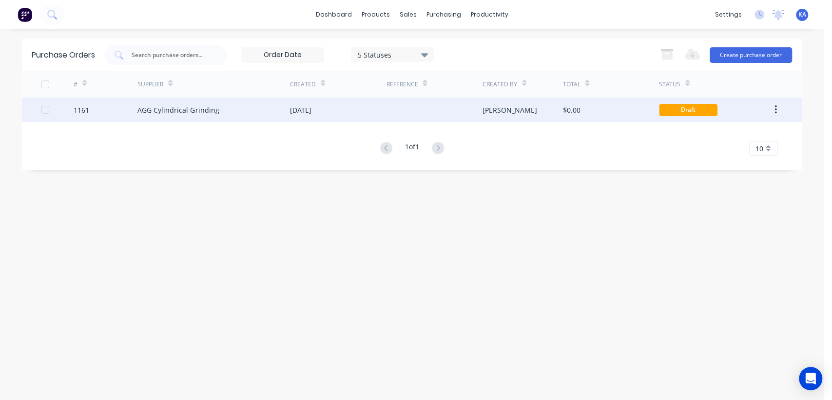
click at [696, 108] on div "Draft" at bounding box center [688, 110] width 59 height 12
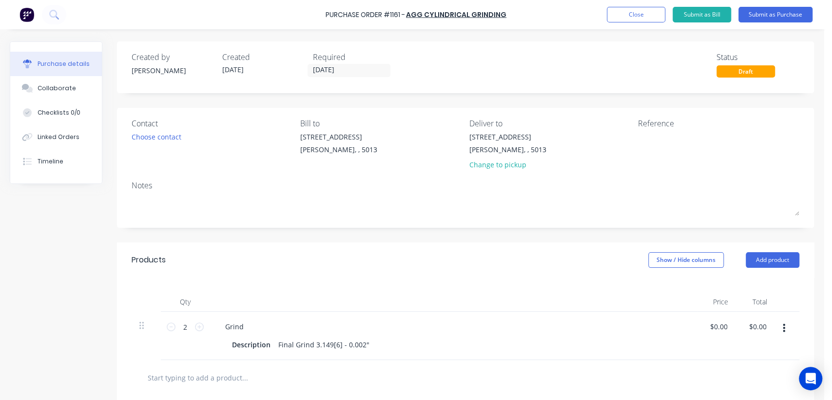
click at [746, 72] on div "Draft" at bounding box center [746, 71] width 59 height 12
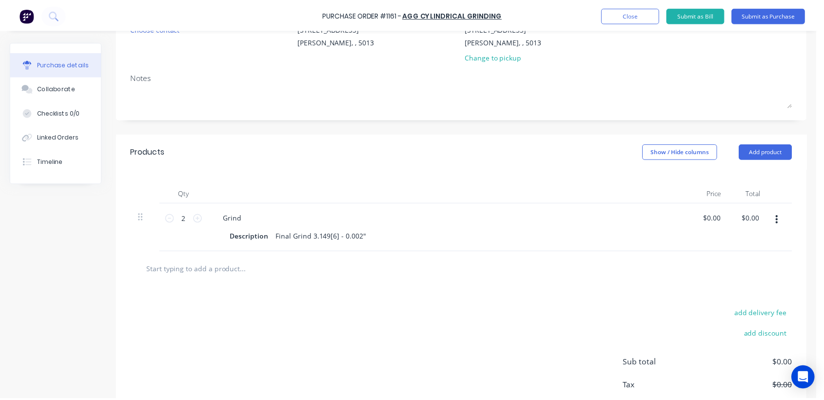
scroll to position [54, 0]
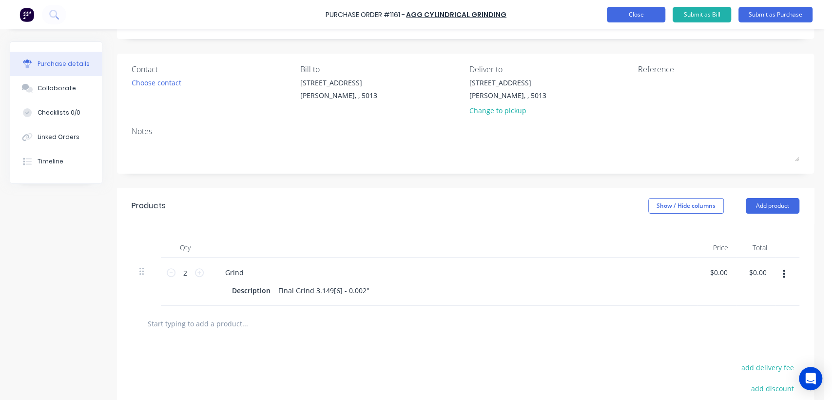
click at [636, 15] on button "Close" at bounding box center [636, 15] width 59 height 16
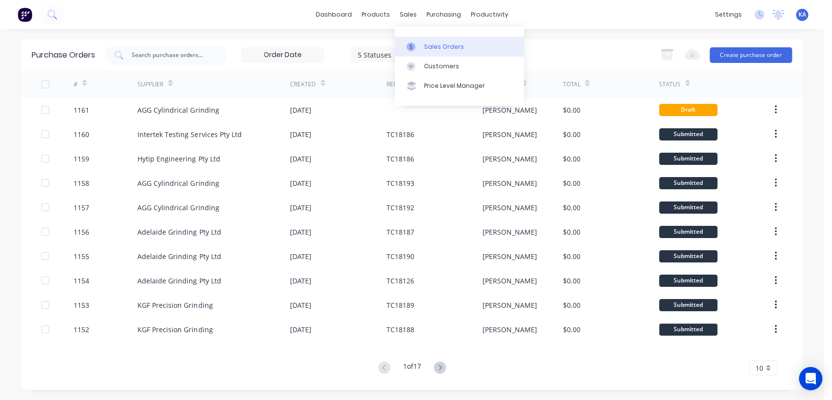
click at [430, 48] on div "Sales Orders" at bounding box center [444, 46] width 40 height 9
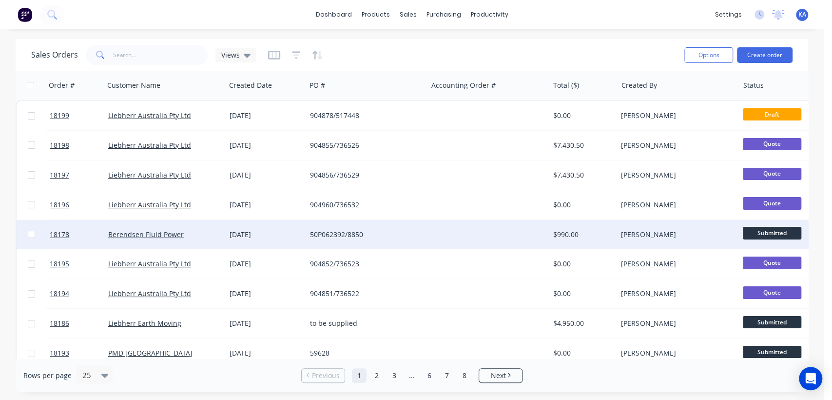
click at [339, 235] on div "50P062392/8850" at bounding box center [364, 235] width 108 height 10
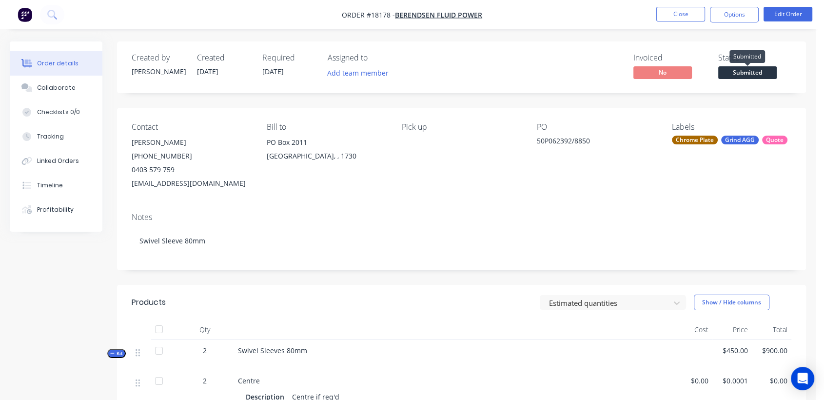
click at [752, 71] on span "Submitted" at bounding box center [747, 72] width 59 height 12
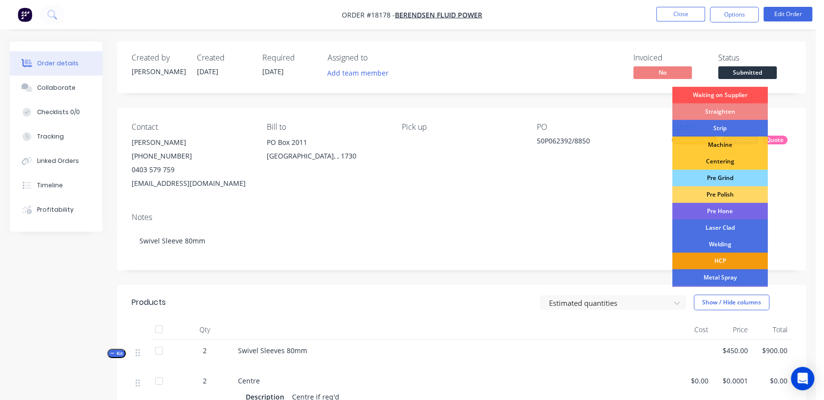
click at [727, 176] on div "Pre Grind" at bounding box center [720, 178] width 96 height 17
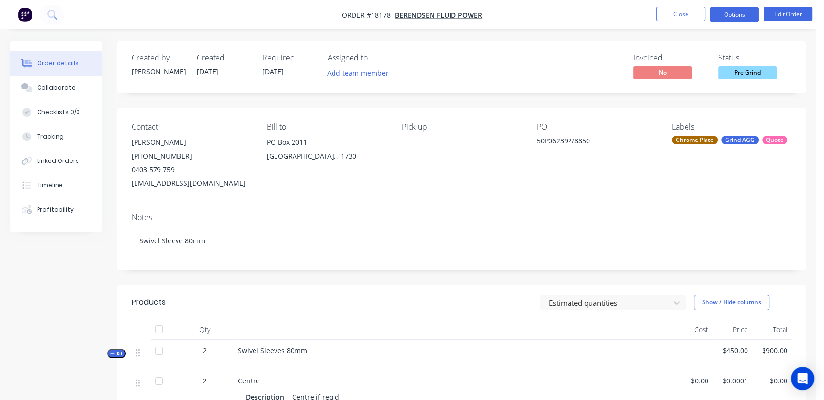
click at [741, 14] on button "Options" at bounding box center [734, 15] width 49 height 16
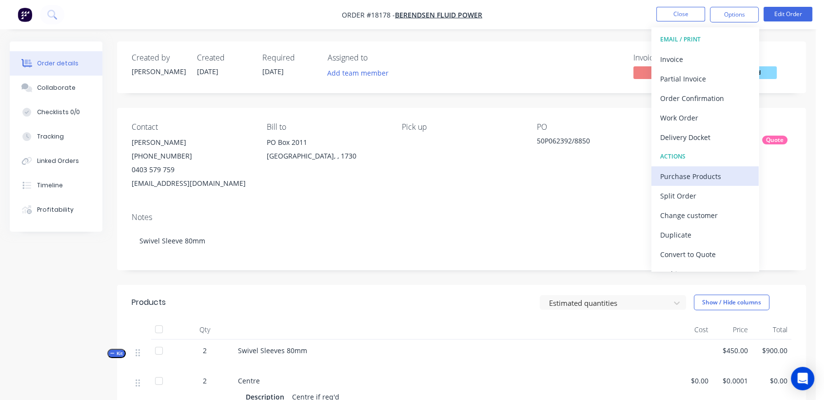
click at [703, 173] on div "Purchase Products" at bounding box center [705, 176] width 90 height 14
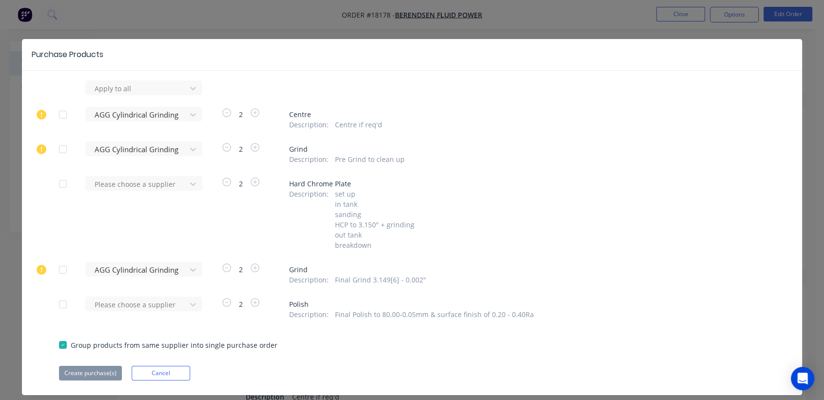
click at [60, 345] on div at bounding box center [63, 345] width 20 height 20
click at [37, 268] on icon at bounding box center [42, 270] width 10 height 10
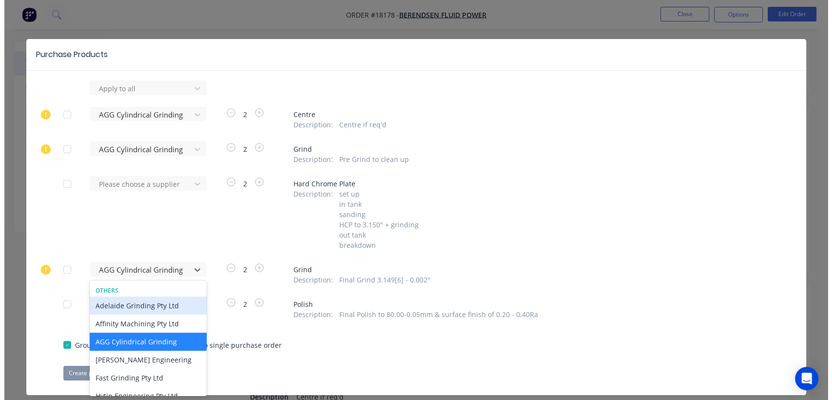
scroll to position [23, 0]
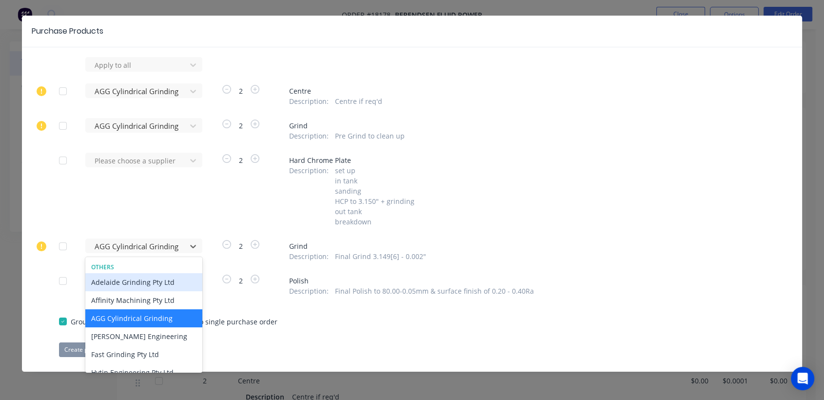
click at [101, 253] on div "10 results available. Use Up and Down to choose options, press Enter to select …" at bounding box center [138, 245] width 107 height 15
click at [103, 318] on div "AGG Cylindrical Grinding" at bounding box center [143, 318] width 117 height 18
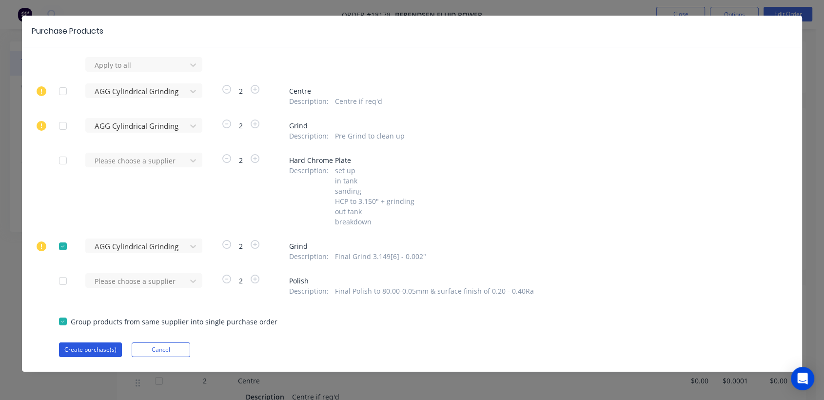
click at [85, 349] on button "Create purchase(s)" at bounding box center [90, 349] width 63 height 15
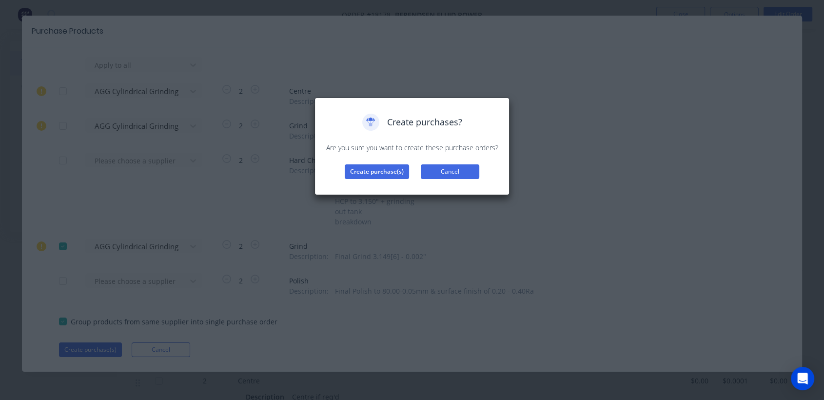
click at [434, 168] on button "Cancel" at bounding box center [450, 171] width 59 height 15
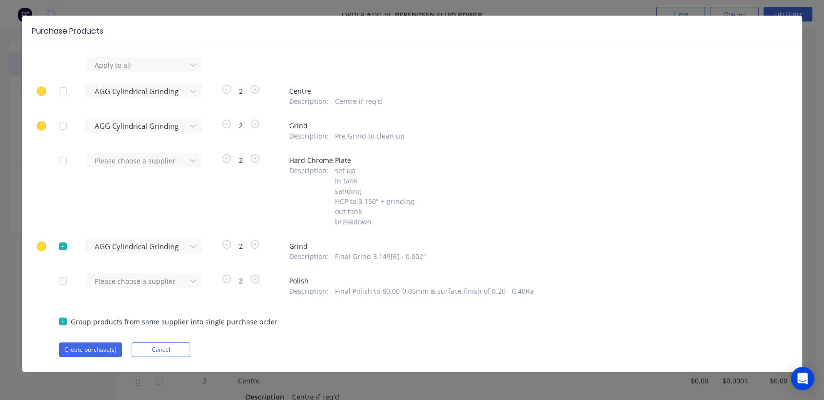
click at [58, 128] on div at bounding box center [63, 126] width 20 height 20
click at [61, 92] on div at bounding box center [63, 91] width 20 height 20
click at [95, 346] on button "Create purchase(s)" at bounding box center [90, 349] width 63 height 15
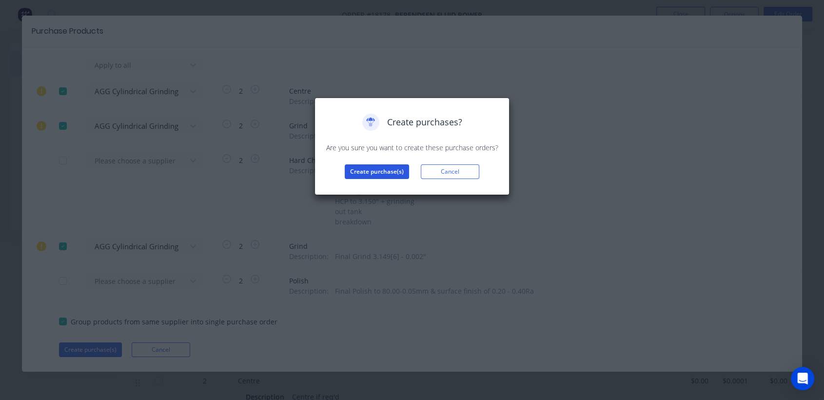
click at [382, 167] on button "Create purchase(s)" at bounding box center [377, 171] width 64 height 15
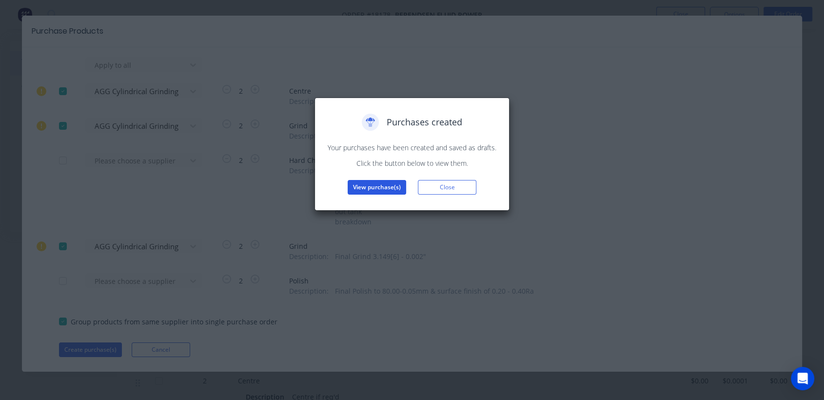
click at [400, 184] on button "View purchase(s)" at bounding box center [377, 187] width 59 height 15
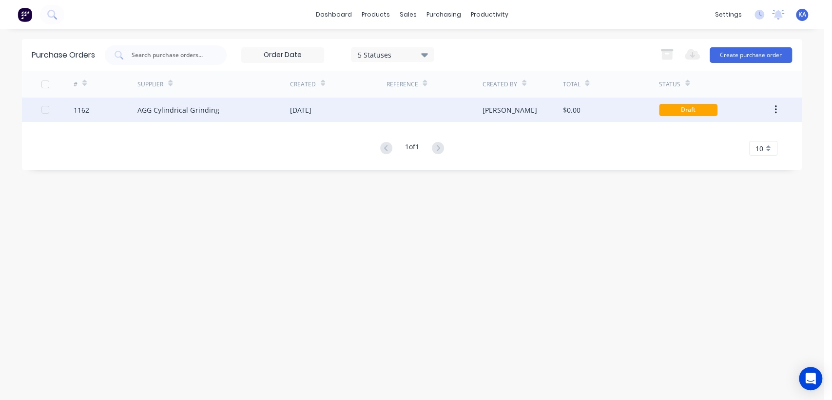
click at [312, 112] on div "[DATE]" at bounding box center [300, 110] width 21 height 10
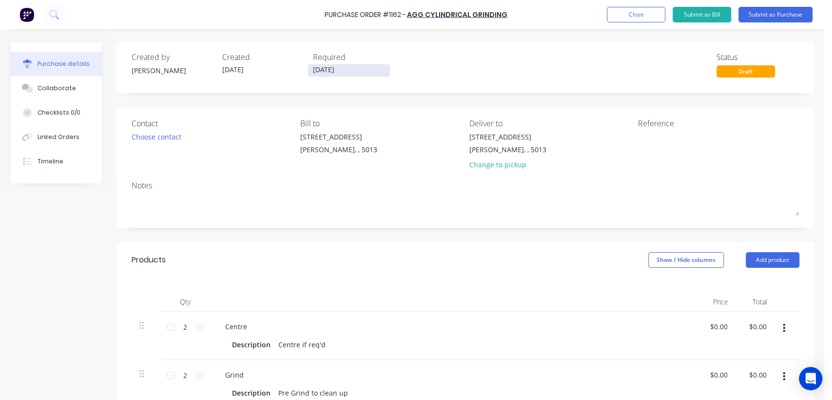
click at [342, 67] on input "[DATE]" at bounding box center [349, 70] width 82 height 12
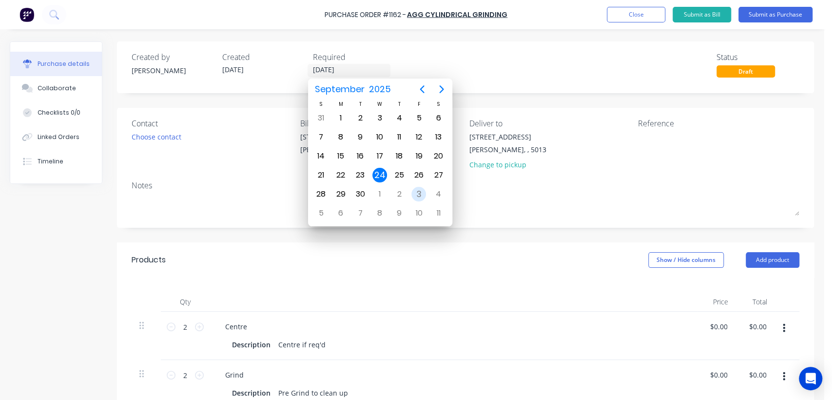
click at [415, 189] on div "3" at bounding box center [418, 194] width 15 height 15
type input "03/10/25"
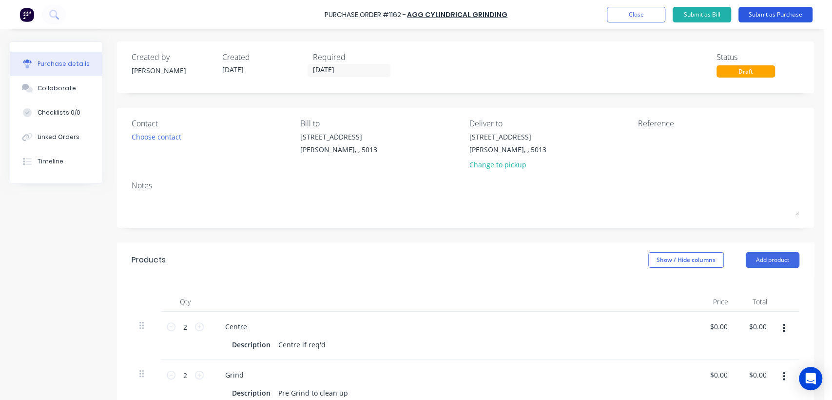
click at [768, 11] on button "Submit as Purchase" at bounding box center [776, 15] width 74 height 16
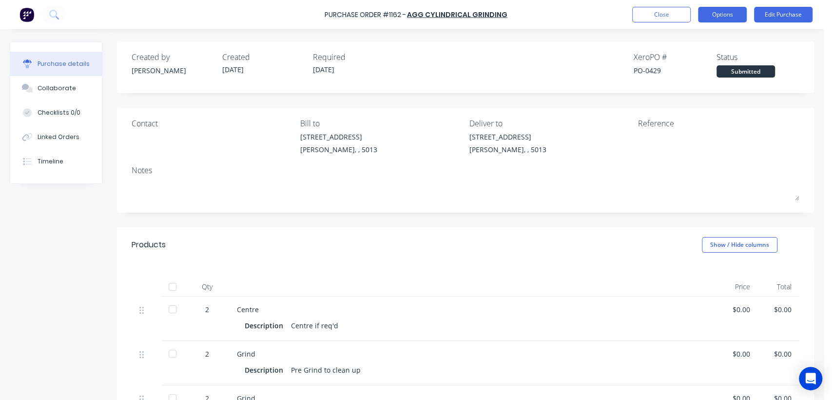
click at [737, 20] on button "Options" at bounding box center [722, 15] width 49 height 16
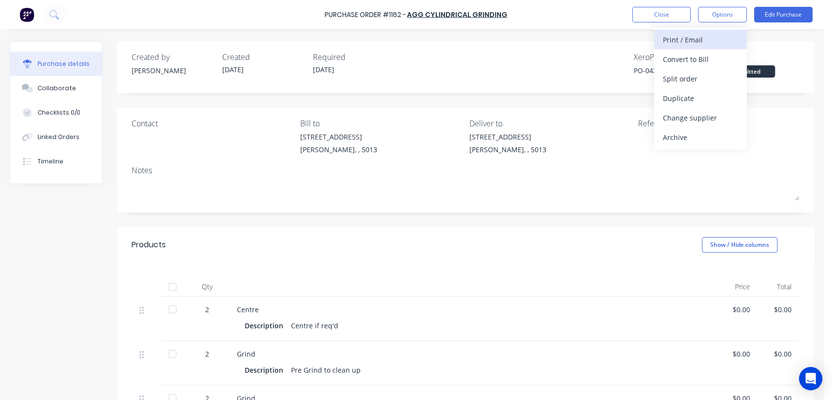
click at [694, 34] on div "Print / Email" at bounding box center [700, 40] width 75 height 14
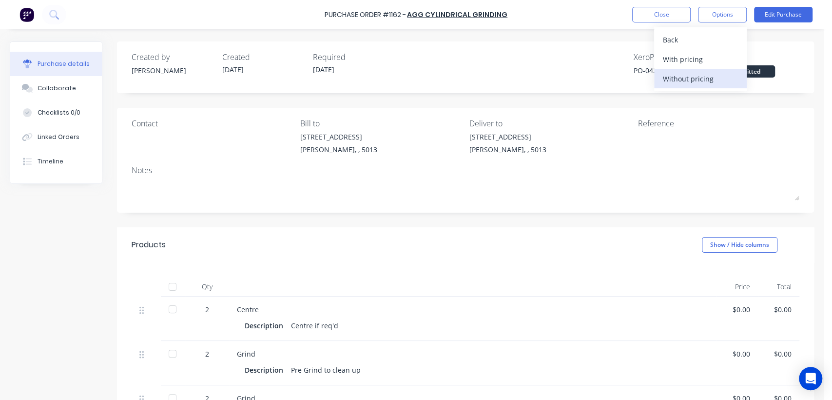
click at [695, 79] on div "Without pricing" at bounding box center [700, 79] width 75 height 14
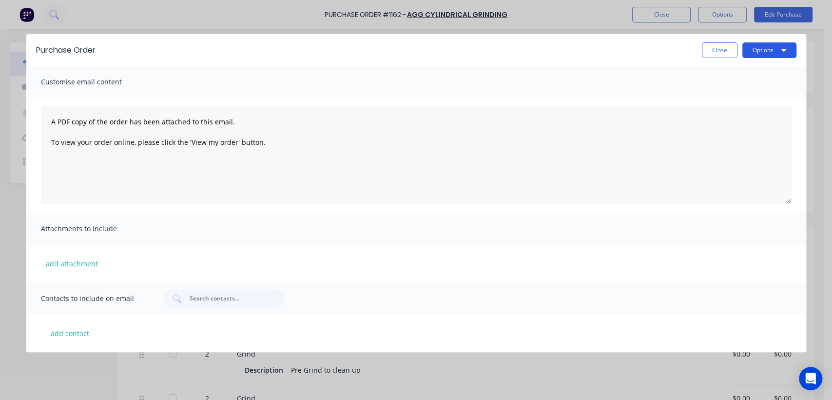
click at [749, 48] on button "Options" at bounding box center [770, 50] width 54 height 16
click at [720, 91] on div "Print" at bounding box center [750, 94] width 75 height 14
click at [718, 52] on button "Close" at bounding box center [720, 50] width 36 height 16
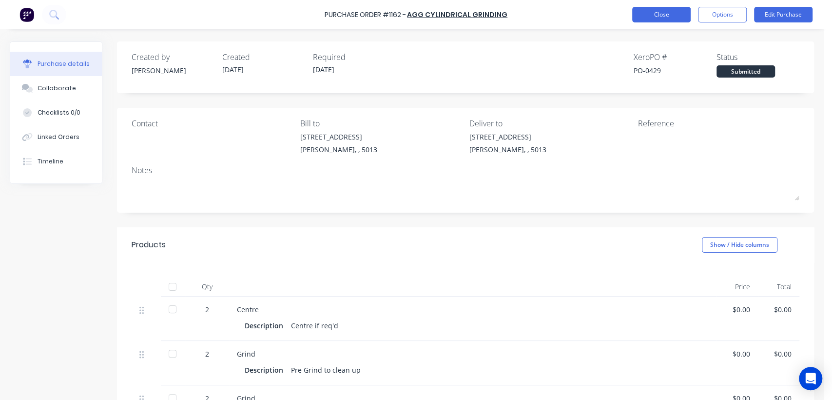
click at [660, 14] on button "Close" at bounding box center [661, 15] width 59 height 16
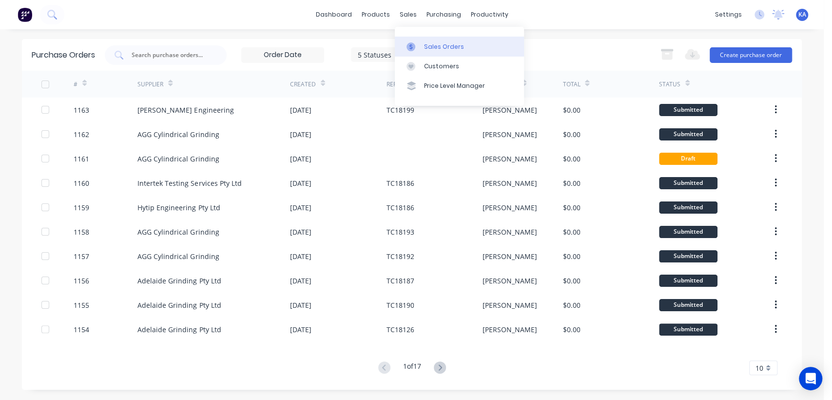
click at [439, 47] on div "Sales Orders" at bounding box center [444, 46] width 40 height 9
